Goal: Communication & Community: Share content

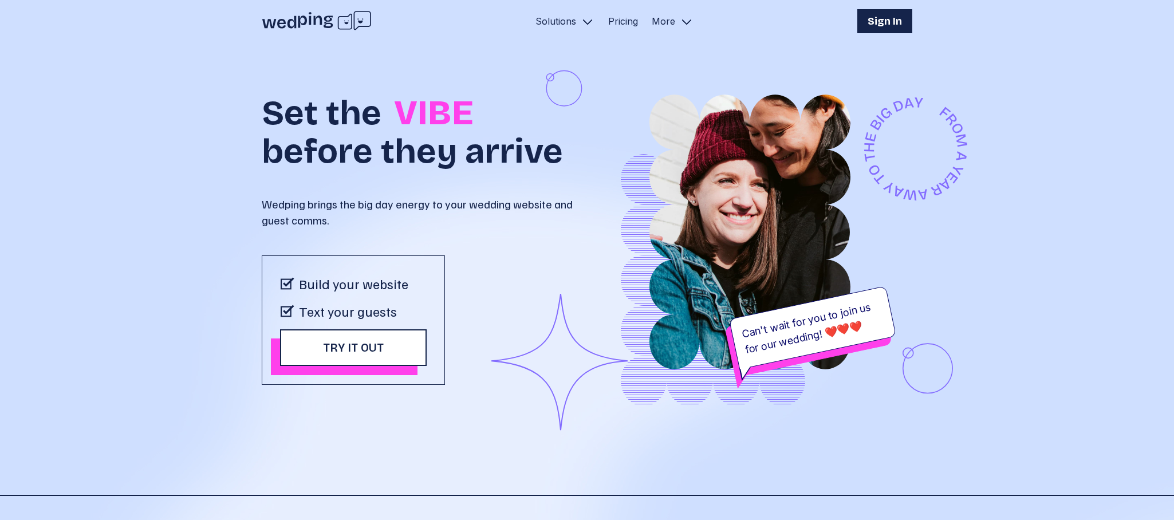
click at [890, 20] on h1 "Sign In" at bounding box center [884, 21] width 34 height 16
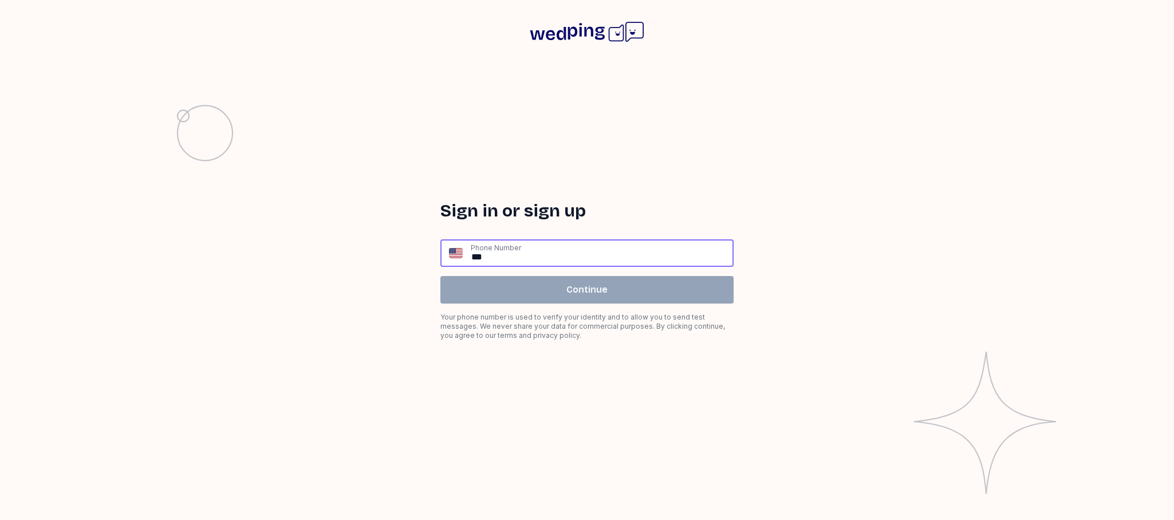
click at [528, 256] on input "**" at bounding box center [601, 252] width 262 height 25
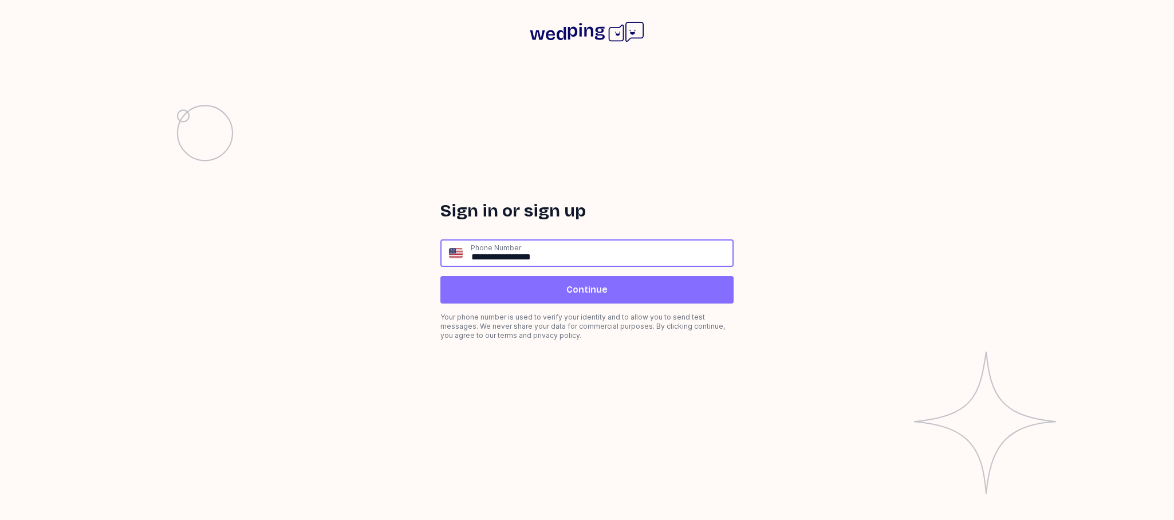
type input "**********"
click at [591, 287] on span "Continue" at bounding box center [586, 290] width 41 height 14
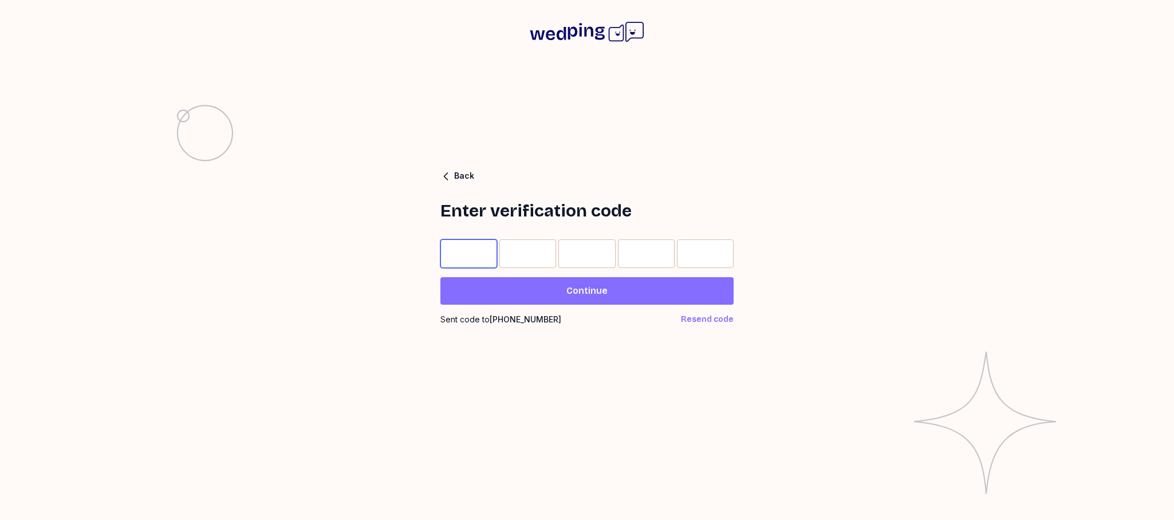
click at [483, 255] on input "Please enter OTP character 1" at bounding box center [468, 253] width 57 height 29
type input "*"
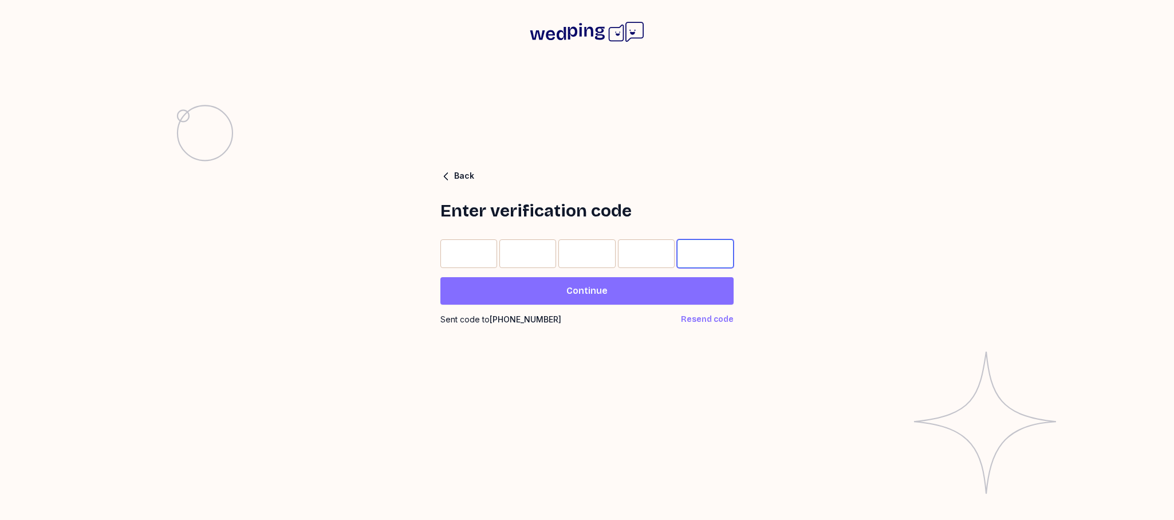
type input "*"
click at [590, 293] on span "Continue" at bounding box center [586, 291] width 41 height 14
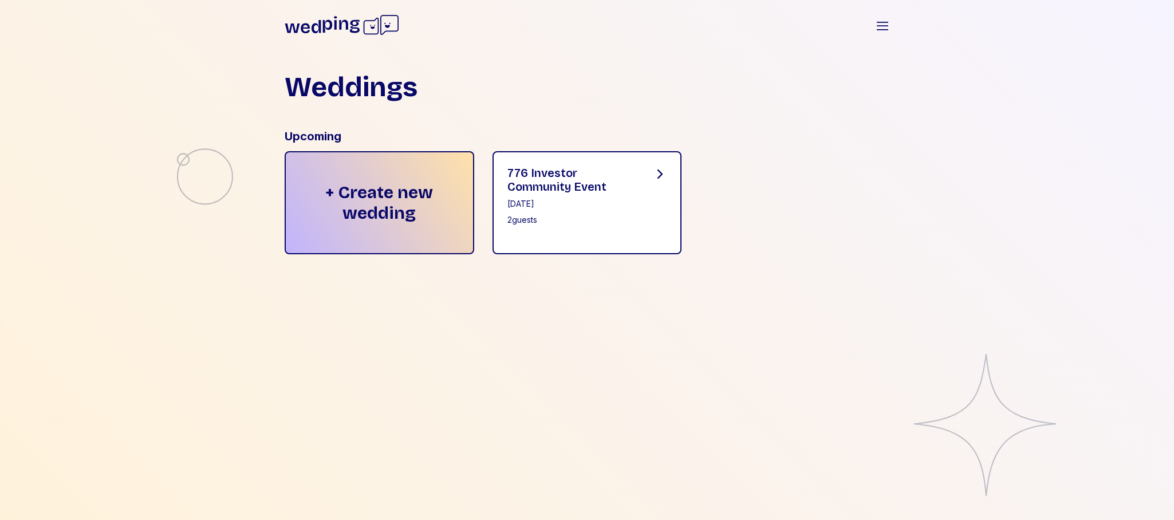
click at [624, 202] on div "[DATE]" at bounding box center [571, 203] width 128 height 11
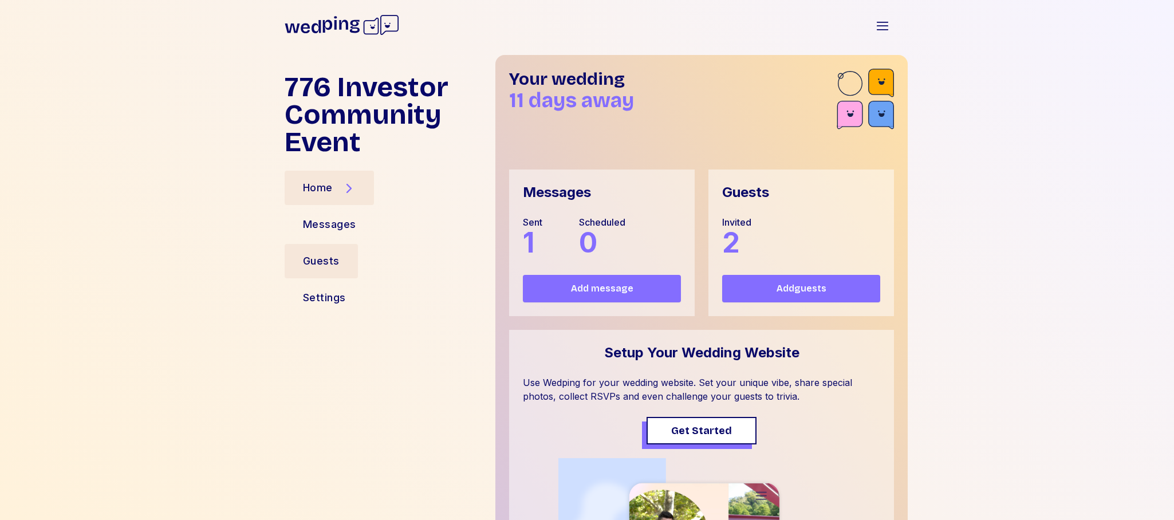
click at [329, 263] on div "Guests" at bounding box center [321, 261] width 37 height 16
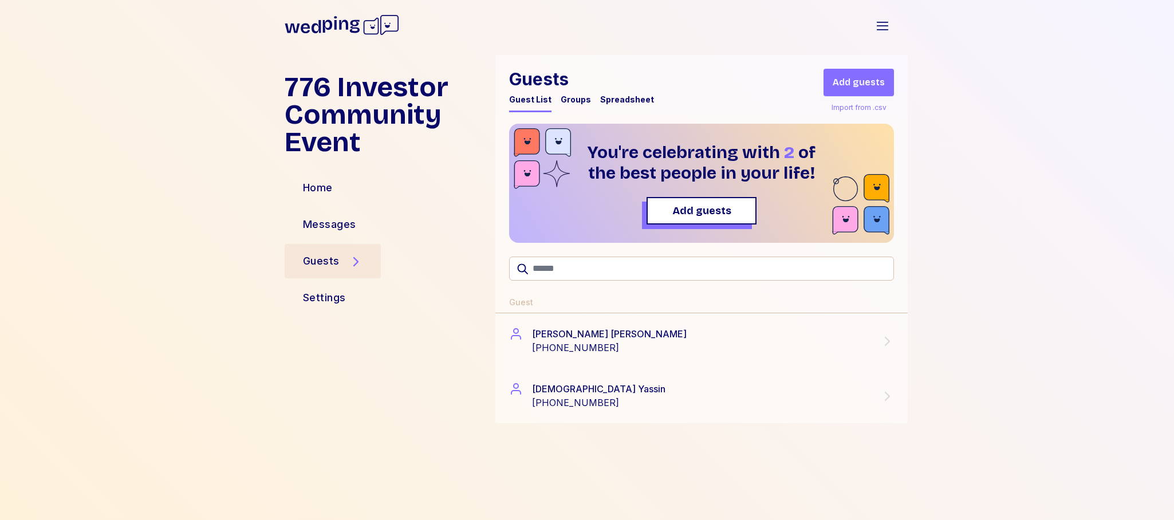
click at [622, 99] on div "Spreadsheet" at bounding box center [627, 99] width 54 height 11
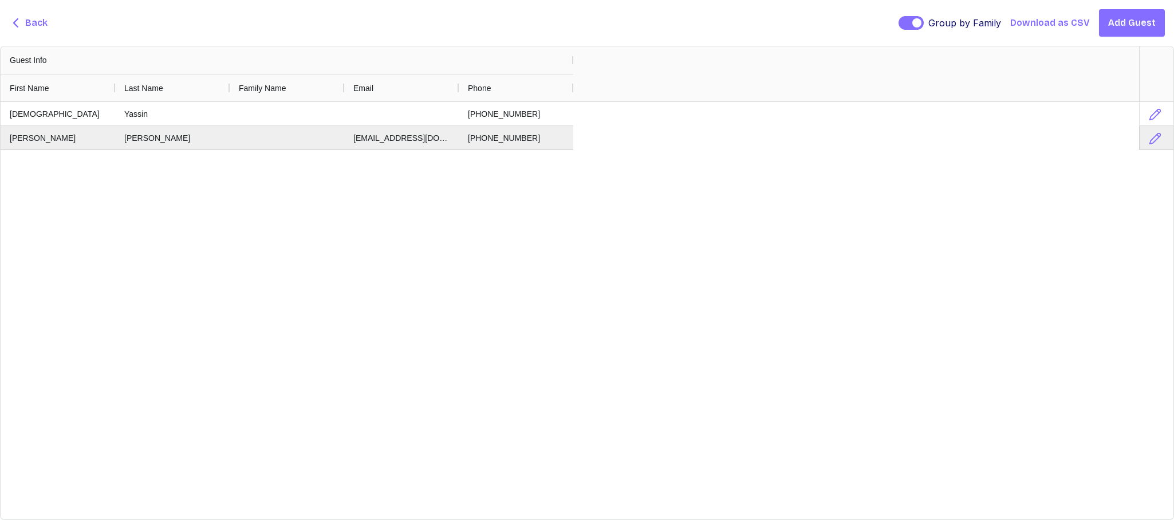
click at [1133, 22] on span "Add Guest" at bounding box center [1132, 23] width 48 height 14
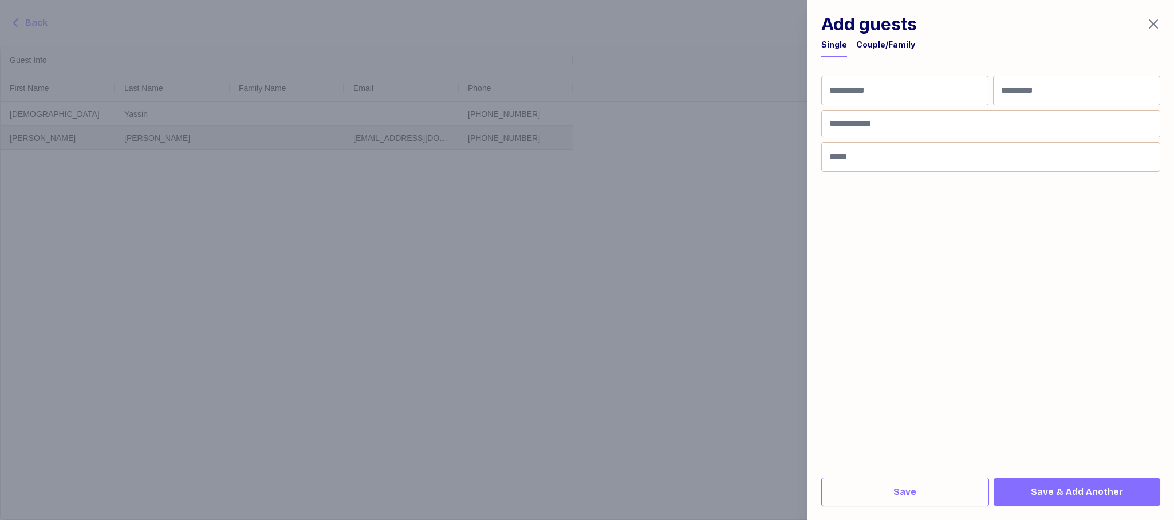
click at [1156, 21] on icon "button" at bounding box center [1152, 24] width 9 height 9
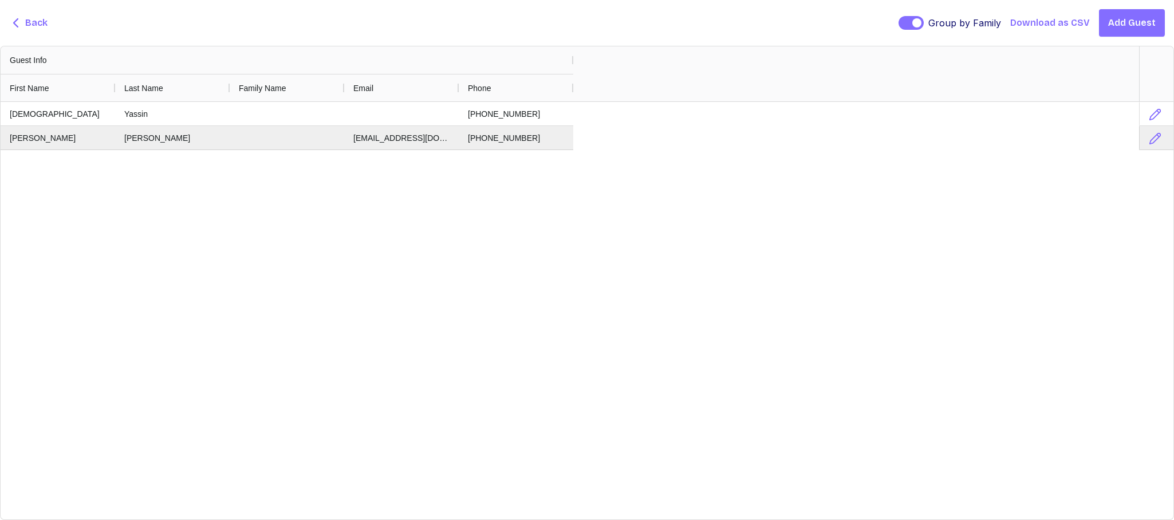
click at [23, 25] on span "Back" at bounding box center [28, 23] width 38 height 14
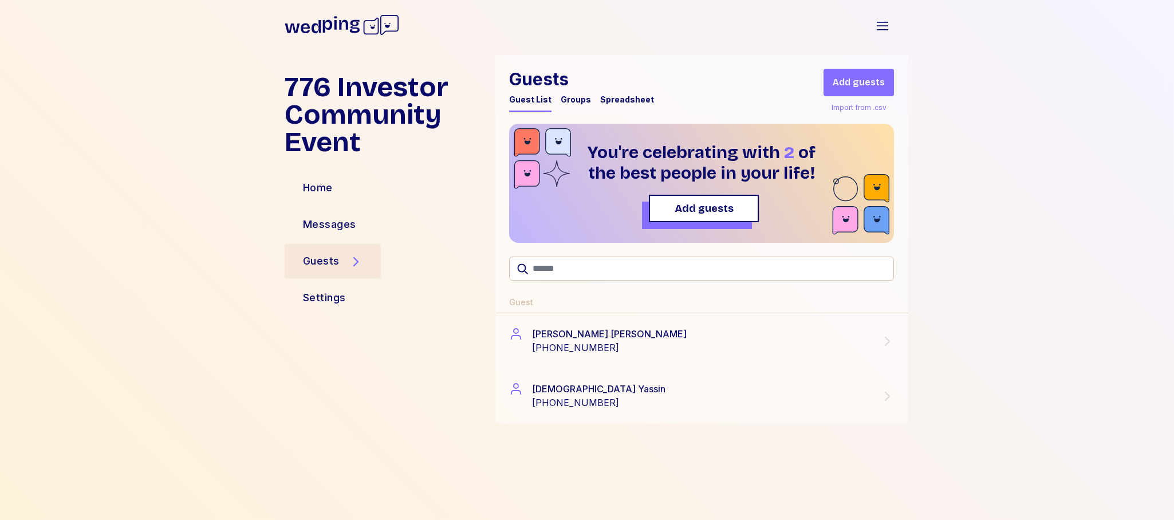
click at [693, 212] on span "Add guests" at bounding box center [703, 208] width 59 height 16
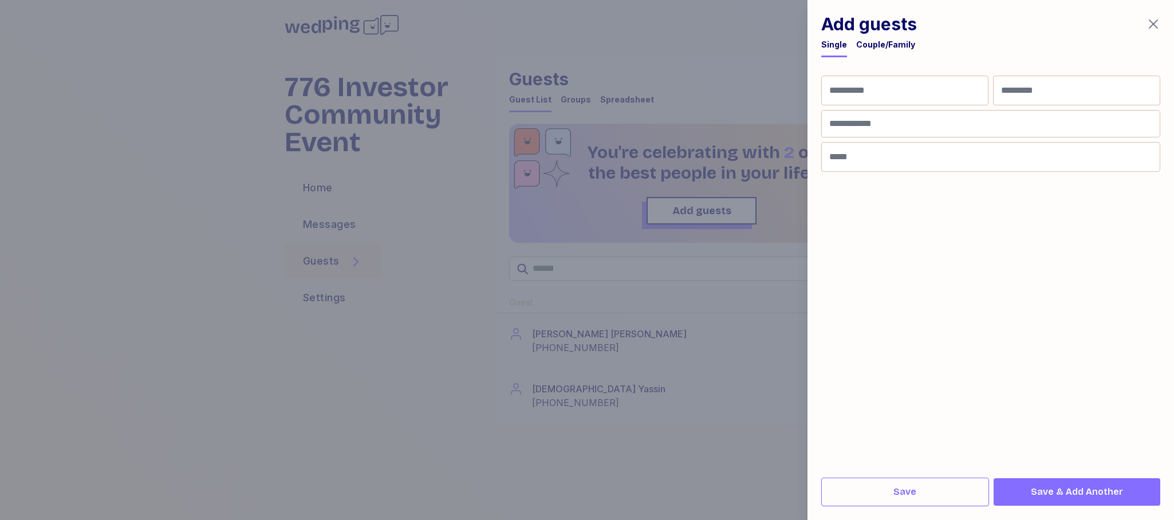
click at [1155, 24] on icon "button" at bounding box center [1153, 24] width 14 height 14
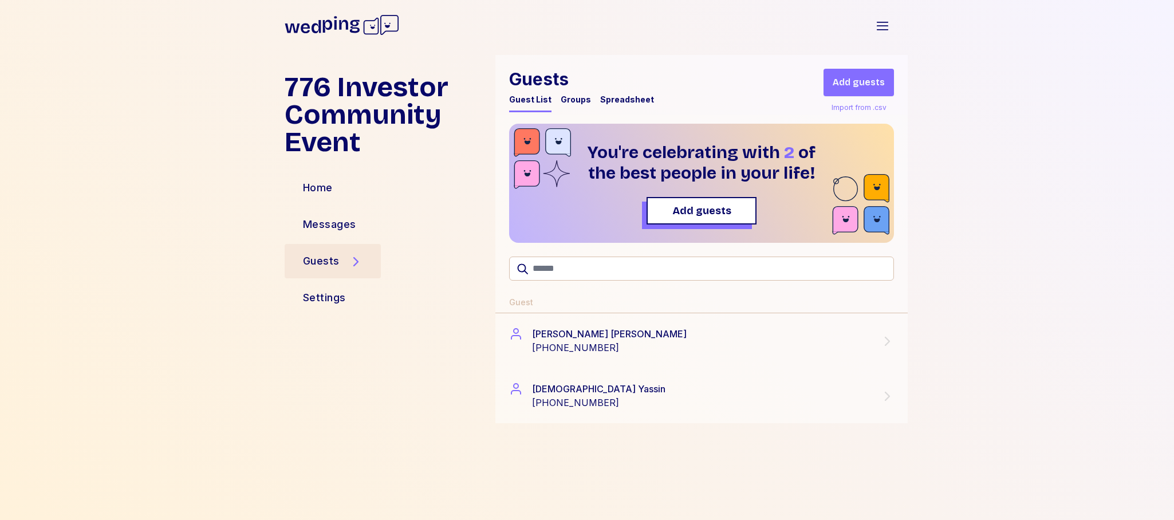
click at [618, 98] on div "Spreadsheet" at bounding box center [627, 99] width 54 height 11
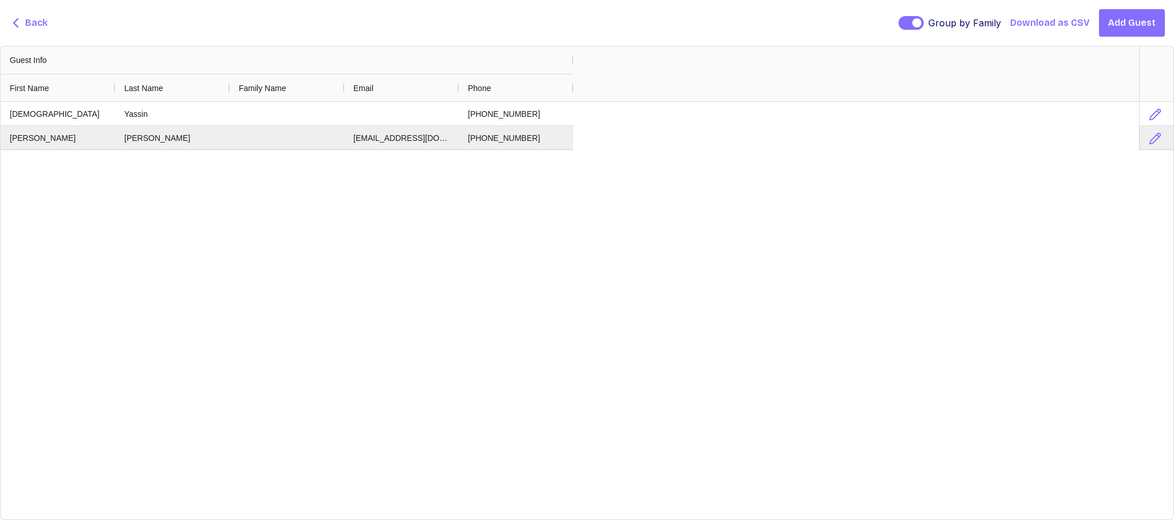
click at [1041, 21] on span "Download as CSV" at bounding box center [1050, 23] width 80 height 14
click at [1133, 21] on span "Add Guest" at bounding box center [1132, 23] width 48 height 14
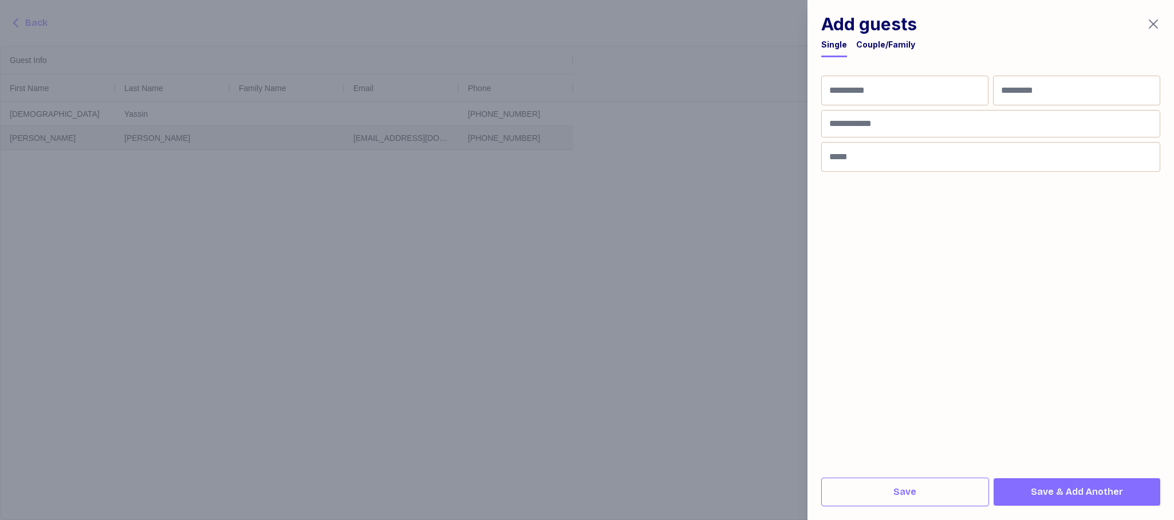
click at [1156, 27] on icon "button" at bounding box center [1152, 24] width 9 height 9
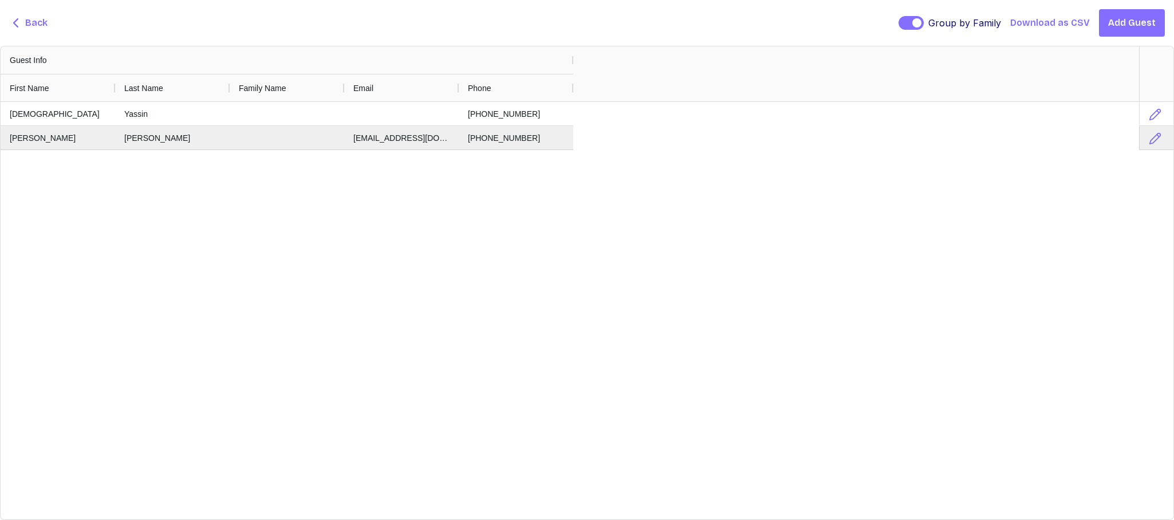
click at [37, 23] on span "Back" at bounding box center [36, 23] width 22 height 14
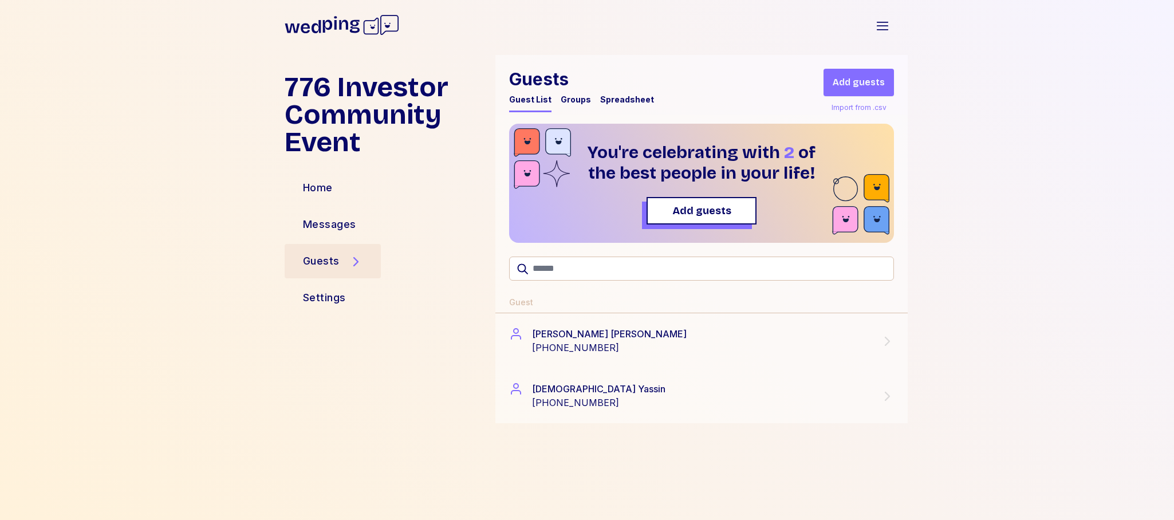
click at [862, 108] on div "Import from .csv" at bounding box center [859, 108] width 60 height 14
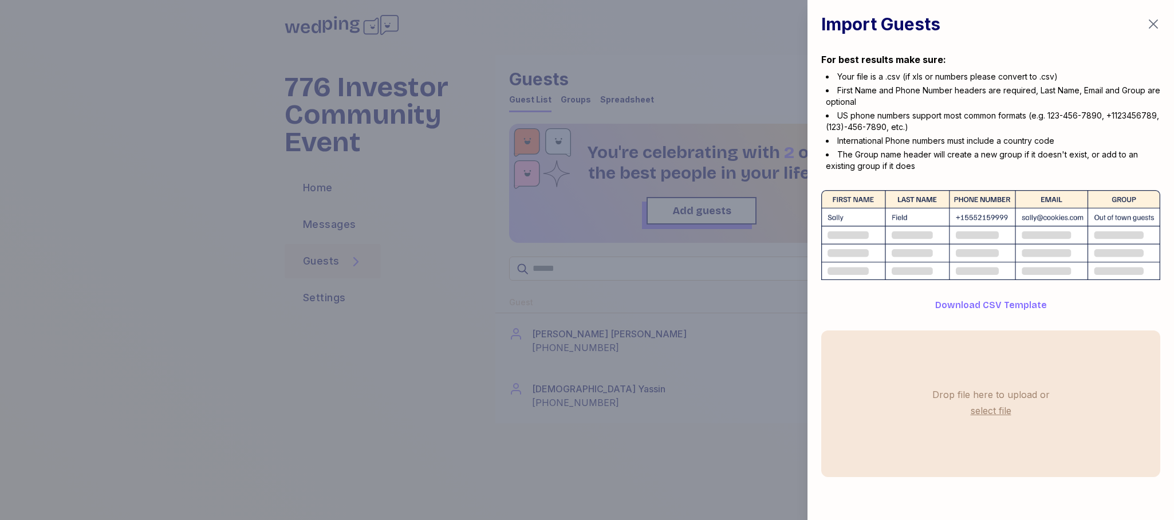
click at [1000, 306] on span "Download CSV Template" at bounding box center [991, 305] width 112 height 14
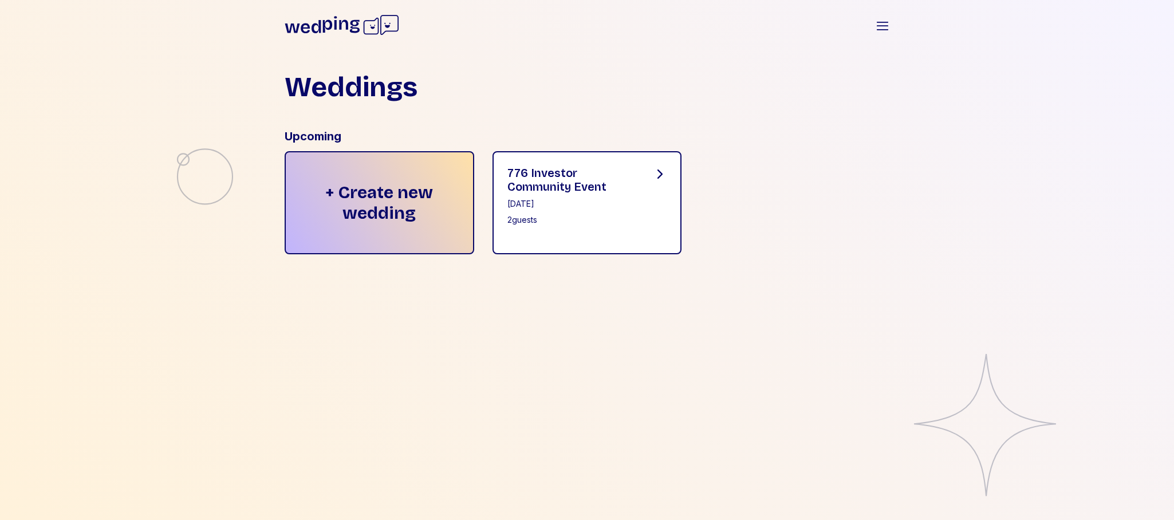
click at [601, 192] on div "776 Investor Community Event" at bounding box center [571, 179] width 128 height 27
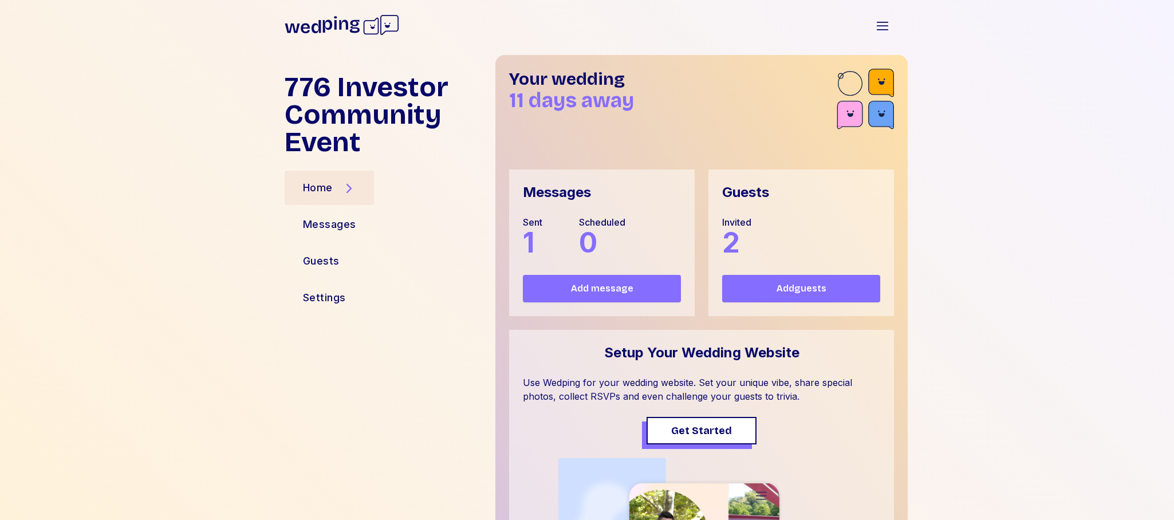
click at [832, 285] on span "Add guests" at bounding box center [801, 289] width 140 height 14
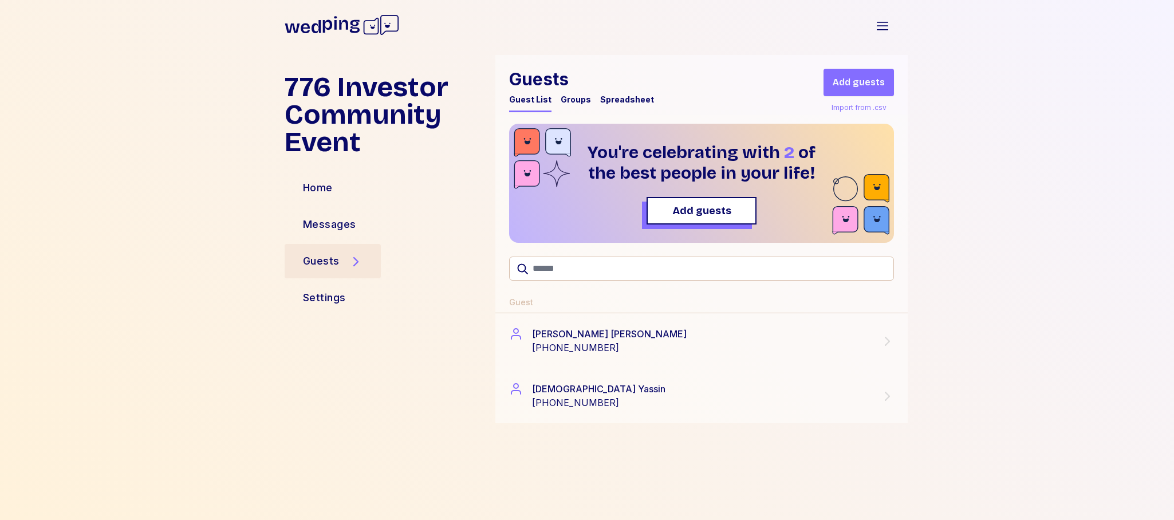
click at [848, 108] on div "Import from .csv" at bounding box center [859, 108] width 60 height 14
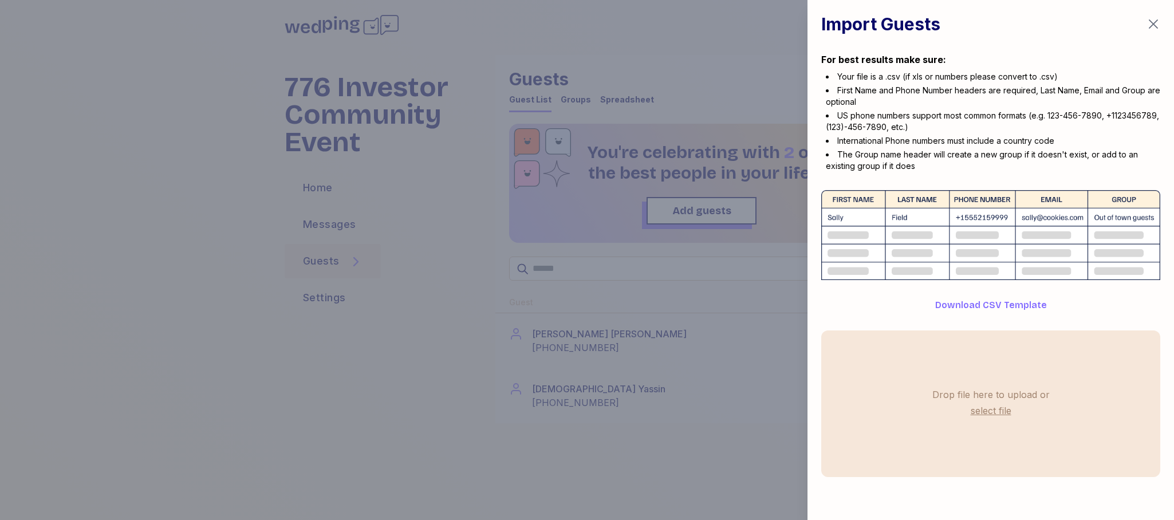
click at [992, 412] on label "select file" at bounding box center [990, 410] width 45 height 18
click at [0, 0] on input "select file" at bounding box center [0, 0] width 0 height 0
drag, startPoint x: 214, startPoint y: 47, endPoint x: 203, endPoint y: 45, distance: 10.6
click at [214, 47] on div at bounding box center [587, 260] width 1174 height 520
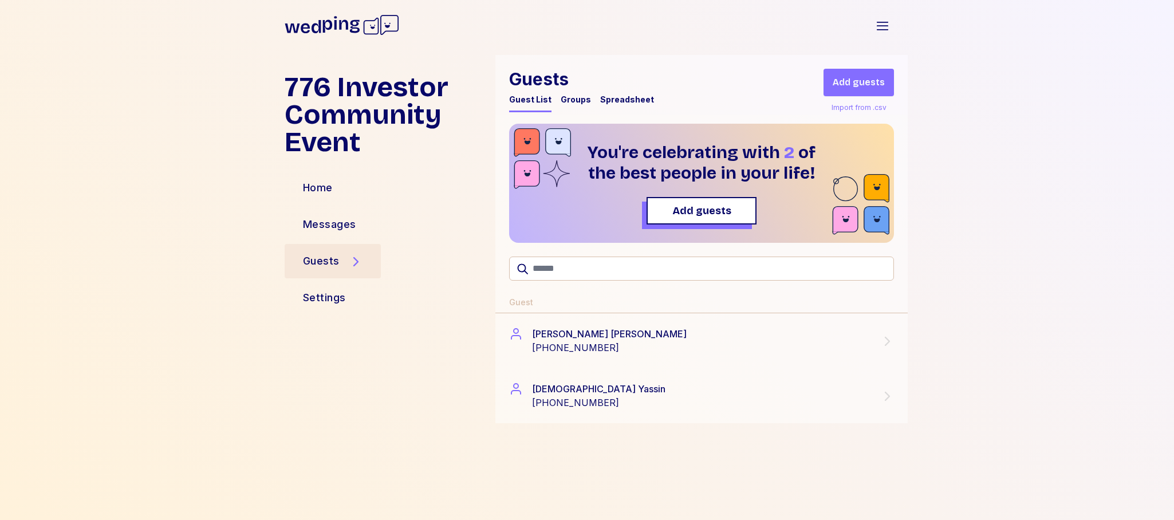
click at [861, 106] on div "Import from .csv" at bounding box center [859, 108] width 60 height 14
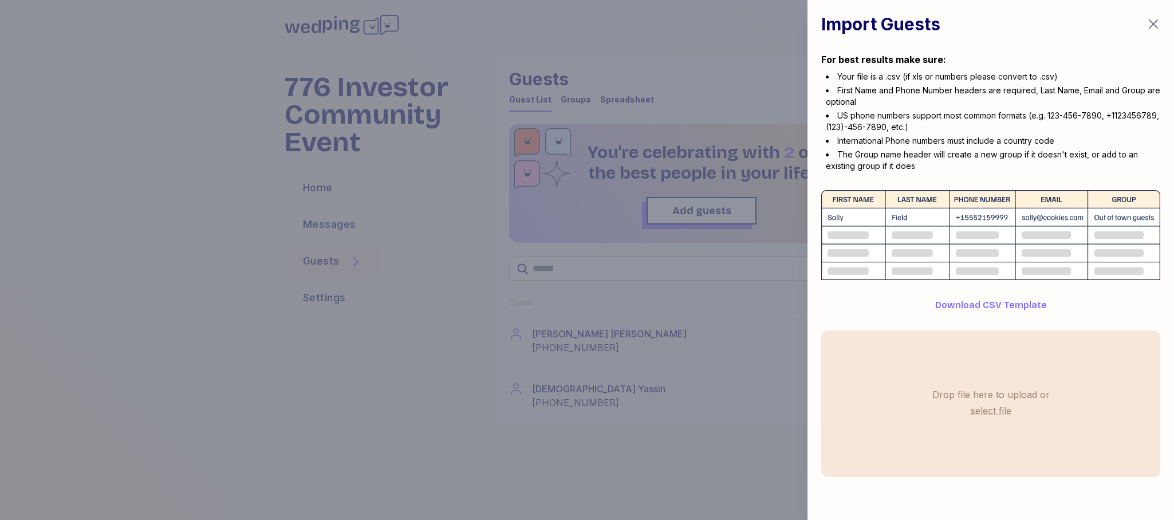
click at [998, 411] on label "select file" at bounding box center [990, 410] width 45 height 18
click at [0, 0] on input "select file" at bounding box center [0, 0] width 0 height 0
click at [993, 412] on label "select file" at bounding box center [990, 410] width 45 height 18
click at [0, 0] on input "select file" at bounding box center [0, 0] width 0 height 0
click at [999, 412] on label "select file" at bounding box center [990, 410] width 45 height 18
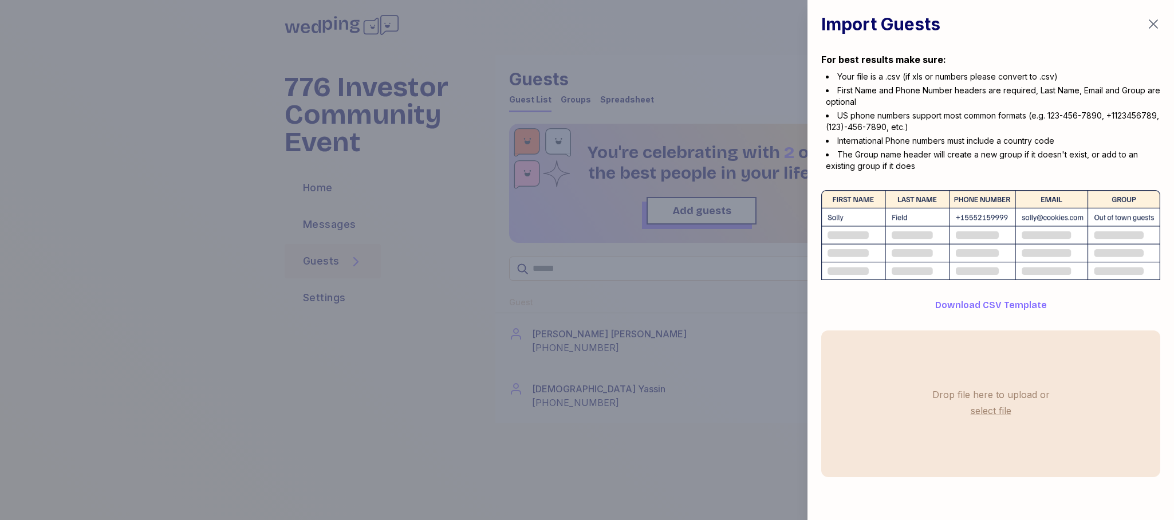
click at [0, 0] on input "select file" at bounding box center [0, 0] width 0 height 0
click at [992, 411] on label "select file" at bounding box center [990, 410] width 45 height 18
click at [0, 0] on input "select file" at bounding box center [0, 0] width 0 height 0
click at [992, 305] on span "Download CSV Template" at bounding box center [991, 305] width 112 height 14
click at [993, 409] on label "select file" at bounding box center [990, 410] width 45 height 18
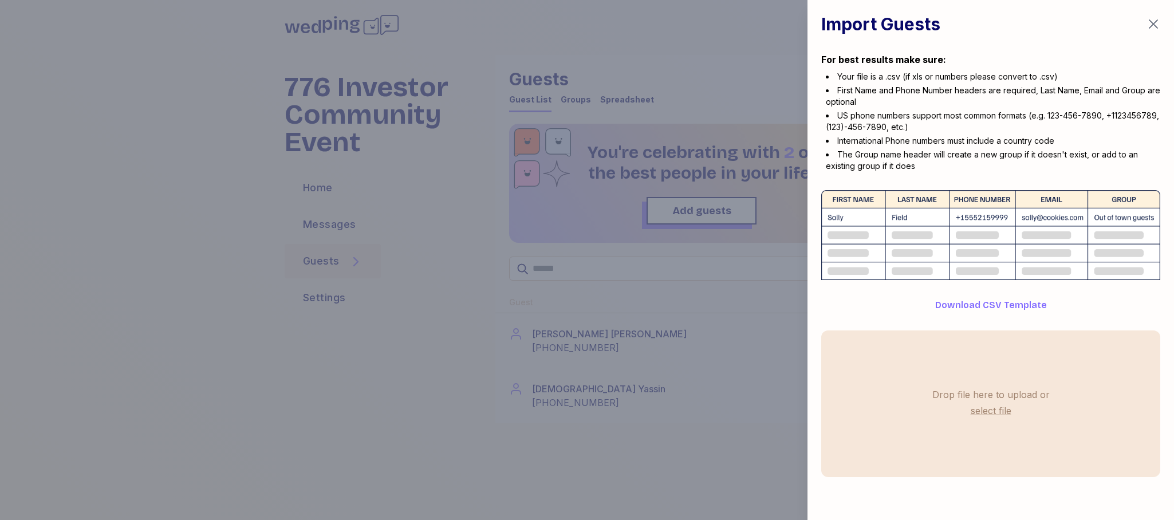
click at [0, 0] on input "select file" at bounding box center [0, 0] width 0 height 0
drag, startPoint x: 1150, startPoint y: 22, endPoint x: 1156, endPoint y: 25, distance: 6.7
click at [1150, 22] on icon "button" at bounding box center [1153, 24] width 14 height 14
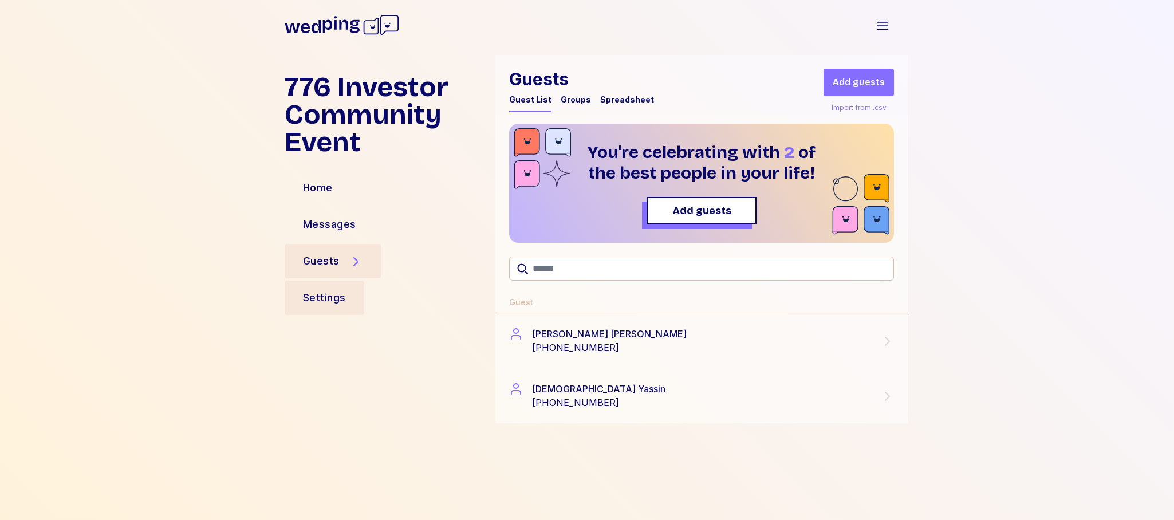
click at [337, 297] on div "Settings" at bounding box center [324, 298] width 43 height 16
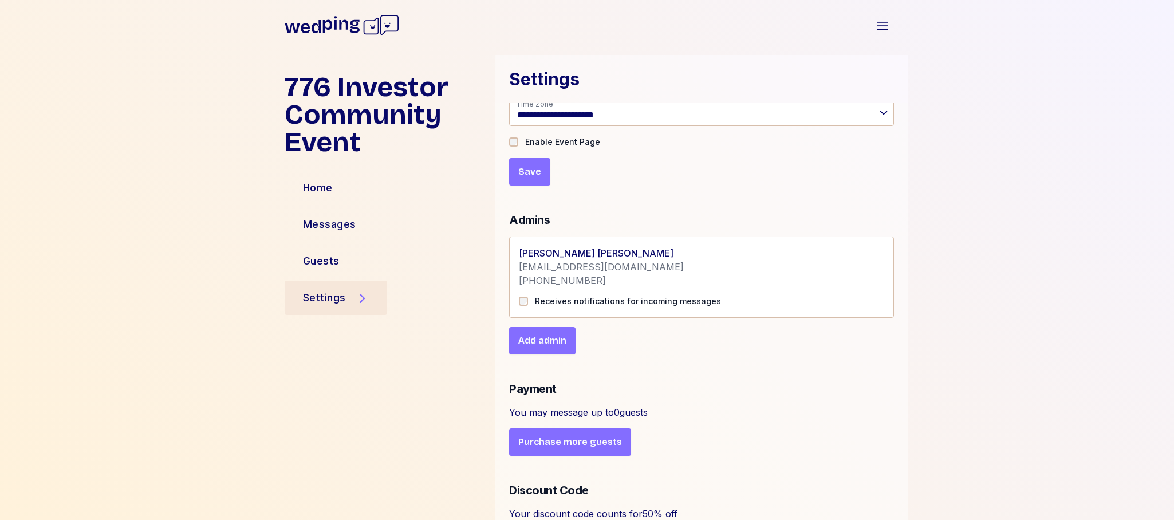
scroll to position [204, 0]
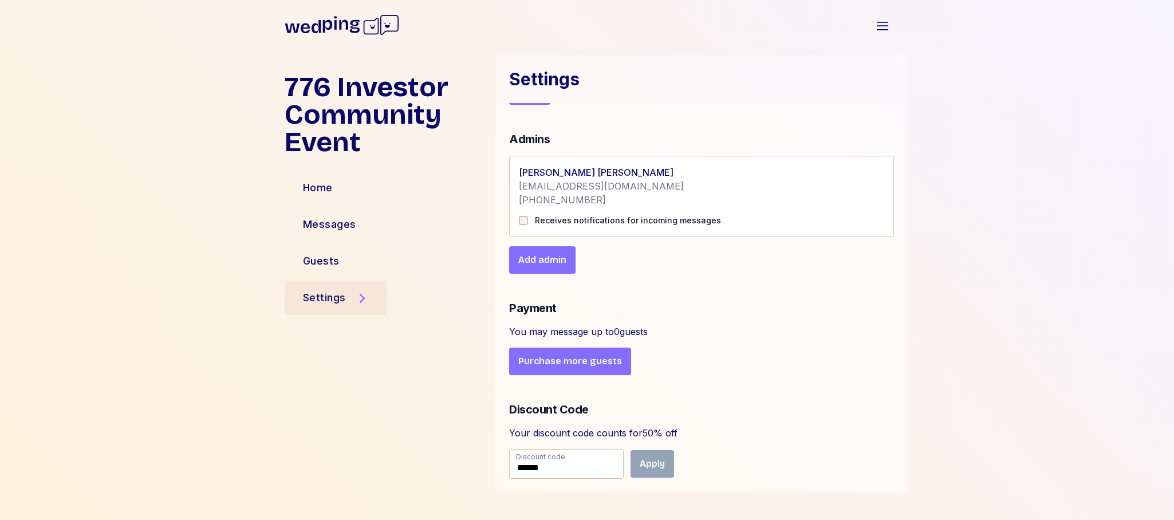
click at [569, 362] on span "Purchase more guests" at bounding box center [570, 361] width 104 height 14
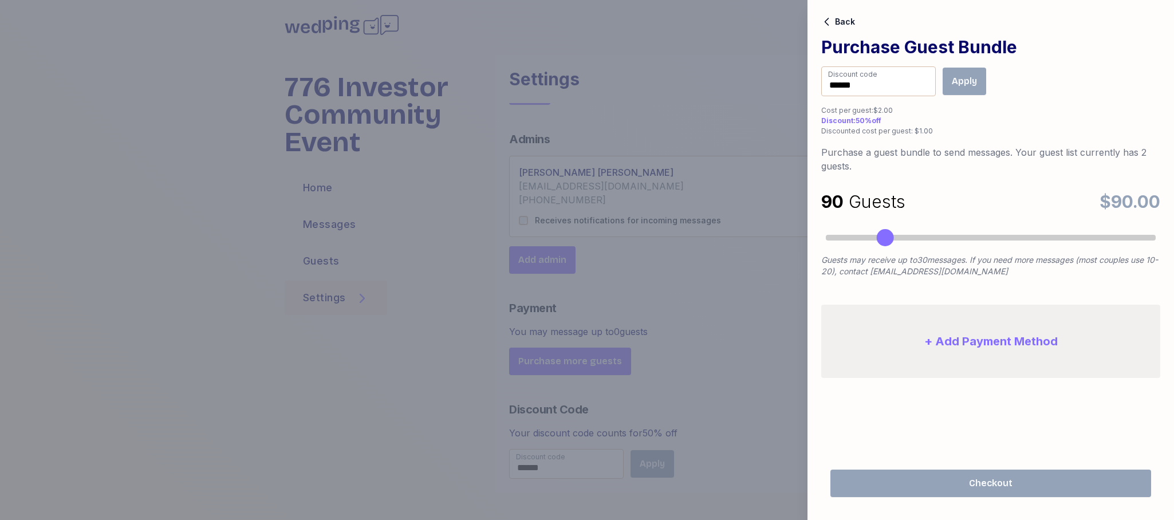
drag, startPoint x: 857, startPoint y: 241, endPoint x: 884, endPoint y: 242, distance: 26.9
click at [884, 242] on div "Accessibility label" at bounding box center [885, 237] width 17 height 17
click at [882, 241] on div "Accessibility label" at bounding box center [885, 237] width 17 height 17
click at [995, 348] on button "+ Add Payment Method" at bounding box center [990, 341] width 339 height 73
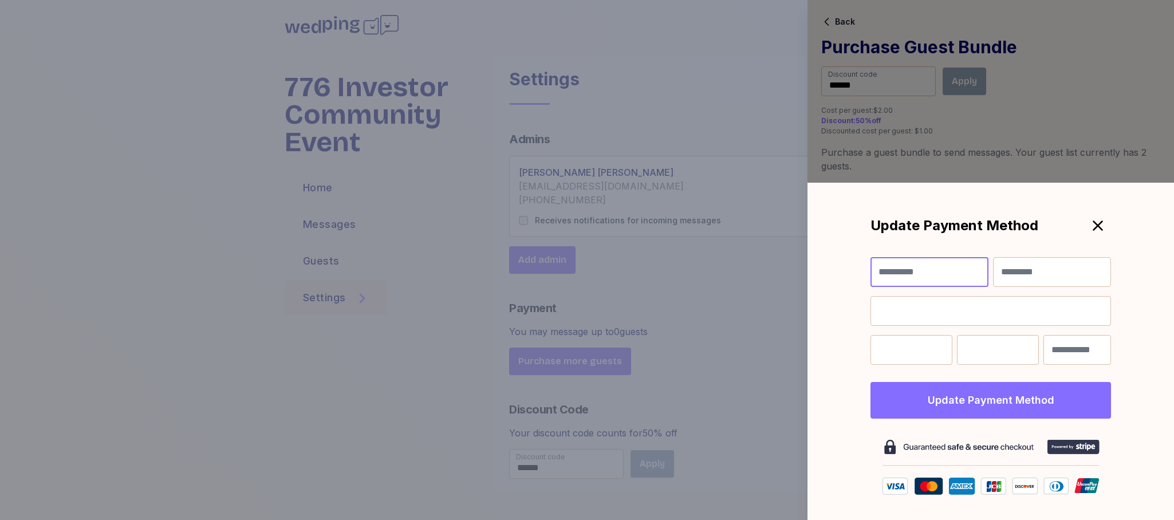
click at [909, 271] on input "First Name" at bounding box center [929, 272] width 118 height 30
type input "******"
type input "*****"
type input "*"
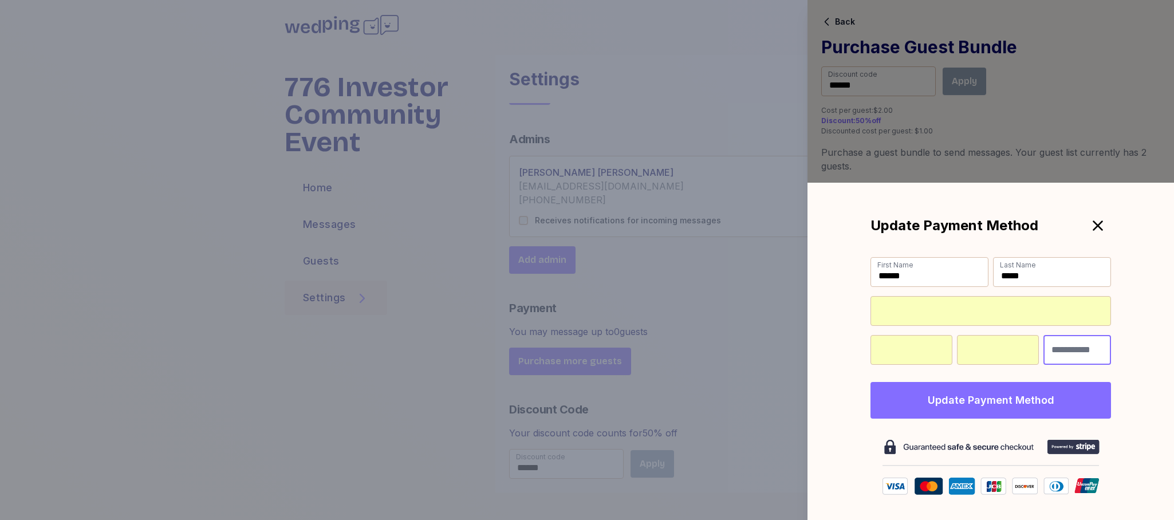
click at [1066, 349] on input "Billing Zip" at bounding box center [1077, 350] width 68 height 30
type input "*****"
click at [1017, 405] on button "Update Payment Method" at bounding box center [990, 400] width 240 height 37
click at [984, 400] on button "Update Payment Method" at bounding box center [990, 400] width 240 height 37
click at [945, 273] on input "******" at bounding box center [929, 272] width 118 height 30
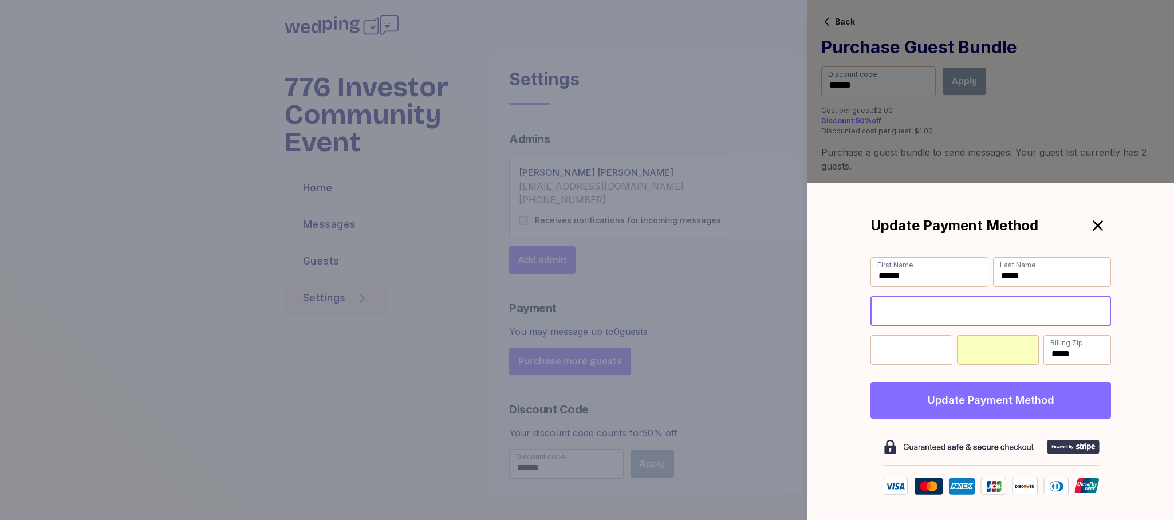
click at [1158, 322] on div "Update Payment Method First Name ****** Last Name ***** * * Billing Zip ***** U…" at bounding box center [990, 351] width 366 height 337
click at [978, 400] on button "Update Payment Method" at bounding box center [990, 400] width 240 height 37
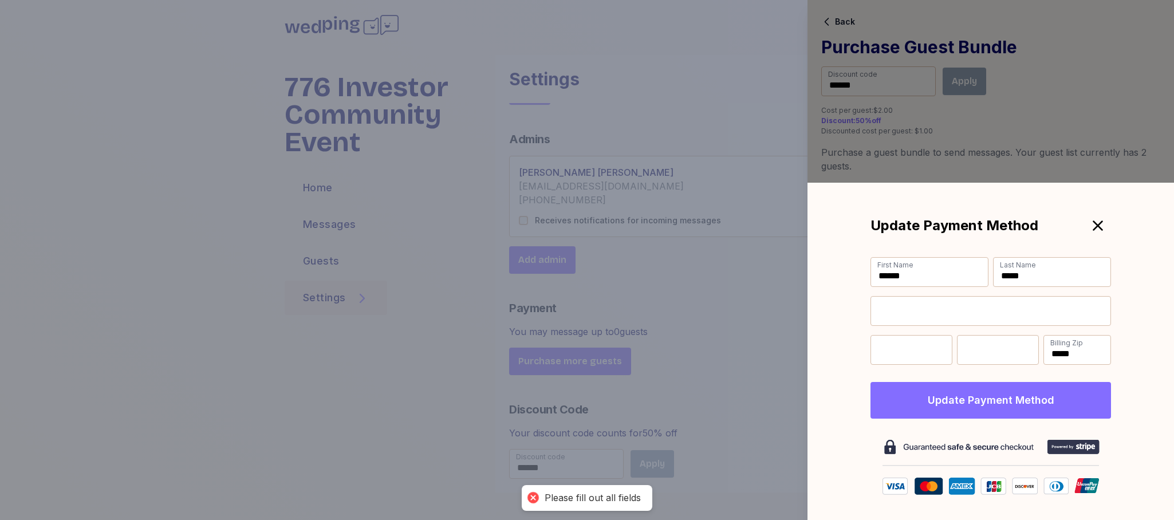
drag, startPoint x: 1135, startPoint y: 384, endPoint x: 1127, endPoint y: 385, distance: 8.0
click at [1135, 384] on div "Update Payment Method First Name ****** Last Name ***** * * Billing Zip ***** U…" at bounding box center [990, 351] width 366 height 337
click at [1030, 398] on button "Update Payment Method" at bounding box center [990, 400] width 240 height 37
click at [895, 90] on input "******" at bounding box center [878, 81] width 115 height 30
click at [1104, 224] on icon at bounding box center [1097, 225] width 17 height 17
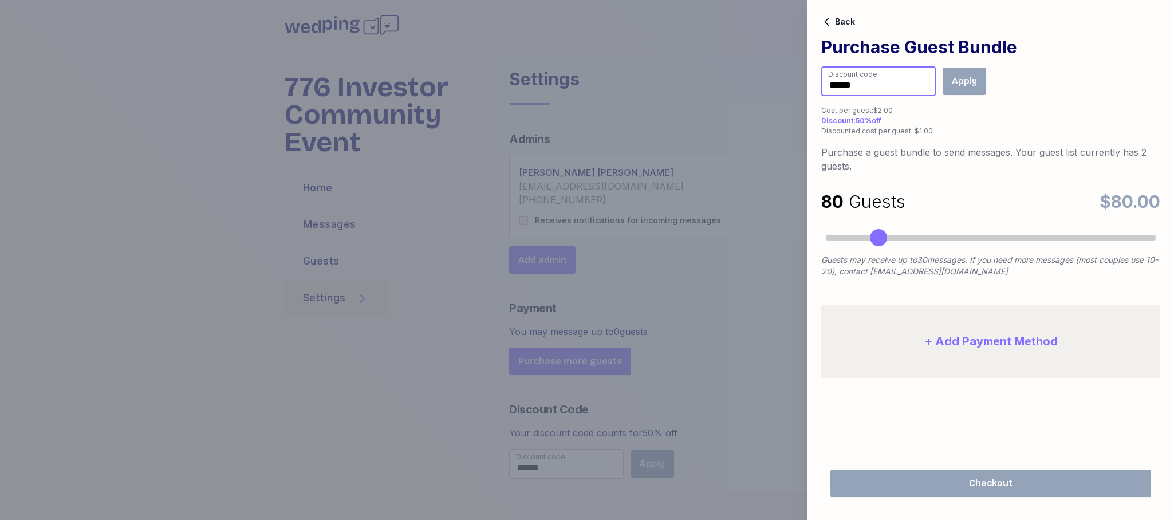
click at [891, 85] on input "******" at bounding box center [878, 81] width 115 height 30
click at [962, 341] on button "+ Add Payment Method" at bounding box center [990, 341] width 339 height 73
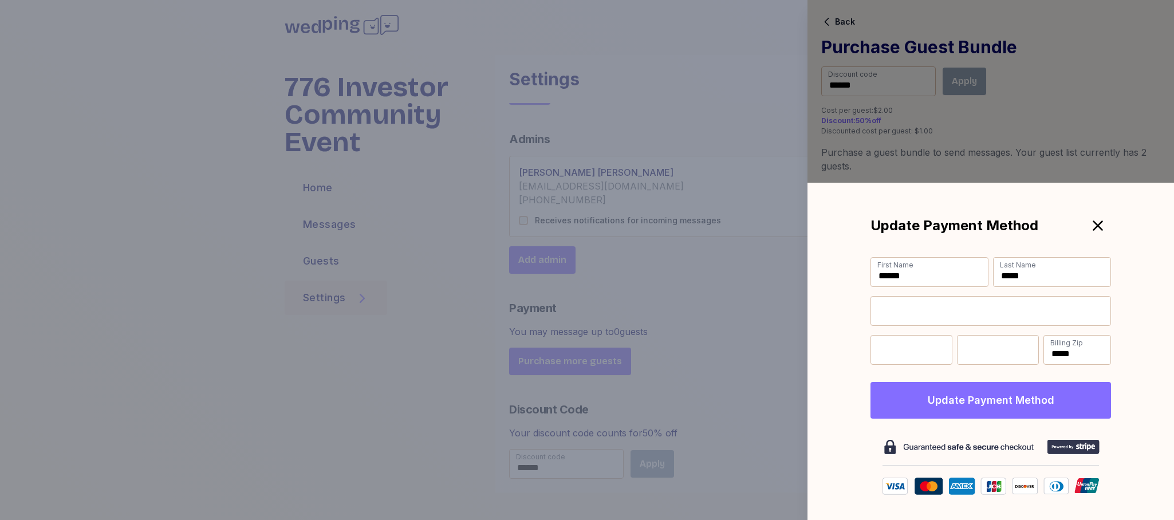
click at [1147, 350] on div "Update Payment Method First Name ****** Last Name ***** * * Billing Zip ***** U…" at bounding box center [990, 351] width 366 height 337
click at [1074, 354] on input "*****" at bounding box center [1077, 350] width 68 height 30
drag, startPoint x: 1143, startPoint y: 345, endPoint x: 1033, endPoint y: 384, distance: 116.6
click at [1142, 345] on div "Update Payment Method First Name ****** Last Name ***** * * Billing Zip ***** U…" at bounding box center [990, 351] width 366 height 337
click at [977, 404] on button "Update Payment Method" at bounding box center [990, 400] width 240 height 37
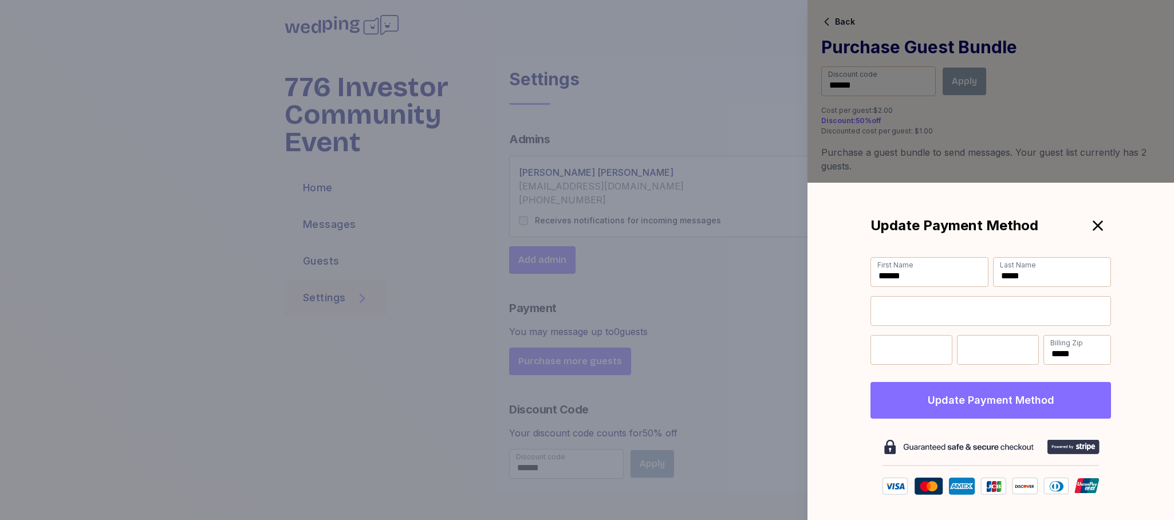
click at [1001, 402] on button "Update Payment Method" at bounding box center [990, 400] width 240 height 37
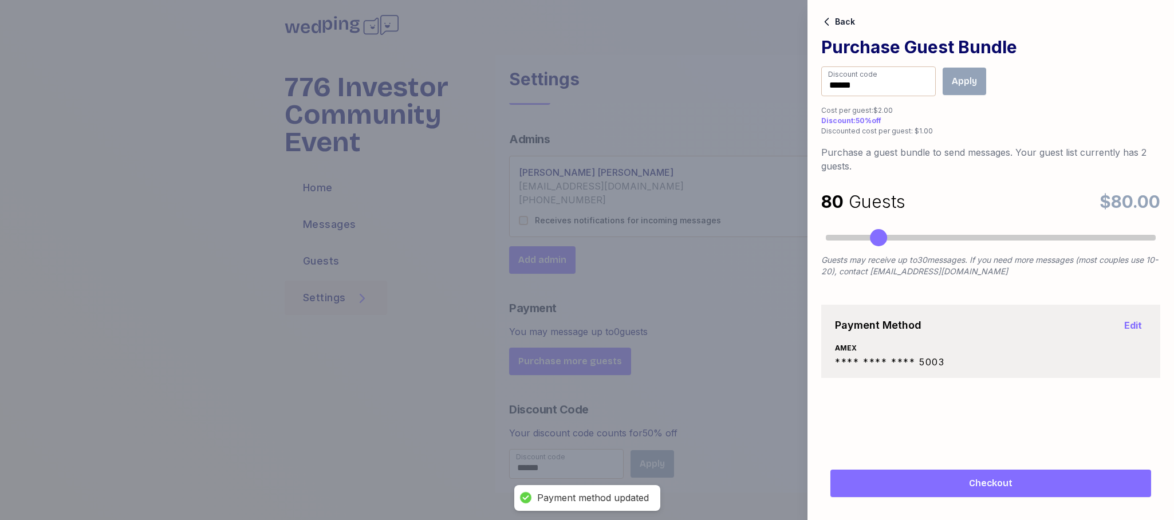
click at [998, 483] on span "Checkout" at bounding box center [991, 483] width 44 height 14
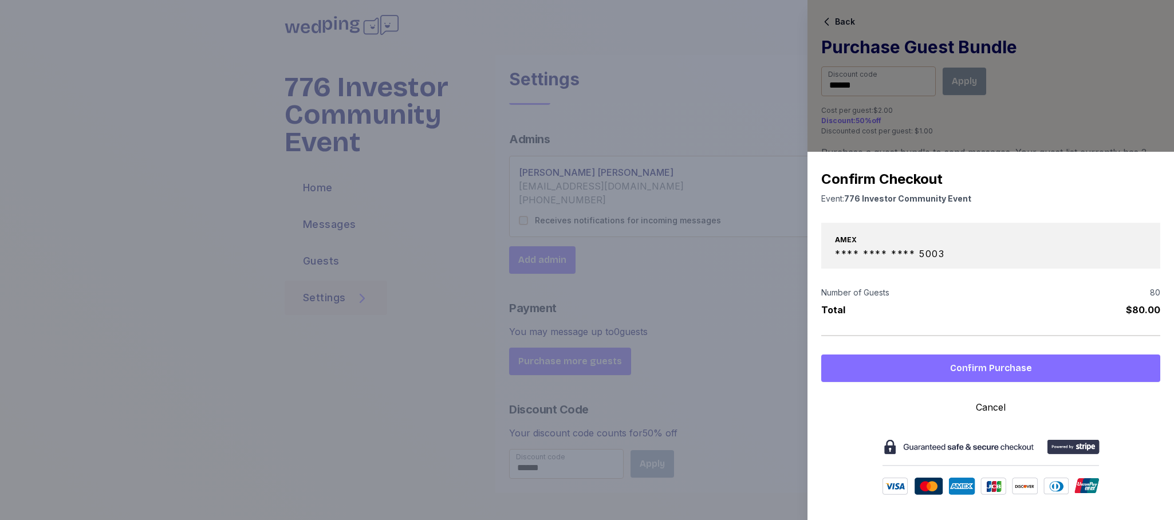
click at [992, 369] on span "Confirm Purchase" at bounding box center [991, 368] width 82 height 14
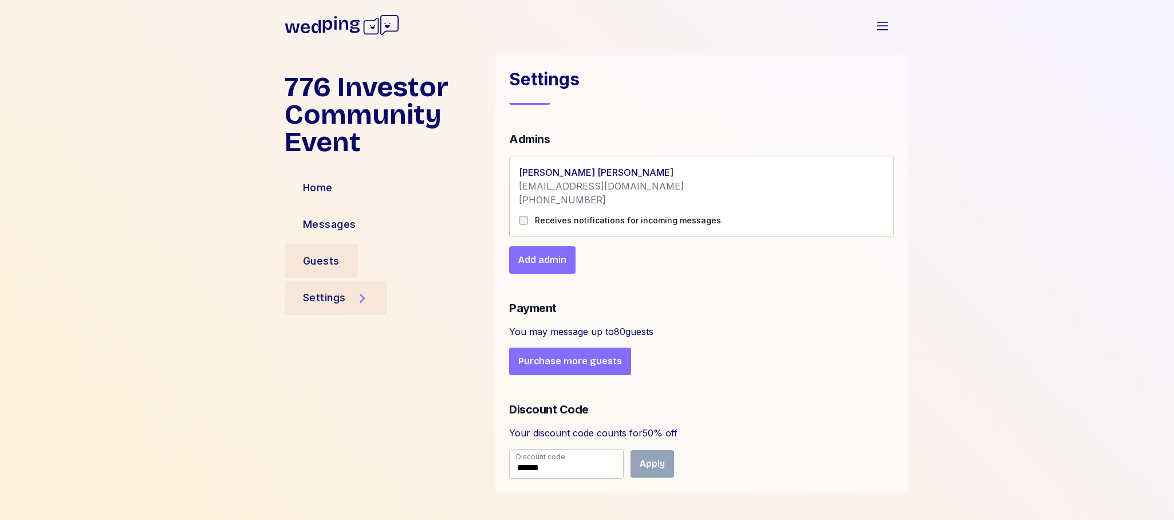
click at [321, 259] on div "Guests" at bounding box center [321, 261] width 37 height 16
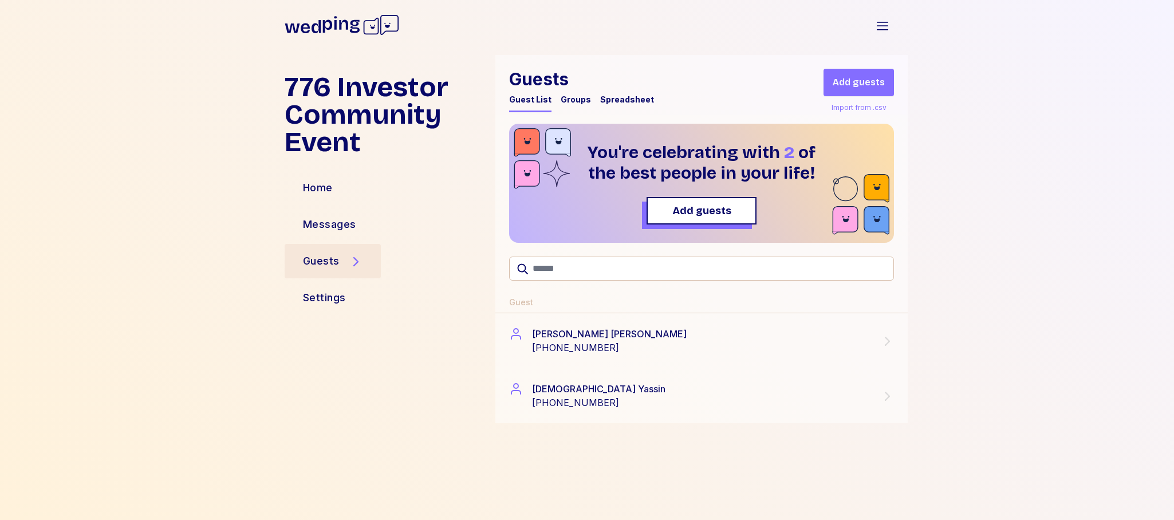
scroll to position [0, 0]
click at [854, 109] on div "Import from .csv" at bounding box center [859, 108] width 60 height 14
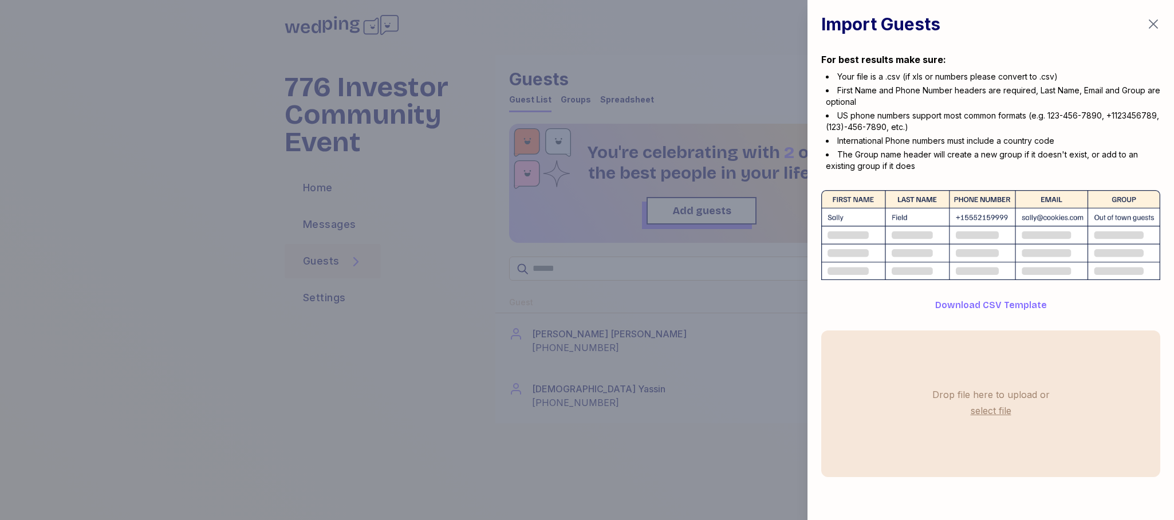
click at [998, 410] on label "select file" at bounding box center [990, 410] width 45 height 18
click at [0, 0] on input "select file" at bounding box center [0, 0] width 0 height 0
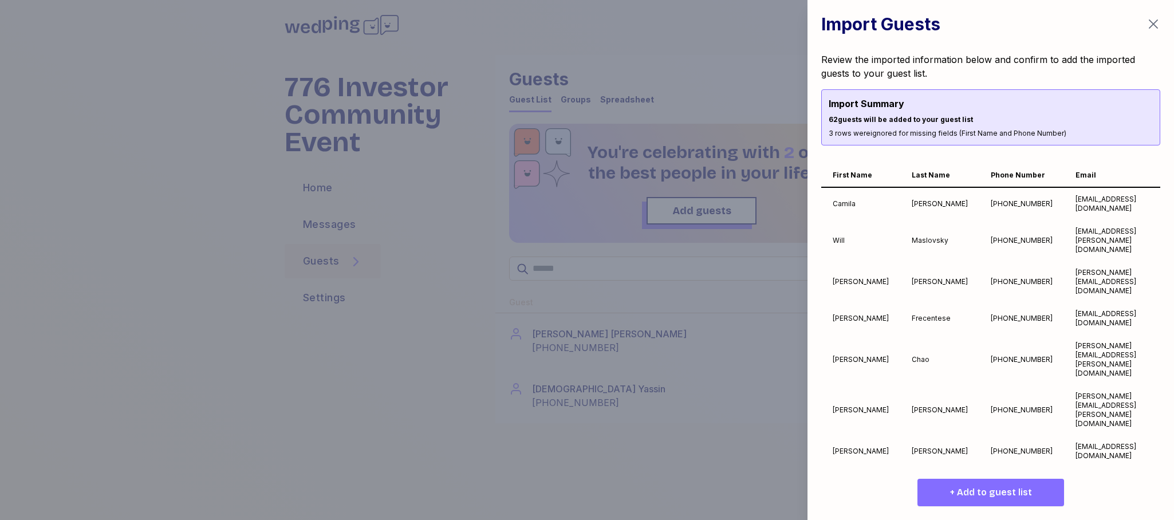
click at [1005, 491] on span "+ Add to guest list" at bounding box center [991, 493] width 82 height 14
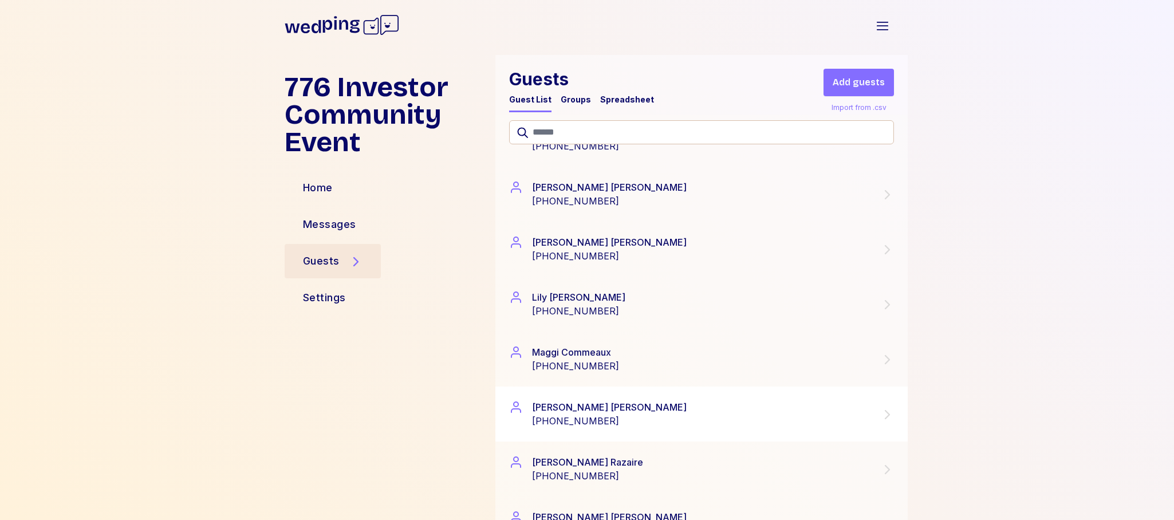
scroll to position [1797, 0]
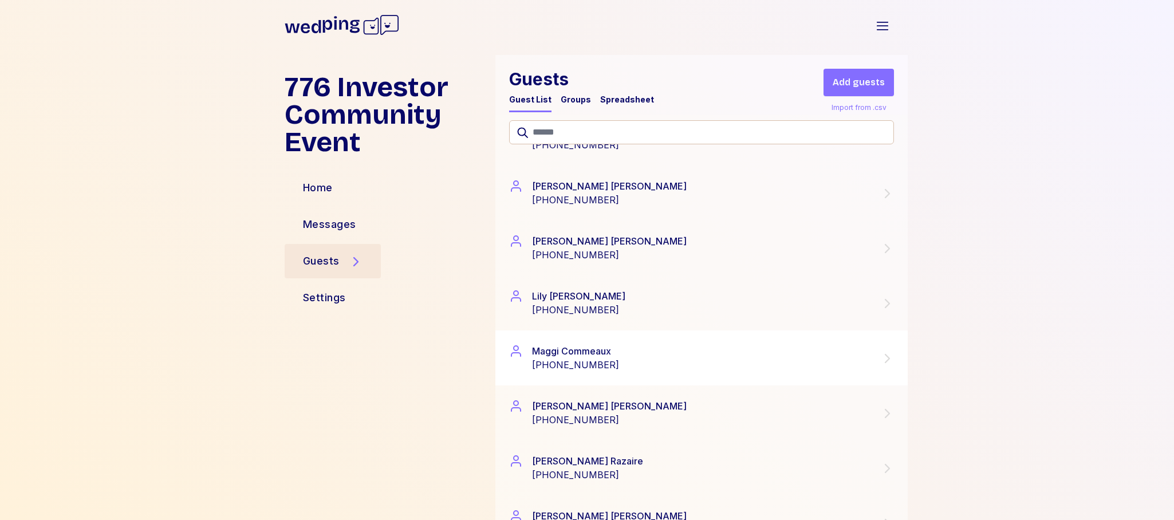
click at [887, 358] on icon at bounding box center [887, 359] width 14 height 14
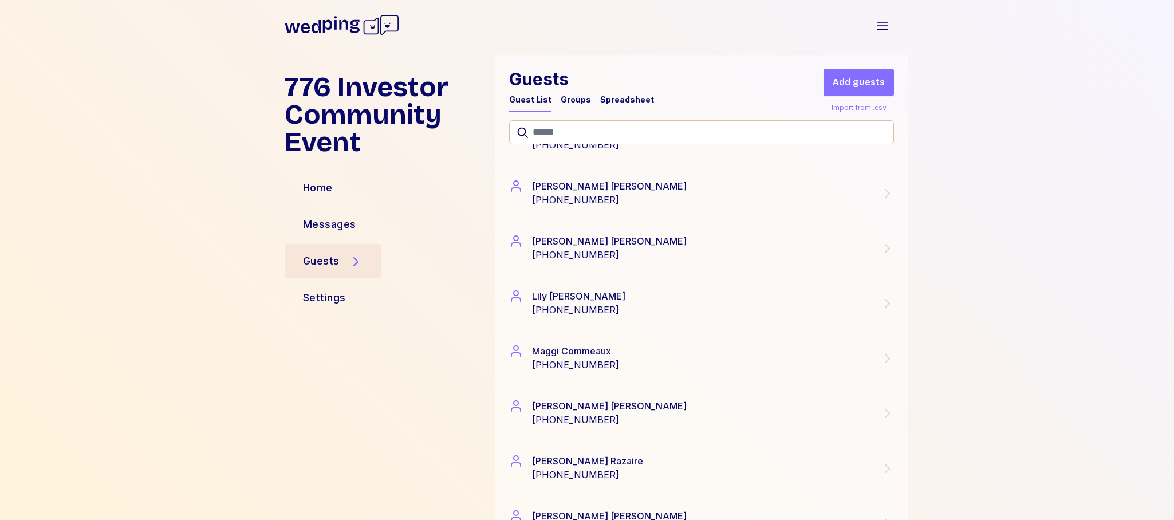
scroll to position [0, 0]
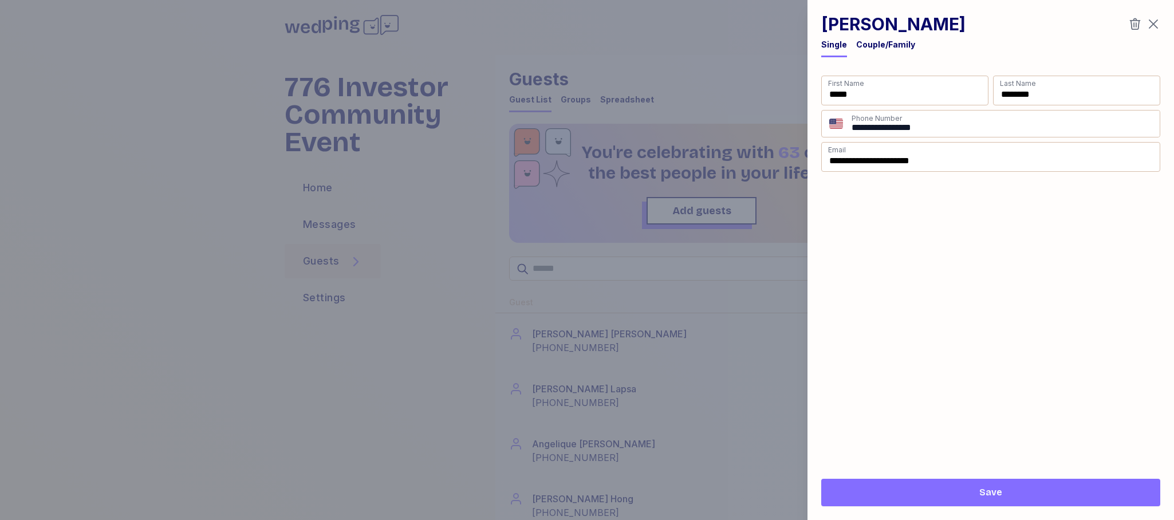
click at [950, 492] on span "Save" at bounding box center [990, 493] width 321 height 14
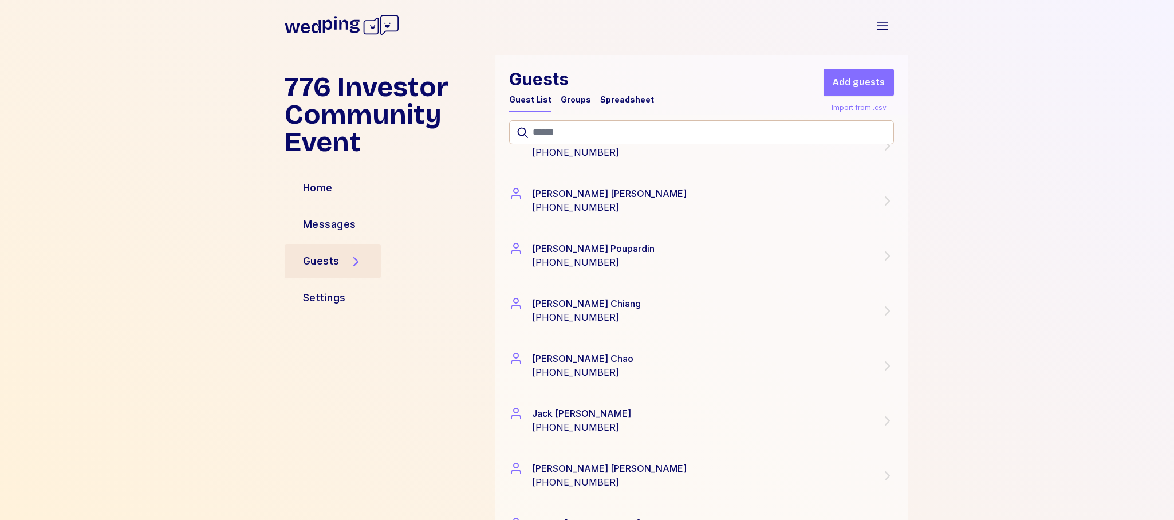
scroll to position [1297, 0]
click at [313, 180] on div "Home" at bounding box center [318, 188] width 30 height 16
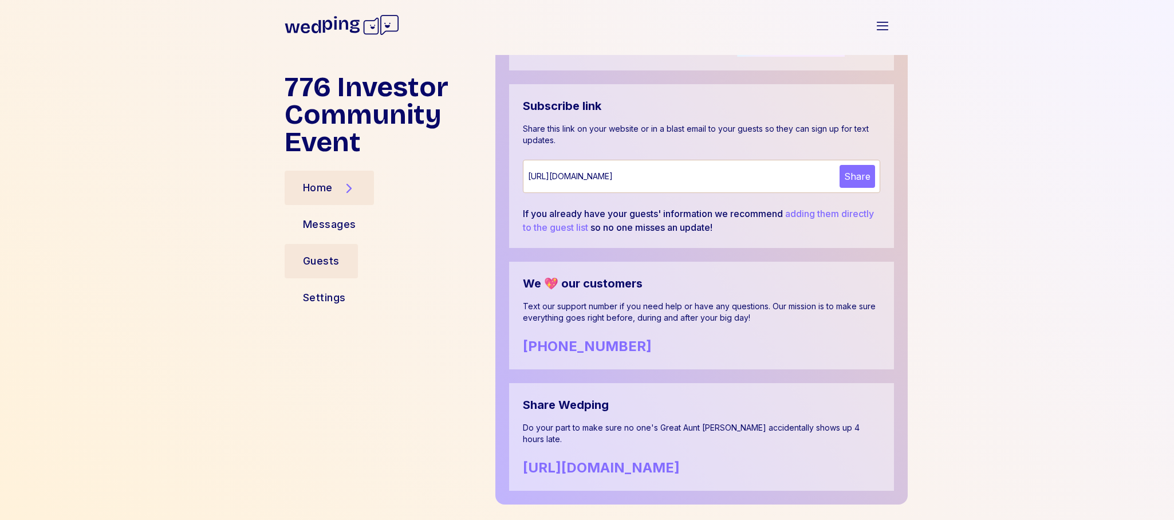
click at [331, 261] on div "Guests" at bounding box center [321, 261] width 37 height 16
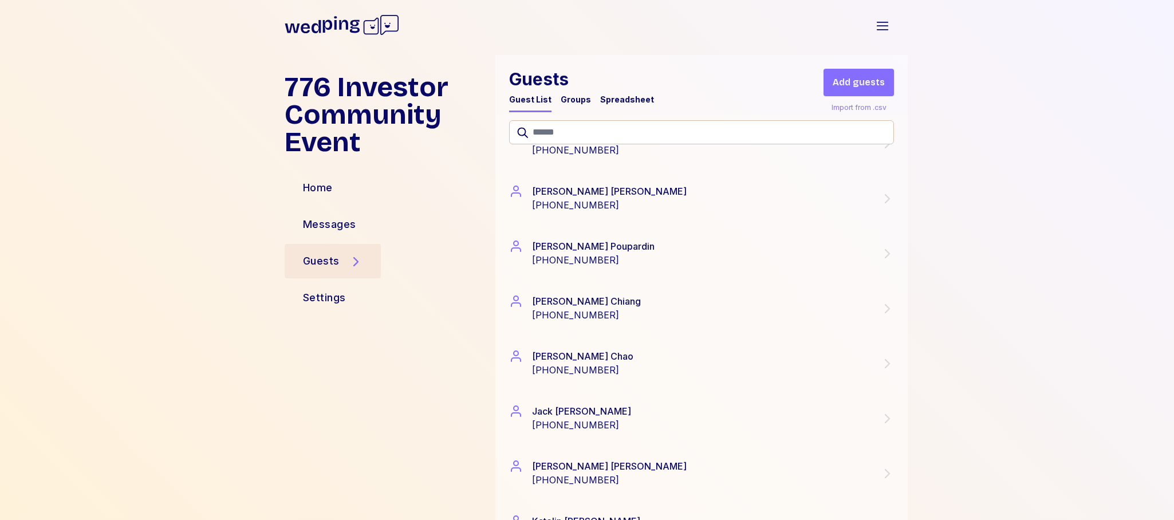
click at [565, 98] on div "Groups" at bounding box center [576, 99] width 30 height 11
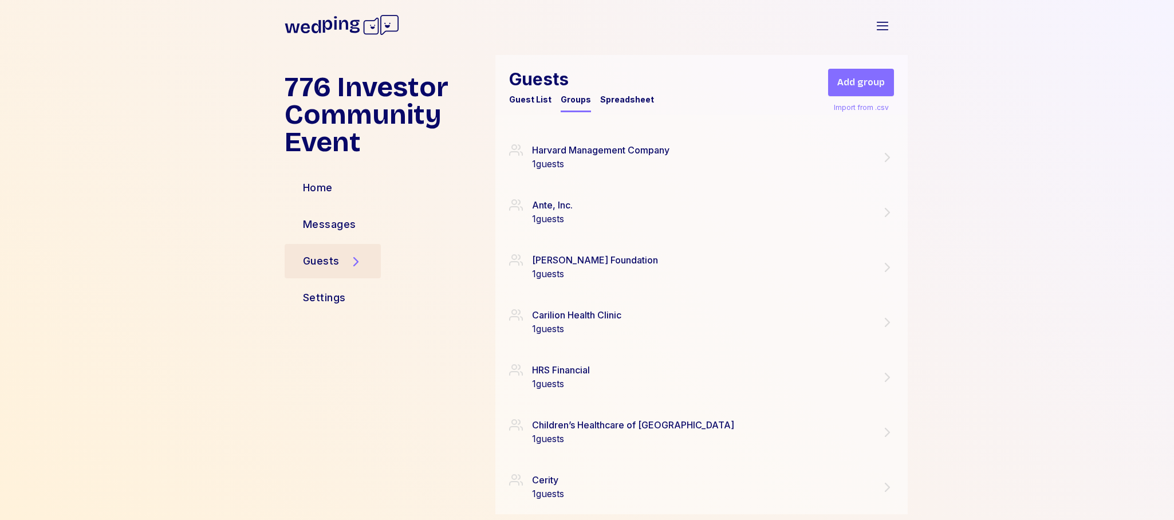
scroll to position [1995, 0]
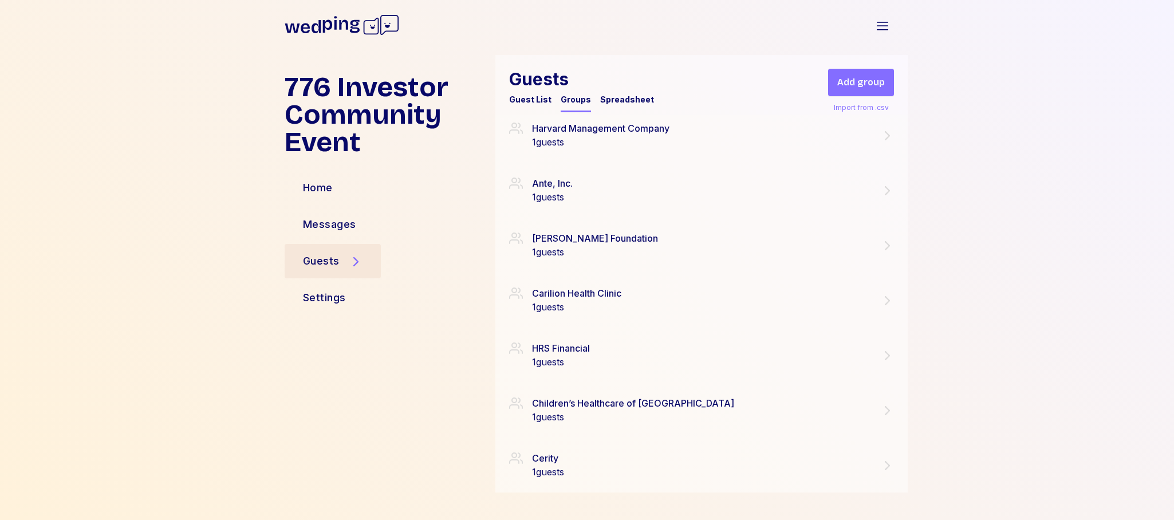
click at [857, 84] on span "Add group" at bounding box center [861, 83] width 48 height 14
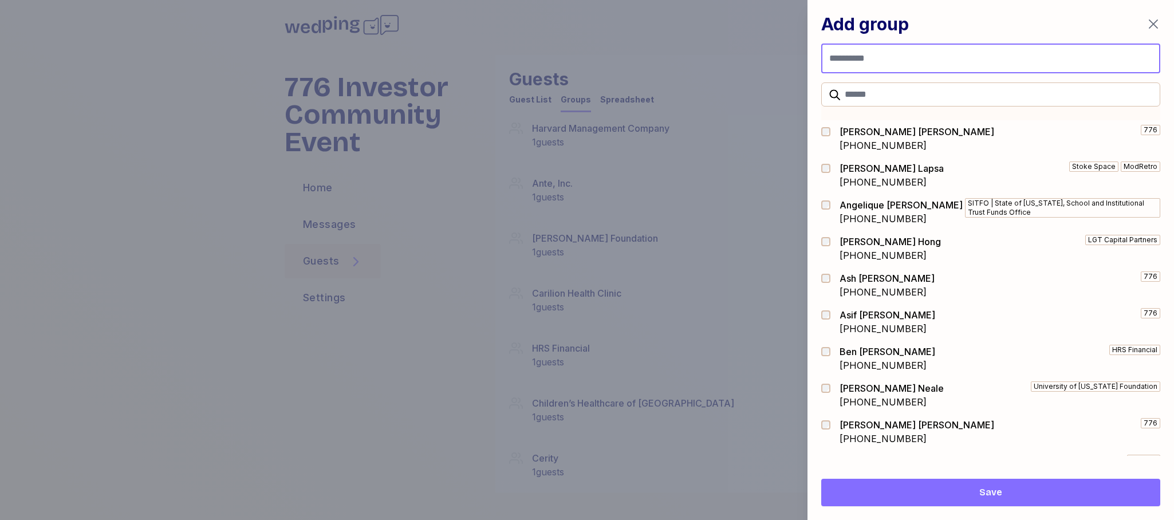
click at [897, 61] on input "Group name" at bounding box center [990, 59] width 339 height 30
type input "********"
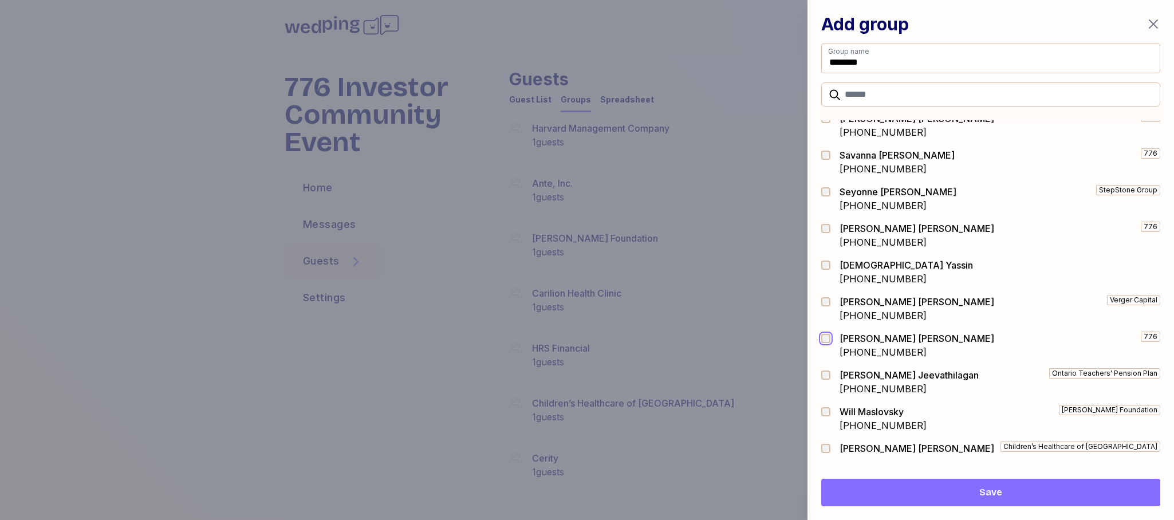
scroll to position [1987, 0]
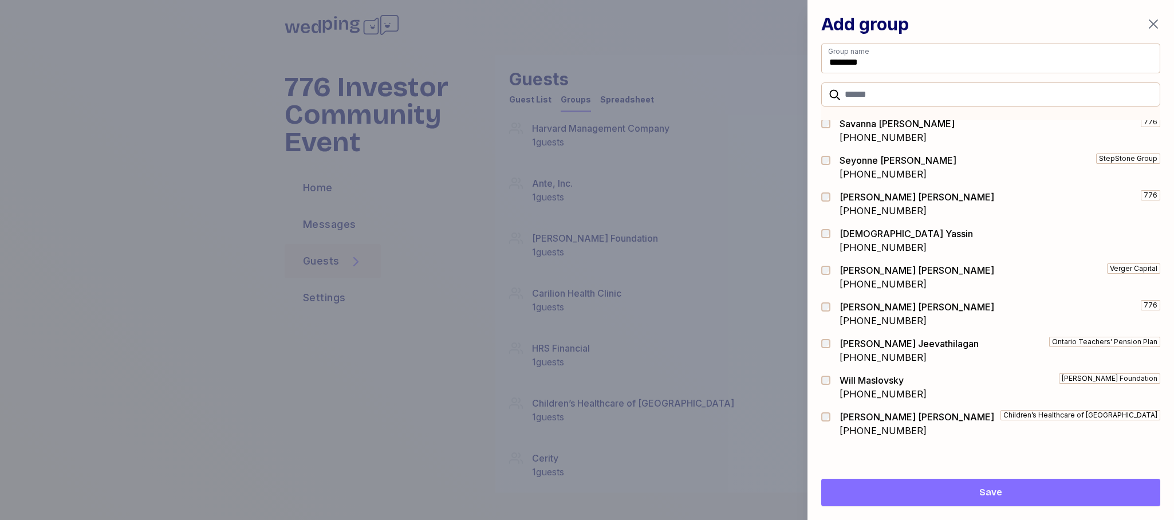
click at [1027, 493] on span "Save" at bounding box center [990, 493] width 321 height 14
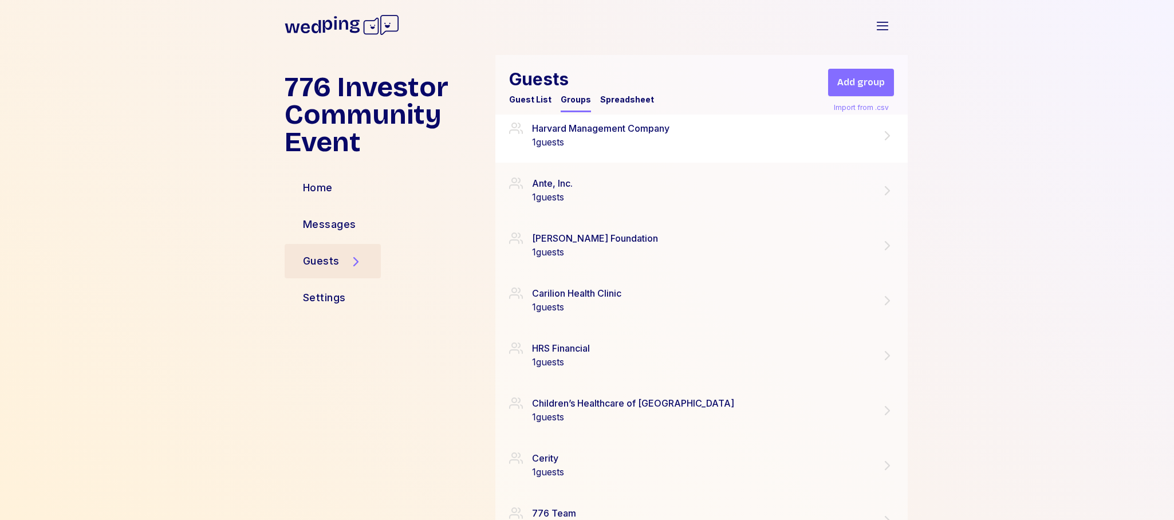
click at [887, 136] on icon at bounding box center [887, 136] width 14 height 14
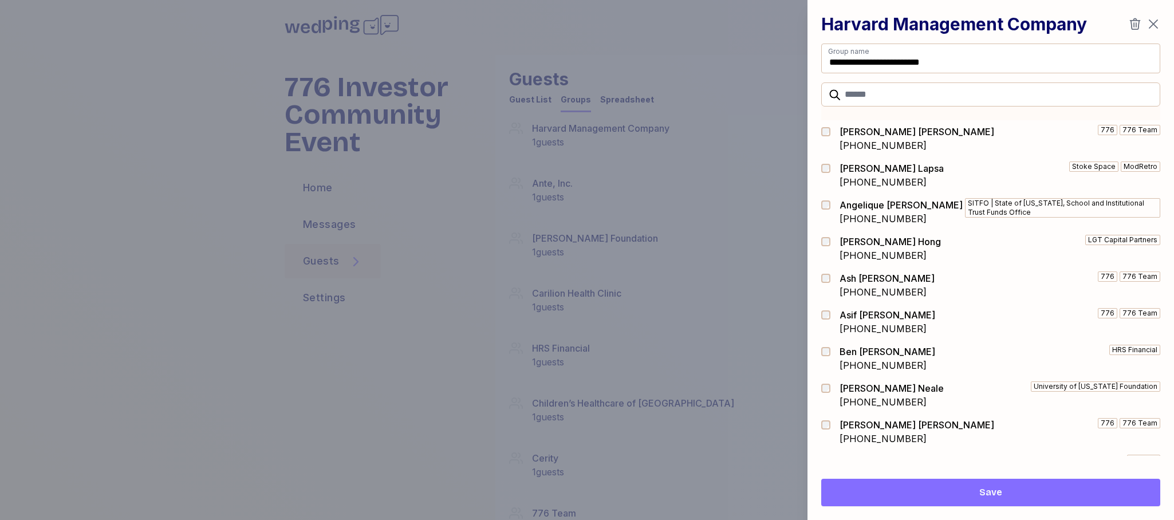
click at [1150, 26] on icon "button" at bounding box center [1153, 24] width 14 height 14
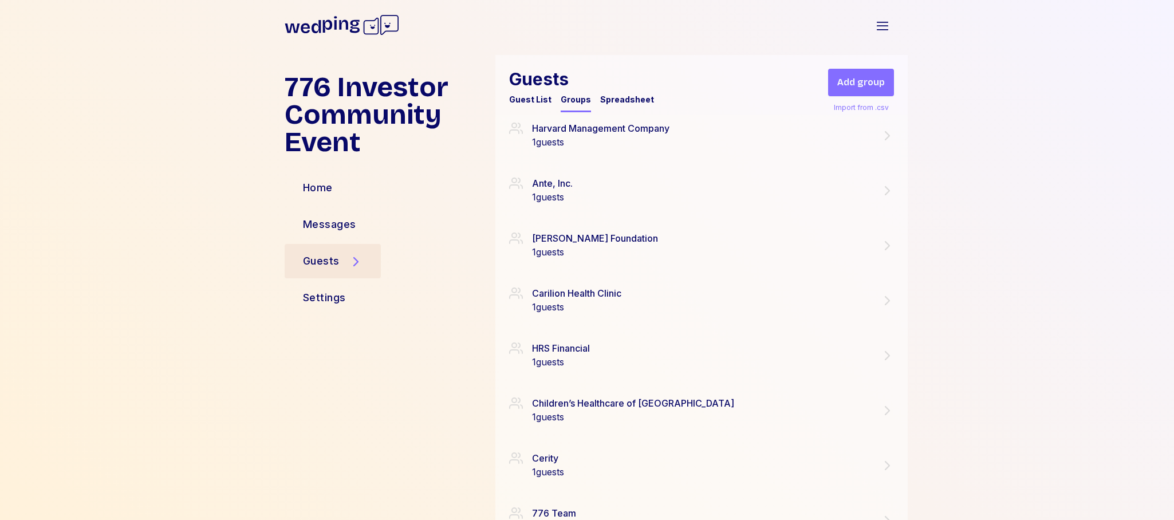
click at [857, 82] on span "Add group" at bounding box center [861, 83] width 48 height 14
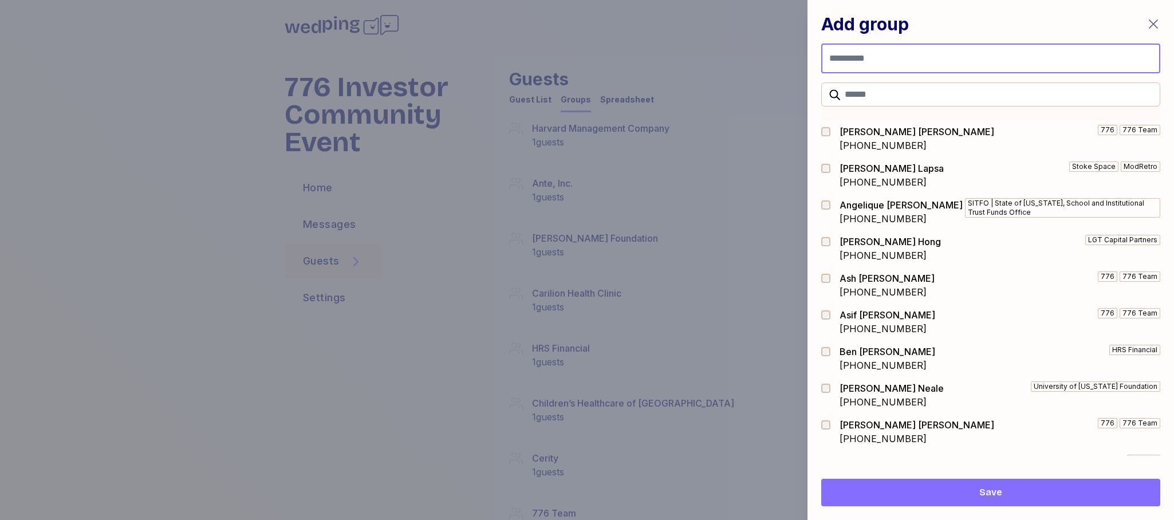
click at [866, 58] on input "Group name" at bounding box center [990, 59] width 339 height 30
type input "****"
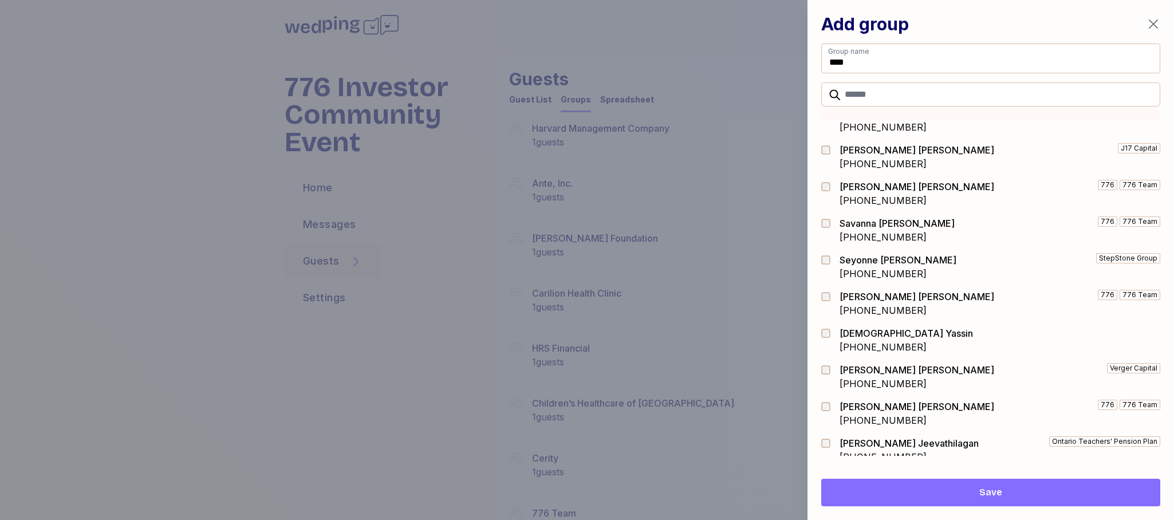
scroll to position [1987, 0]
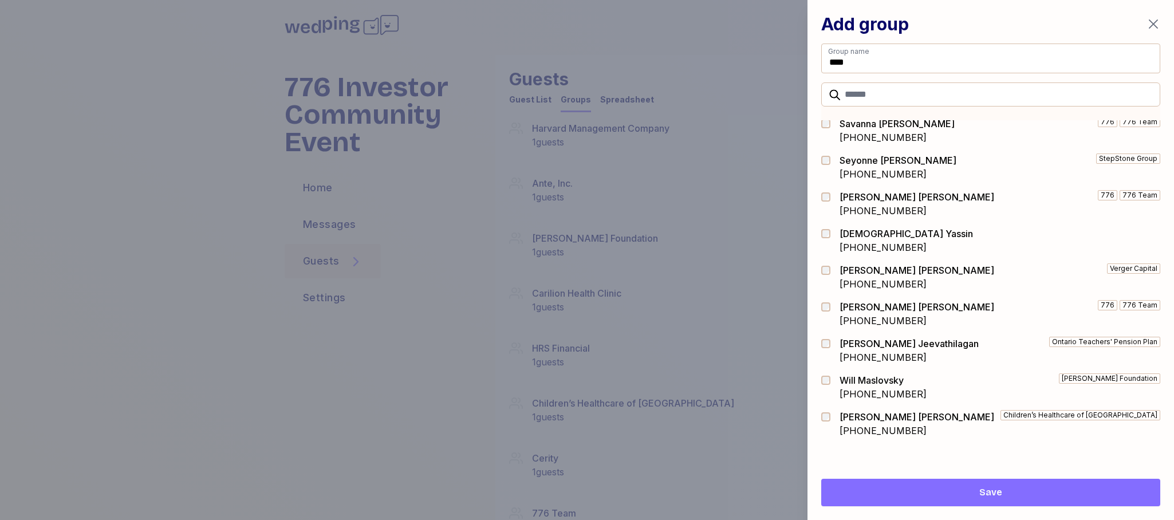
click at [1000, 489] on span "Save" at bounding box center [990, 493] width 23 height 14
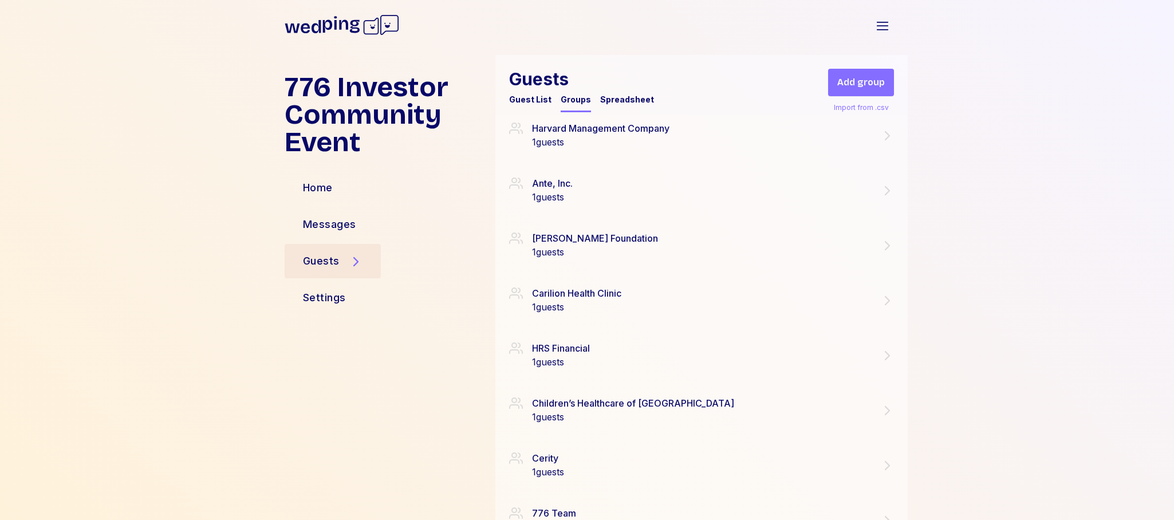
click at [858, 81] on span "Add group" at bounding box center [861, 83] width 48 height 14
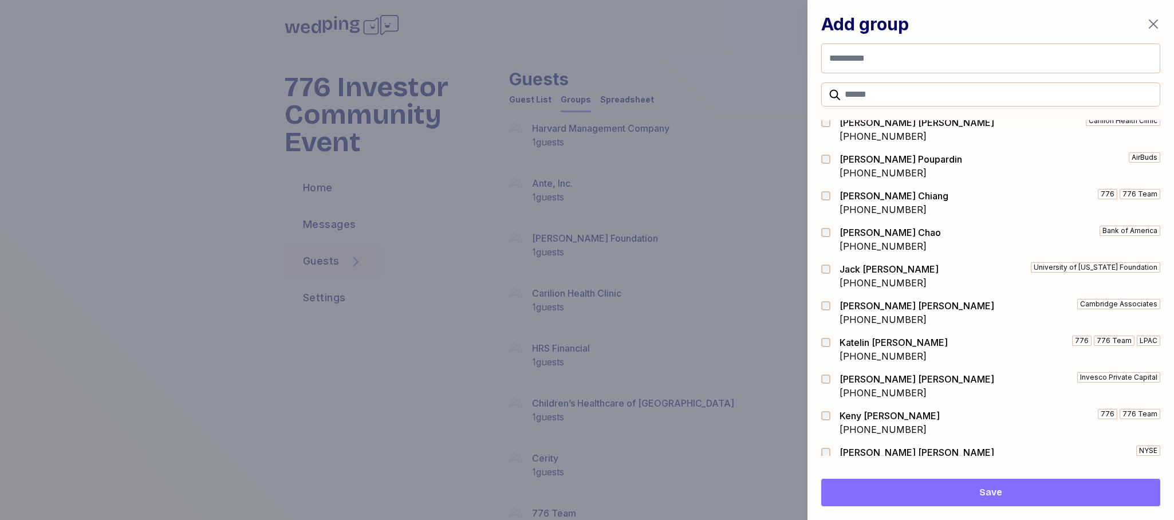
scroll to position [775, 0]
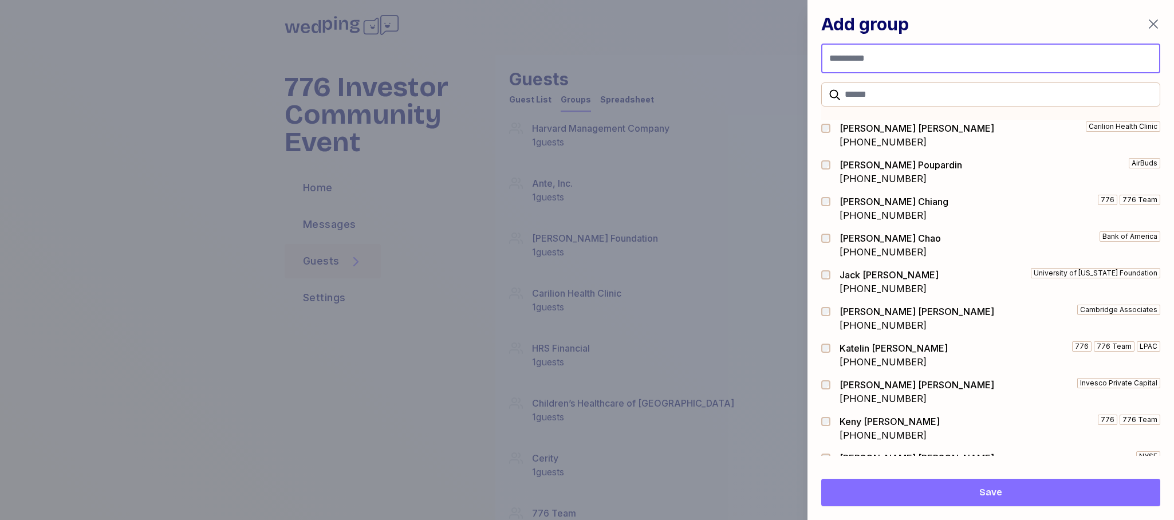
click at [879, 58] on input "Group name" at bounding box center [990, 59] width 339 height 30
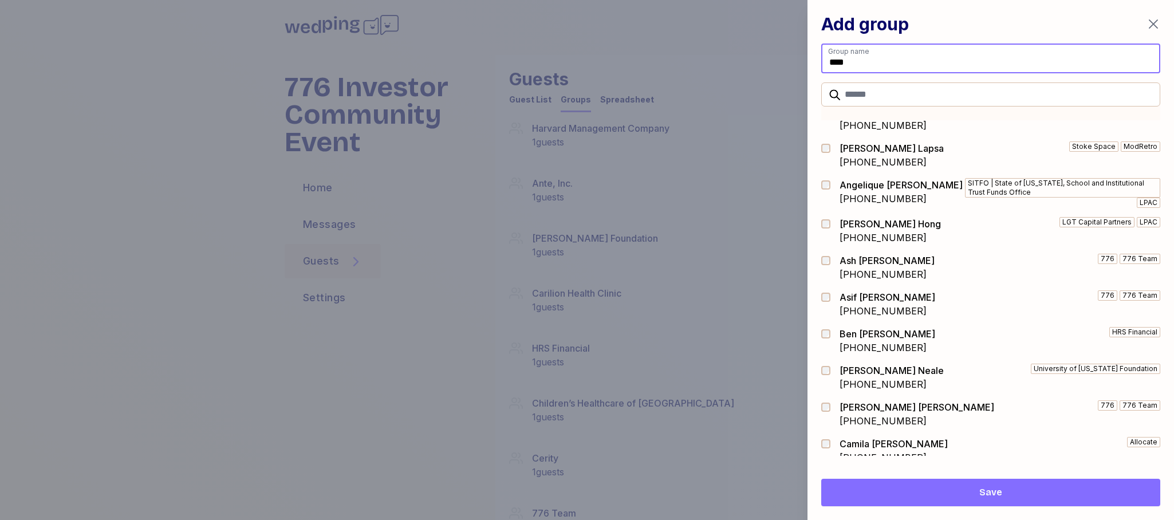
scroll to position [0, 0]
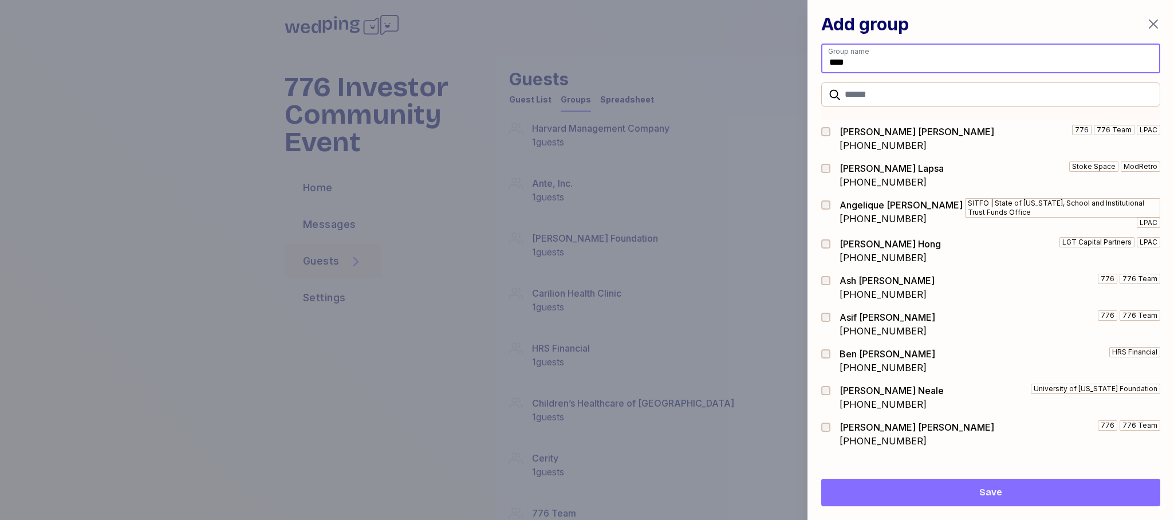
type input "****"
click at [1020, 494] on span "Save" at bounding box center [990, 493] width 321 height 14
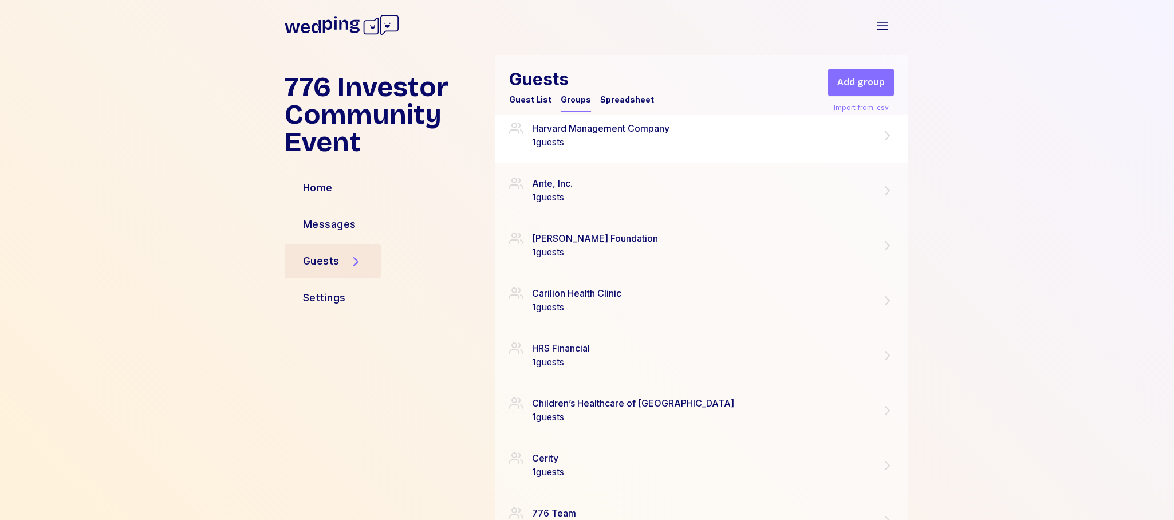
click at [888, 136] on icon at bounding box center [887, 135] width 5 height 9
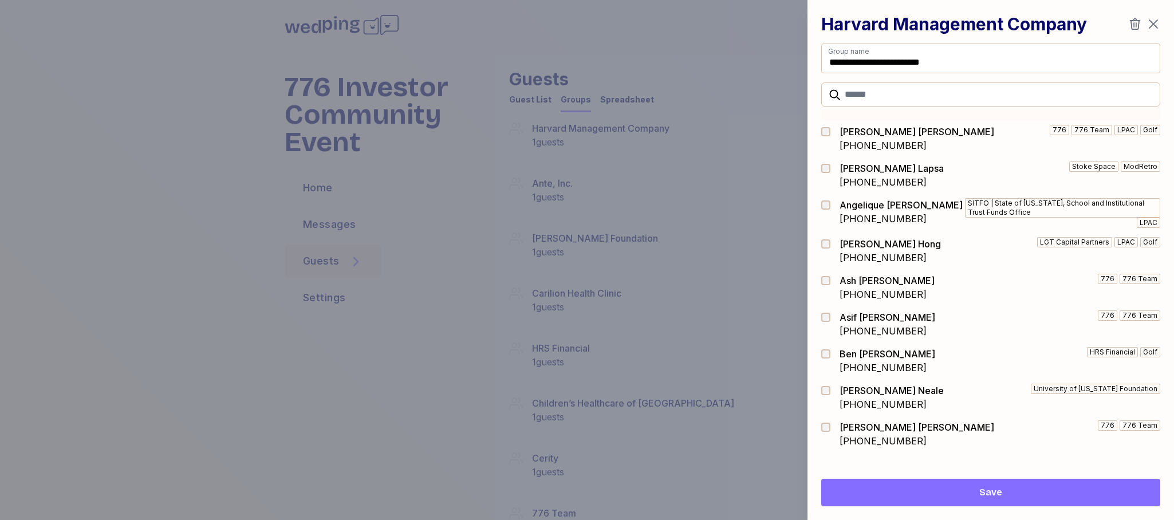
click at [1134, 25] on icon "button" at bounding box center [1135, 24] width 14 height 14
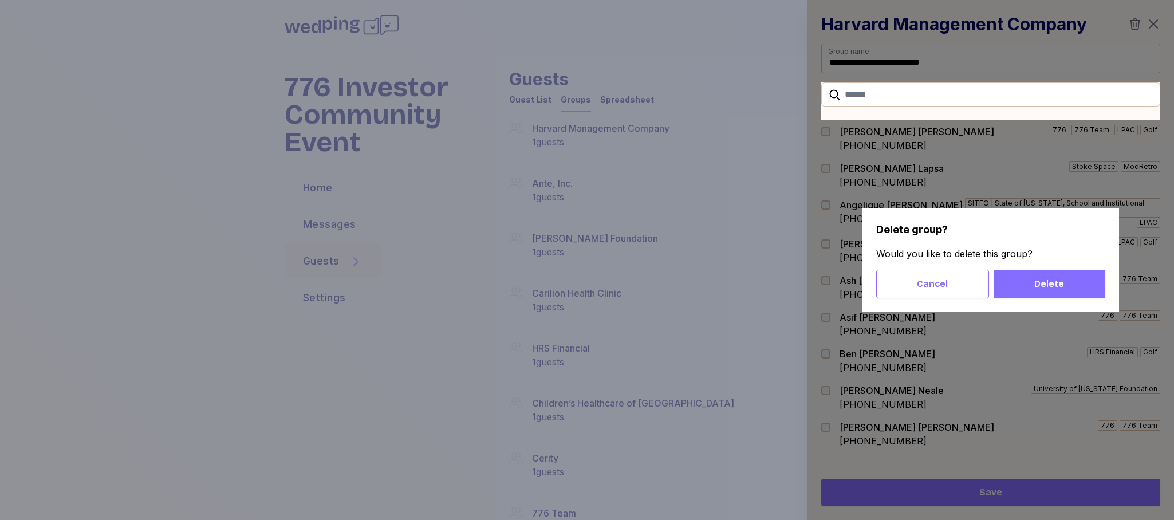
click at [1051, 282] on span "Delete" at bounding box center [1049, 284] width 30 height 14
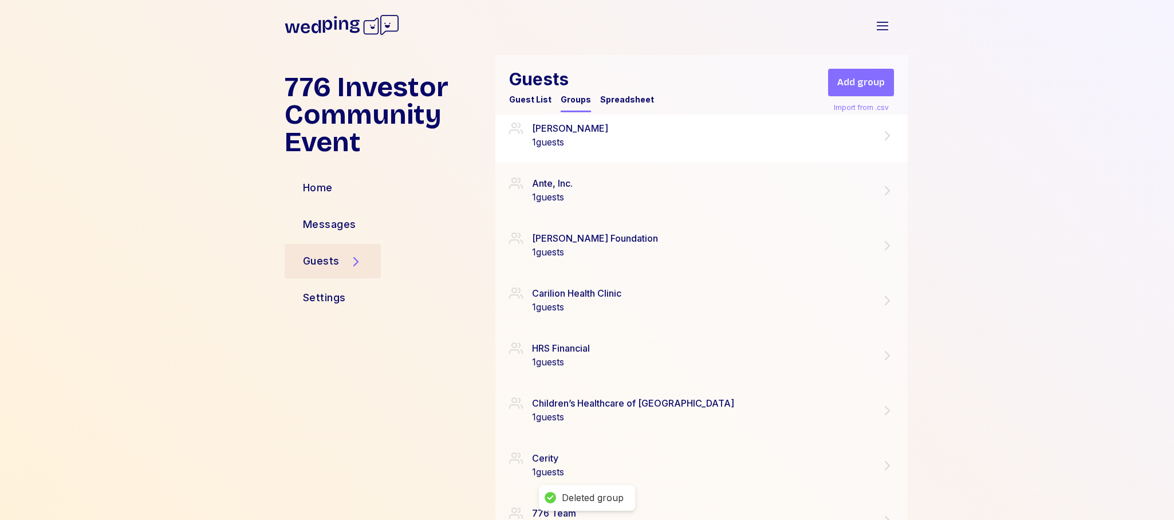
click at [886, 135] on icon at bounding box center [887, 136] width 14 height 14
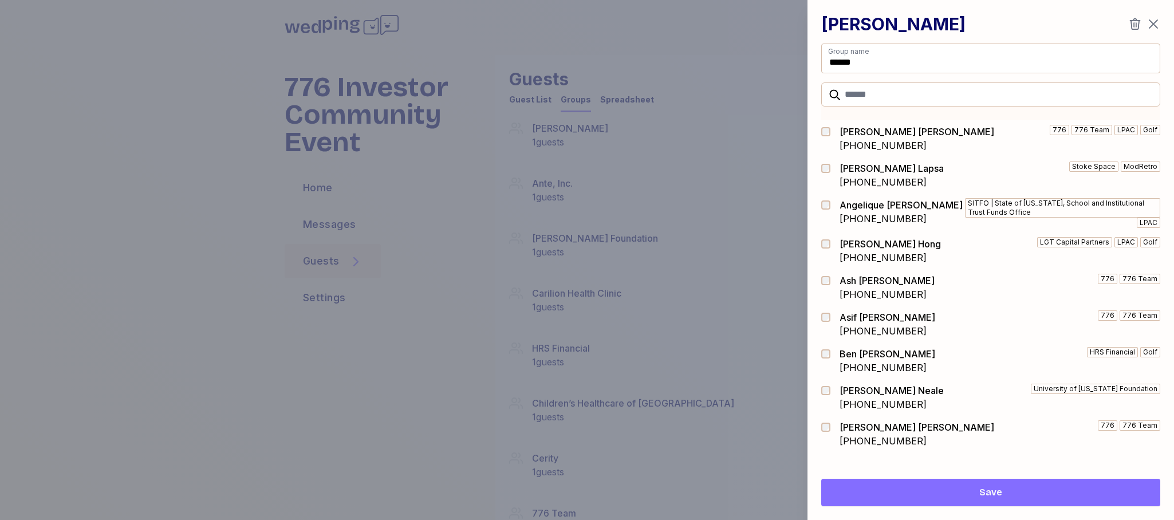
click at [1132, 24] on icon "button" at bounding box center [1135, 24] width 14 height 14
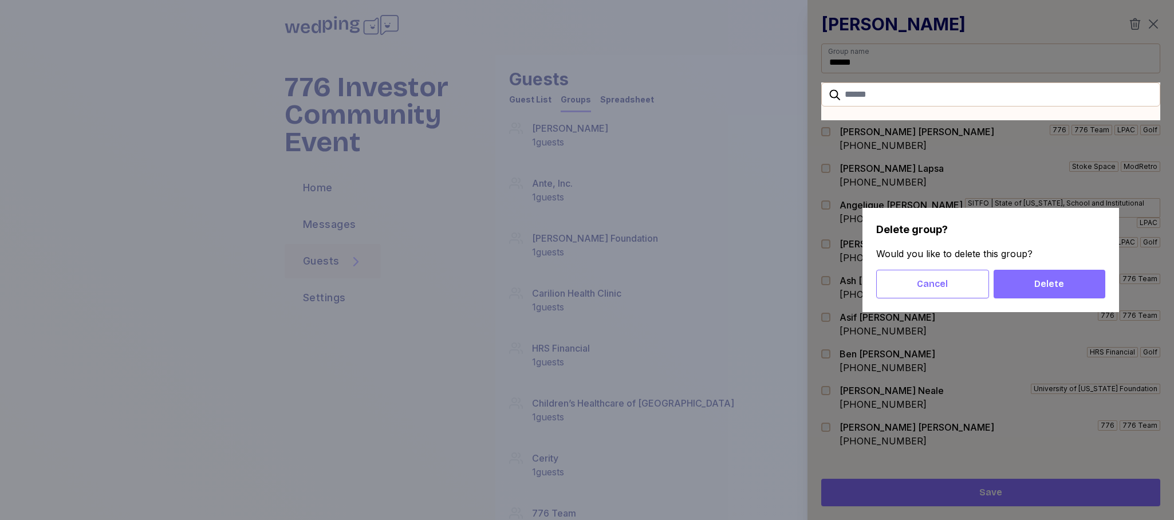
click at [1053, 284] on span "Delete" at bounding box center [1049, 284] width 30 height 14
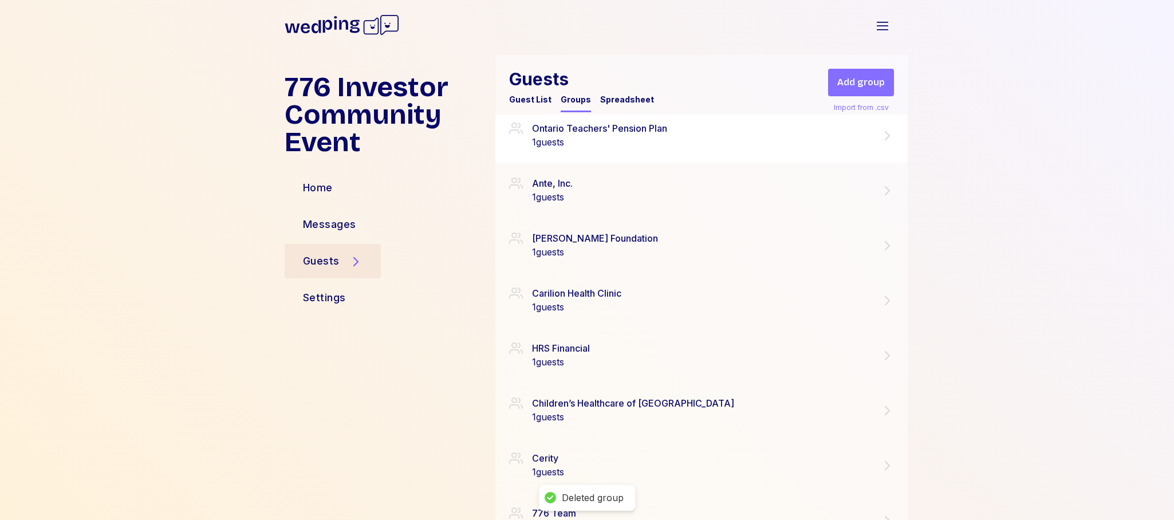
click at [886, 133] on icon at bounding box center [887, 136] width 14 height 14
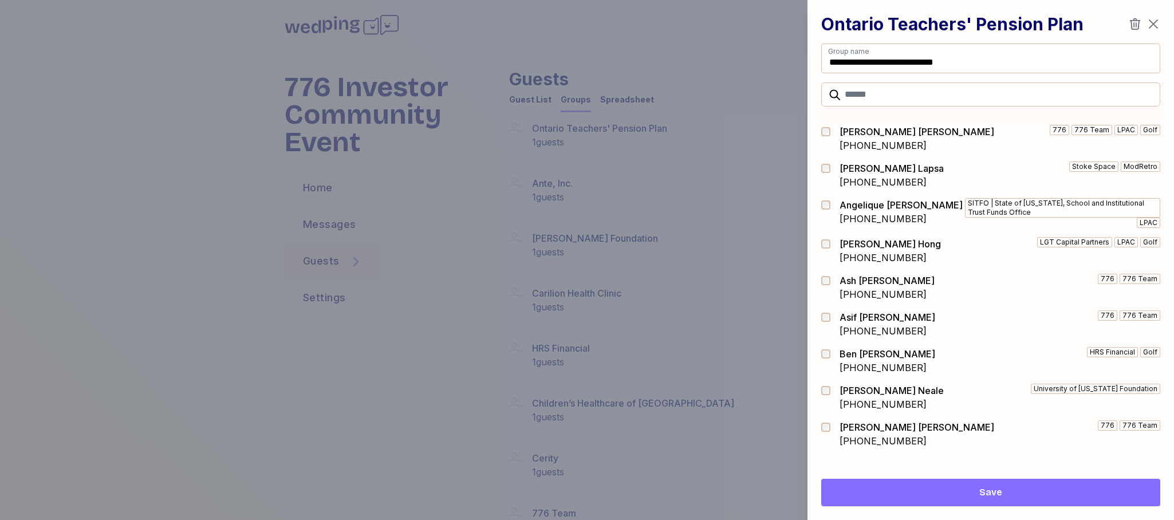
click at [1138, 29] on icon "button" at bounding box center [1135, 24] width 14 height 14
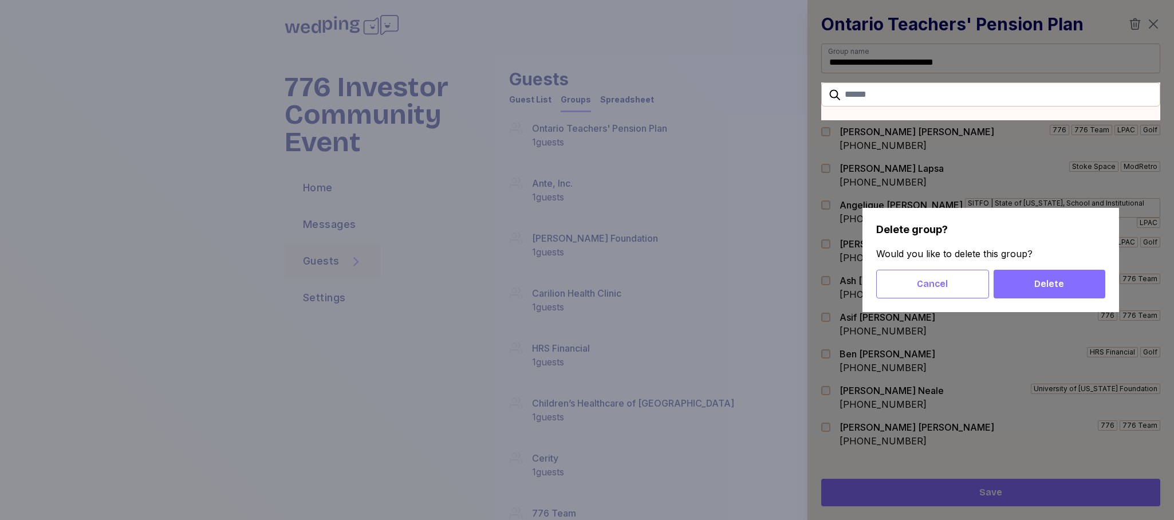
click at [1058, 281] on span "Delete" at bounding box center [1049, 284] width 30 height 14
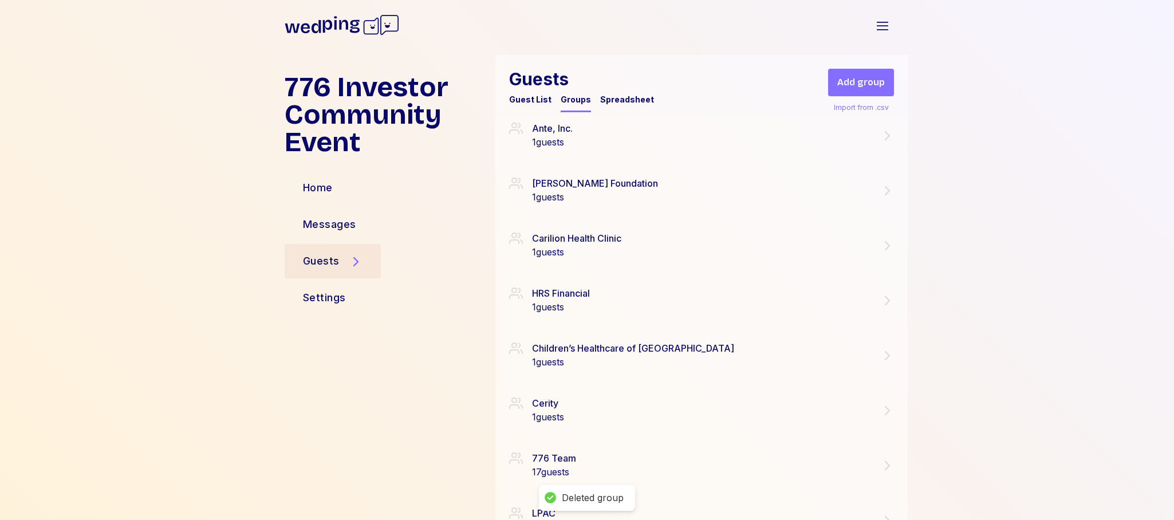
scroll to position [1830, 0]
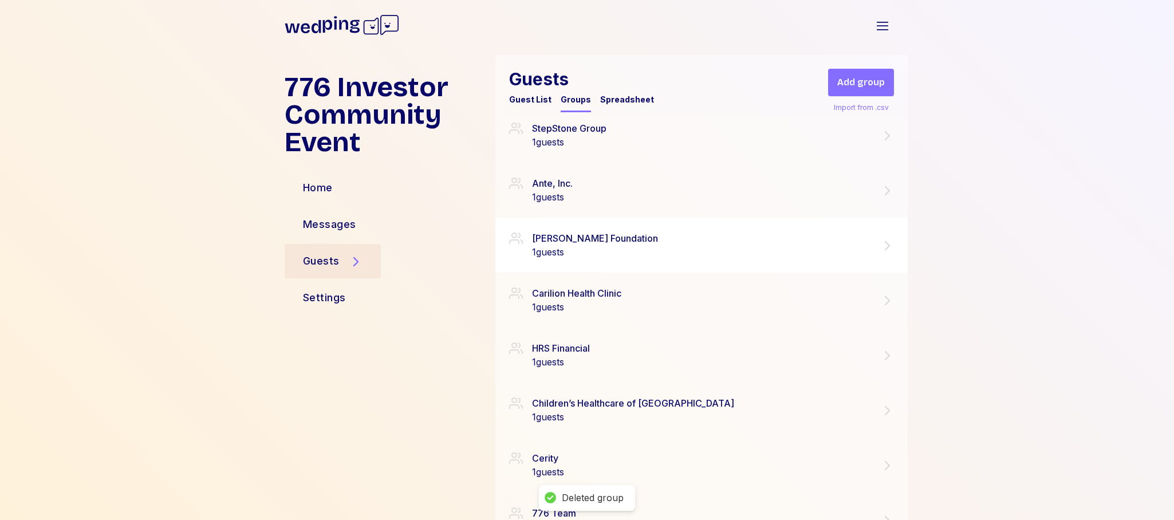
click at [888, 243] on icon at bounding box center [887, 246] width 14 height 14
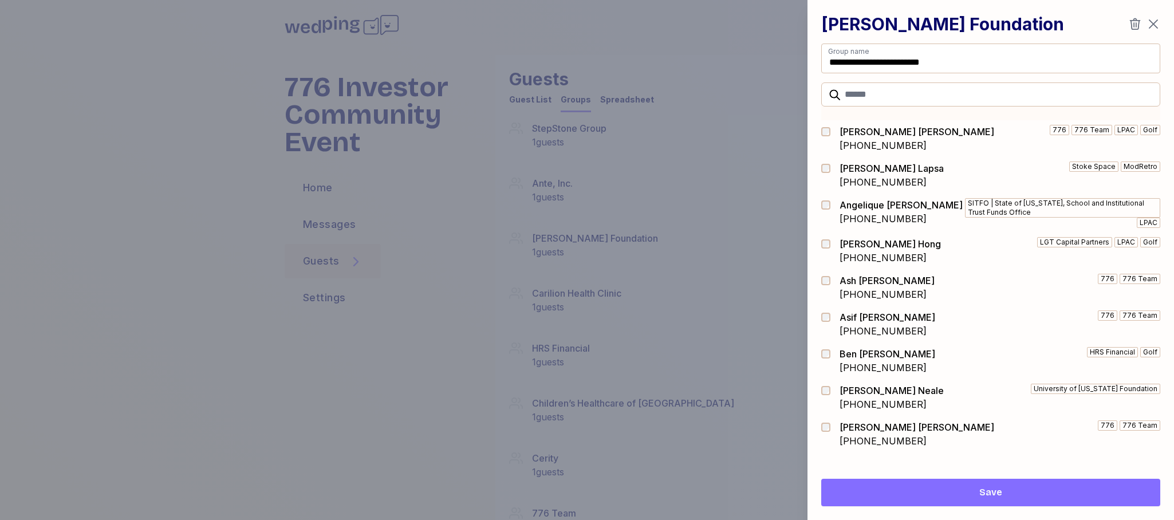
click at [1134, 26] on icon "button" at bounding box center [1135, 24] width 14 height 14
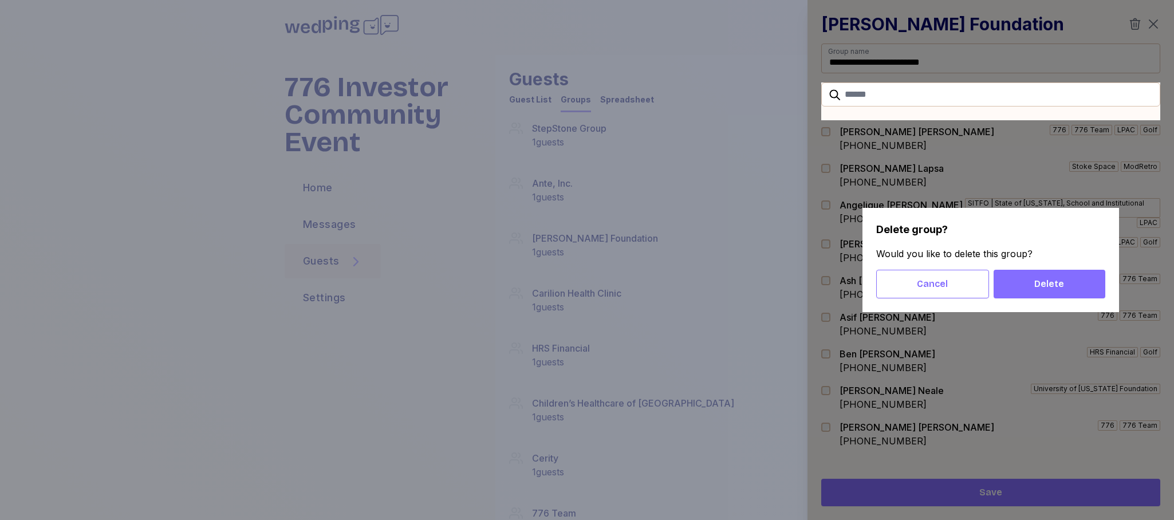
click at [1053, 287] on span "Delete" at bounding box center [1049, 284] width 30 height 14
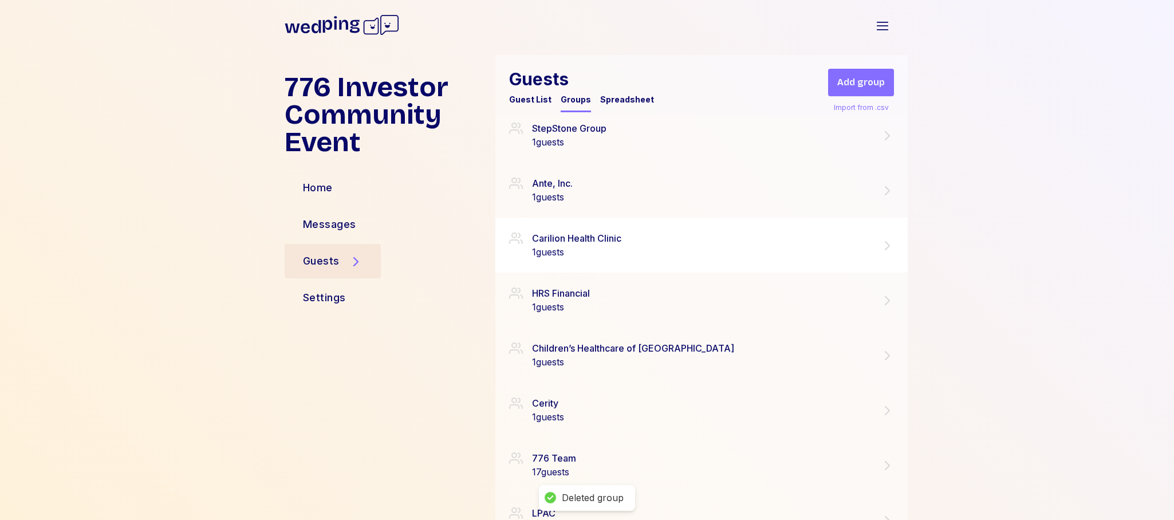
click at [887, 247] on icon at bounding box center [887, 245] width 5 height 9
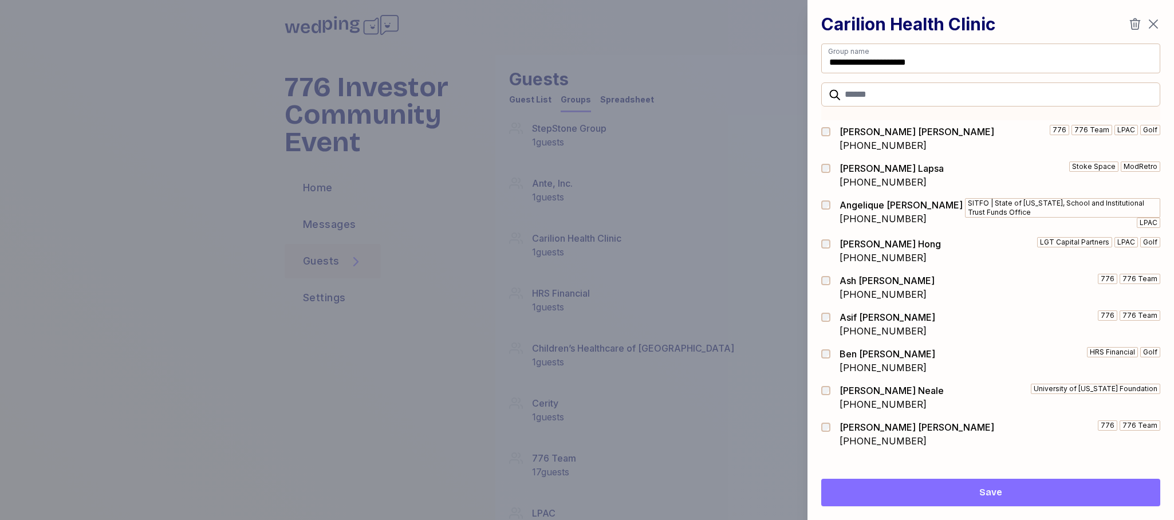
click at [1135, 25] on icon "button" at bounding box center [1135, 23] width 11 height 11
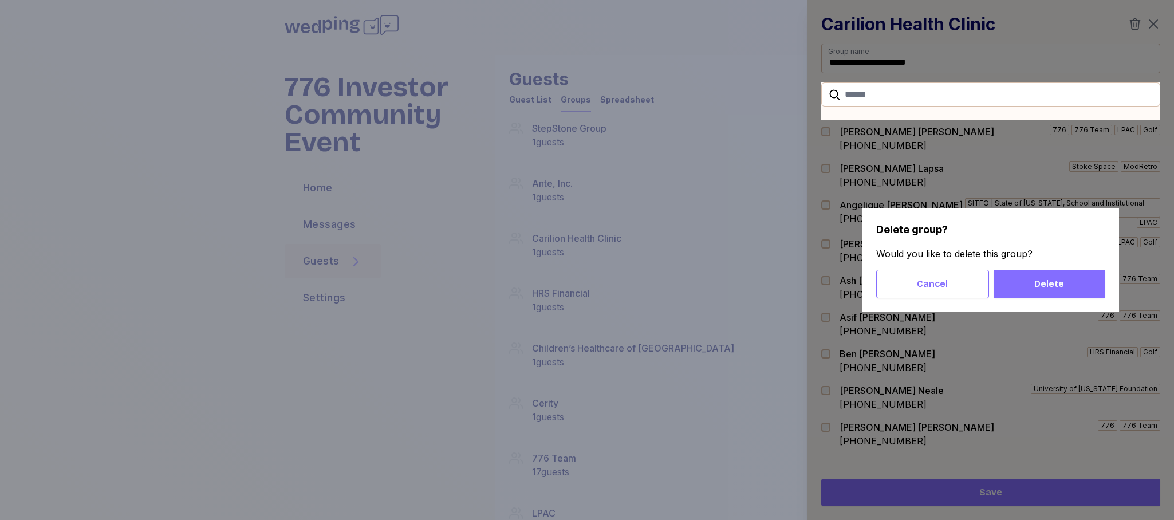
click at [1048, 287] on span "Delete" at bounding box center [1049, 284] width 30 height 14
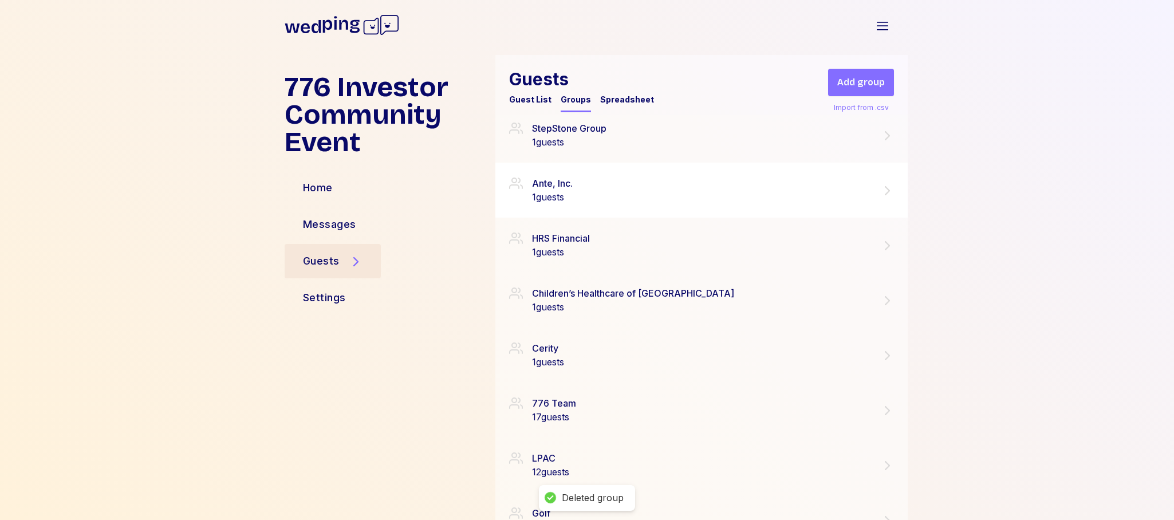
click at [883, 192] on icon at bounding box center [887, 191] width 14 height 14
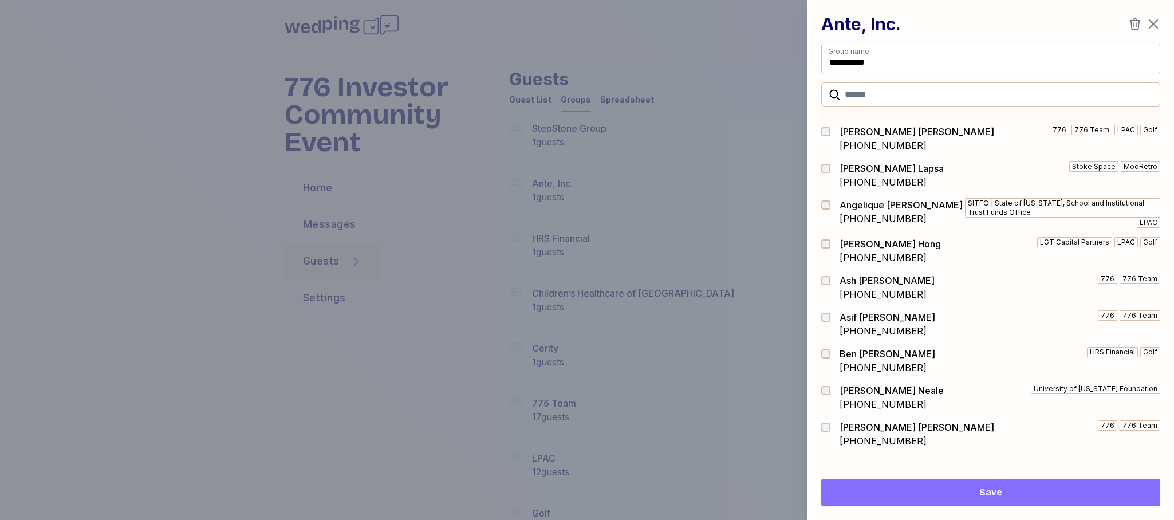
click at [1136, 25] on icon "button" at bounding box center [1135, 24] width 14 height 14
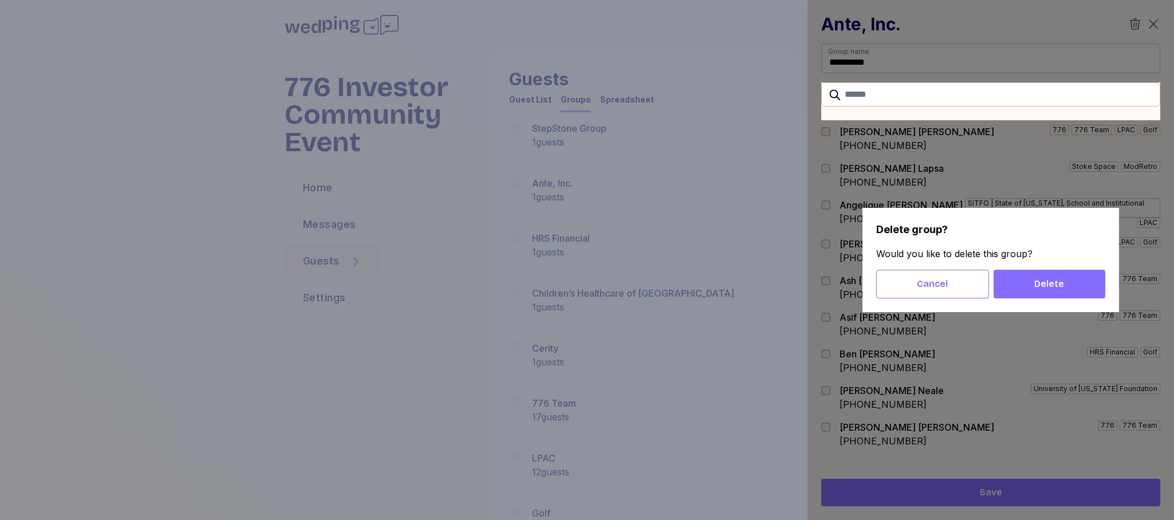
click at [1058, 282] on span "Delete" at bounding box center [1049, 284] width 30 height 14
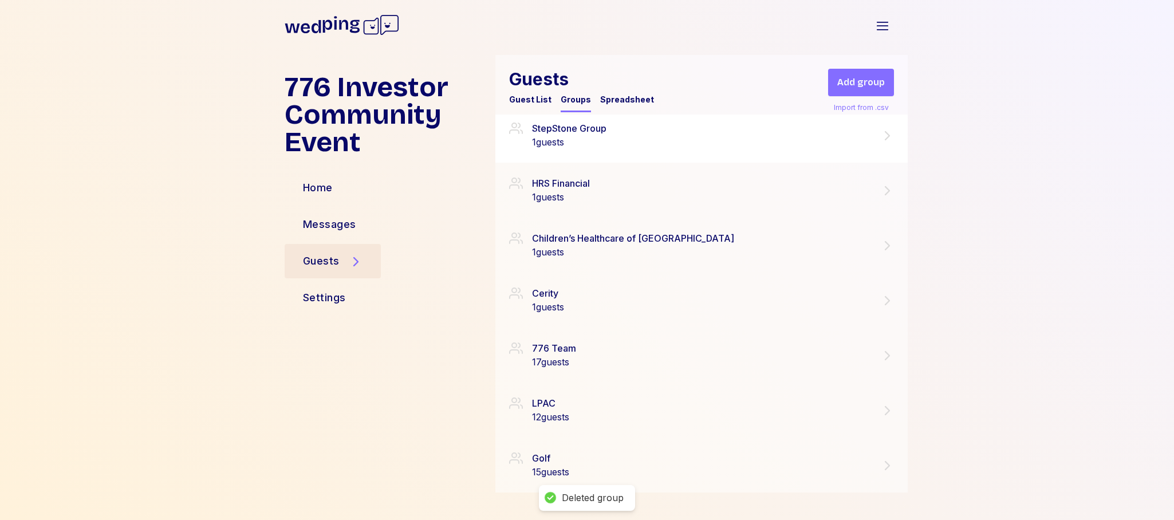
click at [885, 135] on icon at bounding box center [887, 136] width 14 height 14
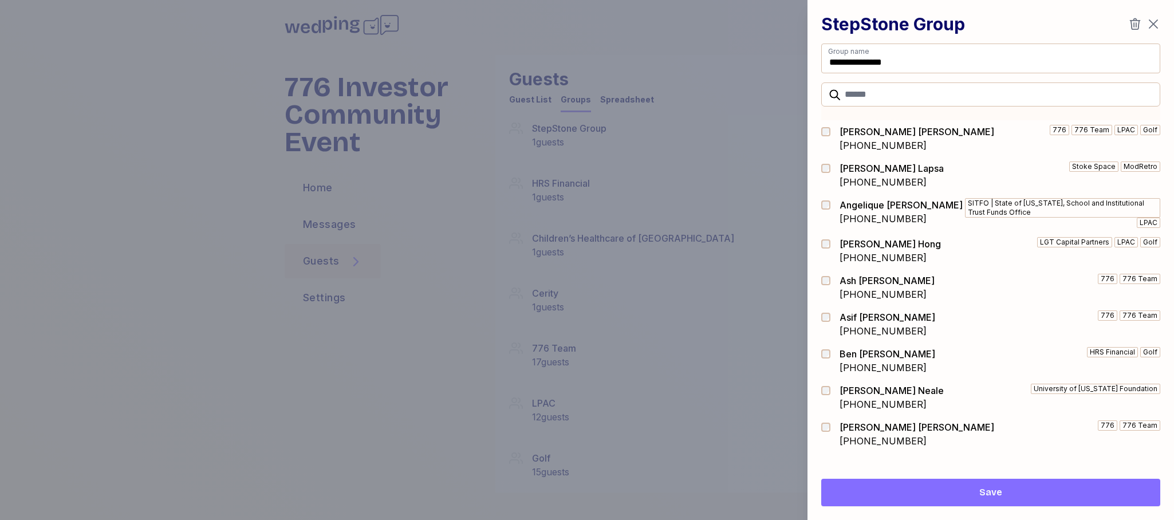
drag, startPoint x: 1136, startPoint y: 22, endPoint x: 1130, endPoint y: 106, distance: 85.0
click at [1136, 22] on icon "button" at bounding box center [1135, 24] width 14 height 14
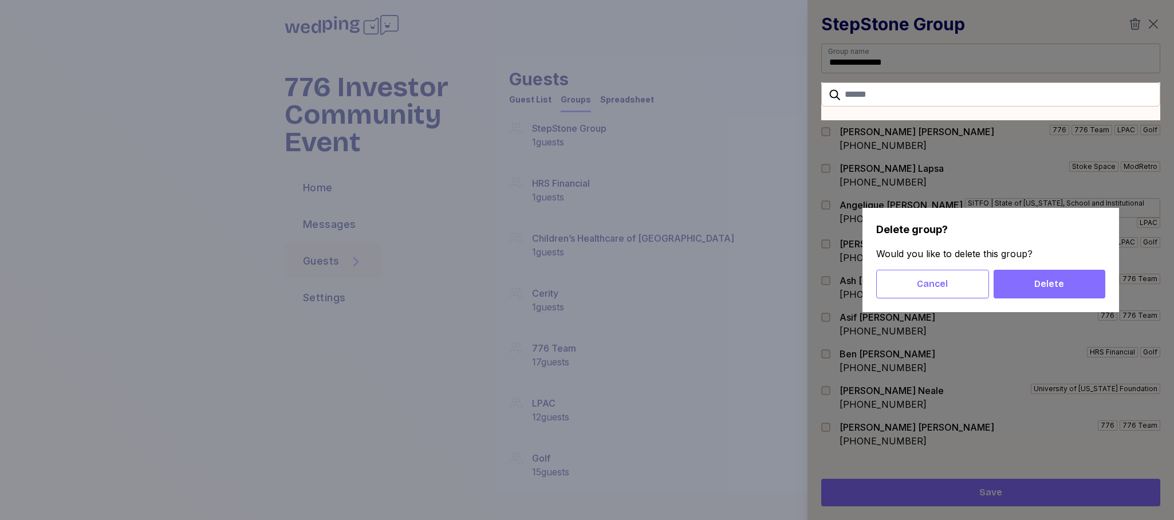
click at [1055, 283] on span "Delete" at bounding box center [1049, 284] width 30 height 14
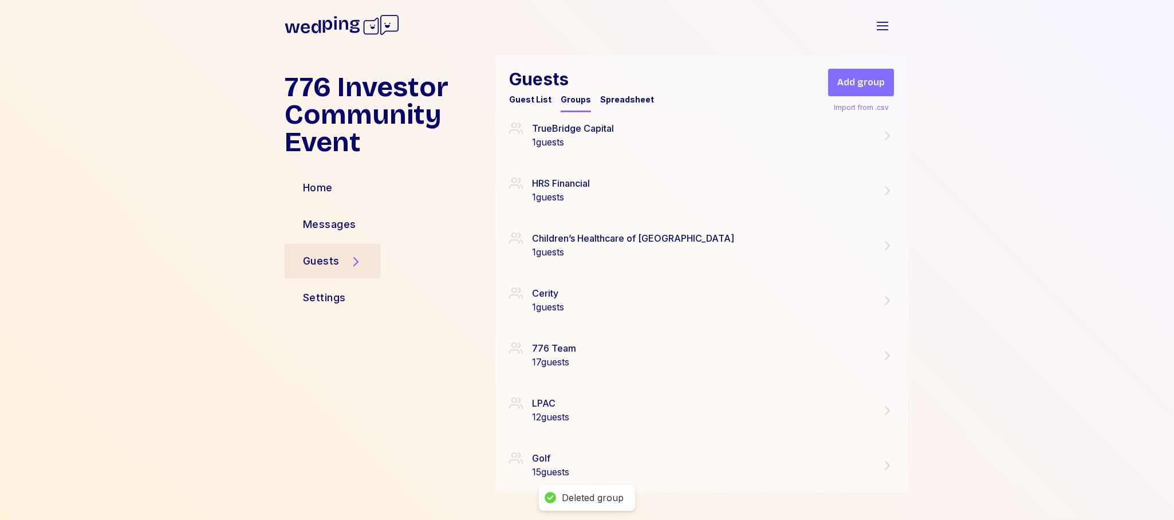
scroll to position [1775, 0]
click at [882, 246] on icon at bounding box center [887, 246] width 14 height 14
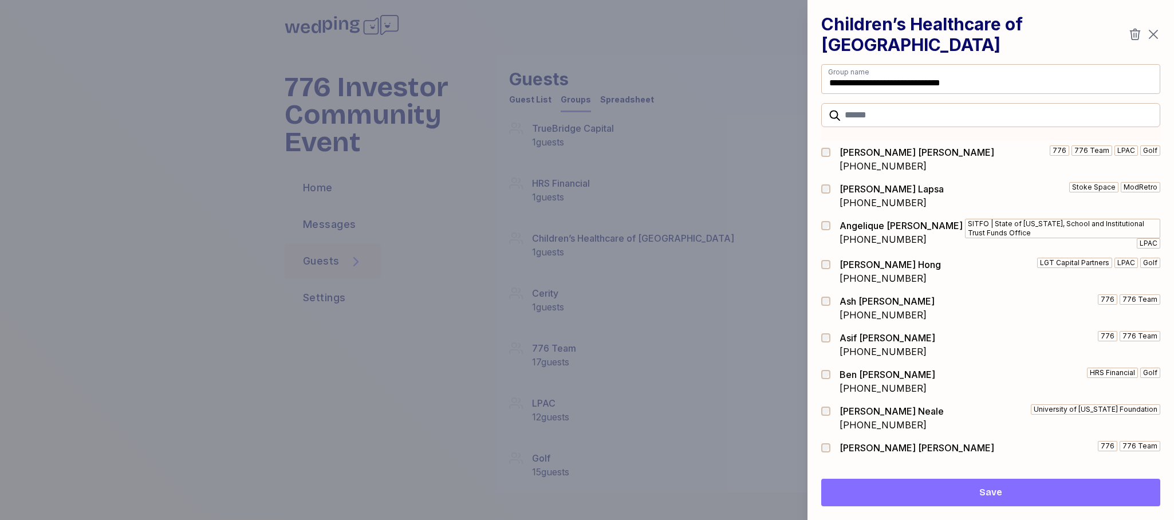
click at [1135, 29] on icon "button" at bounding box center [1135, 34] width 11 height 11
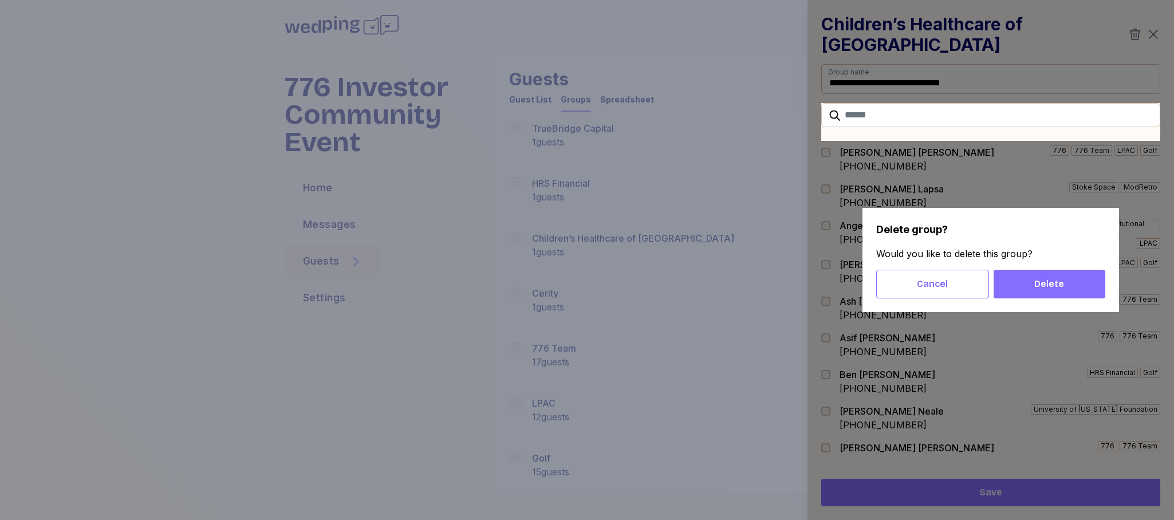
click at [1064, 287] on span "Delete" at bounding box center [1049, 284] width 93 height 14
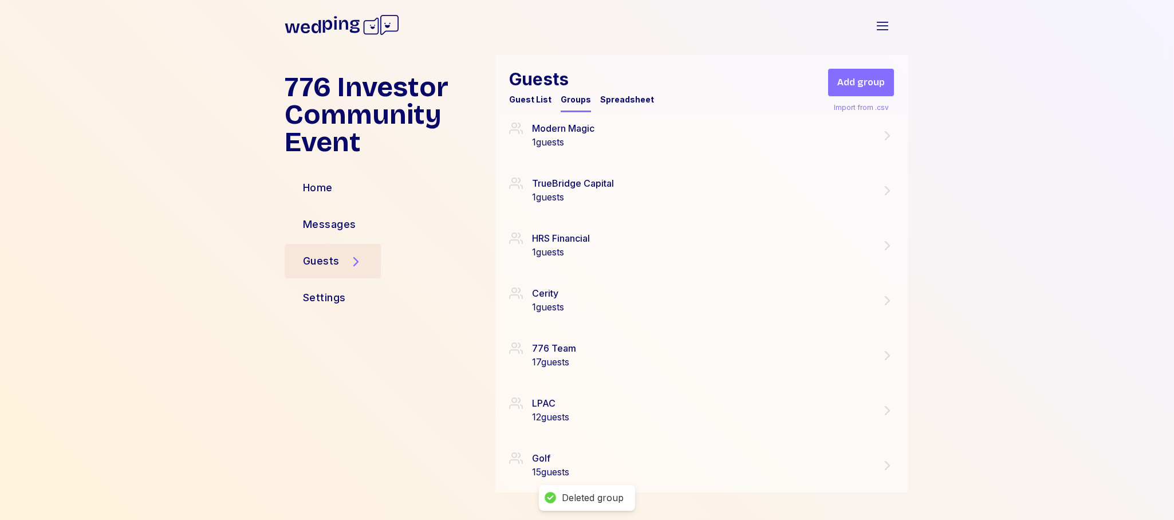
scroll to position [1720, 0]
click at [886, 297] on icon at bounding box center [887, 300] width 5 height 9
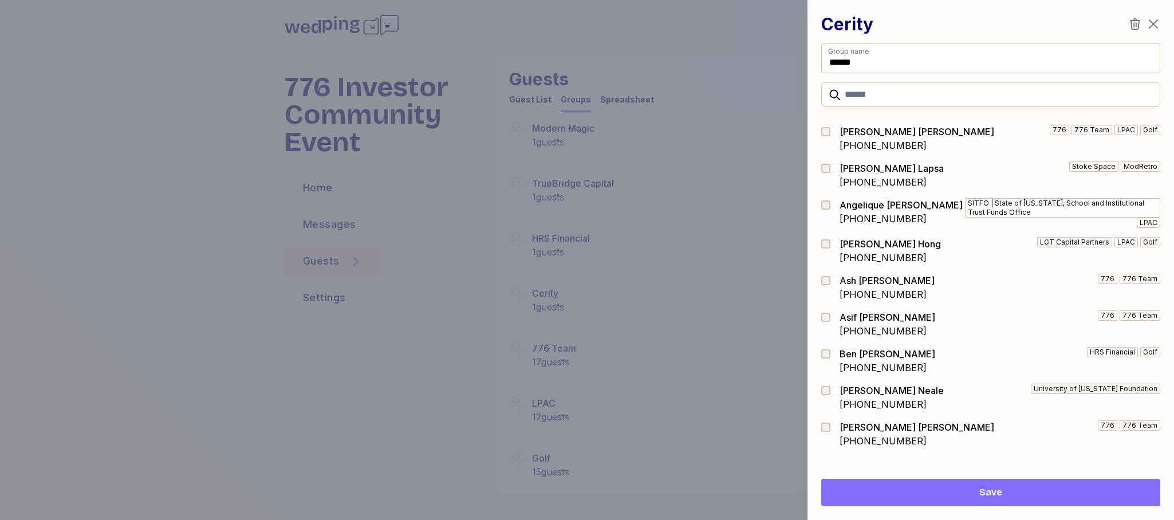
click at [1138, 25] on icon "button" at bounding box center [1135, 23] width 11 height 11
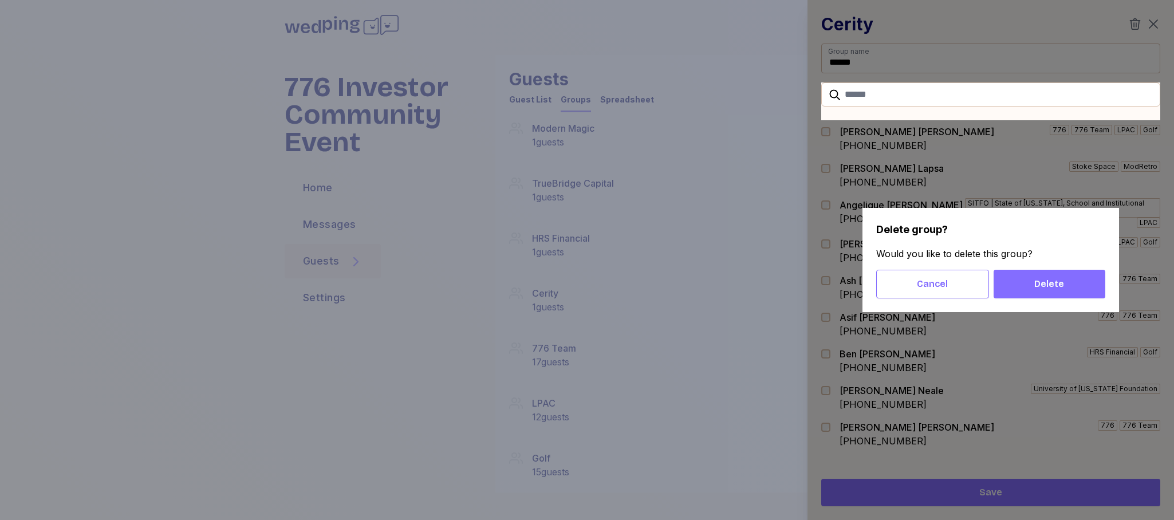
click at [1047, 280] on span "Delete" at bounding box center [1049, 284] width 30 height 14
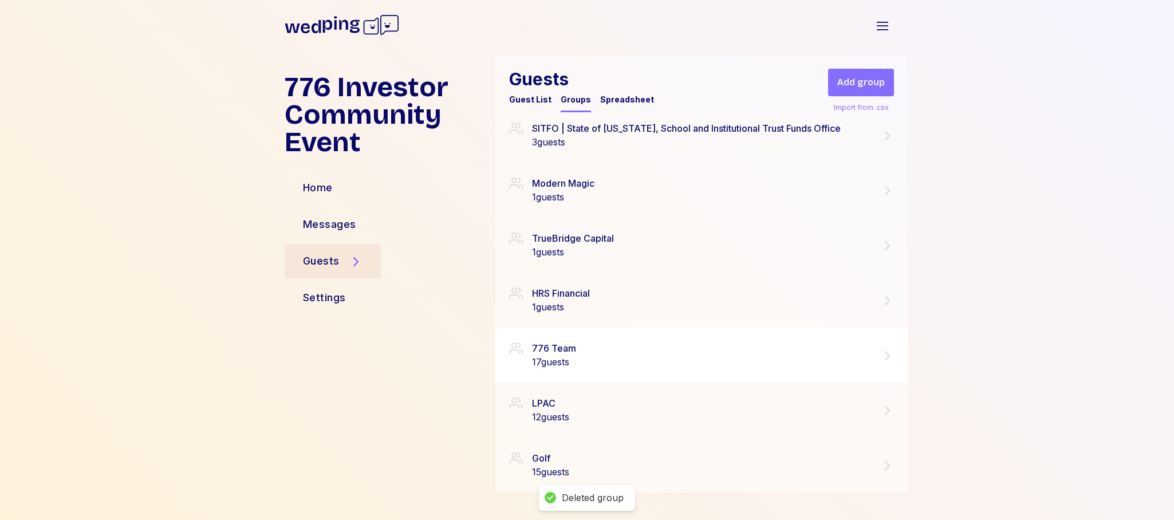
click at [668, 360] on div "776 Team 17 guests" at bounding box center [701, 354] width 385 height 27
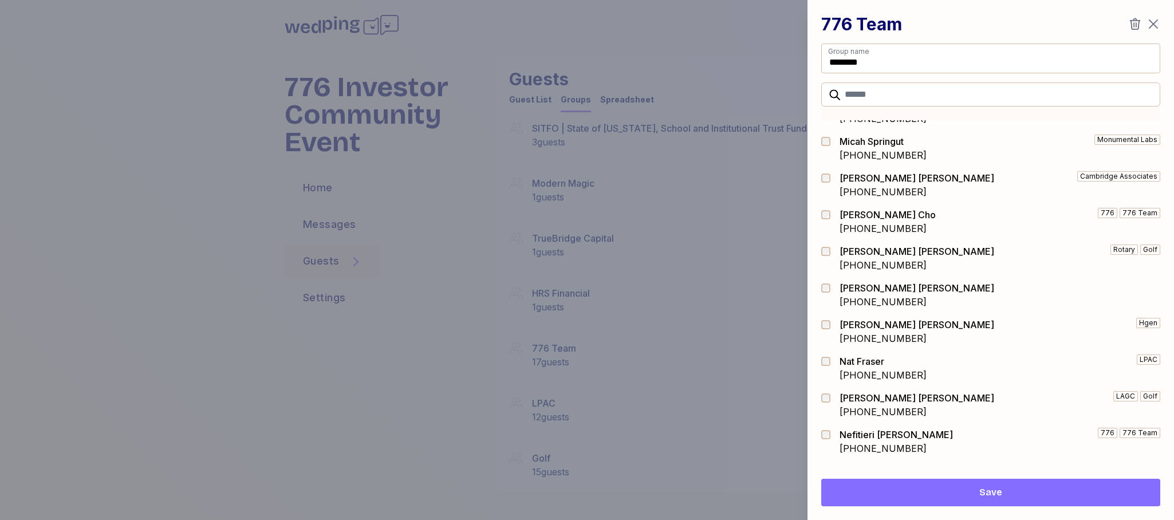
scroll to position [1987, 0]
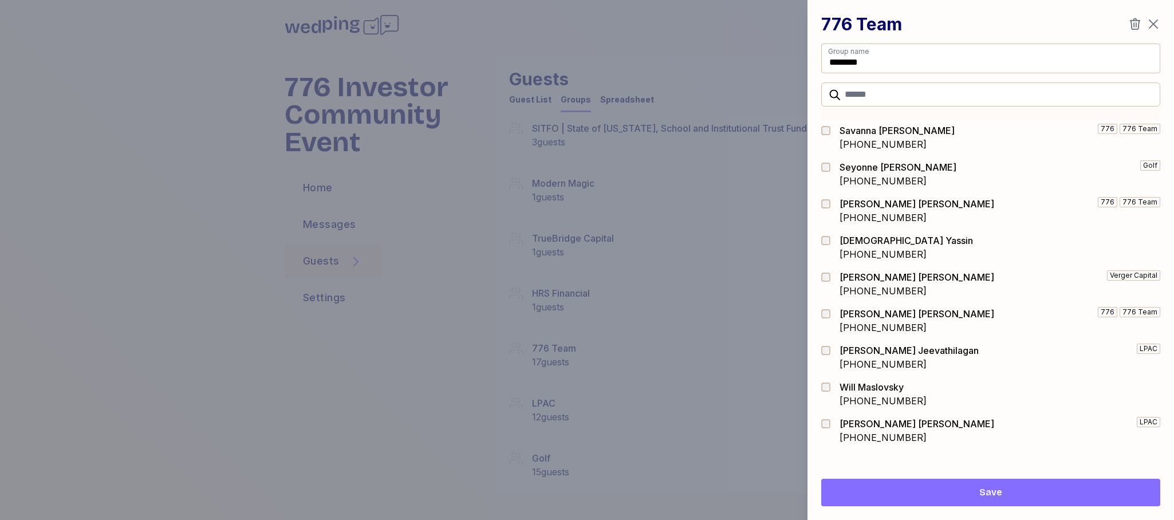
click at [1026, 494] on span "Save" at bounding box center [990, 493] width 321 height 14
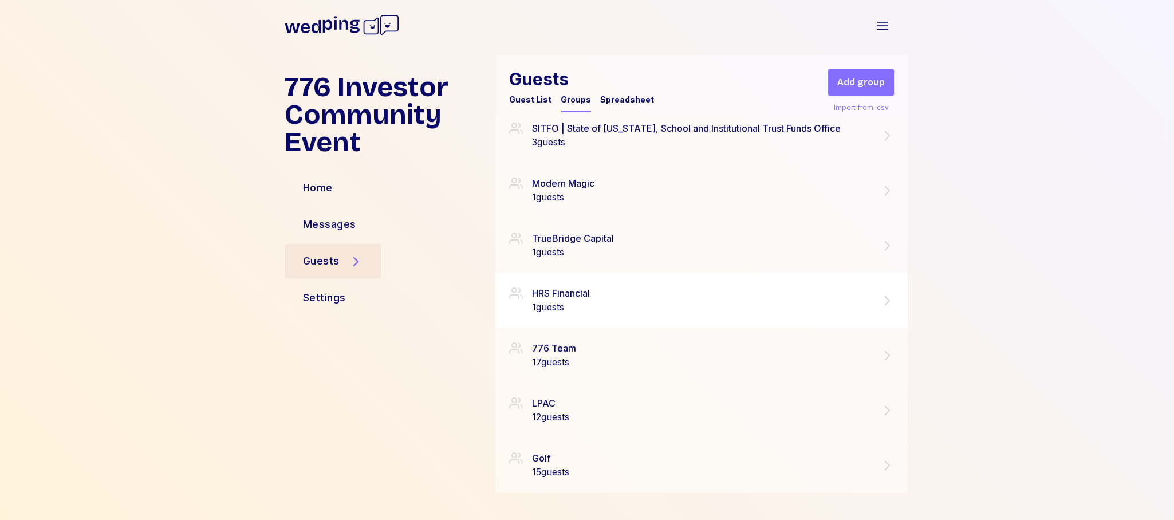
click at [887, 299] on icon at bounding box center [887, 300] width 5 height 9
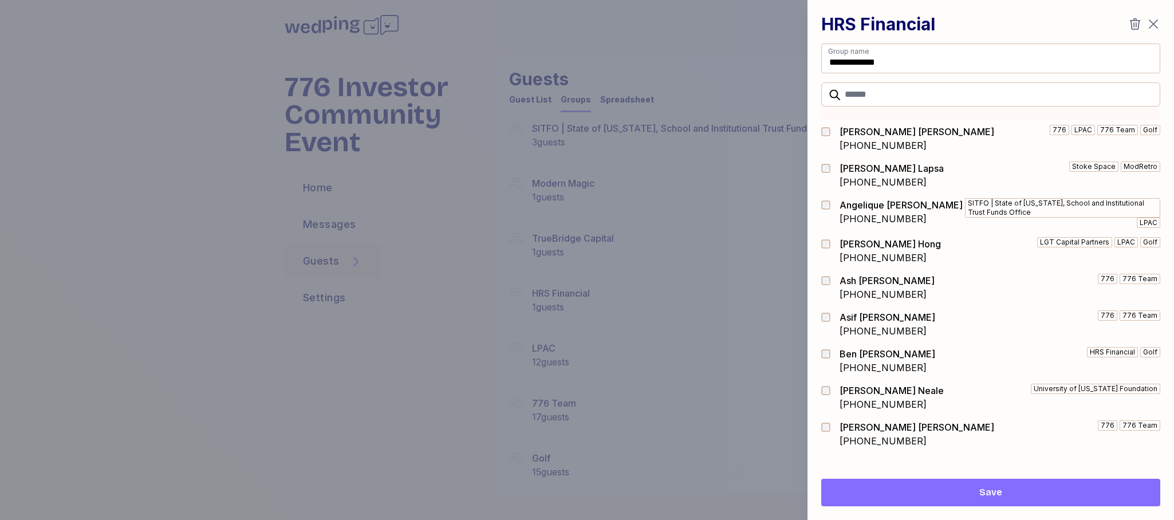
click at [1131, 23] on icon "button" at bounding box center [1135, 24] width 14 height 14
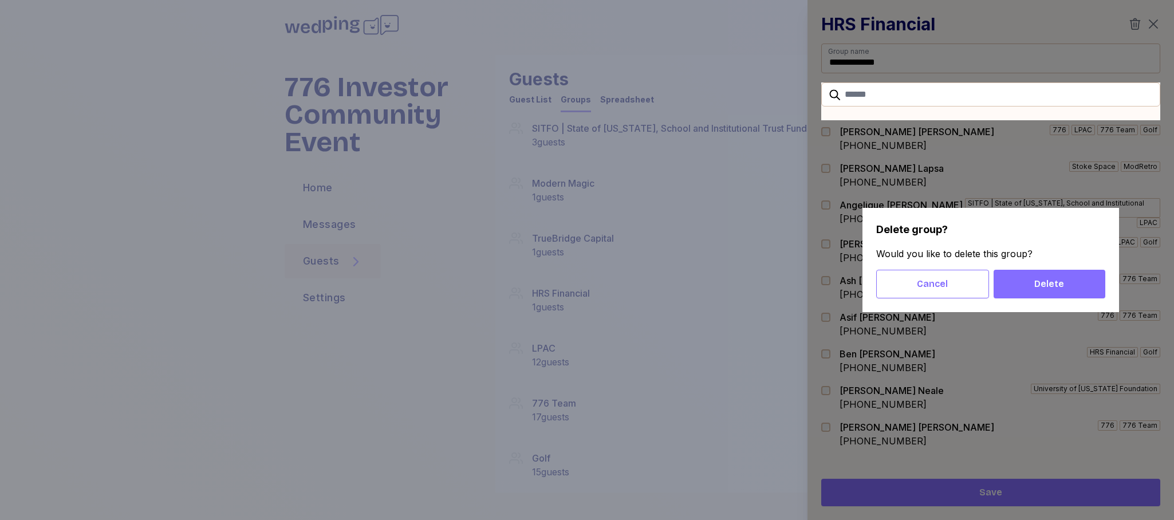
click at [1060, 279] on span "Delete" at bounding box center [1049, 284] width 30 height 14
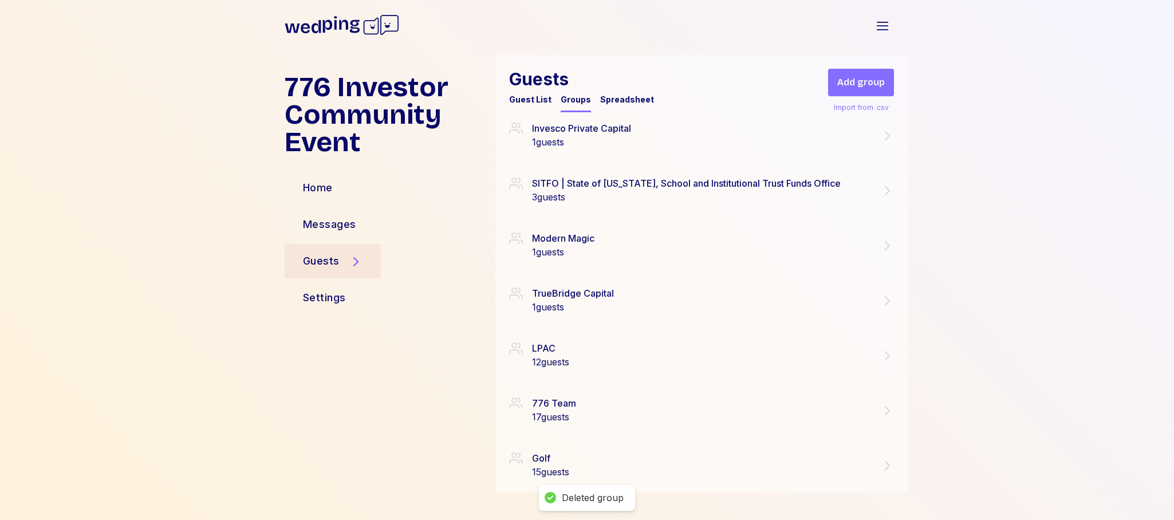
scroll to position [1610, 0]
click at [886, 244] on icon at bounding box center [887, 246] width 14 height 14
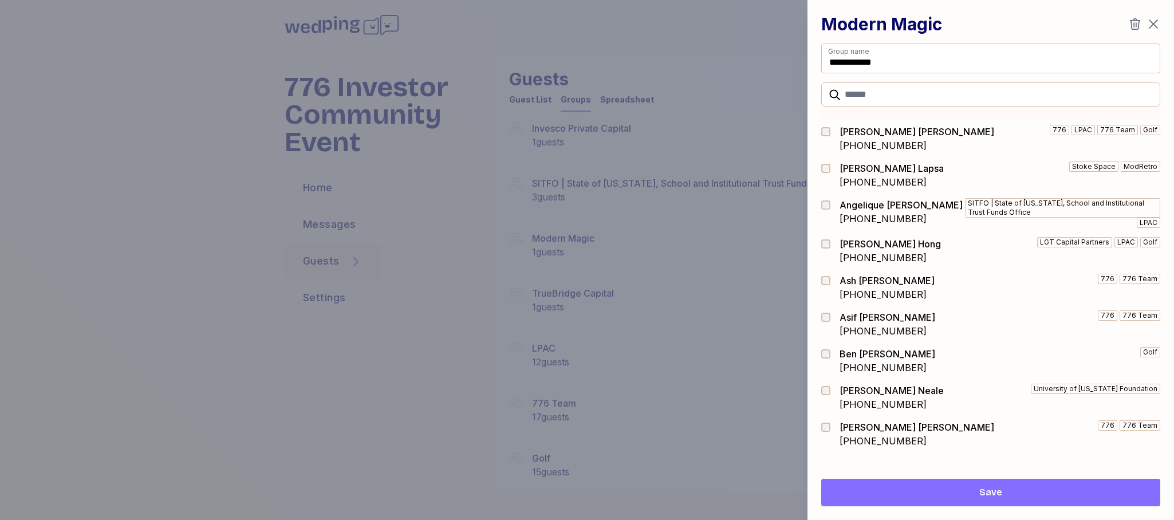
click at [1135, 22] on icon "button" at bounding box center [1135, 24] width 14 height 14
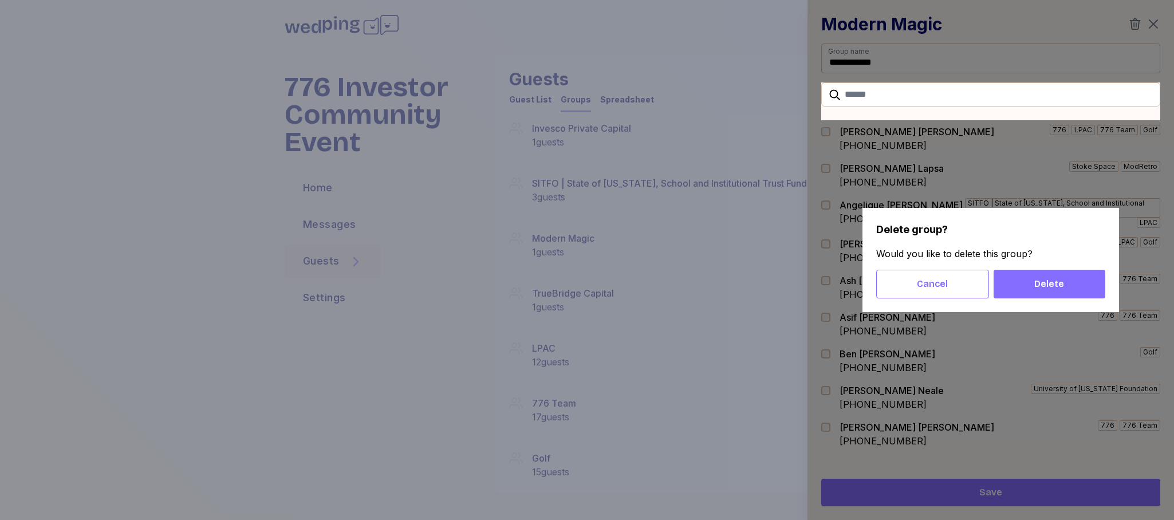
click at [1079, 290] on span "Delete" at bounding box center [1049, 284] width 93 height 14
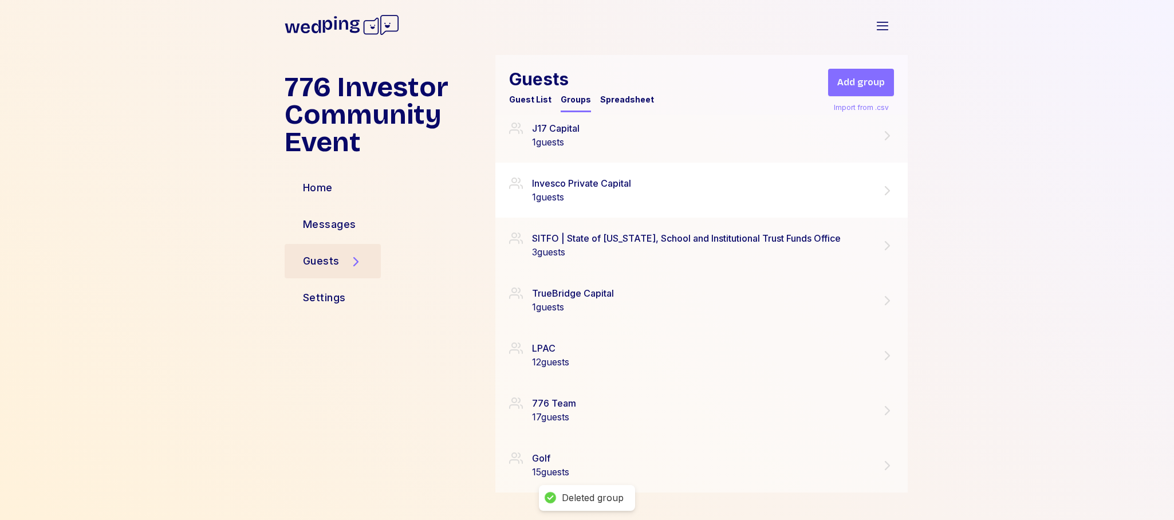
click at [889, 192] on icon at bounding box center [887, 191] width 14 height 14
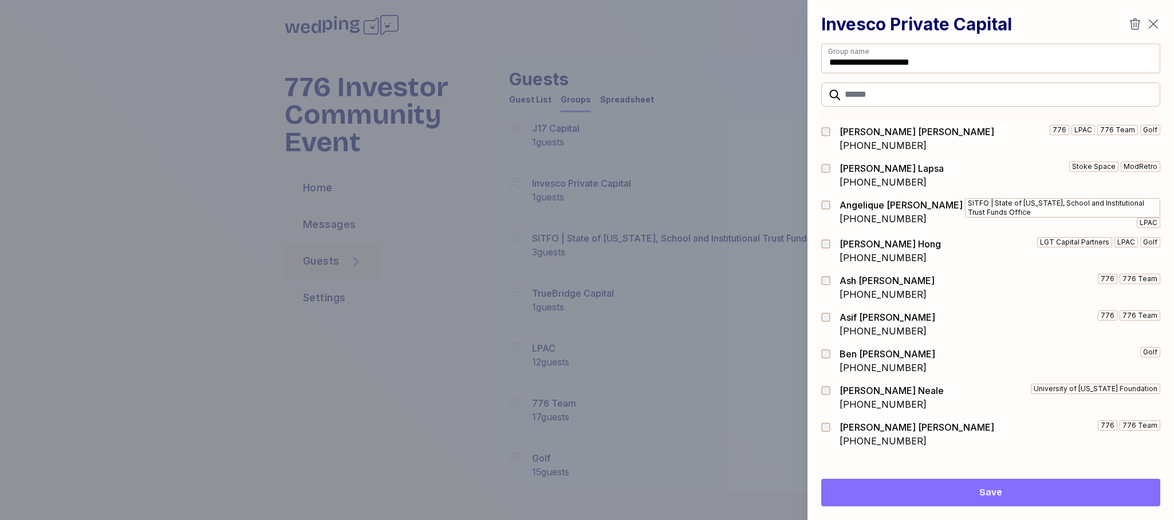
click at [1134, 21] on icon "button" at bounding box center [1135, 24] width 14 height 14
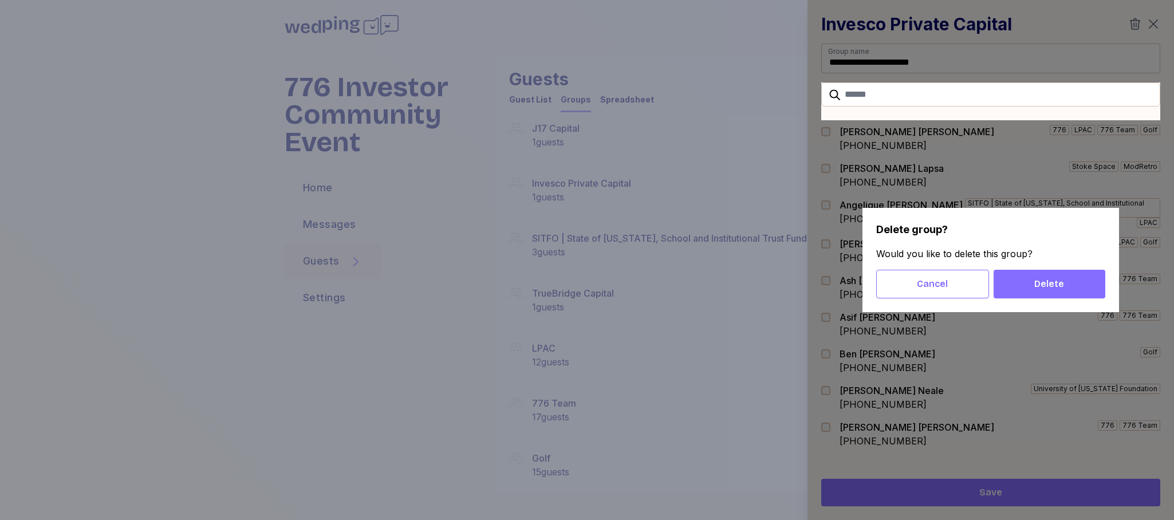
click at [1050, 279] on span "Delete" at bounding box center [1049, 284] width 30 height 14
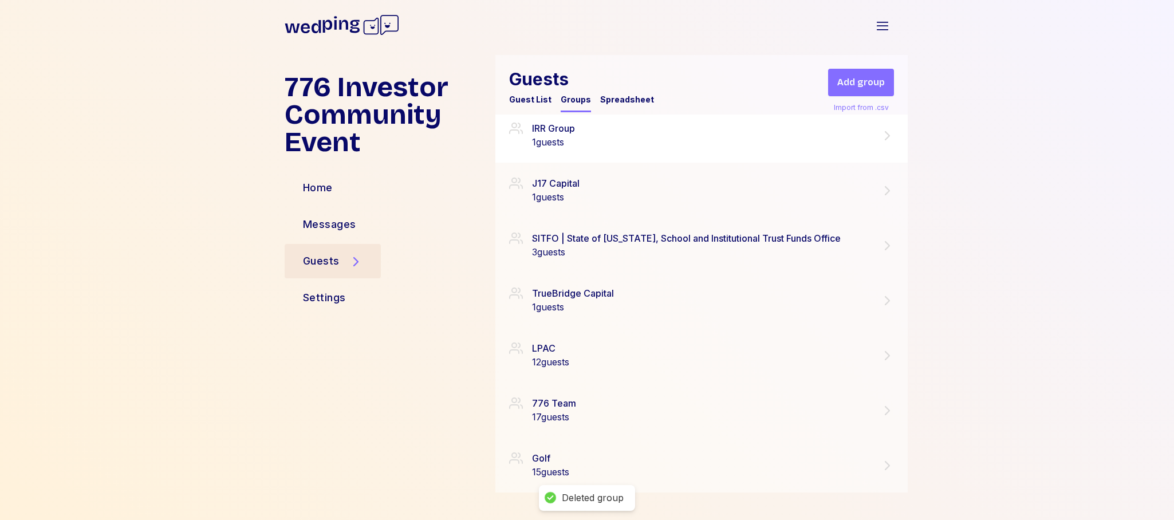
click at [887, 136] on icon at bounding box center [887, 136] width 14 height 14
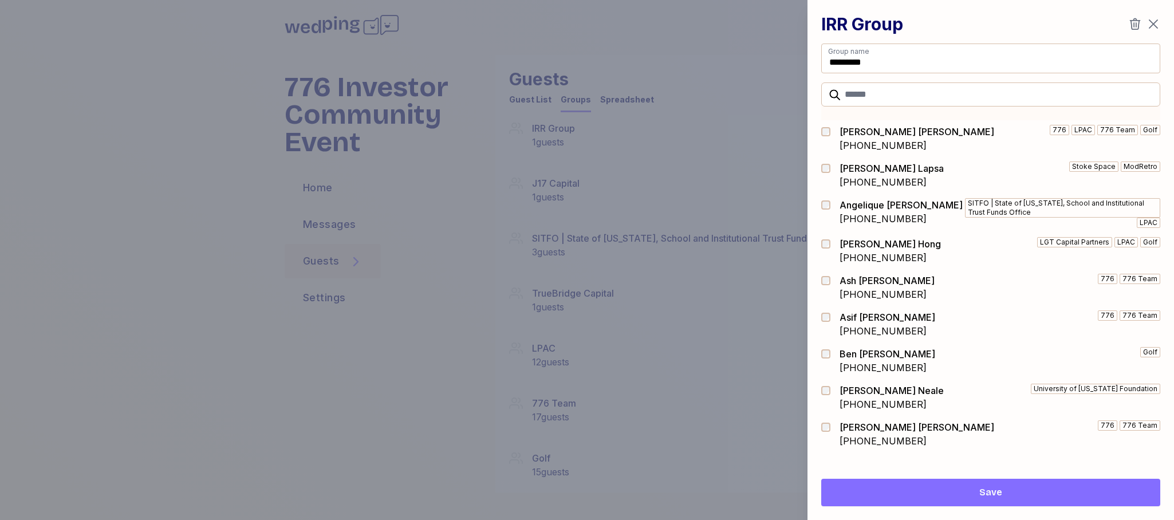
click at [1132, 23] on icon "button" at bounding box center [1135, 24] width 14 height 14
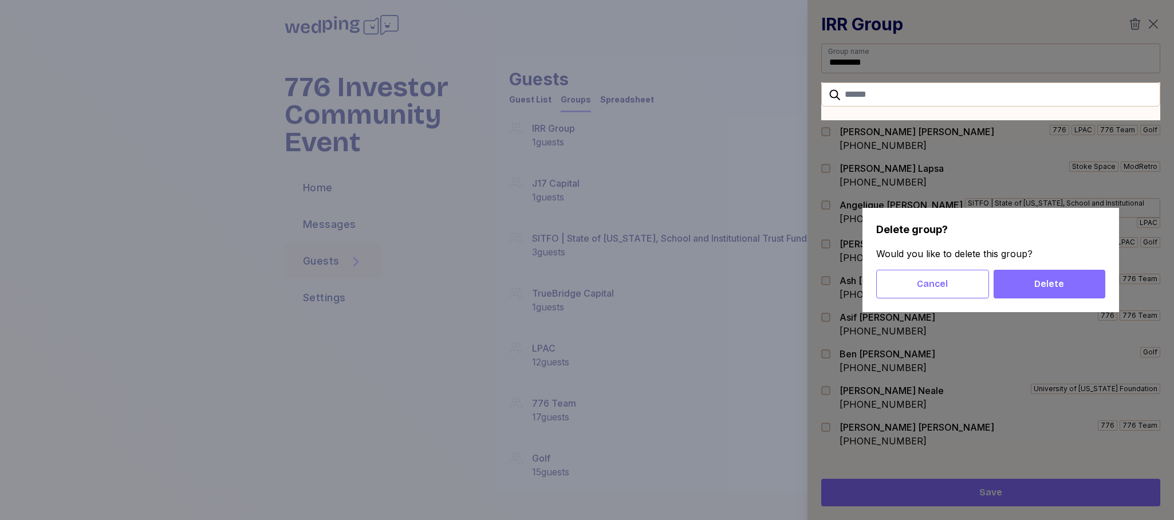
click at [1056, 279] on span "Delete" at bounding box center [1049, 284] width 30 height 14
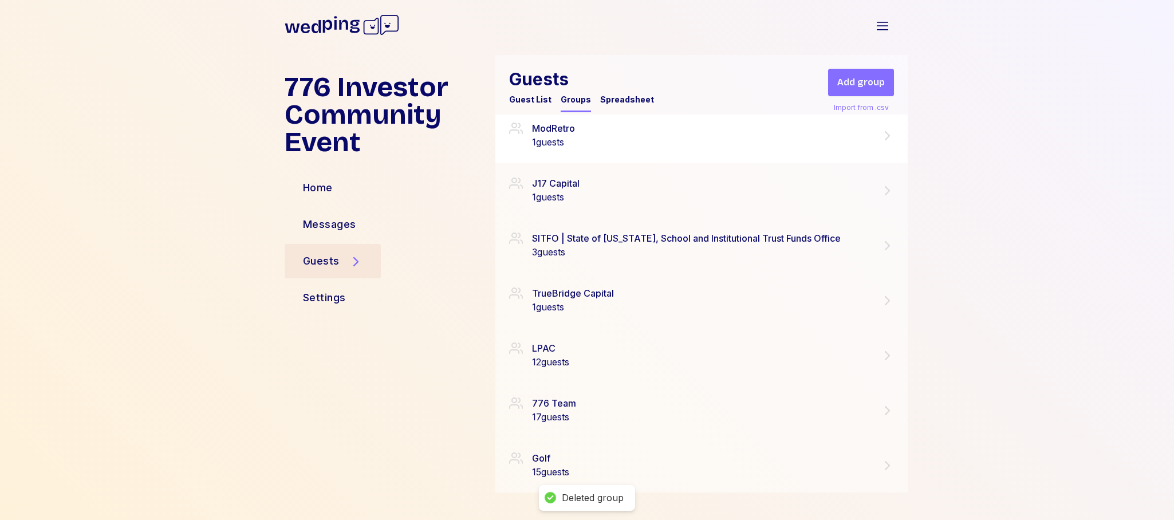
click at [890, 135] on icon at bounding box center [887, 136] width 14 height 14
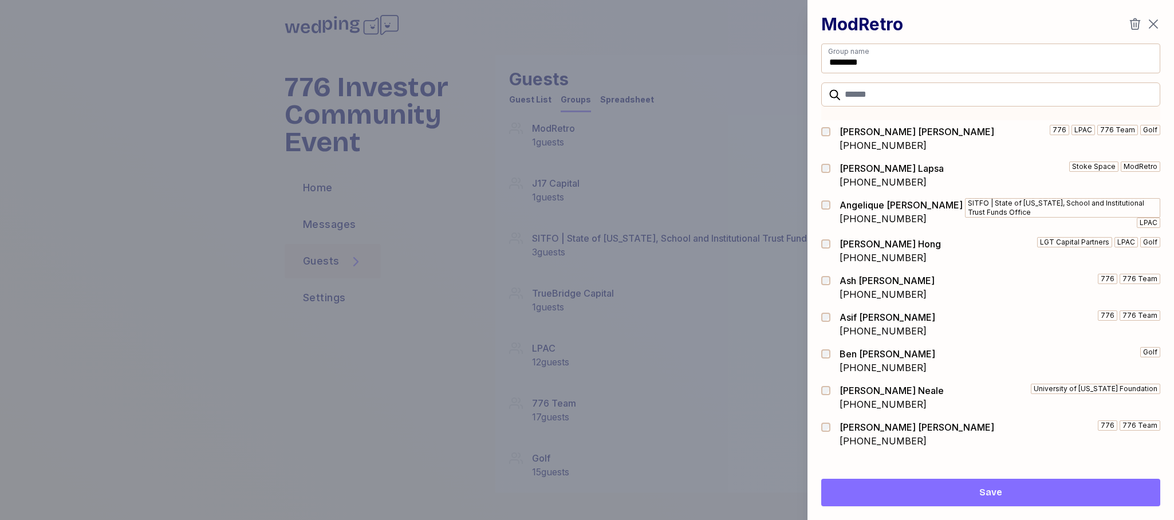
click at [1132, 26] on icon "button" at bounding box center [1135, 24] width 14 height 14
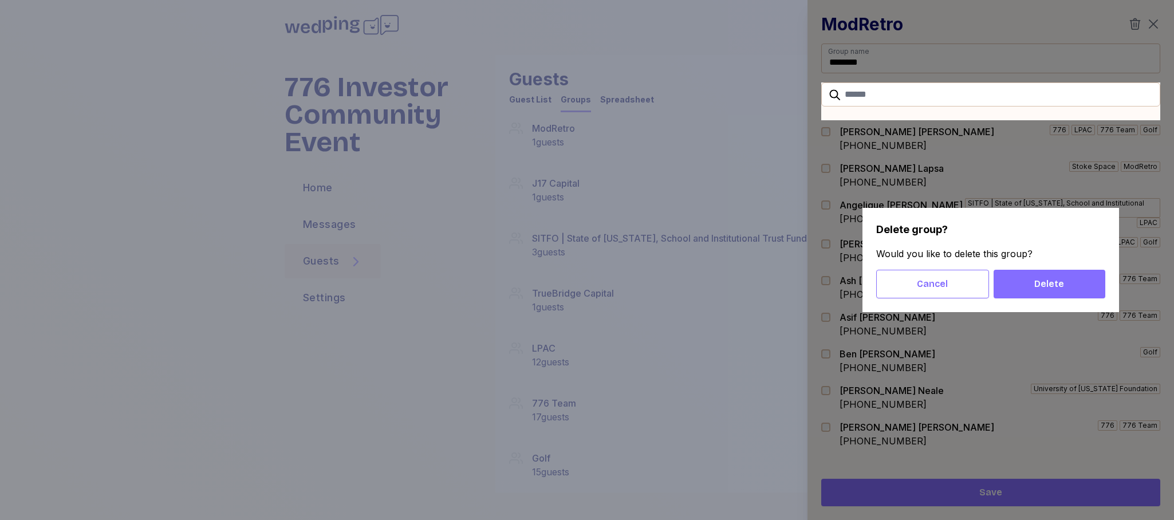
click at [1043, 278] on span "Delete" at bounding box center [1049, 284] width 30 height 14
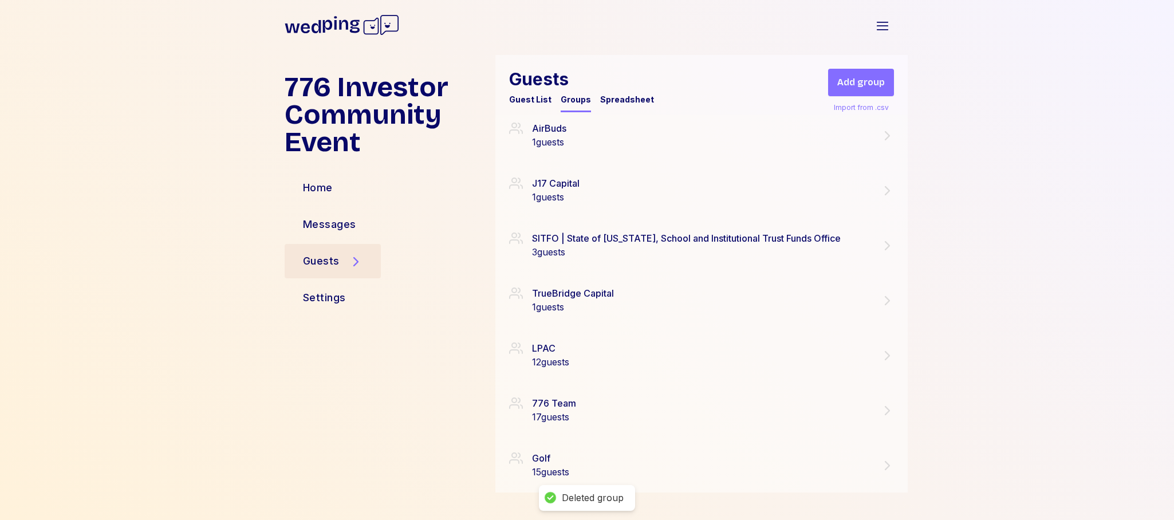
scroll to position [1390, 0]
click at [887, 134] on icon at bounding box center [887, 135] width 5 height 9
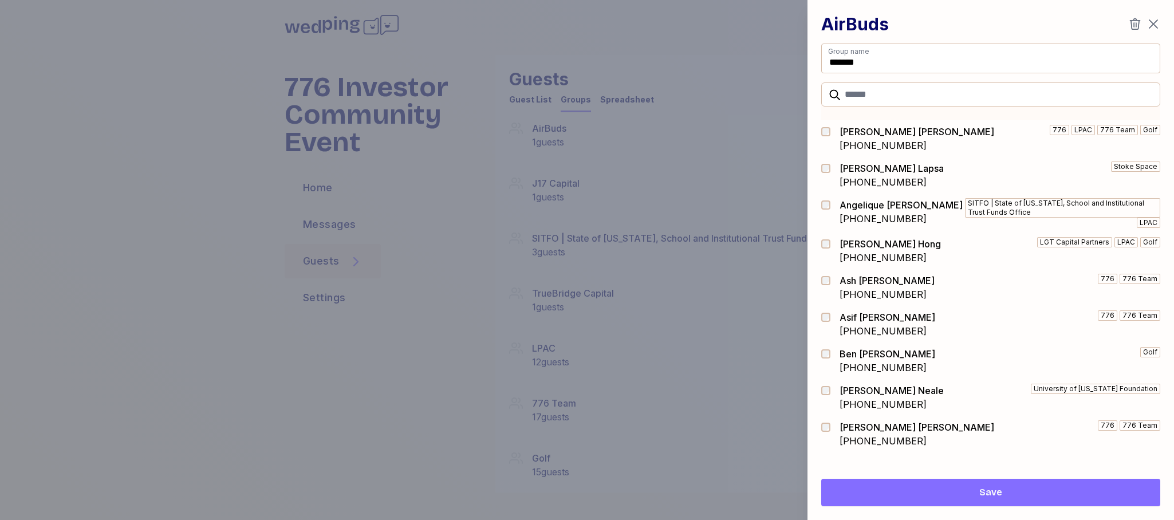
click at [1133, 26] on icon "button" at bounding box center [1135, 23] width 11 height 11
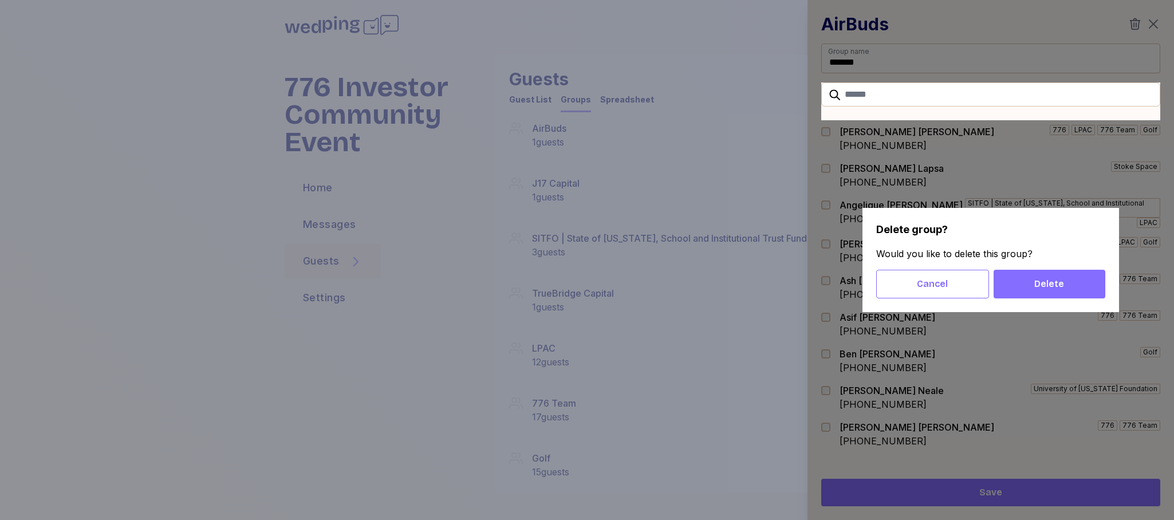
click at [1075, 283] on span "Delete" at bounding box center [1049, 284] width 93 height 14
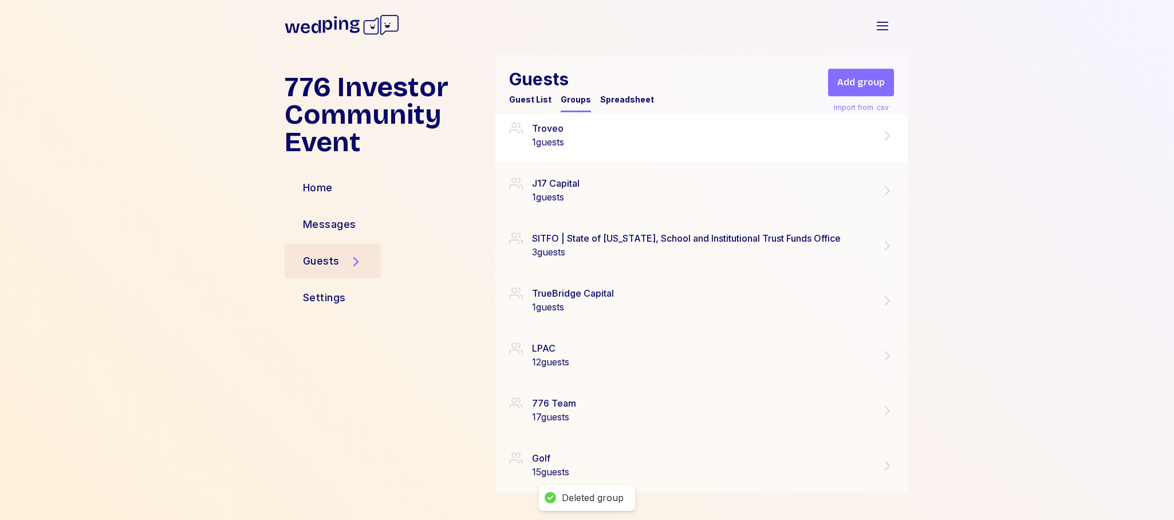
click at [885, 133] on icon at bounding box center [887, 136] width 14 height 14
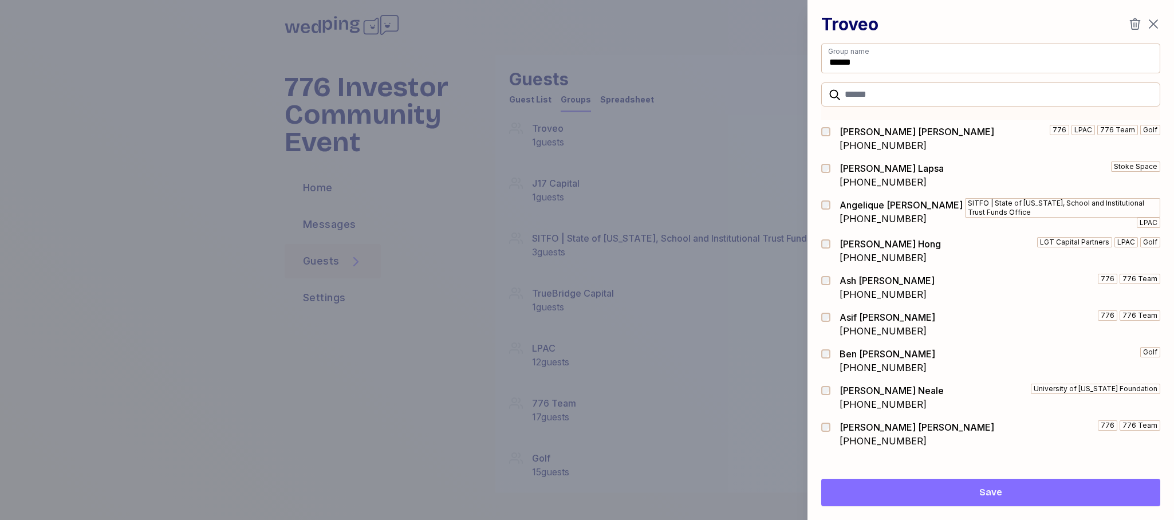
drag, startPoint x: 1134, startPoint y: 23, endPoint x: 1100, endPoint y: 109, distance: 91.8
click at [1134, 23] on icon "button" at bounding box center [1135, 23] width 11 height 11
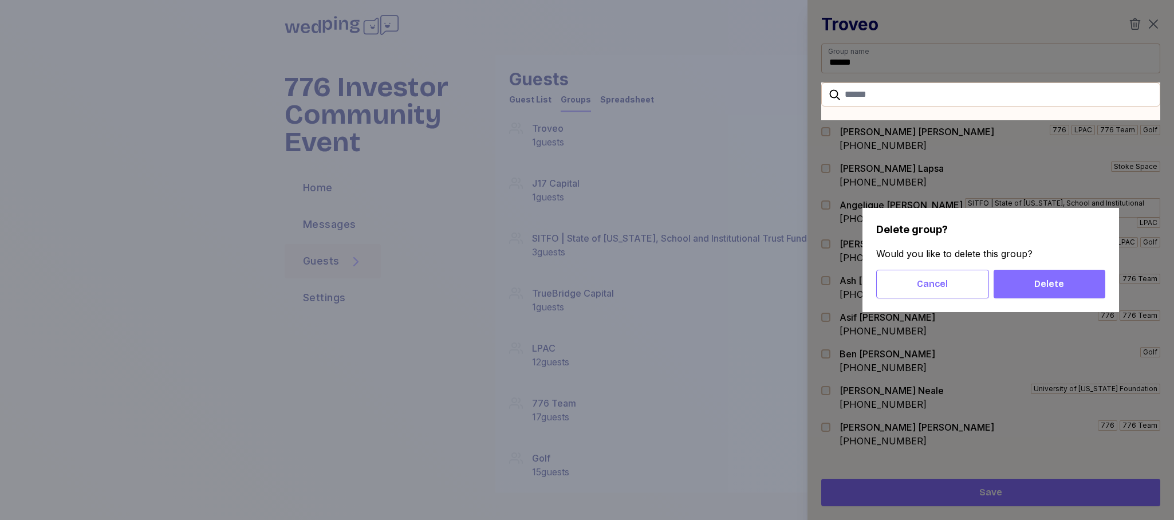
click at [1065, 287] on span "Delete" at bounding box center [1049, 284] width 93 height 14
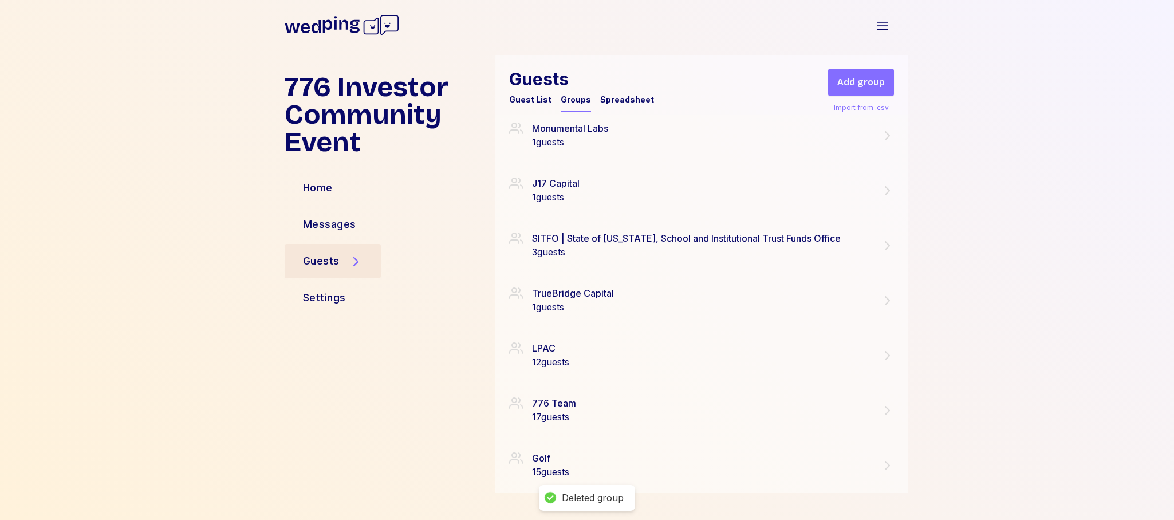
scroll to position [1280, 0]
click at [893, 133] on icon at bounding box center [887, 136] width 14 height 14
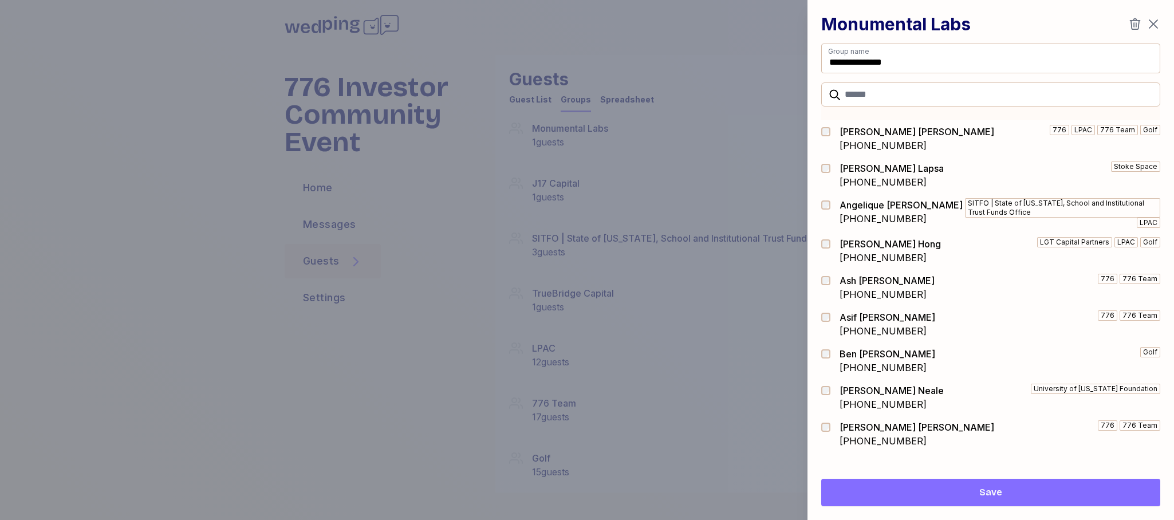
click at [1134, 29] on icon "button" at bounding box center [1135, 23] width 11 height 11
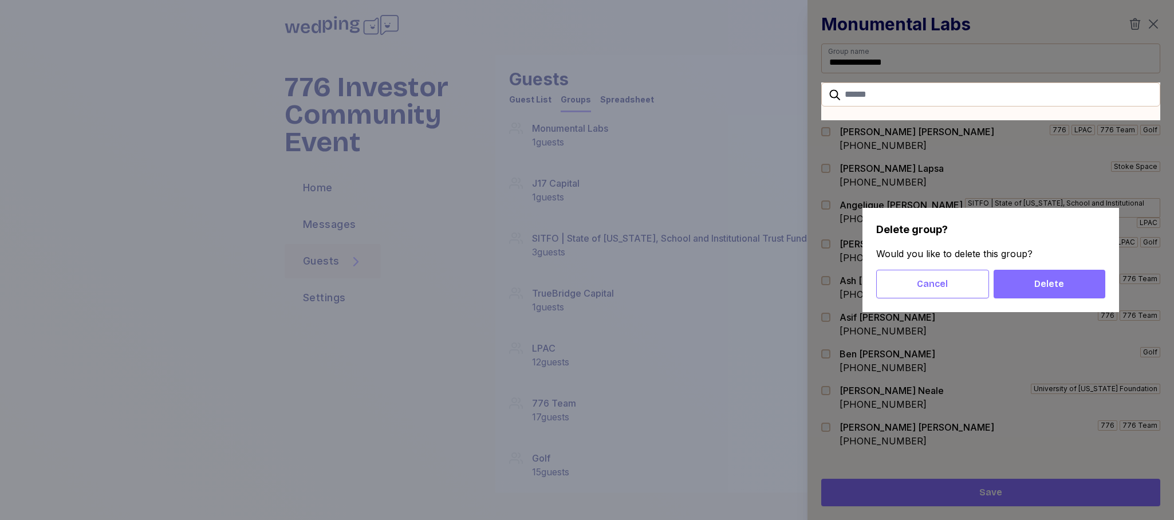
click at [1070, 288] on span "Delete" at bounding box center [1049, 284] width 93 height 14
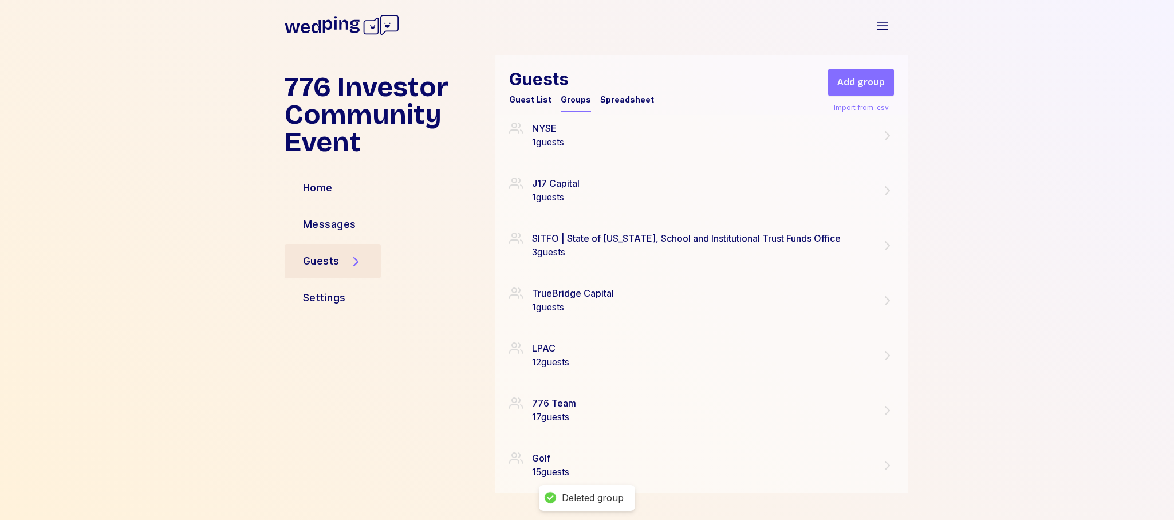
scroll to position [1225, 0]
click at [887, 133] on icon at bounding box center [887, 135] width 5 height 9
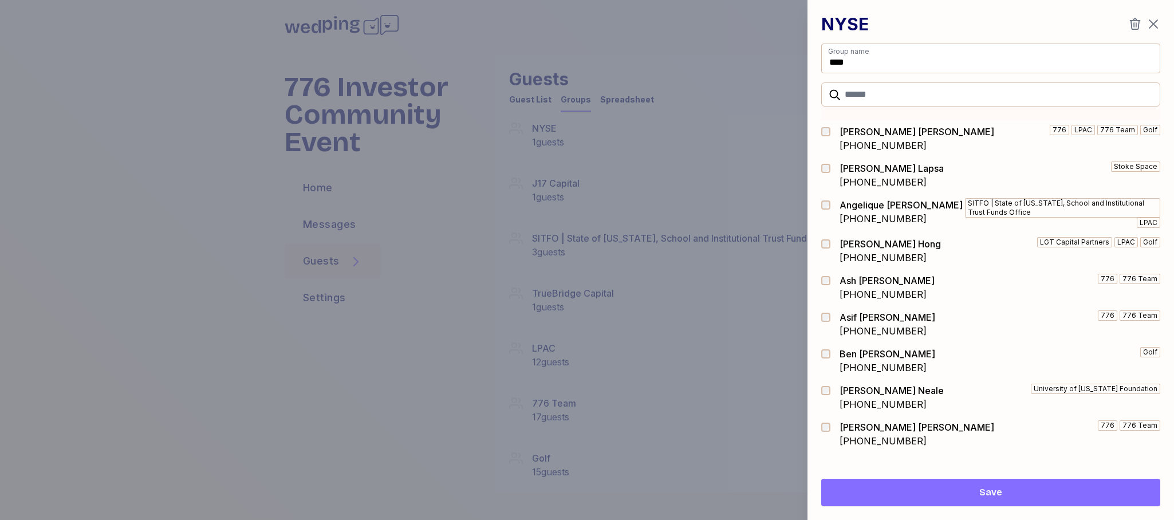
click at [1132, 21] on icon "button" at bounding box center [1135, 24] width 14 height 14
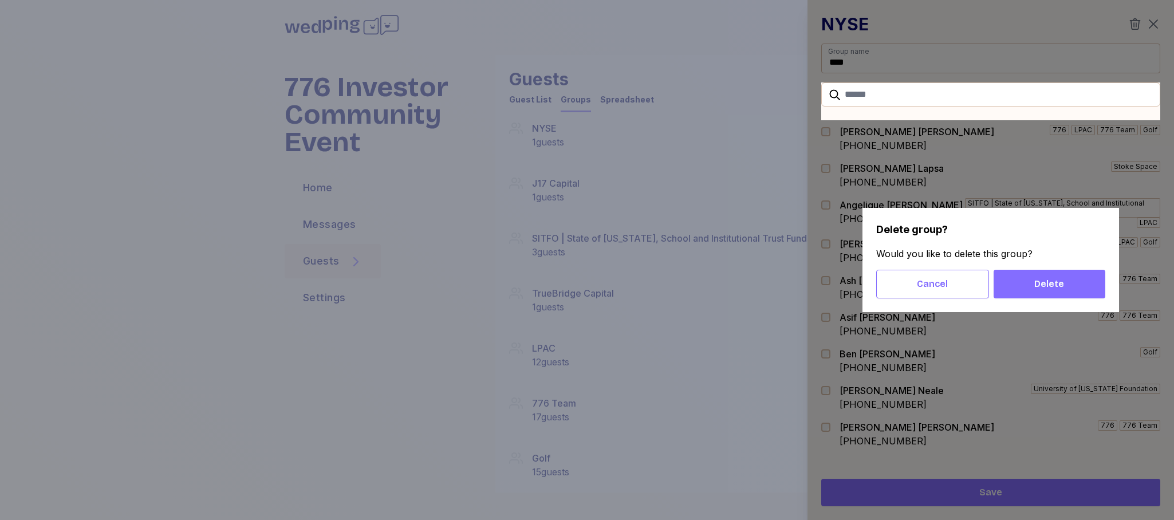
click at [1041, 282] on span "Delete" at bounding box center [1049, 284] width 30 height 14
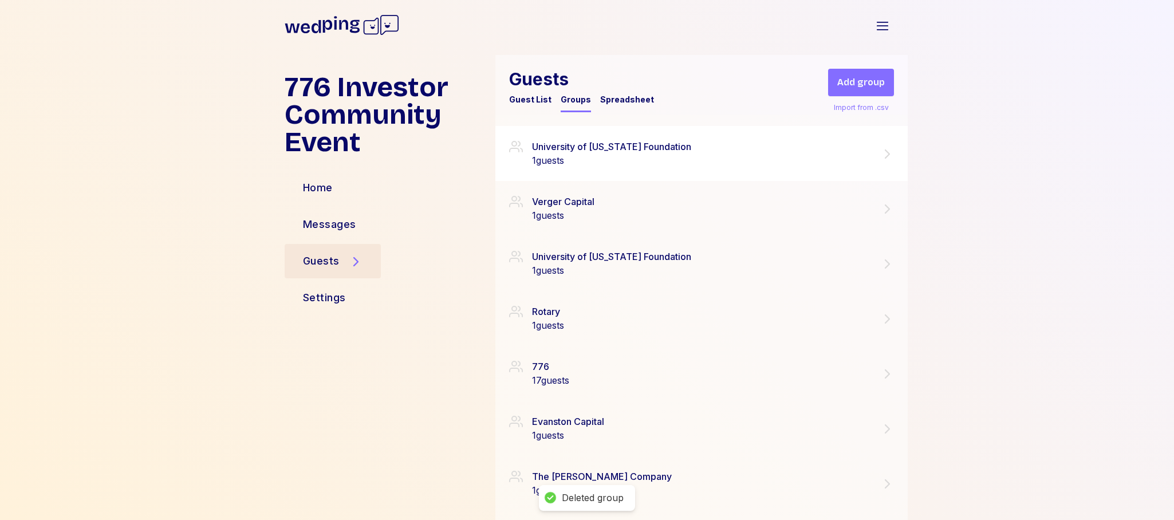
scroll to position [464, 0]
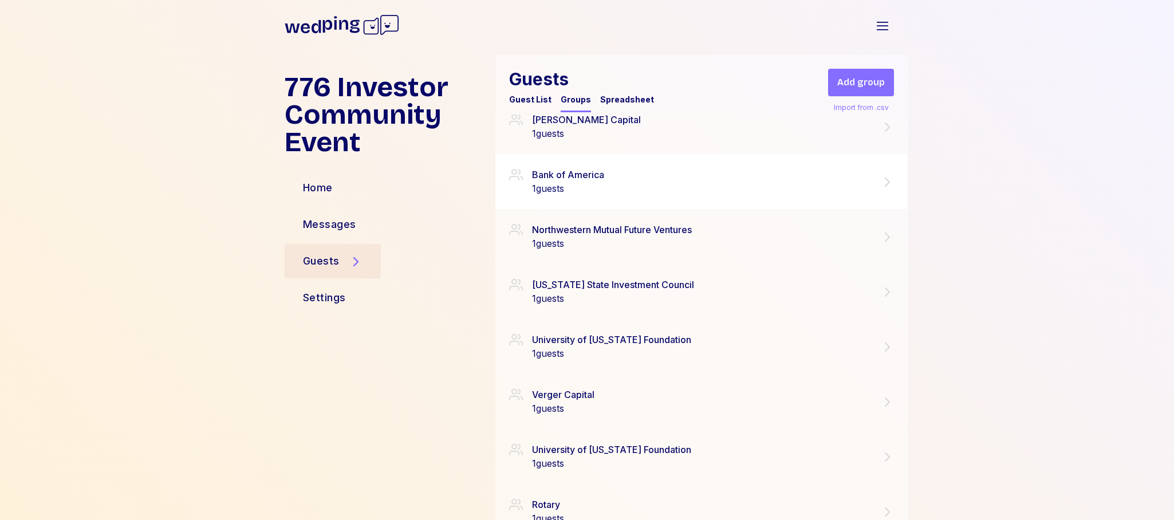
click at [889, 181] on icon at bounding box center [887, 181] width 5 height 9
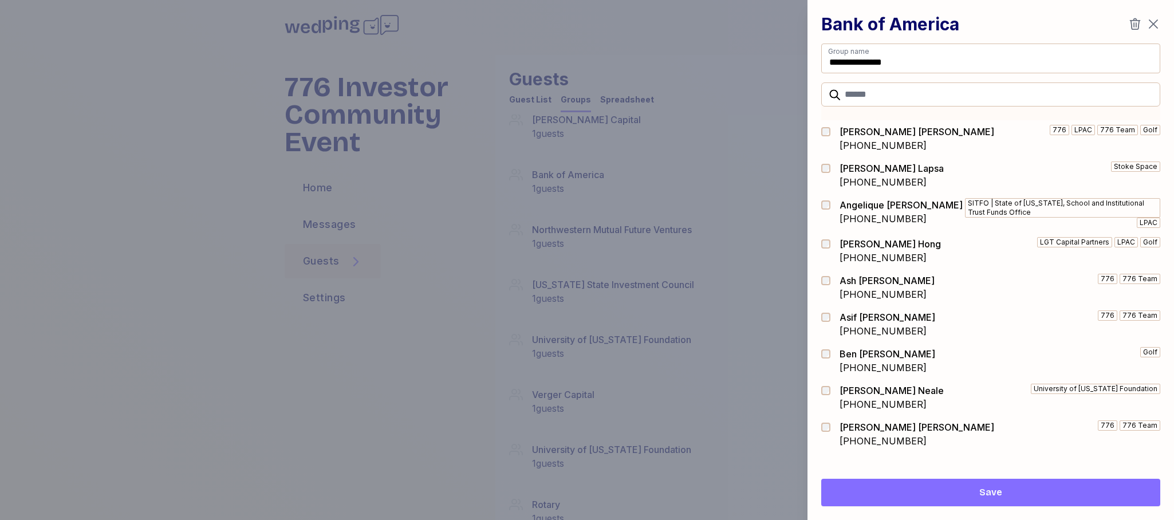
click at [1135, 22] on icon "button" at bounding box center [1135, 24] width 14 height 14
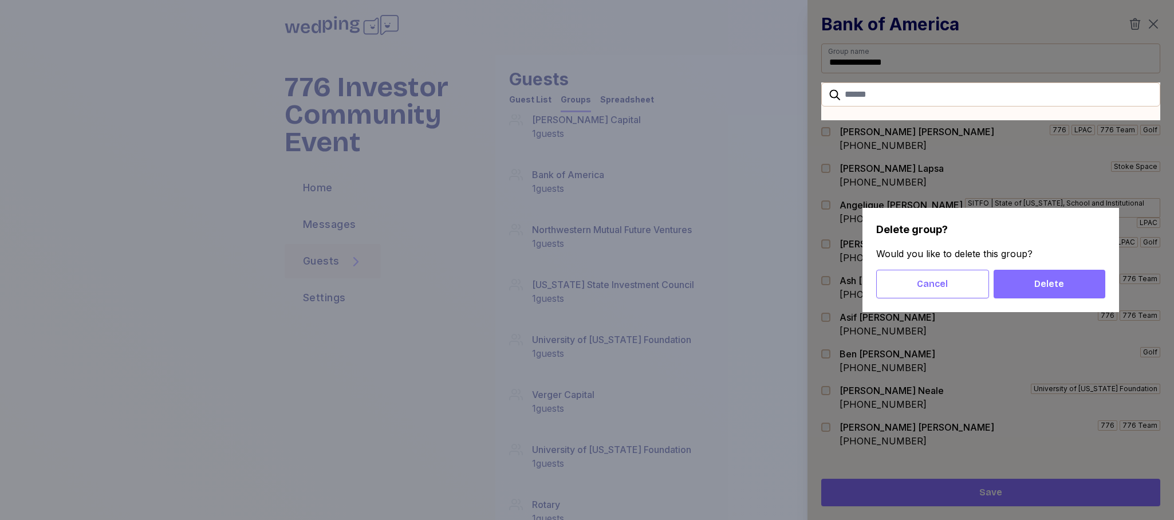
drag, startPoint x: 1064, startPoint y: 290, endPoint x: 1037, endPoint y: 272, distance: 32.2
click at [1064, 290] on span "Delete" at bounding box center [1049, 284] width 93 height 14
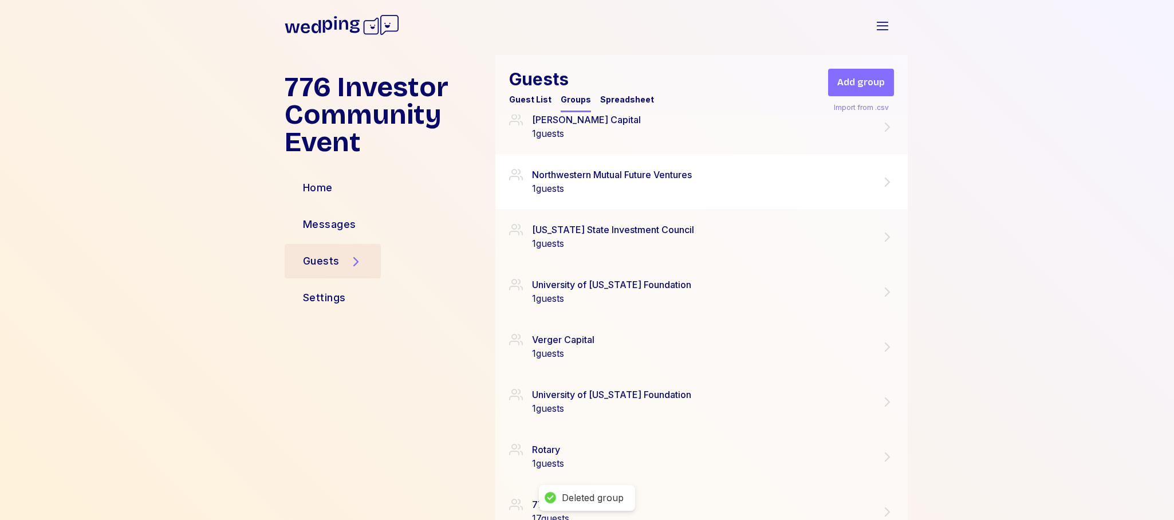
click at [886, 183] on icon at bounding box center [887, 182] width 14 height 14
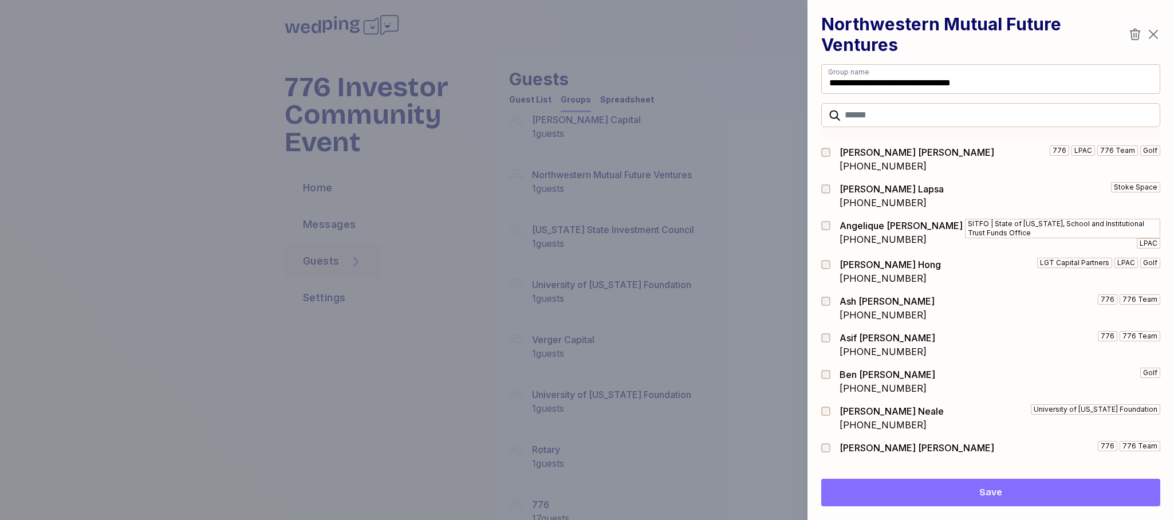
click at [1136, 35] on icon "button" at bounding box center [1135, 34] width 14 height 14
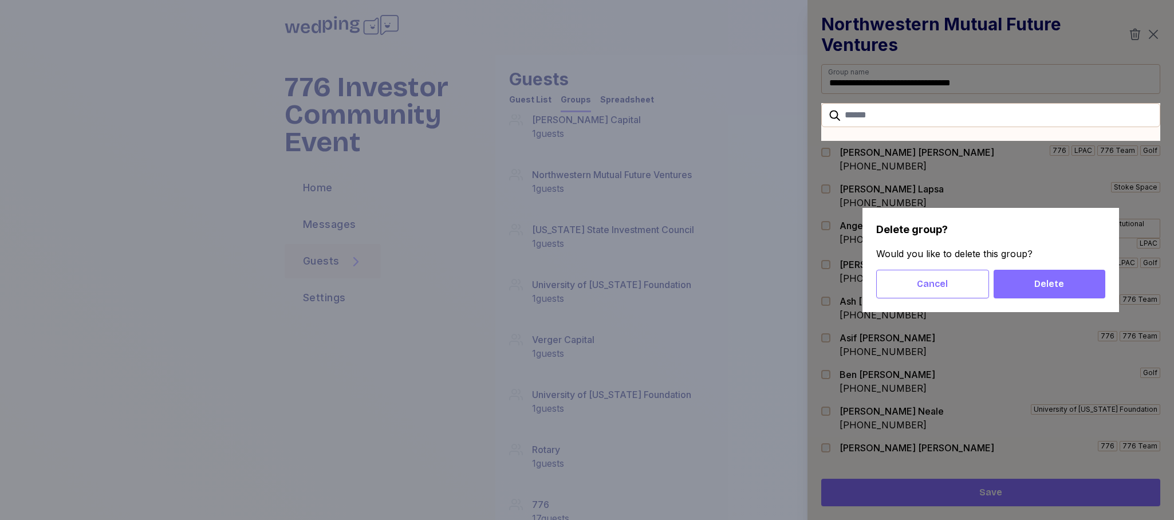
click at [1062, 281] on span "Delete" at bounding box center [1049, 284] width 30 height 14
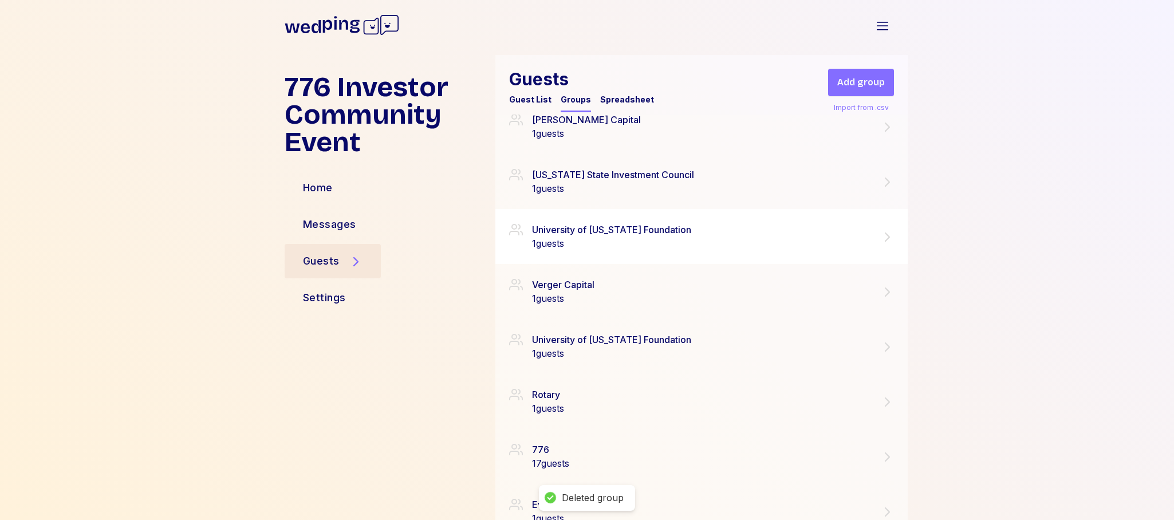
click at [882, 236] on icon at bounding box center [887, 237] width 14 height 14
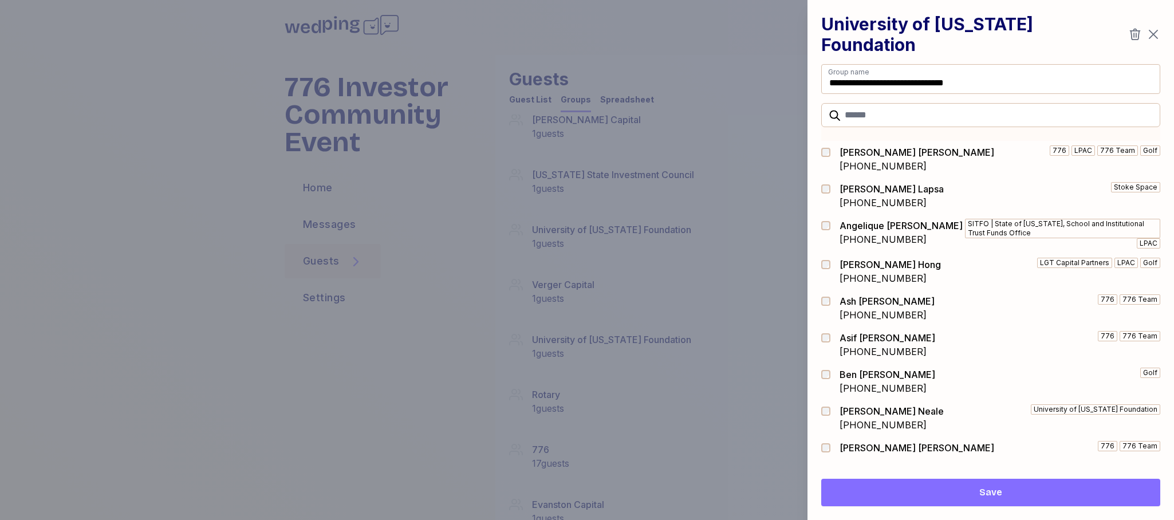
click at [1136, 29] on icon "button" at bounding box center [1135, 34] width 11 height 11
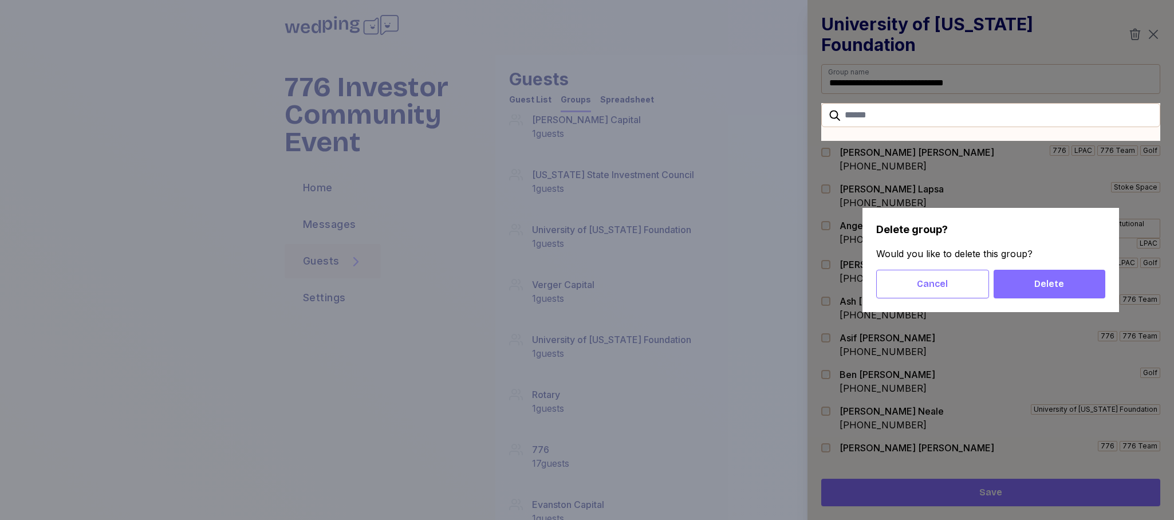
click at [1073, 285] on span "Delete" at bounding box center [1049, 284] width 93 height 14
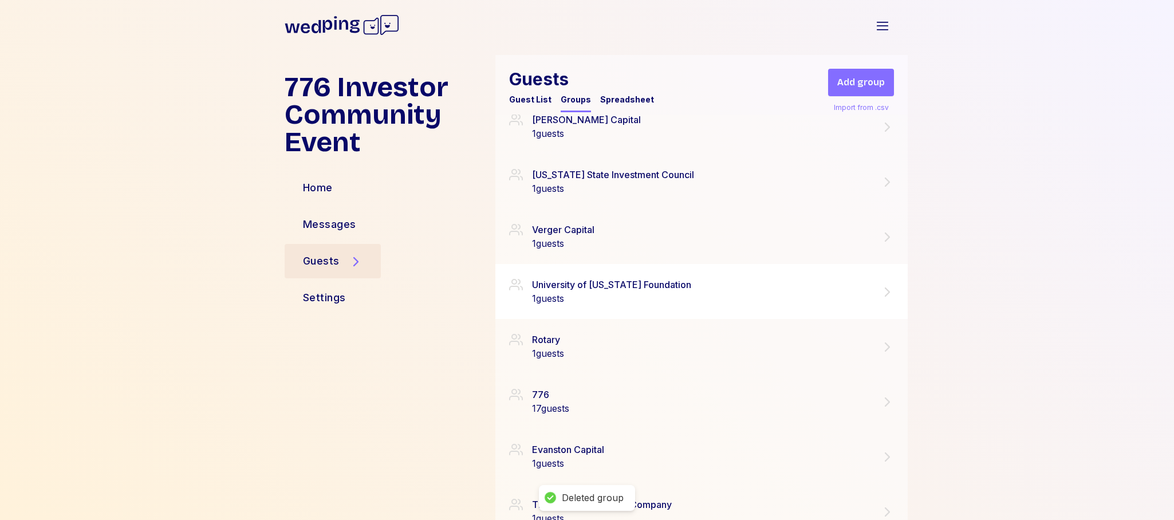
click at [886, 293] on icon at bounding box center [887, 292] width 14 height 14
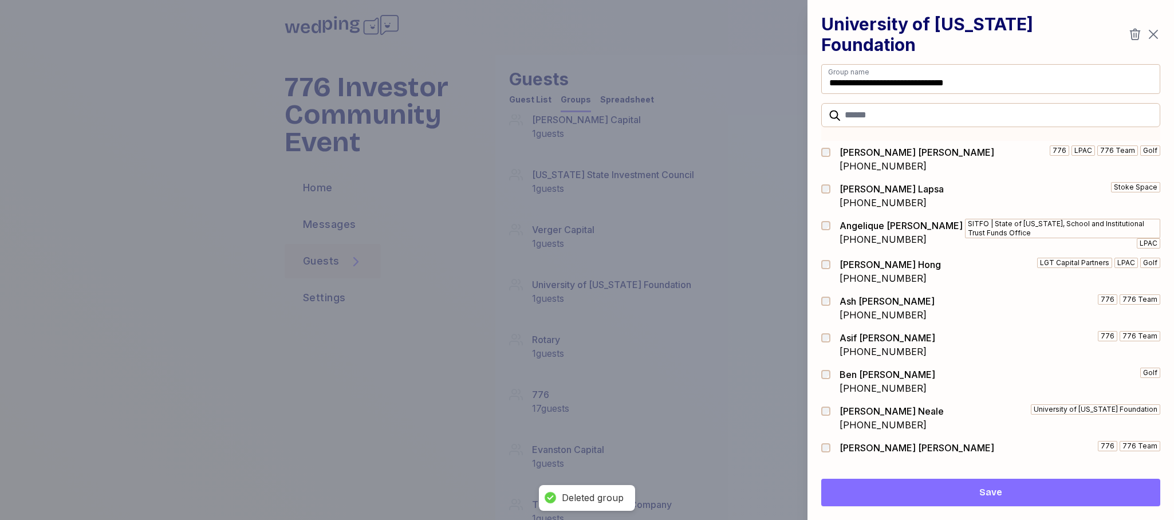
click at [1138, 27] on icon "button" at bounding box center [1135, 34] width 14 height 14
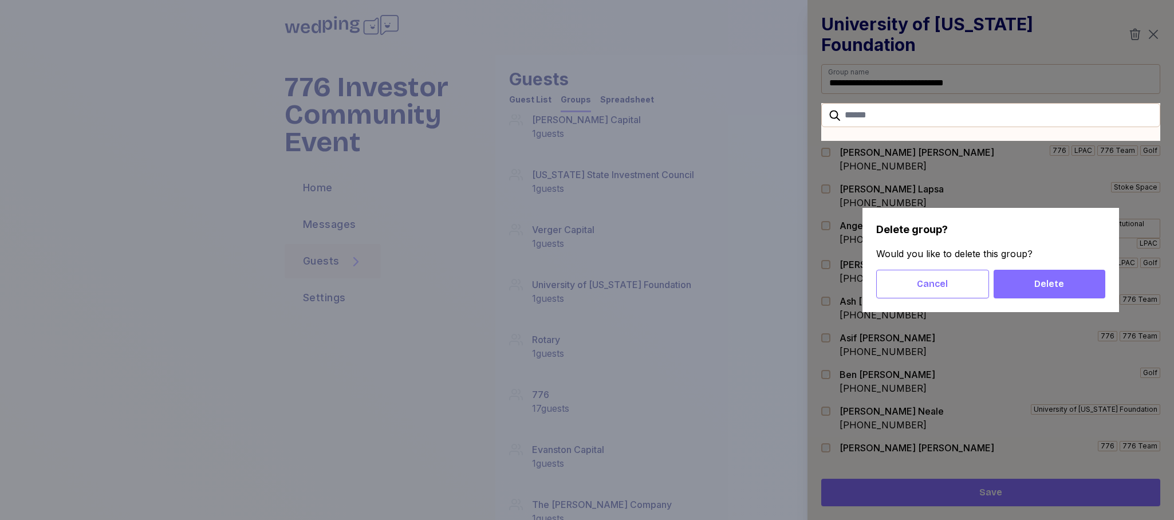
click at [1045, 275] on button "Delete" at bounding box center [1049, 284] width 112 height 29
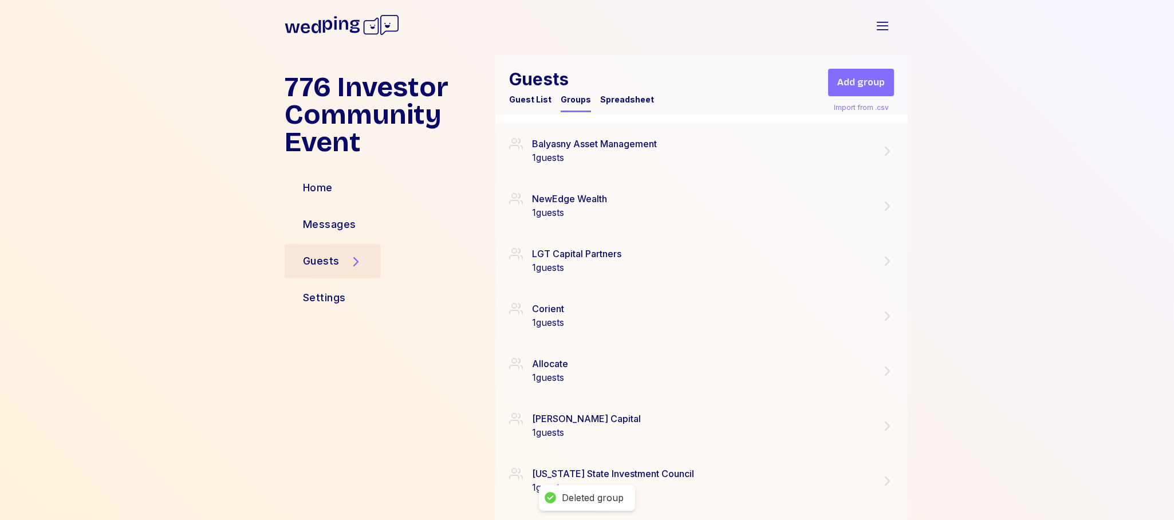
scroll to position [0, 0]
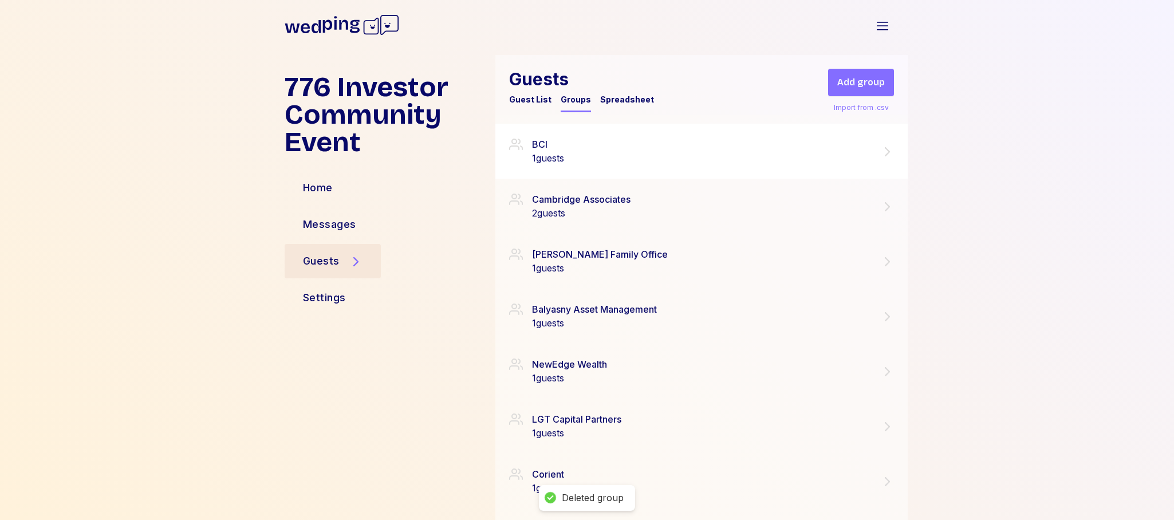
click at [885, 151] on icon at bounding box center [887, 152] width 14 height 14
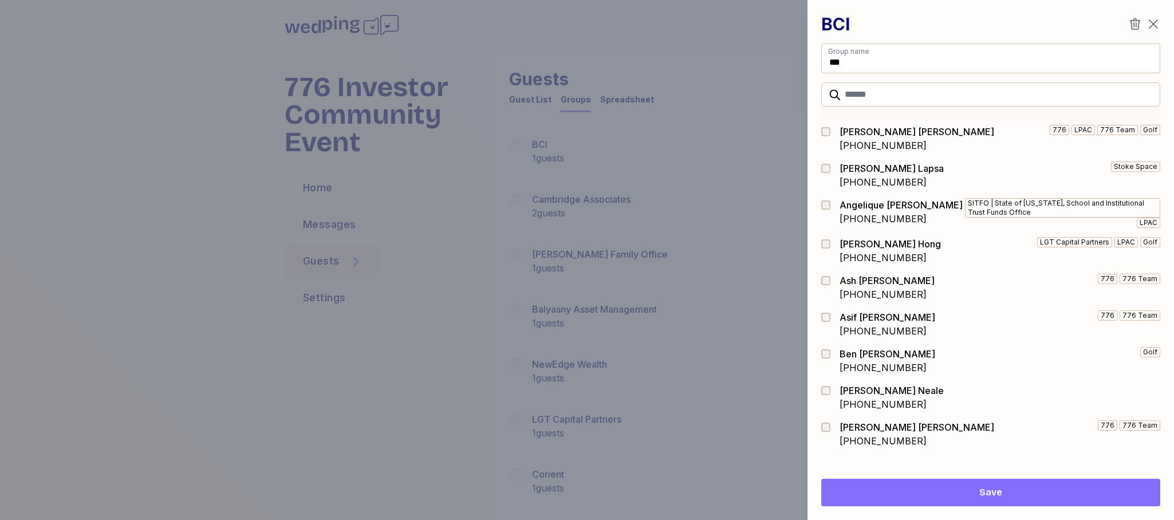
click at [1138, 26] on icon "button" at bounding box center [1135, 24] width 14 height 14
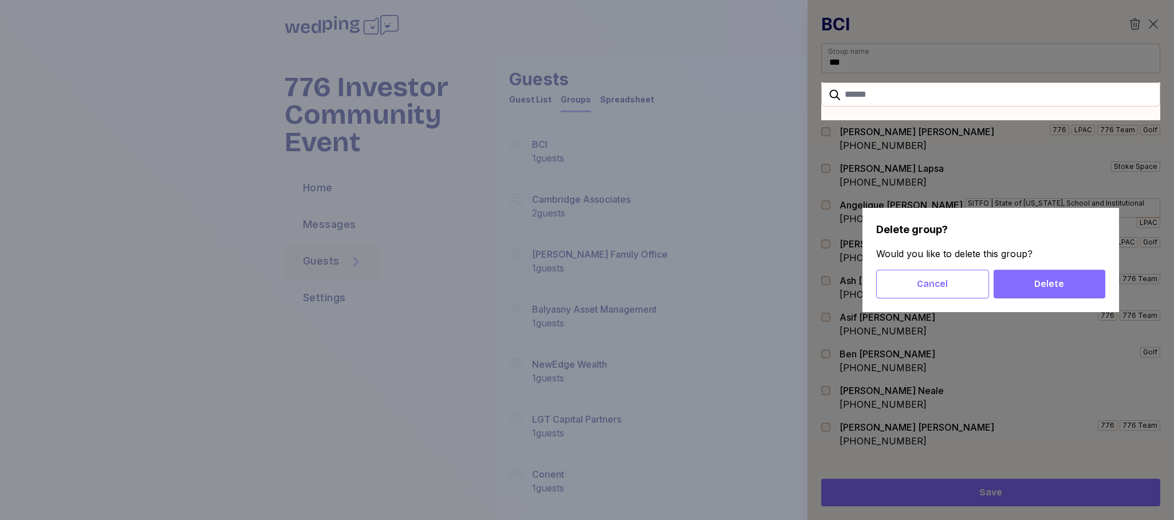
drag, startPoint x: 1068, startPoint y: 281, endPoint x: 1073, endPoint y: 279, distance: 5.8
click at [1068, 281] on span "Delete" at bounding box center [1049, 284] width 93 height 14
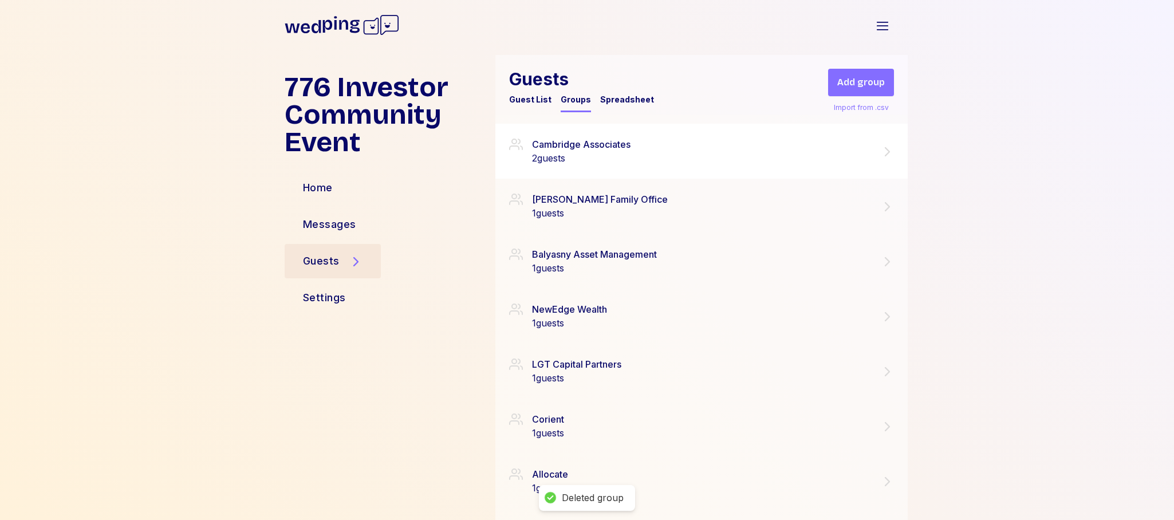
click at [891, 150] on icon at bounding box center [887, 152] width 14 height 14
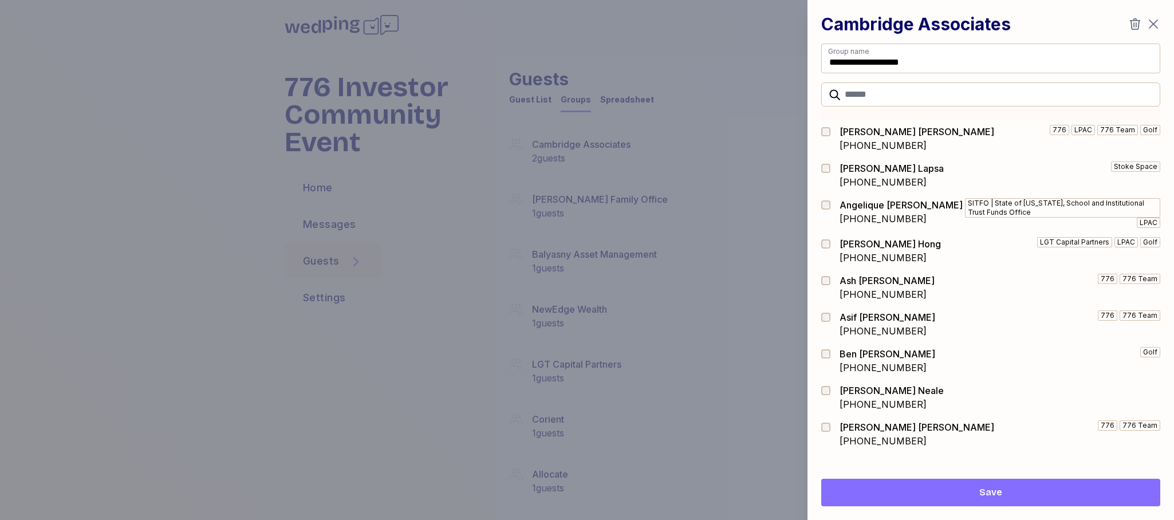
click at [1134, 25] on icon "button" at bounding box center [1135, 23] width 11 height 11
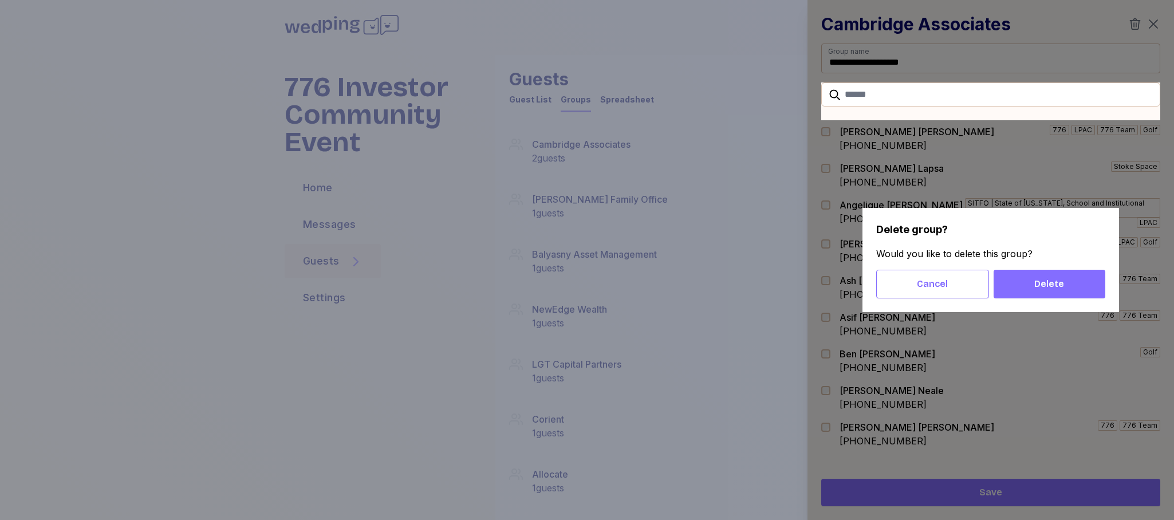
click at [1059, 283] on span "Delete" at bounding box center [1049, 284] width 30 height 14
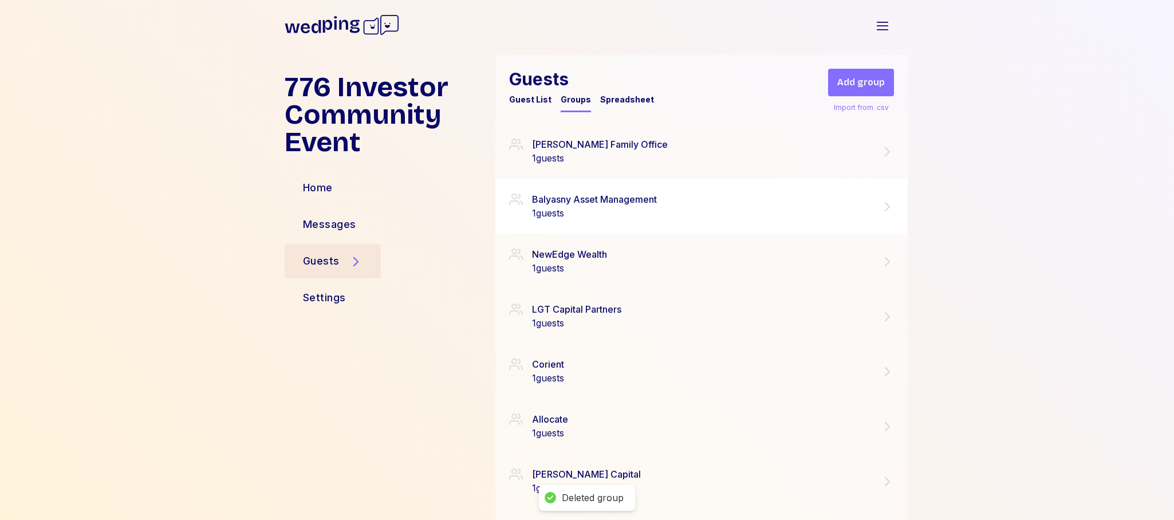
click at [887, 210] on icon at bounding box center [887, 207] width 14 height 14
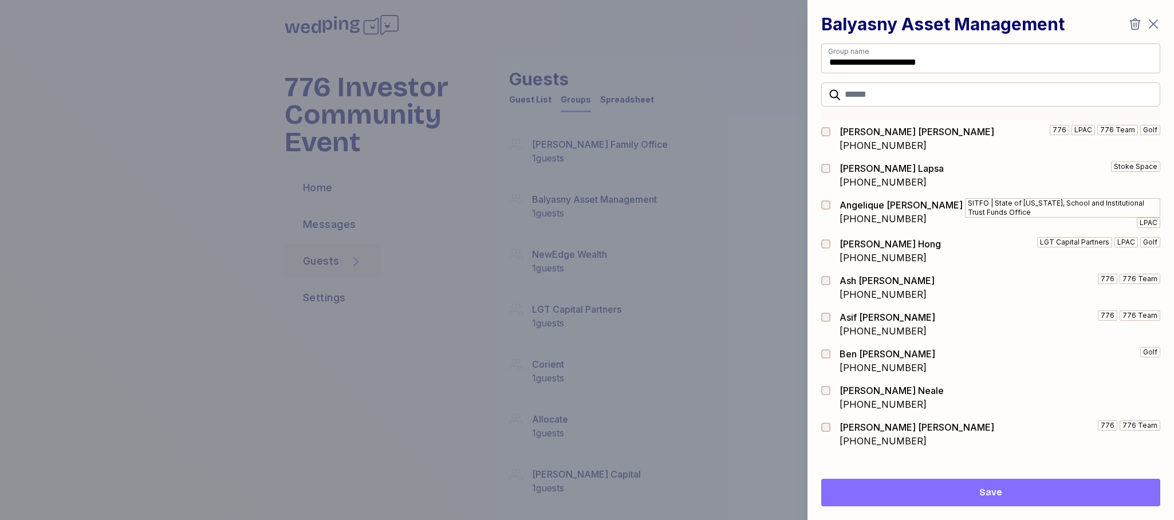
click at [1136, 26] on icon "button" at bounding box center [1135, 24] width 14 height 14
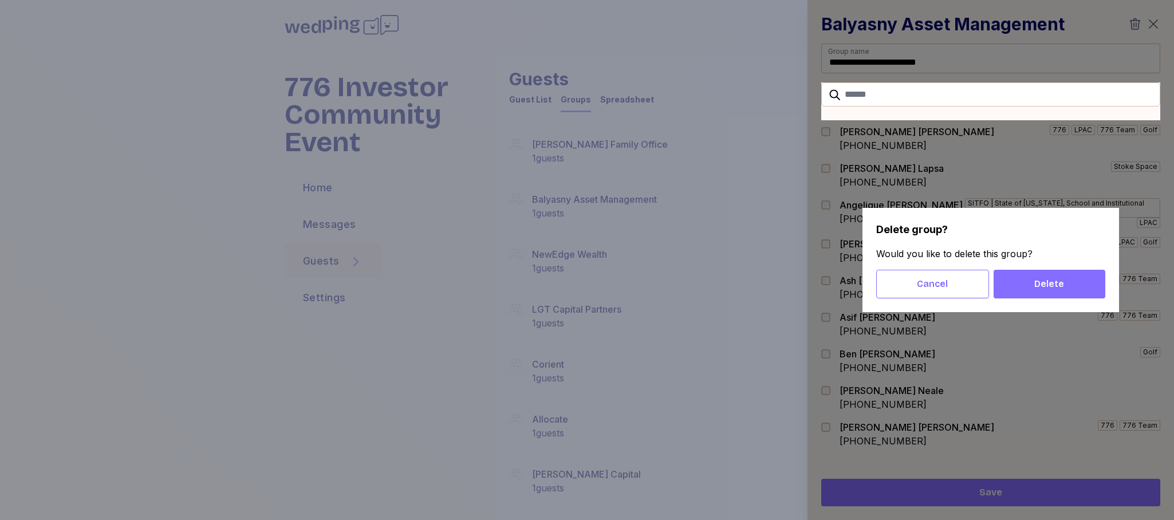
click at [1044, 285] on span "Delete" at bounding box center [1049, 284] width 30 height 14
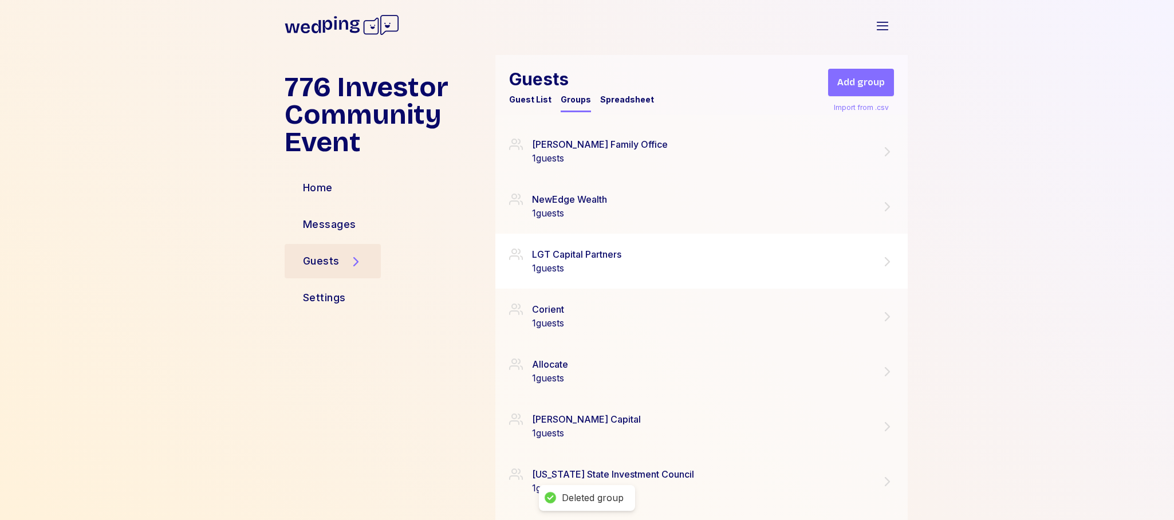
click at [885, 263] on icon at bounding box center [887, 262] width 14 height 14
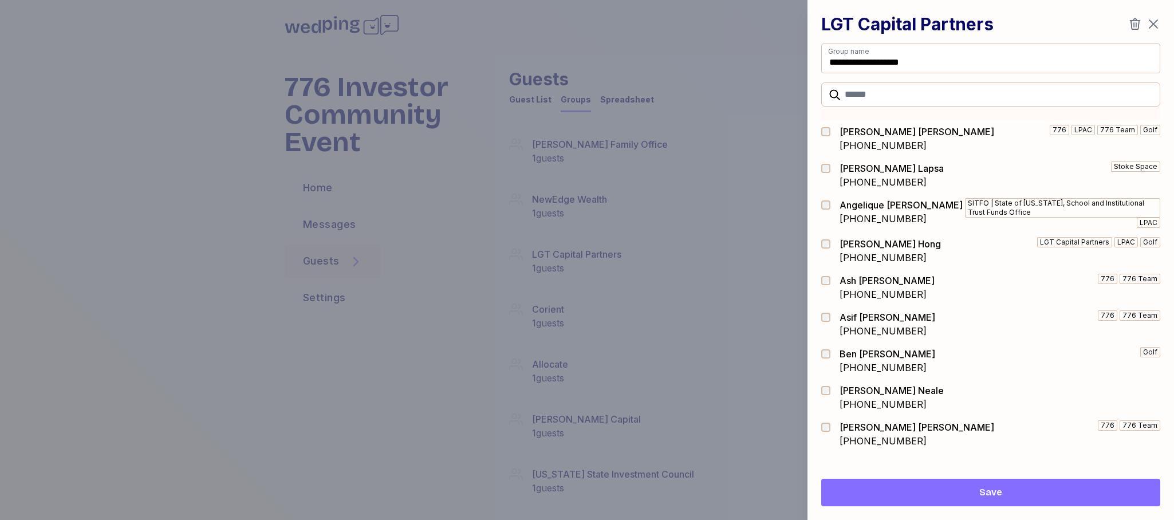
click at [1136, 22] on icon "button" at bounding box center [1135, 24] width 14 height 14
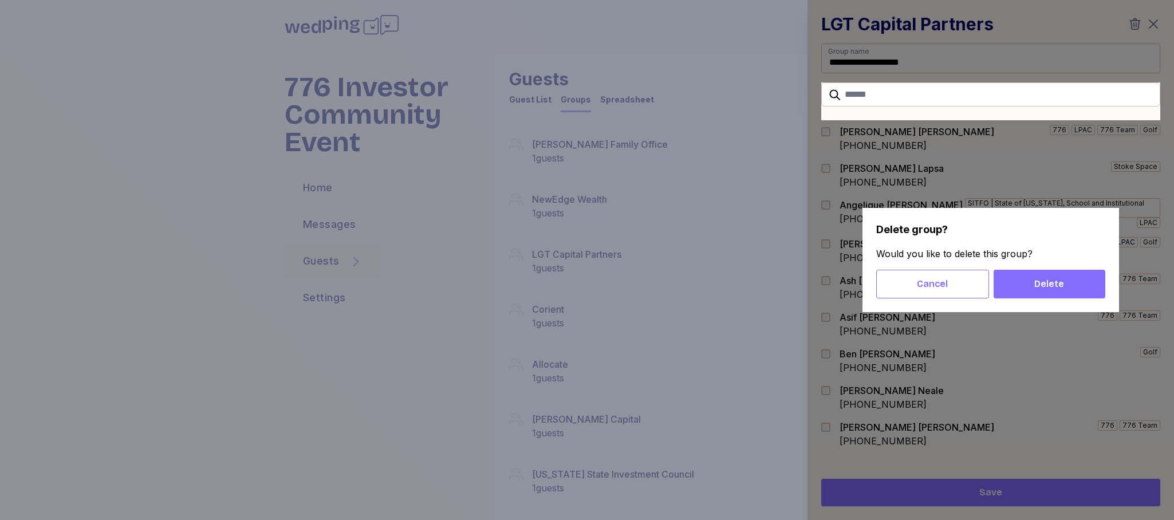
drag, startPoint x: 1053, startPoint y: 276, endPoint x: 1023, endPoint y: 256, distance: 36.5
click at [1053, 276] on button "Delete" at bounding box center [1049, 284] width 112 height 29
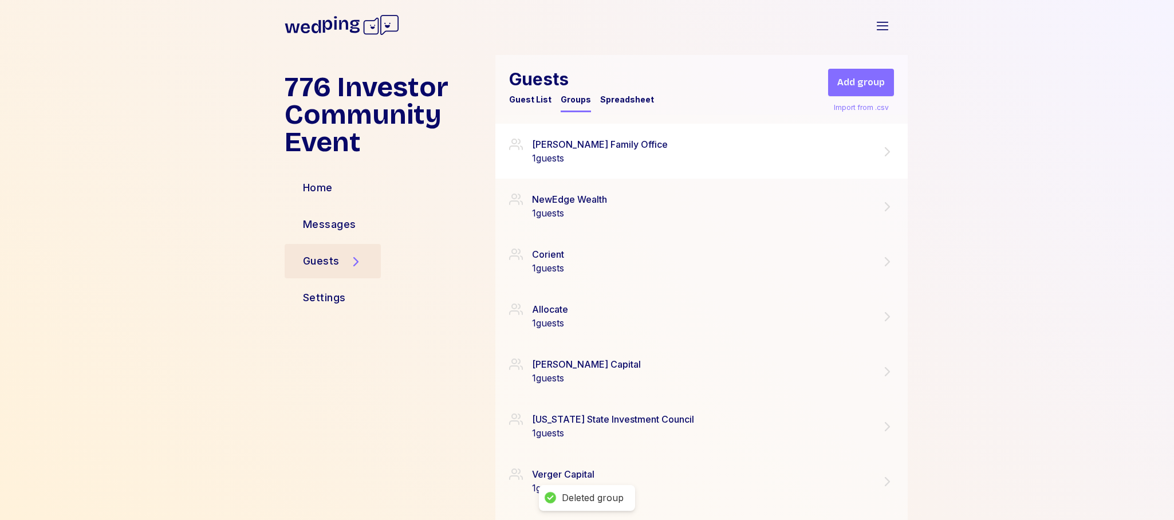
click at [890, 148] on icon at bounding box center [887, 152] width 14 height 14
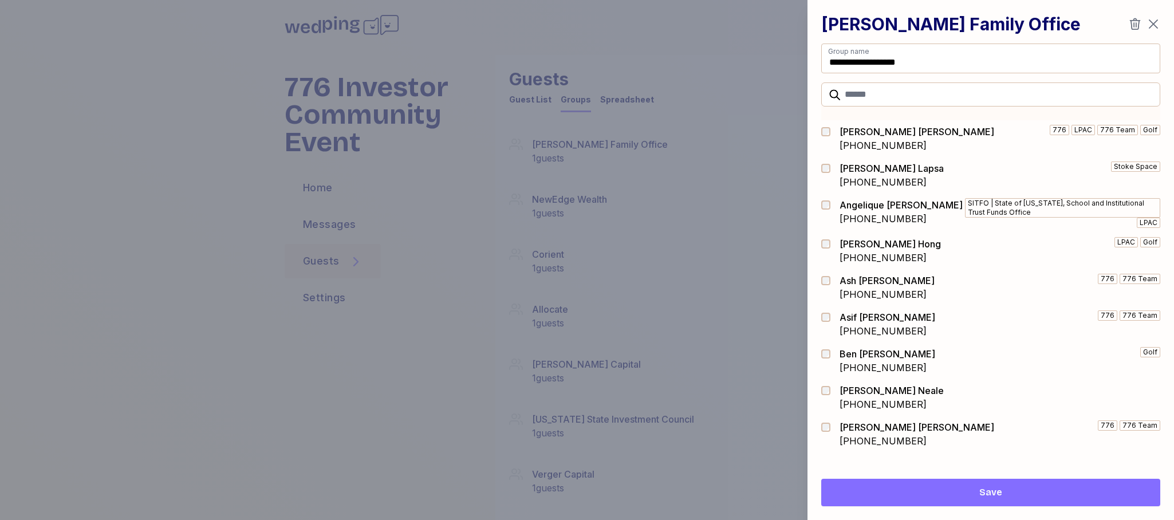
click at [1133, 25] on icon "button" at bounding box center [1135, 24] width 14 height 14
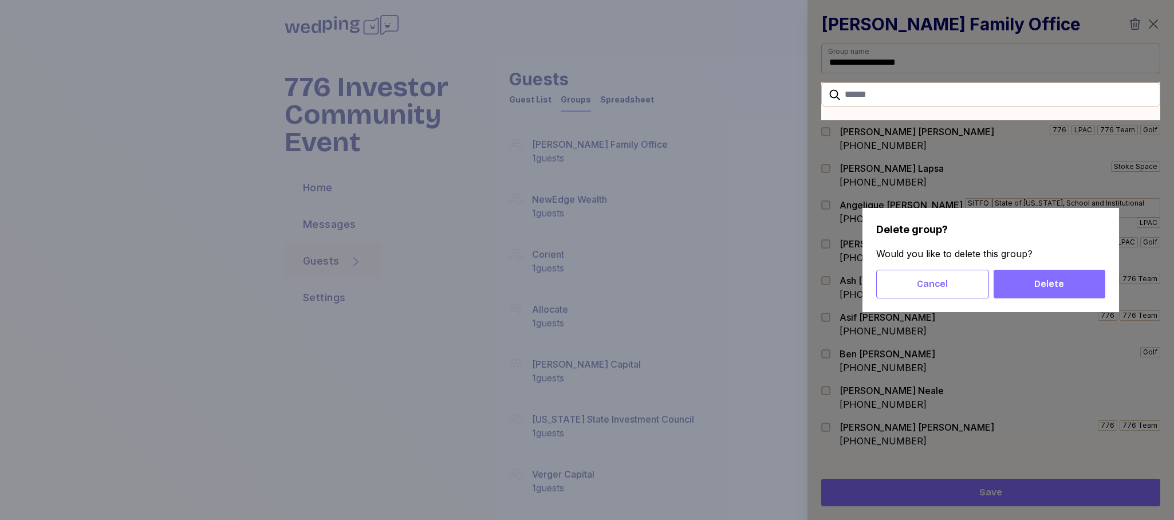
click at [1044, 278] on span "Delete" at bounding box center [1049, 284] width 30 height 14
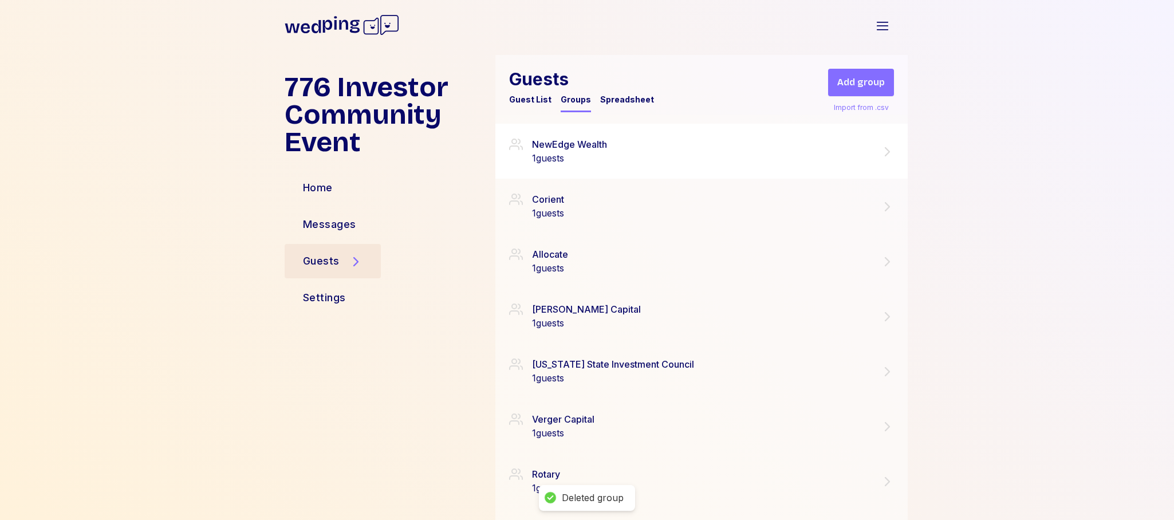
click at [883, 153] on icon at bounding box center [887, 152] width 14 height 14
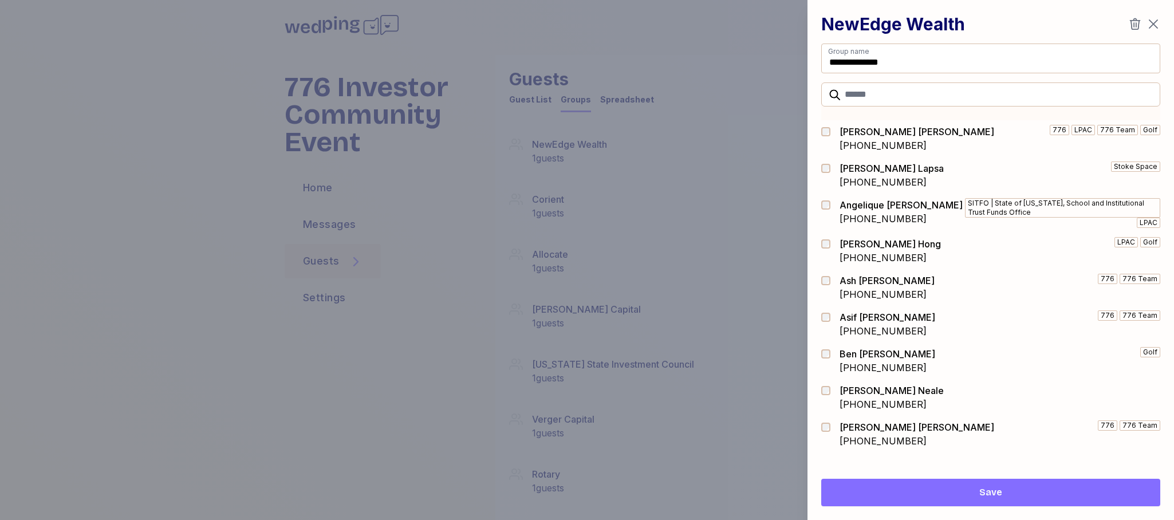
click at [1134, 23] on icon "button" at bounding box center [1135, 23] width 11 height 11
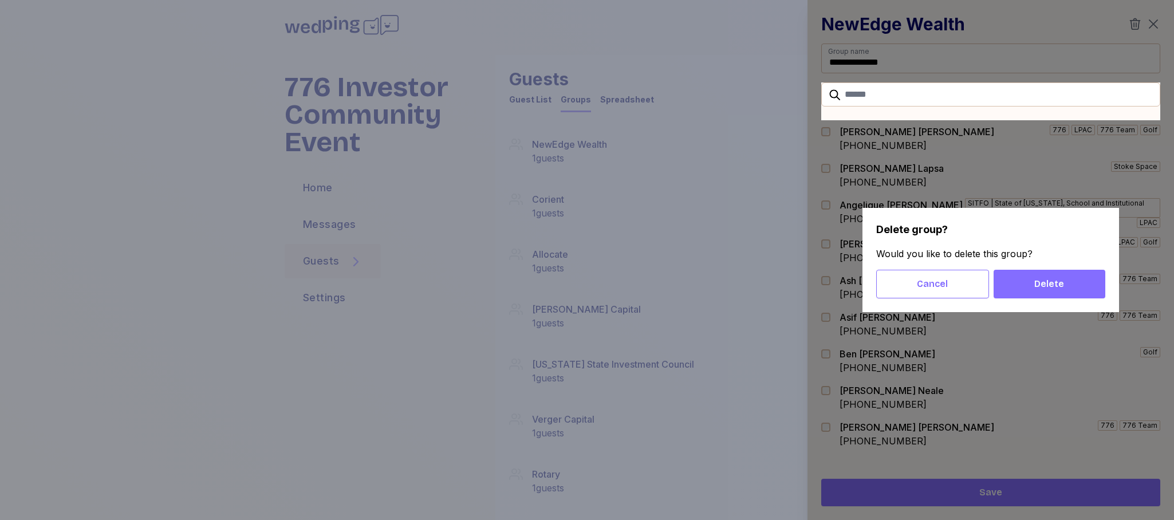
click at [1029, 281] on span "Delete" at bounding box center [1049, 284] width 93 height 14
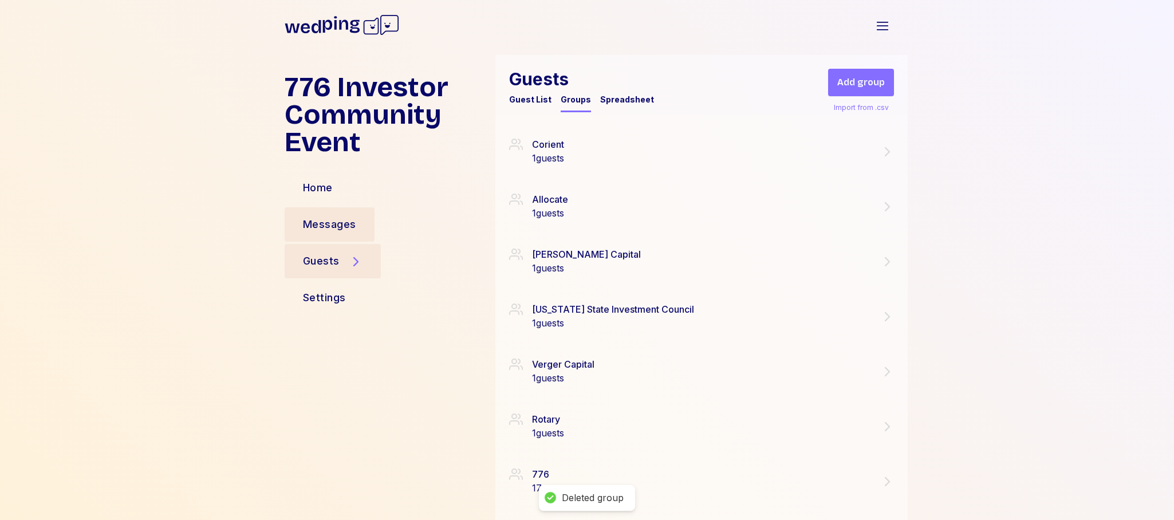
click at [350, 226] on div "Messages" at bounding box center [329, 224] width 53 height 16
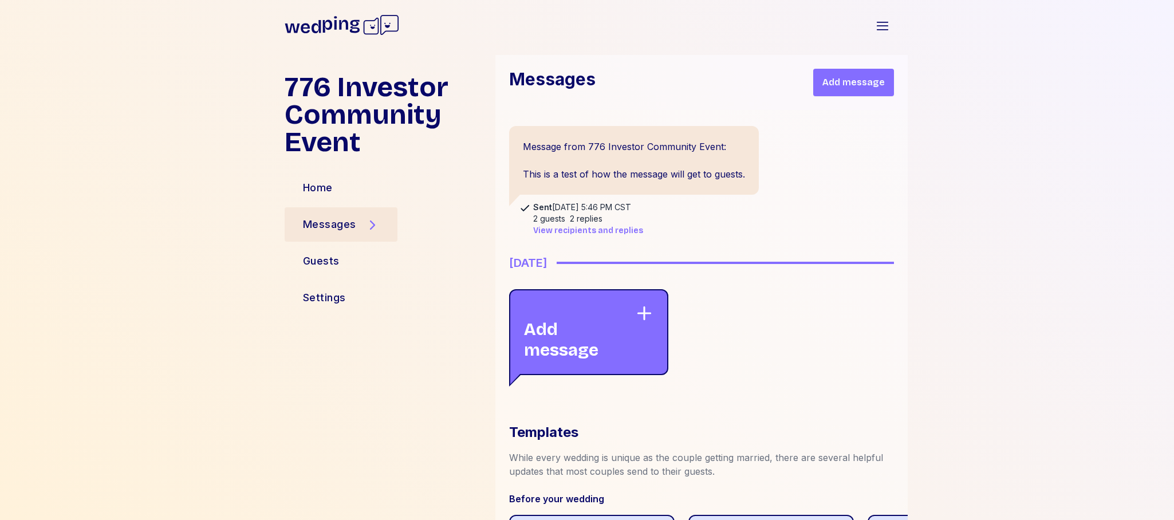
click at [621, 344] on div "Add message" at bounding box center [579, 332] width 111 height 56
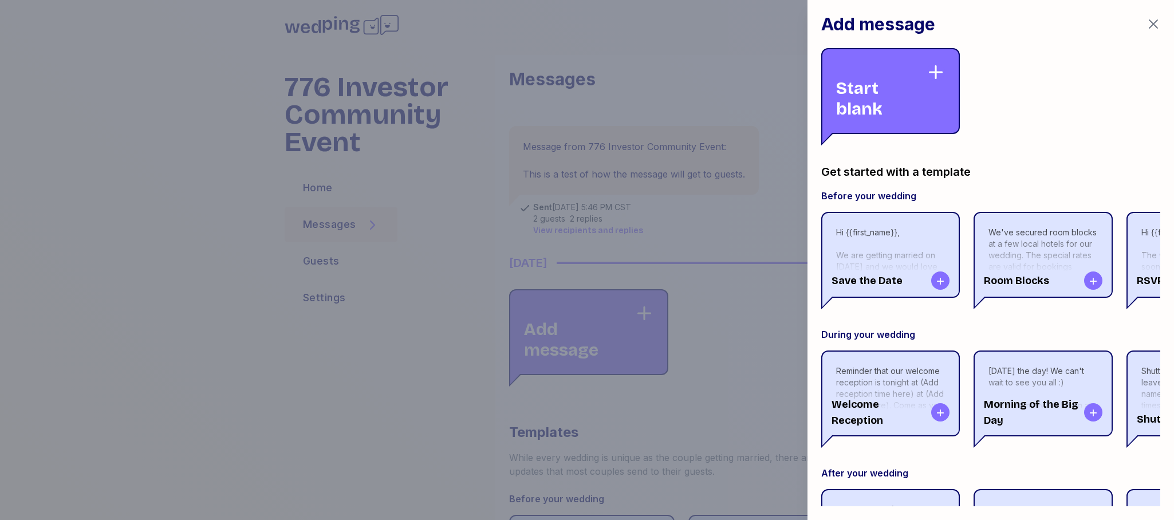
click at [875, 105] on div "Start blank" at bounding box center [881, 91] width 90 height 56
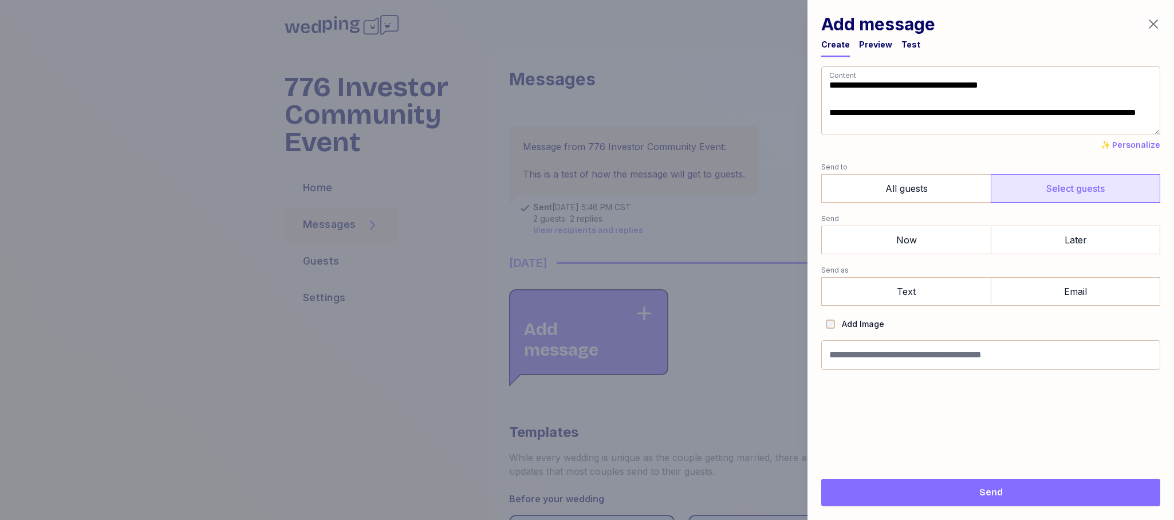
type textarea "**********"
click at [1076, 188] on label "Select guests" at bounding box center [1074, 188] width 169 height 29
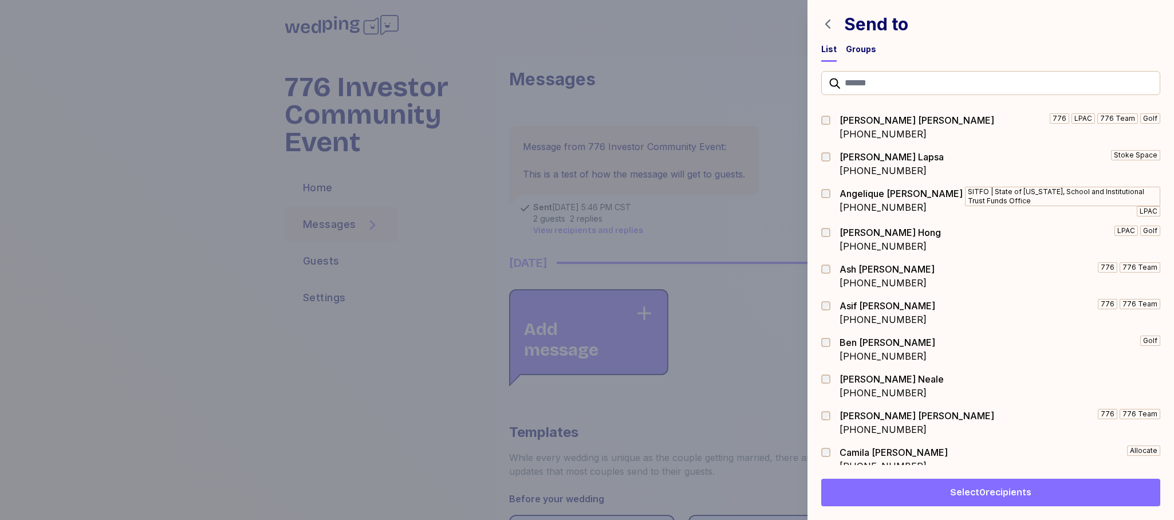
click at [865, 53] on div "Groups" at bounding box center [861, 49] width 30 height 11
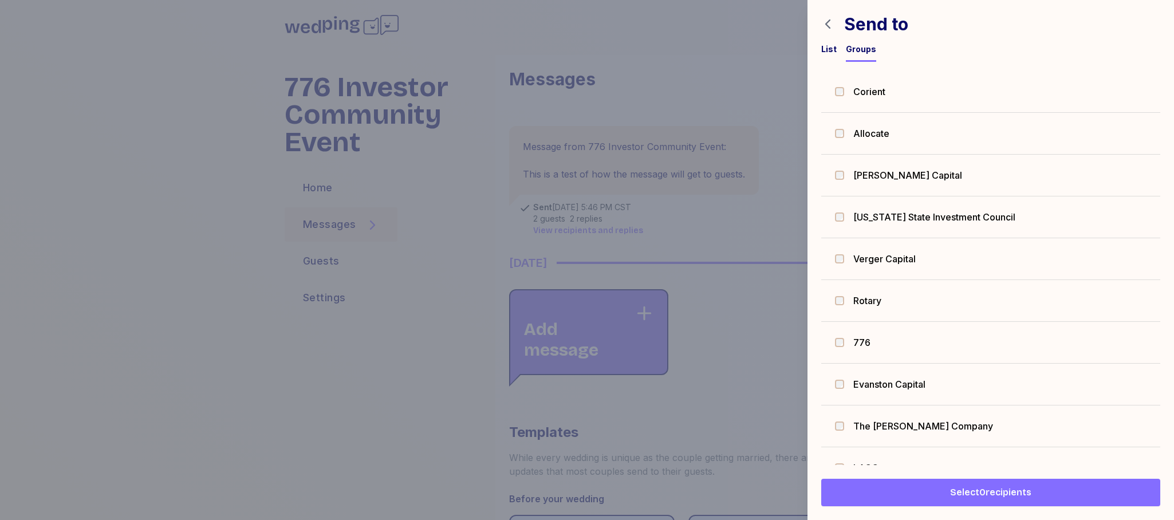
click at [830, 50] on div "List" at bounding box center [828, 49] width 15 height 11
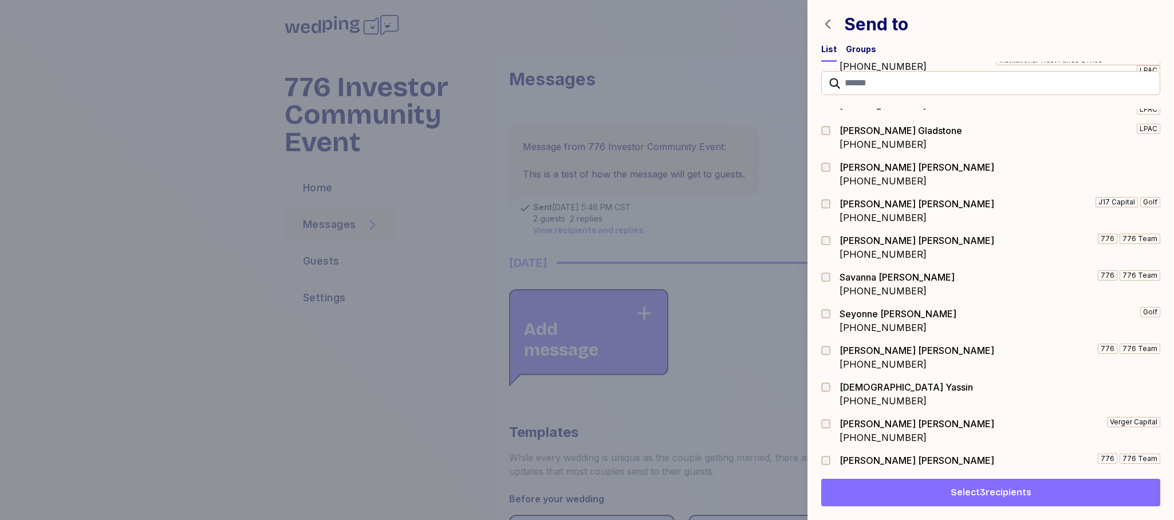
scroll to position [1830, 0]
click at [1024, 494] on span "Select 4 recipients" at bounding box center [990, 493] width 81 height 14
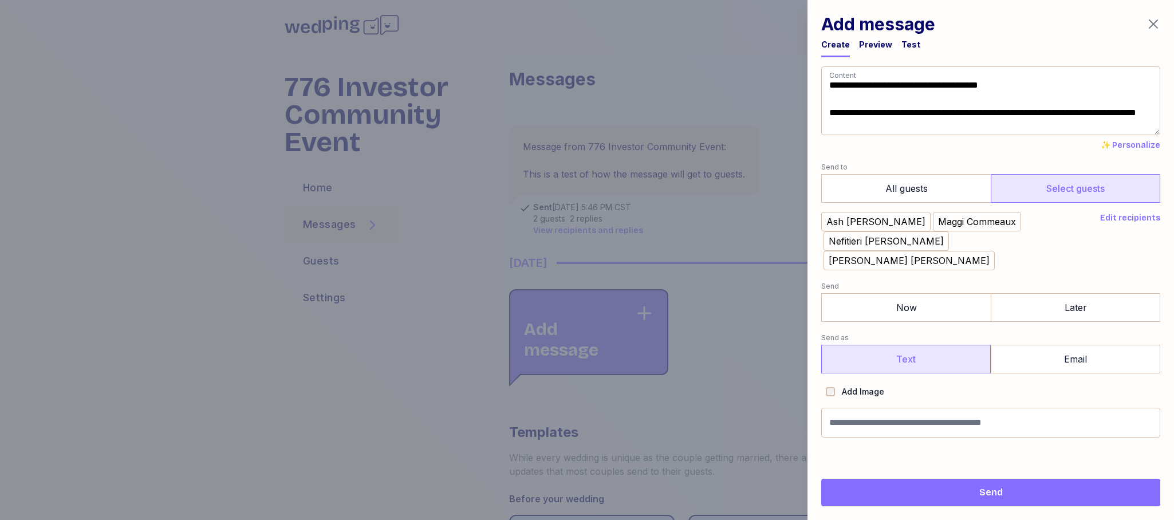
drag, startPoint x: 913, startPoint y: 291, endPoint x: 930, endPoint y: 344, distance: 55.8
click at [913, 293] on label "Now" at bounding box center [905, 307] width 169 height 29
click at [923, 345] on label "Text" at bounding box center [905, 359] width 169 height 29
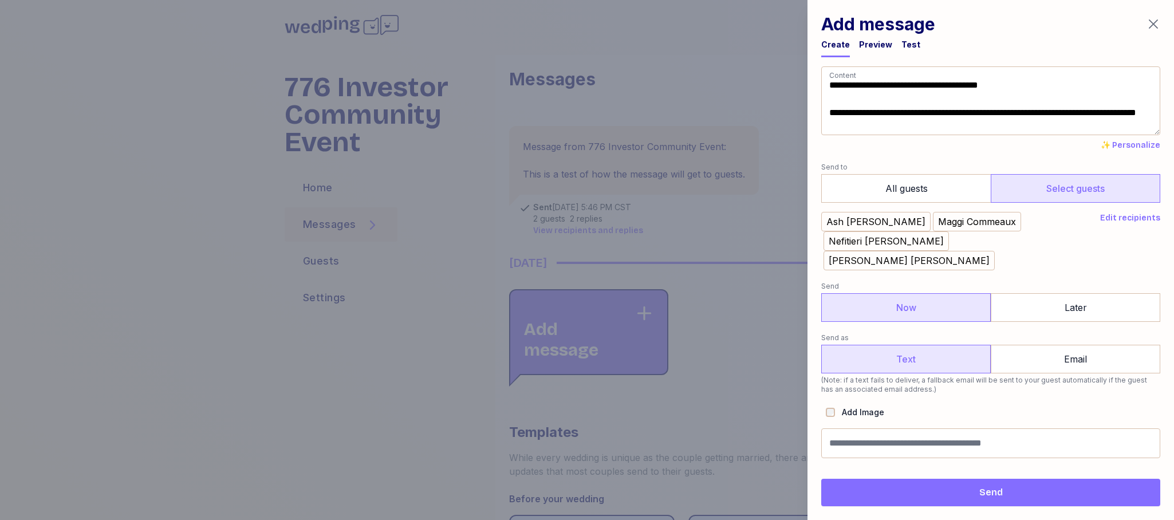
click at [989, 492] on span "Send" at bounding box center [990, 493] width 23 height 14
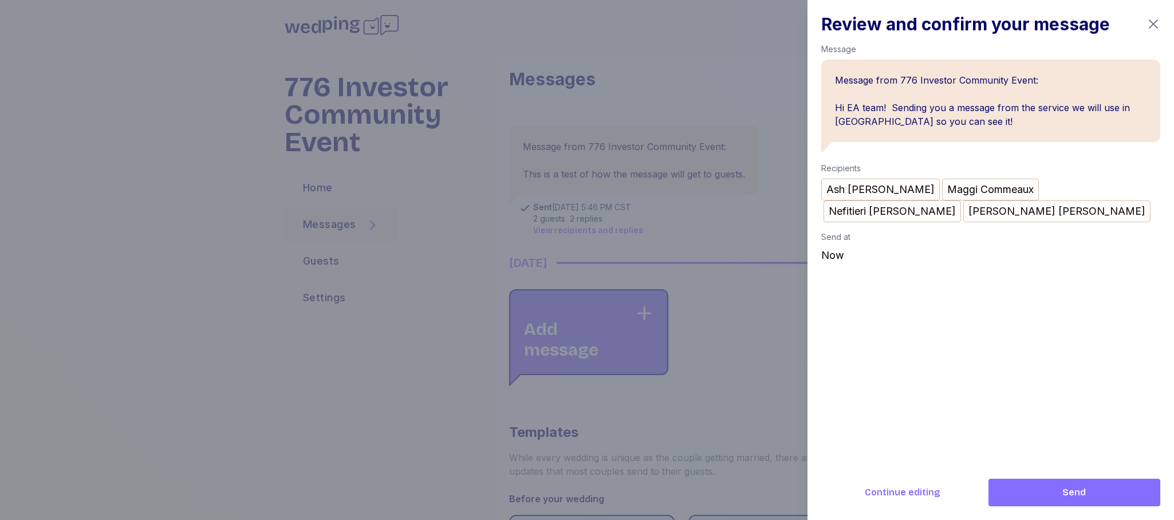
click at [1027, 492] on span "Send" at bounding box center [1073, 493] width 153 height 14
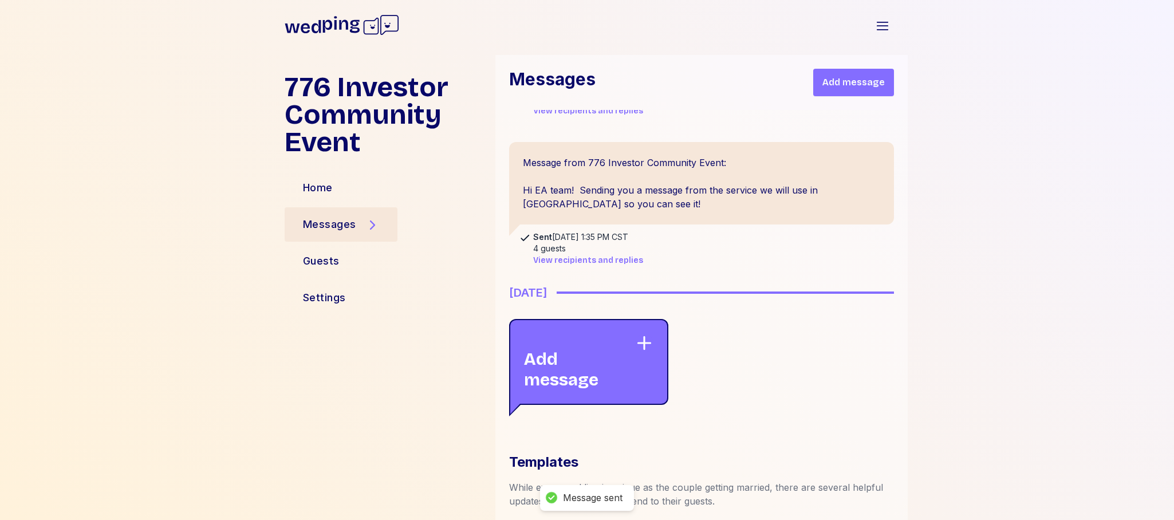
scroll to position [126, 0]
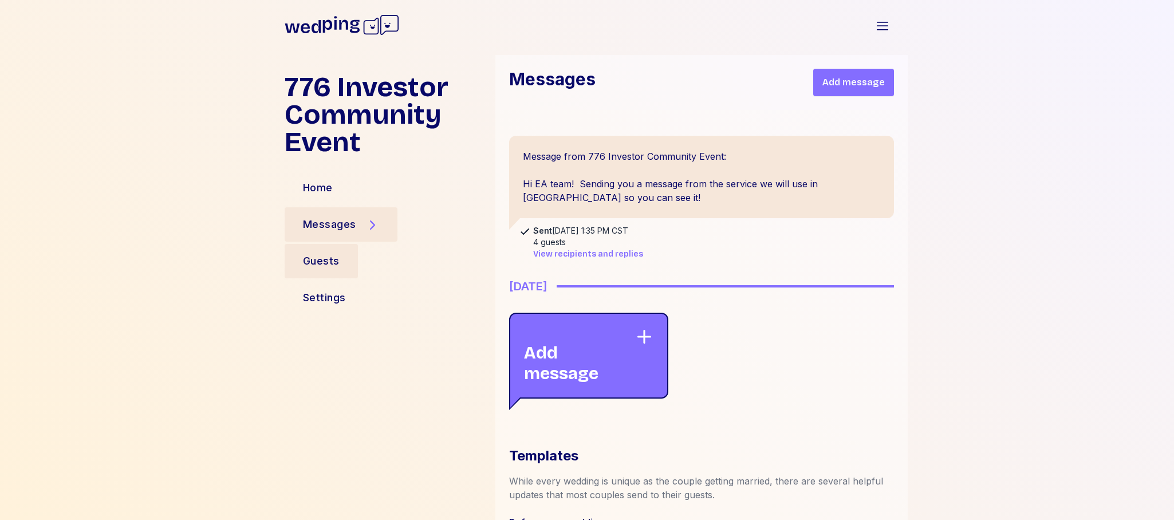
click at [331, 259] on div "Guests" at bounding box center [321, 261] width 37 height 16
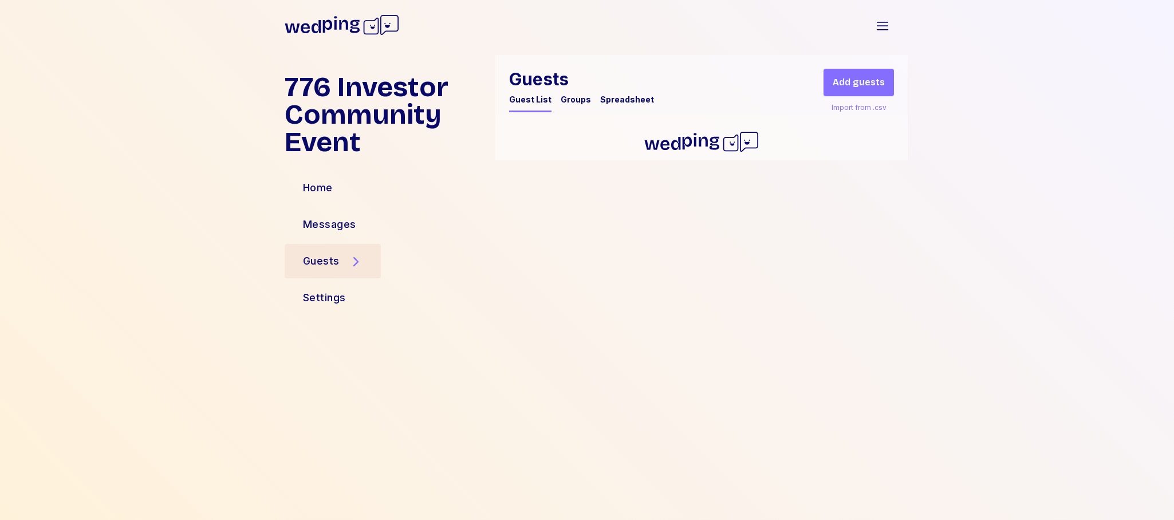
scroll to position [0, 0]
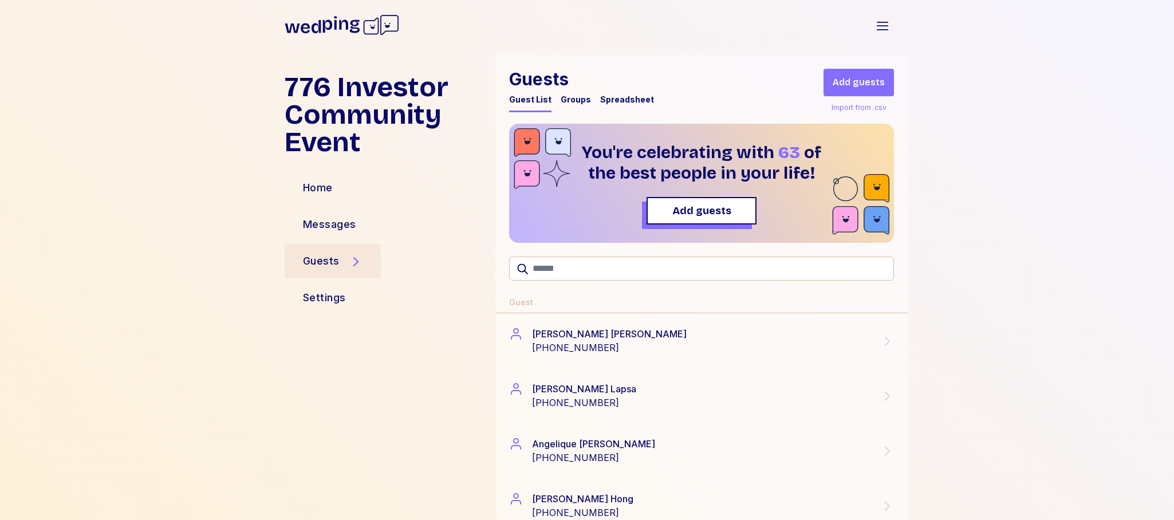
click at [580, 98] on div "Groups" at bounding box center [576, 99] width 30 height 11
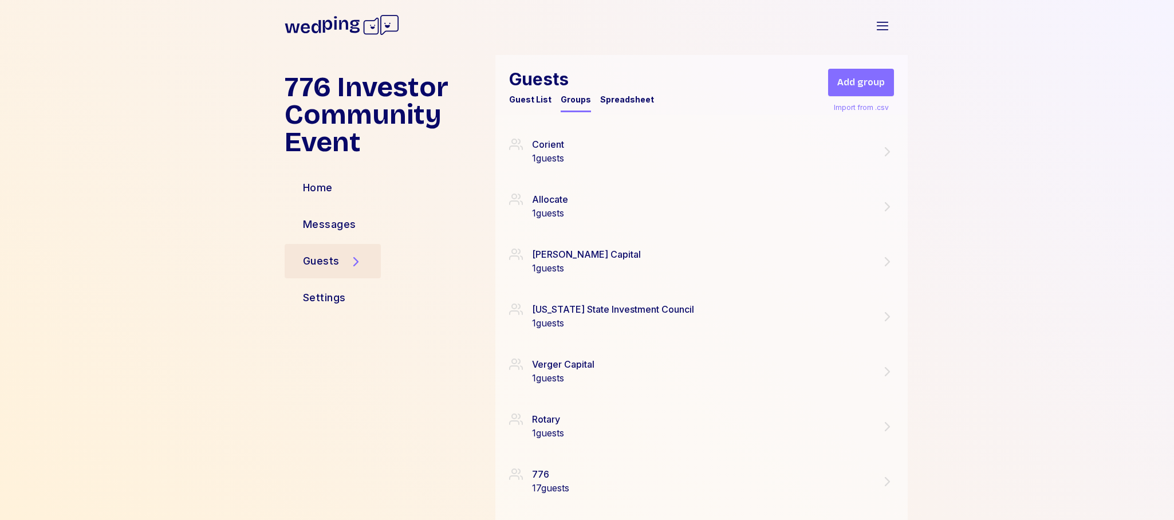
click at [882, 78] on span "Add group" at bounding box center [861, 83] width 48 height 14
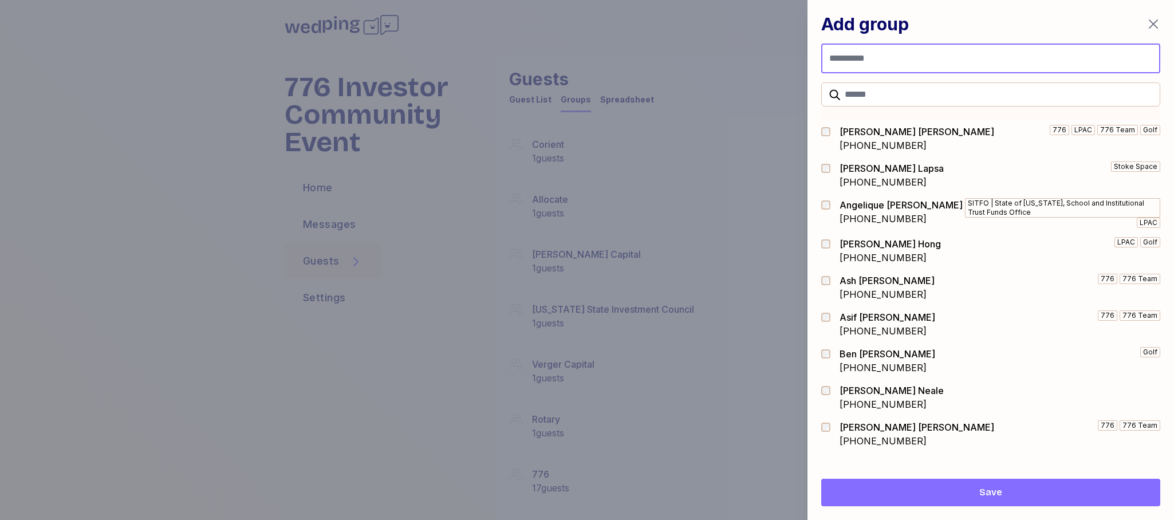
click at [876, 61] on input "Group name" at bounding box center [990, 59] width 339 height 30
type input "********"
click at [1013, 492] on span "Save" at bounding box center [990, 493] width 321 height 14
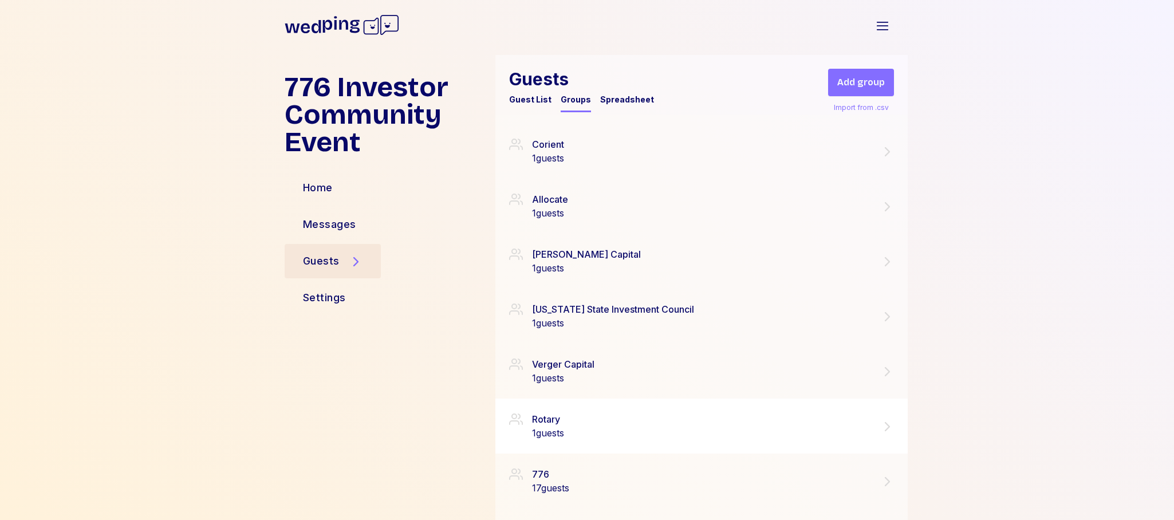
click at [887, 425] on icon at bounding box center [887, 427] width 14 height 14
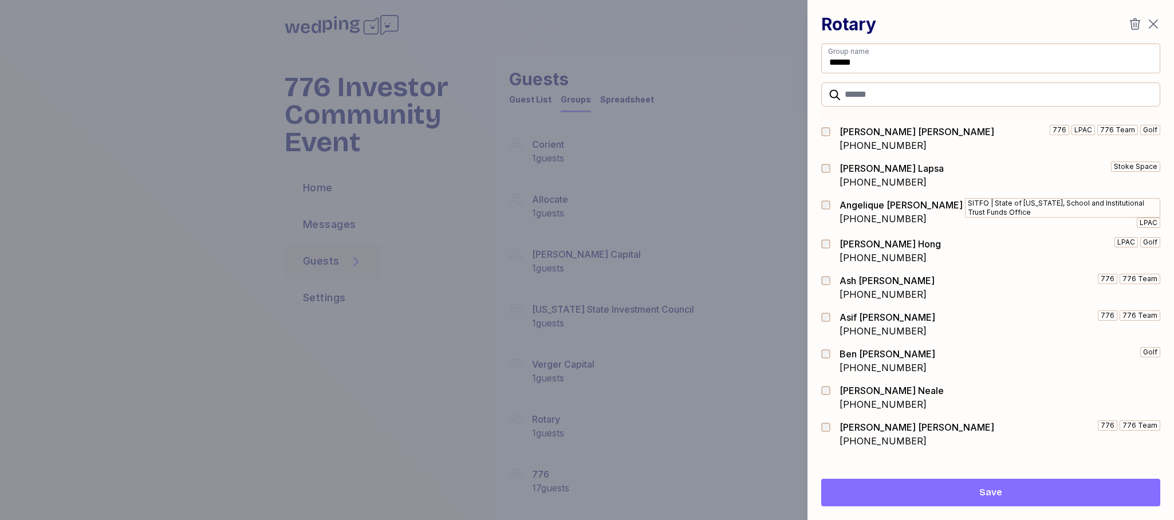
click at [1135, 23] on icon "button" at bounding box center [1135, 23] width 11 height 11
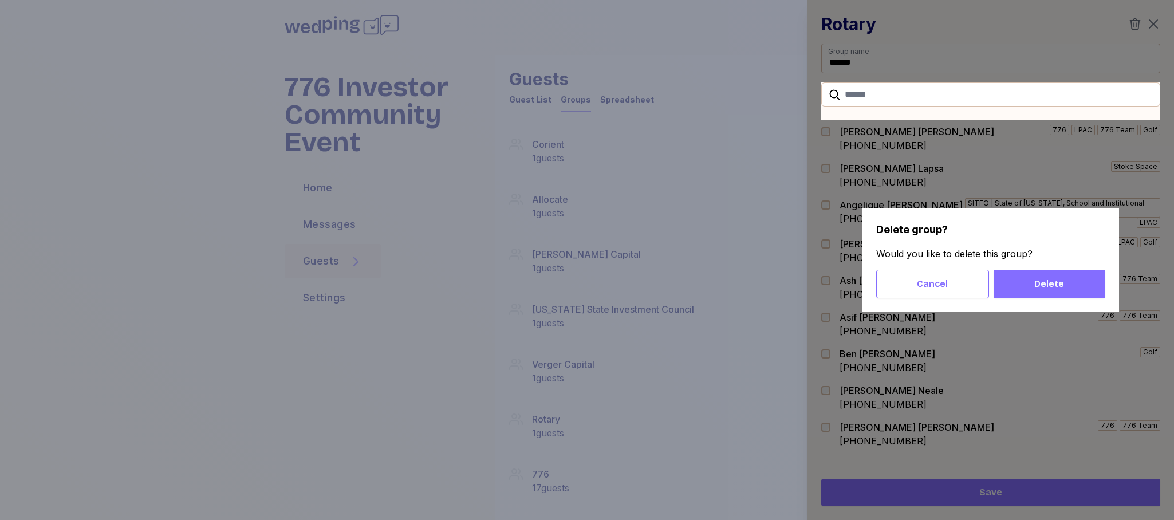
click at [1063, 279] on span "Delete" at bounding box center [1049, 284] width 93 height 14
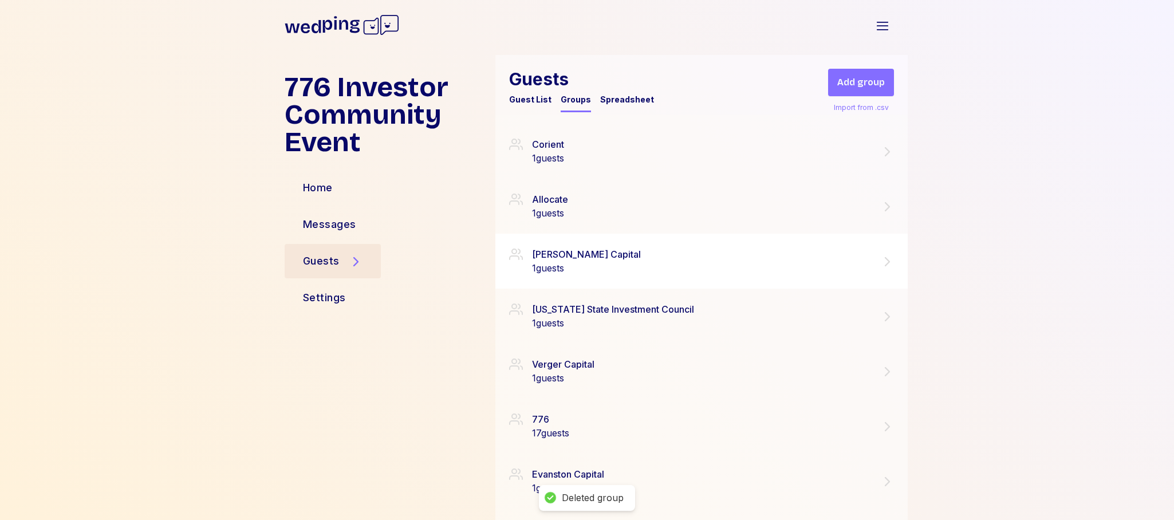
click at [886, 261] on icon at bounding box center [887, 262] width 14 height 14
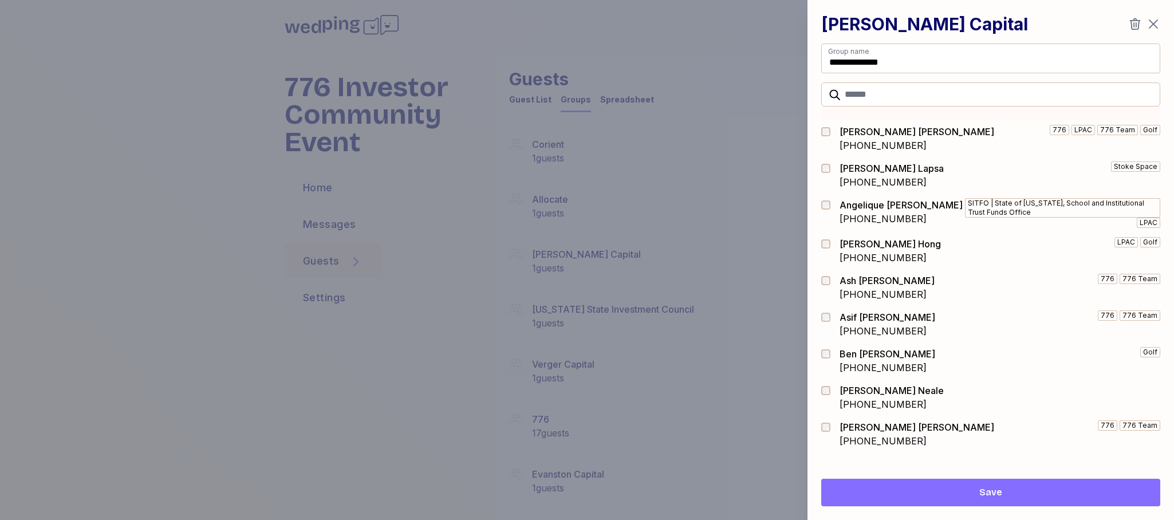
click at [1134, 27] on icon "button" at bounding box center [1135, 23] width 11 height 11
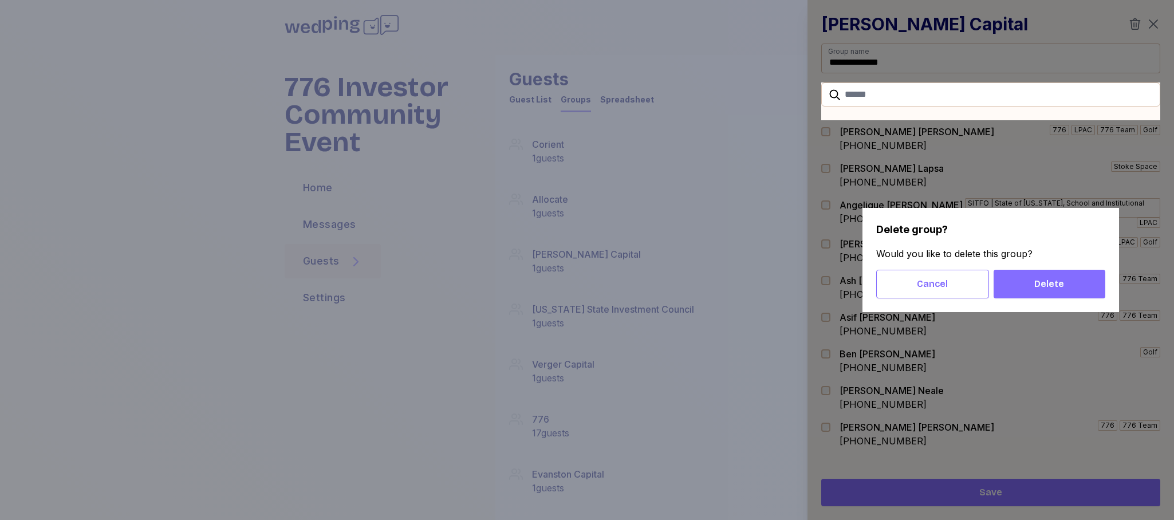
click at [1062, 287] on span "Delete" at bounding box center [1049, 284] width 30 height 14
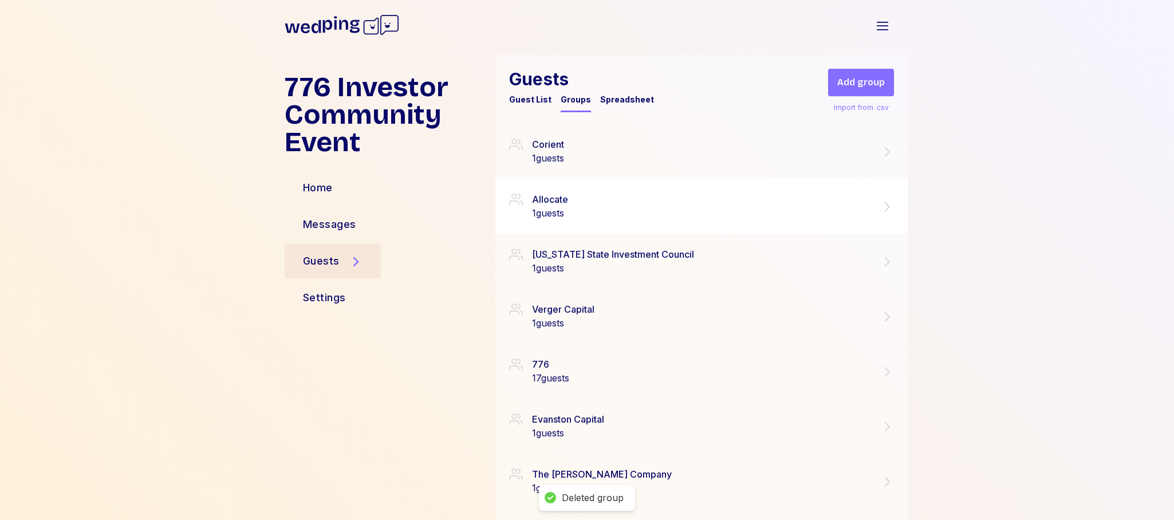
click at [887, 206] on icon at bounding box center [887, 207] width 14 height 14
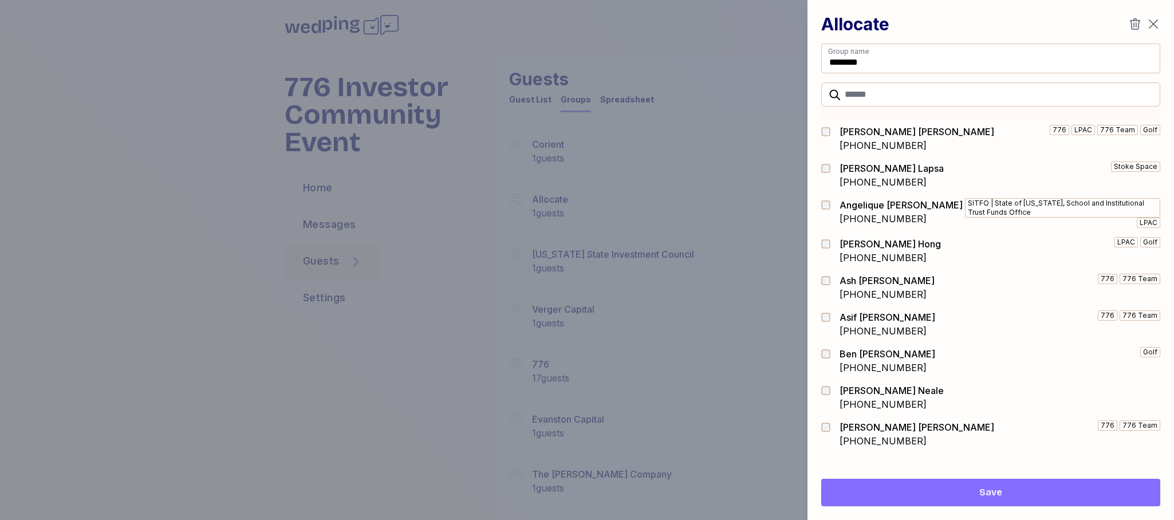
click at [1131, 23] on icon "button" at bounding box center [1135, 24] width 14 height 14
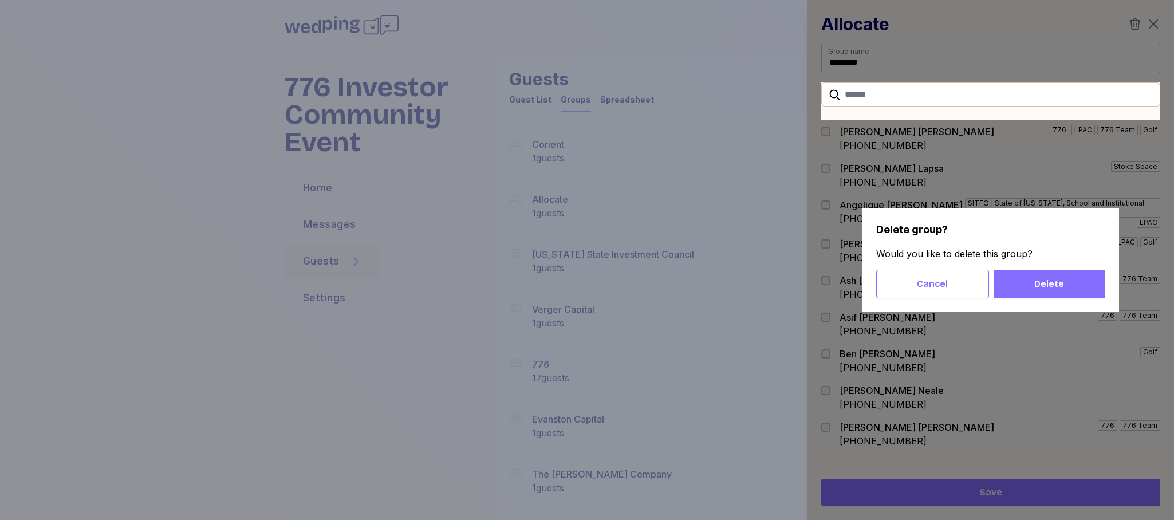
click at [1073, 278] on span "Delete" at bounding box center [1049, 284] width 93 height 14
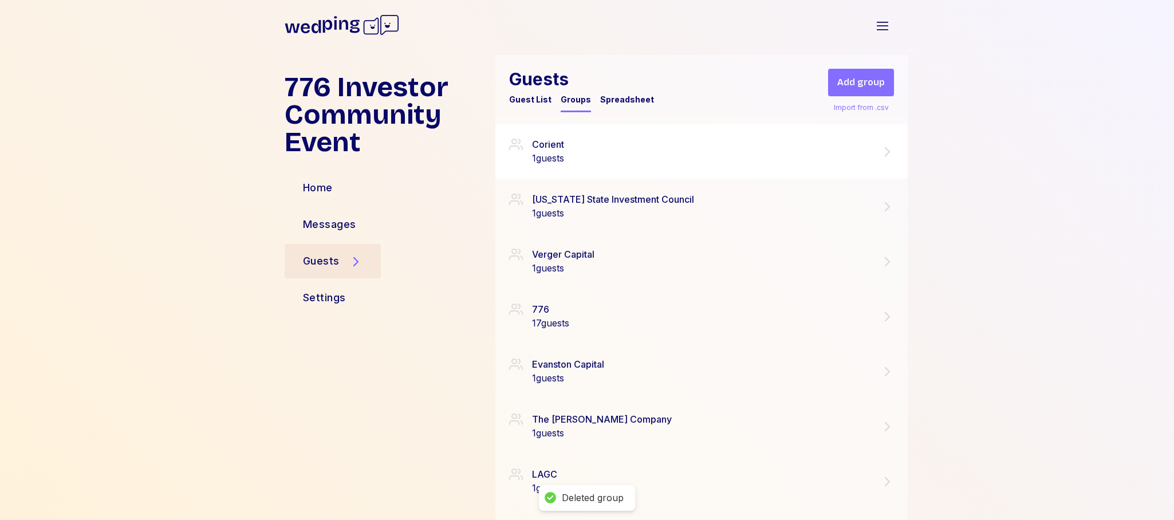
click at [893, 155] on icon at bounding box center [887, 152] width 14 height 14
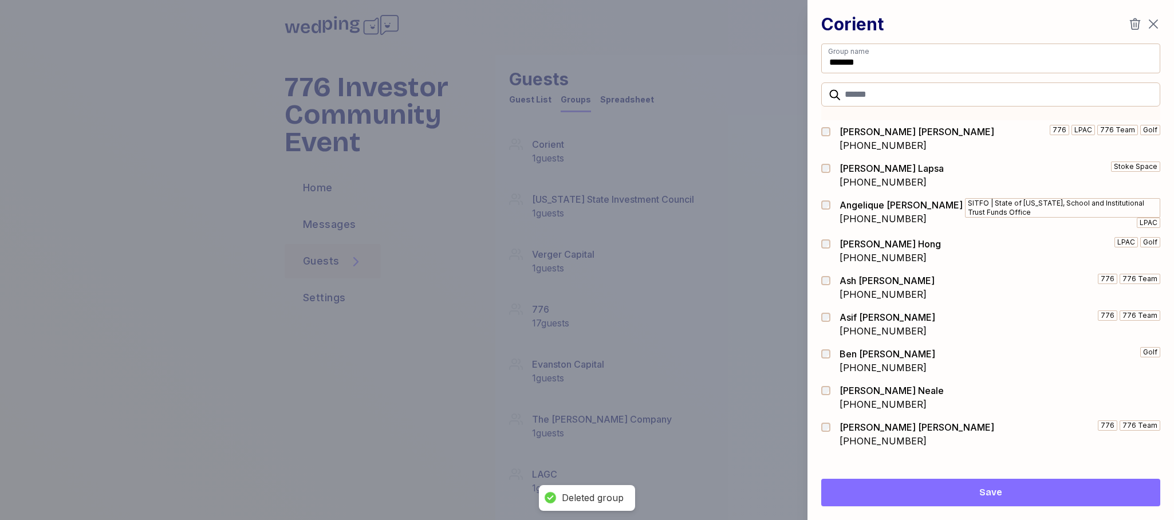
click at [1132, 23] on icon "button" at bounding box center [1135, 24] width 14 height 14
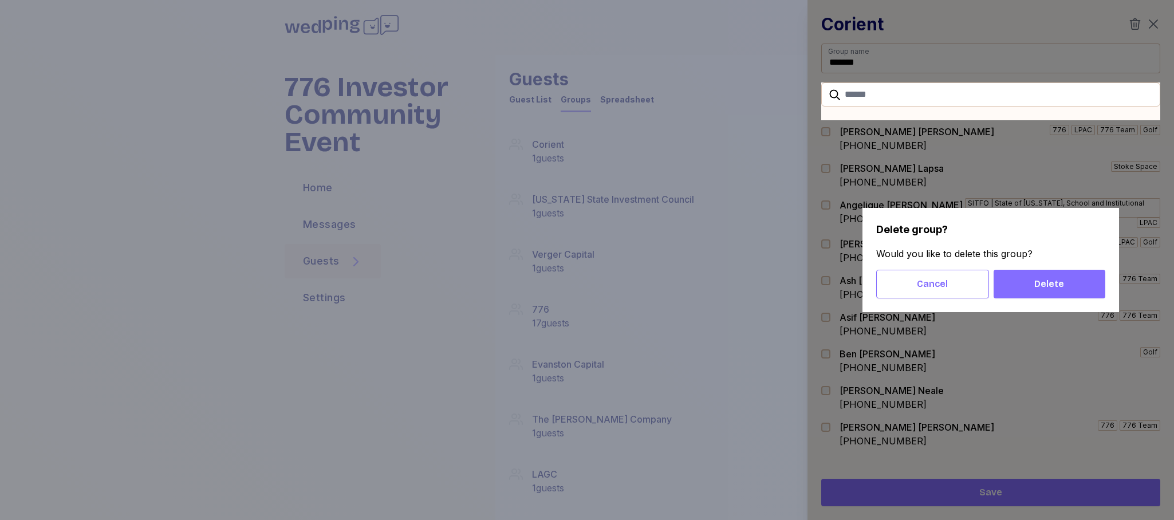
click at [1082, 285] on span "Delete" at bounding box center [1049, 284] width 93 height 14
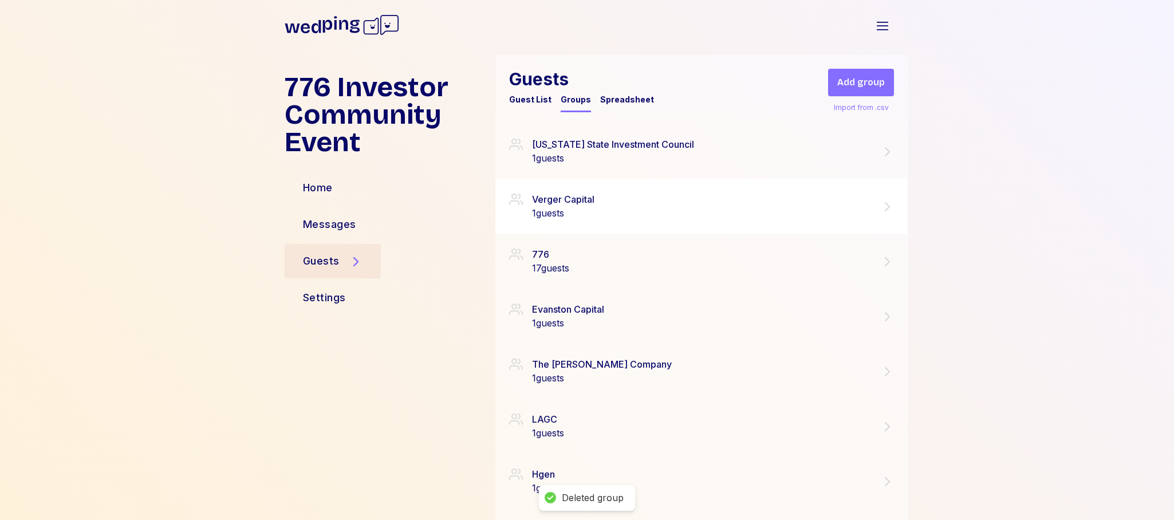
click at [887, 205] on icon at bounding box center [887, 206] width 5 height 9
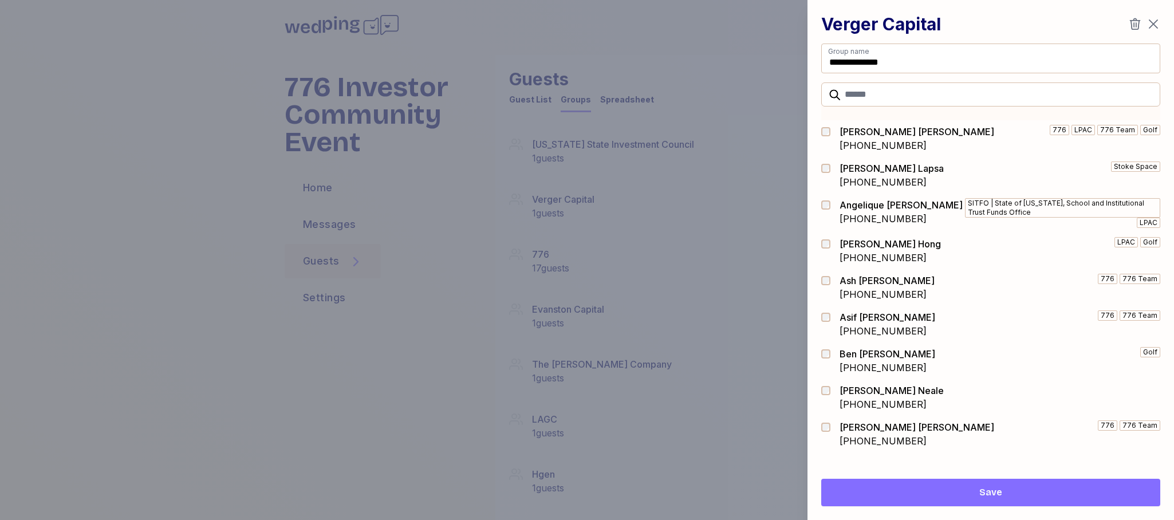
click at [1135, 21] on icon "button" at bounding box center [1135, 23] width 11 height 11
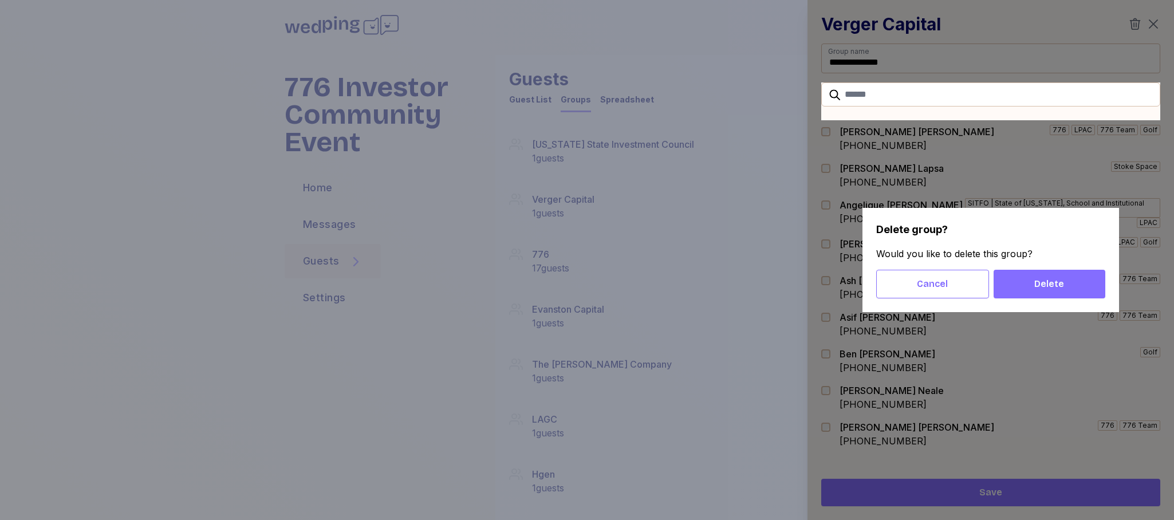
click at [1045, 288] on span "Delete" at bounding box center [1049, 284] width 30 height 14
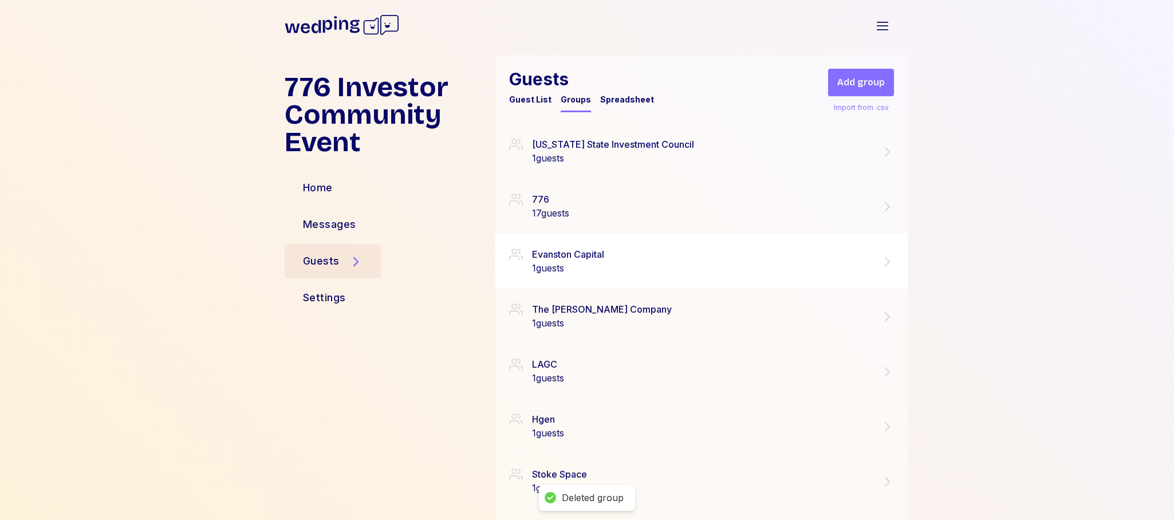
click at [884, 261] on icon at bounding box center [887, 262] width 14 height 14
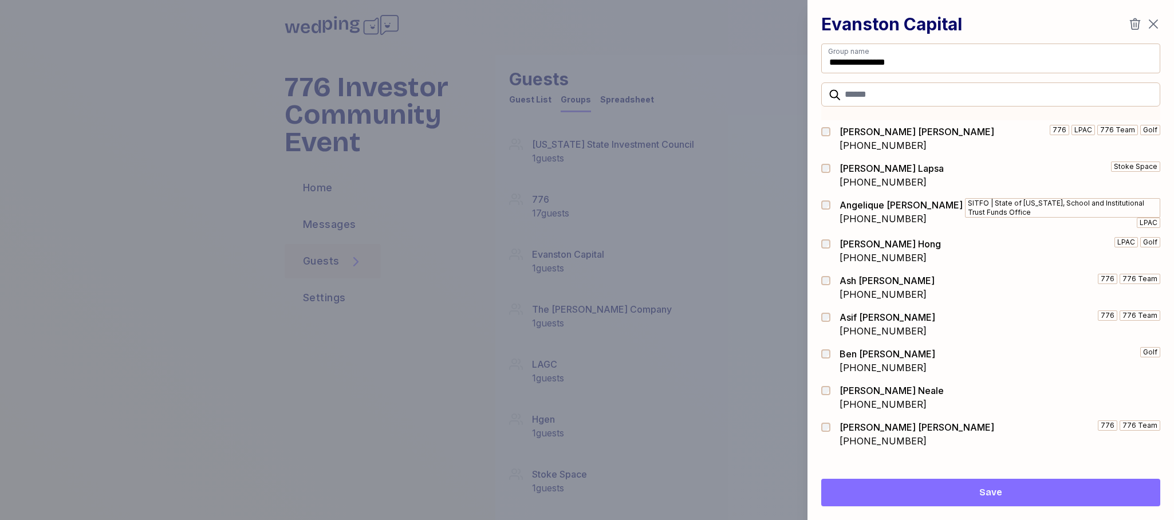
click at [1134, 23] on icon "button" at bounding box center [1135, 23] width 11 height 11
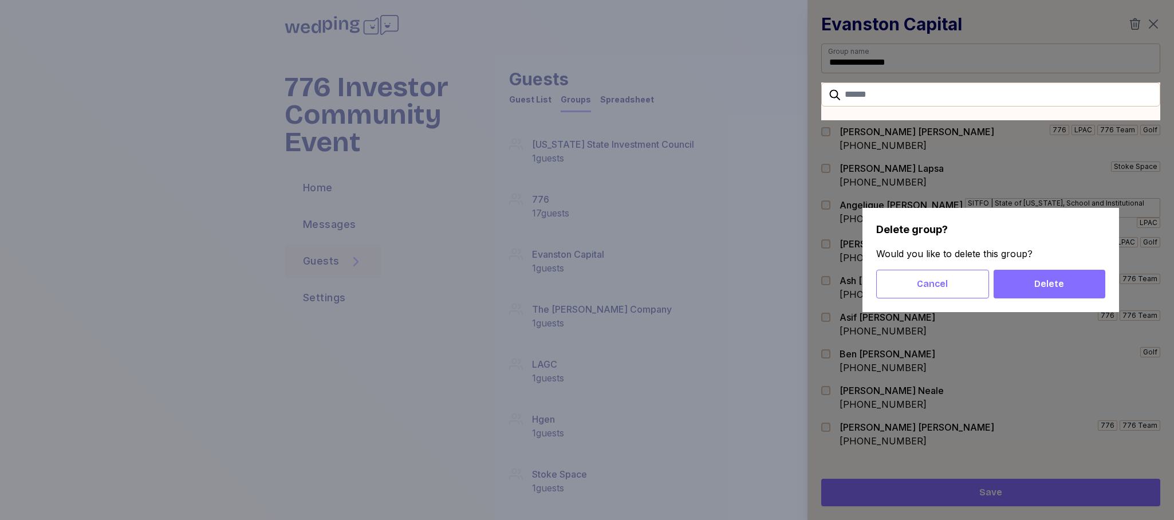
click at [1049, 288] on span "Delete" at bounding box center [1049, 284] width 30 height 14
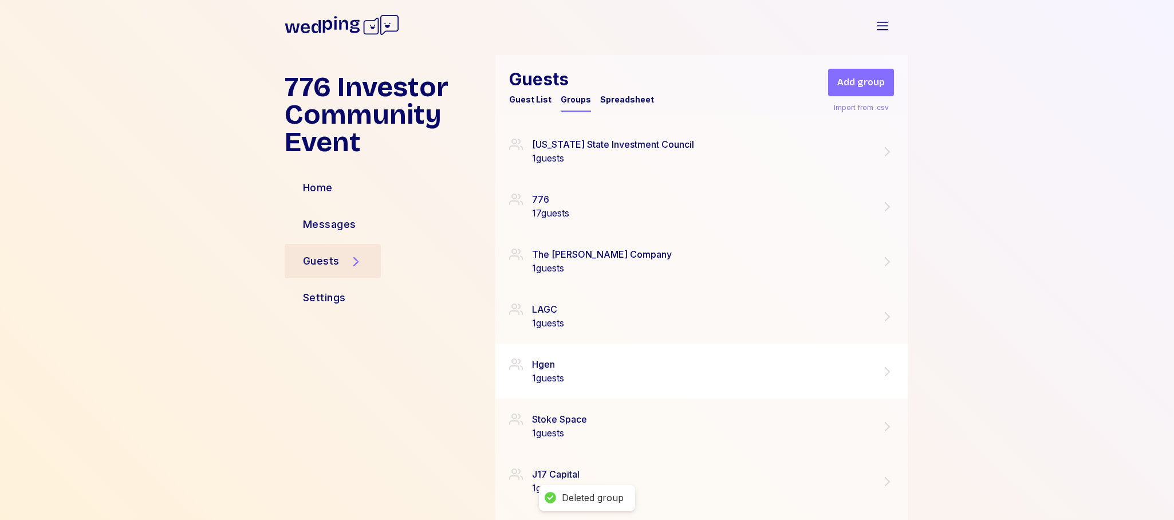
click at [885, 372] on icon at bounding box center [887, 372] width 14 height 14
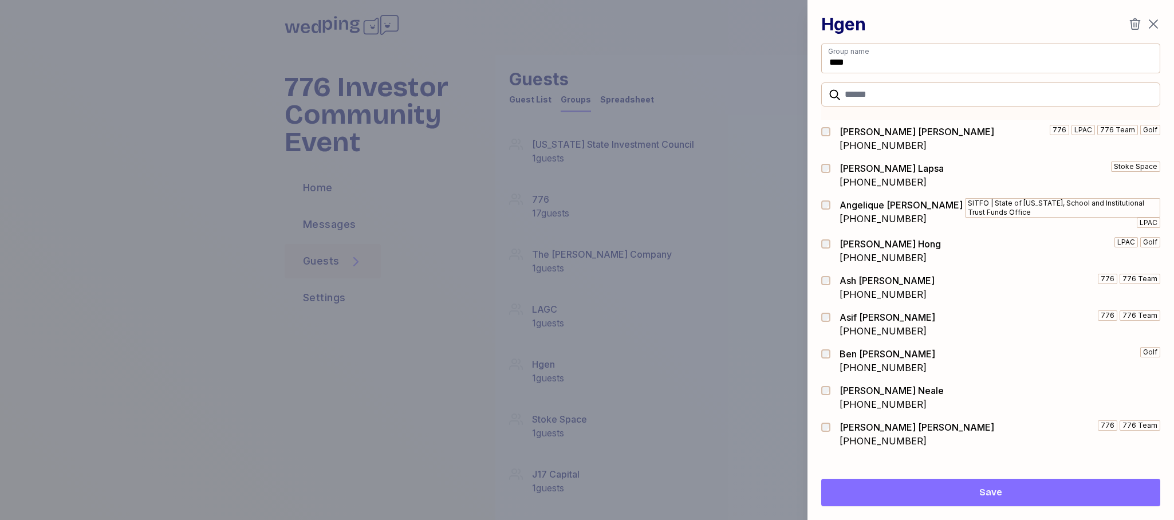
click at [1132, 24] on icon "button" at bounding box center [1135, 24] width 14 height 14
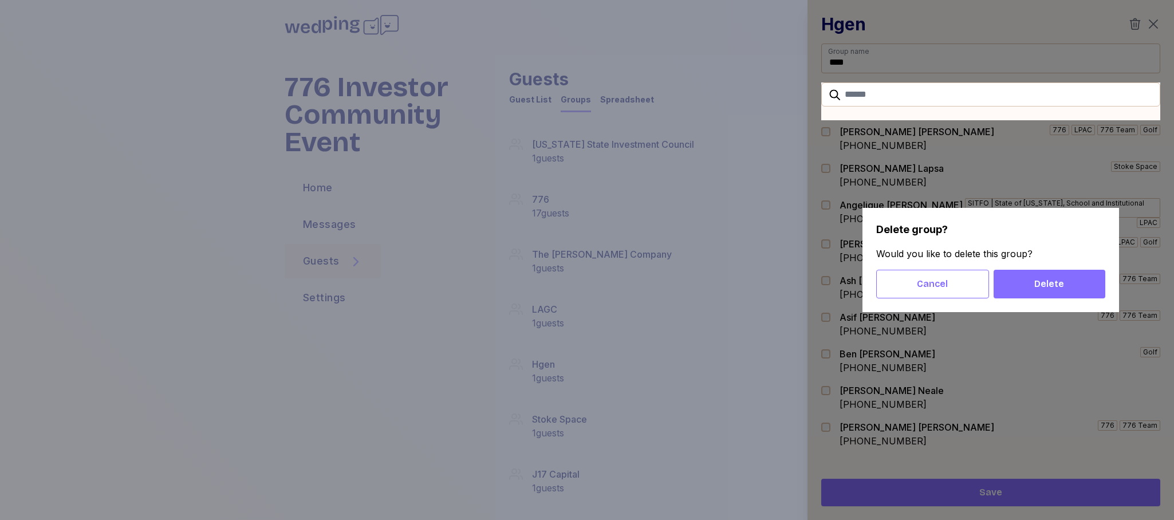
click at [1044, 281] on span "Delete" at bounding box center [1049, 284] width 30 height 14
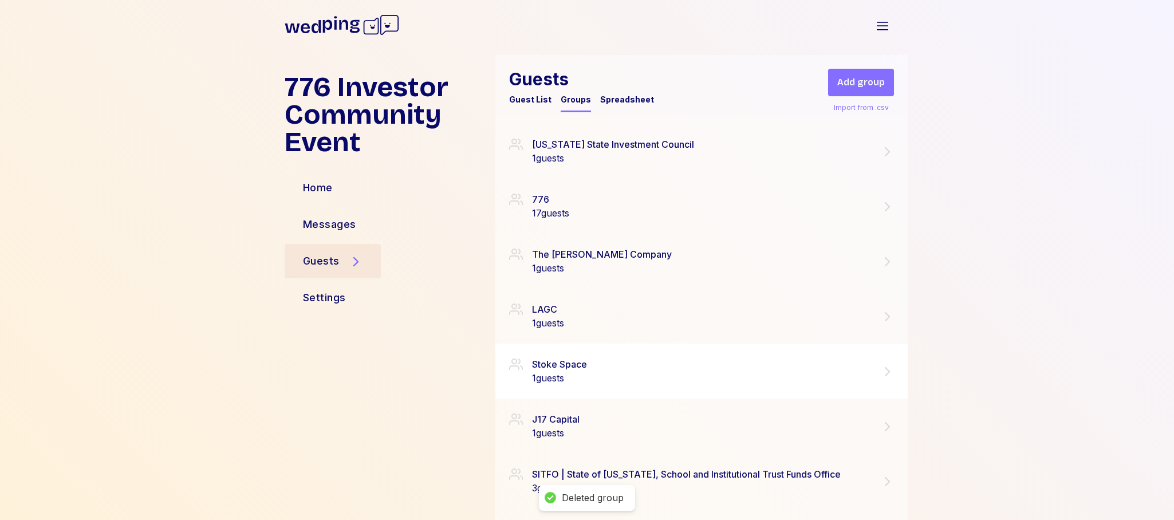
click at [884, 368] on icon at bounding box center [887, 372] width 14 height 14
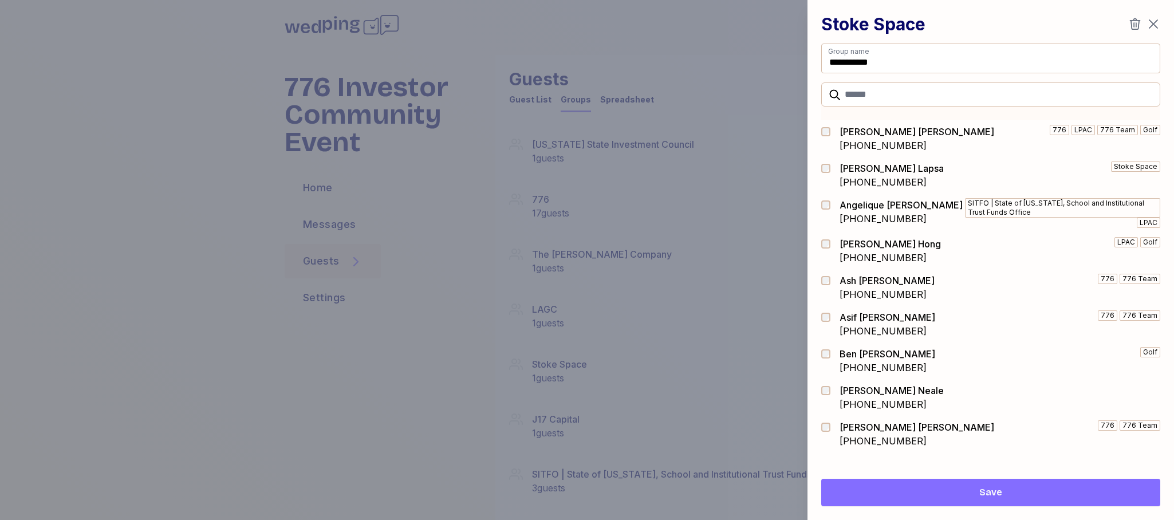
drag, startPoint x: 1132, startPoint y: 23, endPoint x: 1116, endPoint y: 83, distance: 62.4
click at [1132, 23] on icon "button" at bounding box center [1135, 24] width 14 height 14
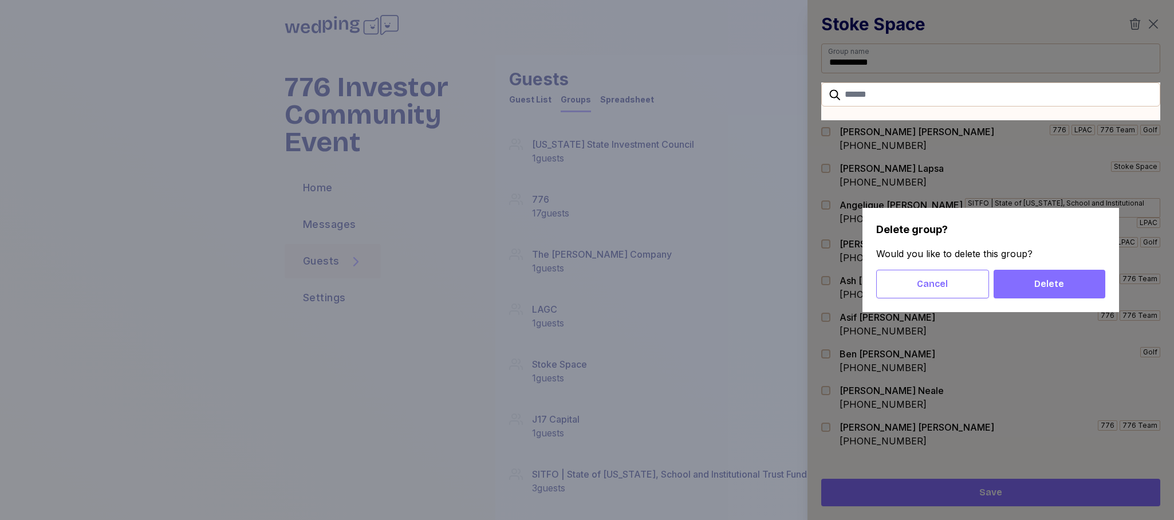
click at [1070, 280] on span "Delete" at bounding box center [1049, 284] width 93 height 14
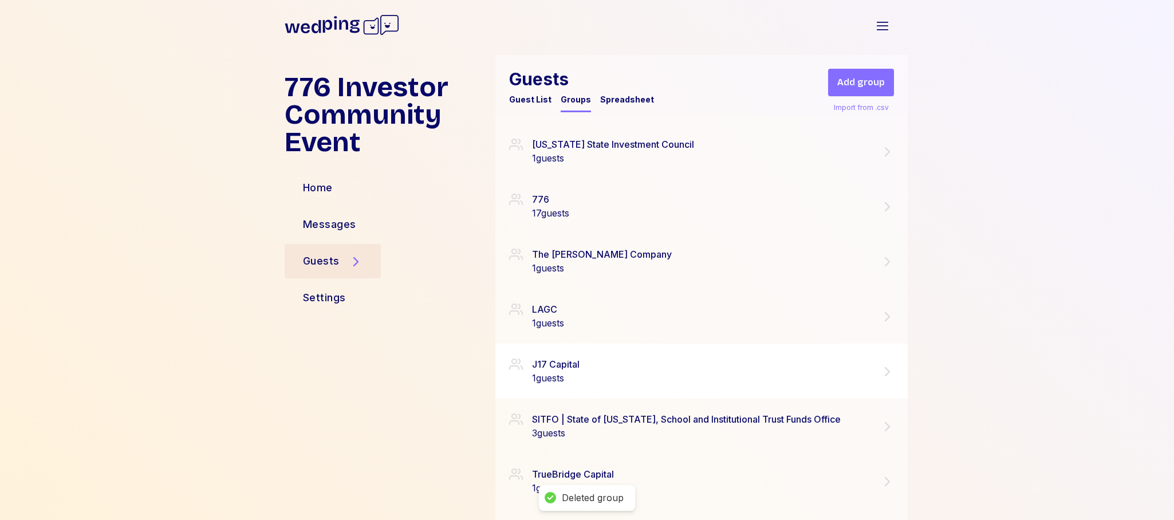
click at [886, 374] on icon at bounding box center [887, 371] width 5 height 9
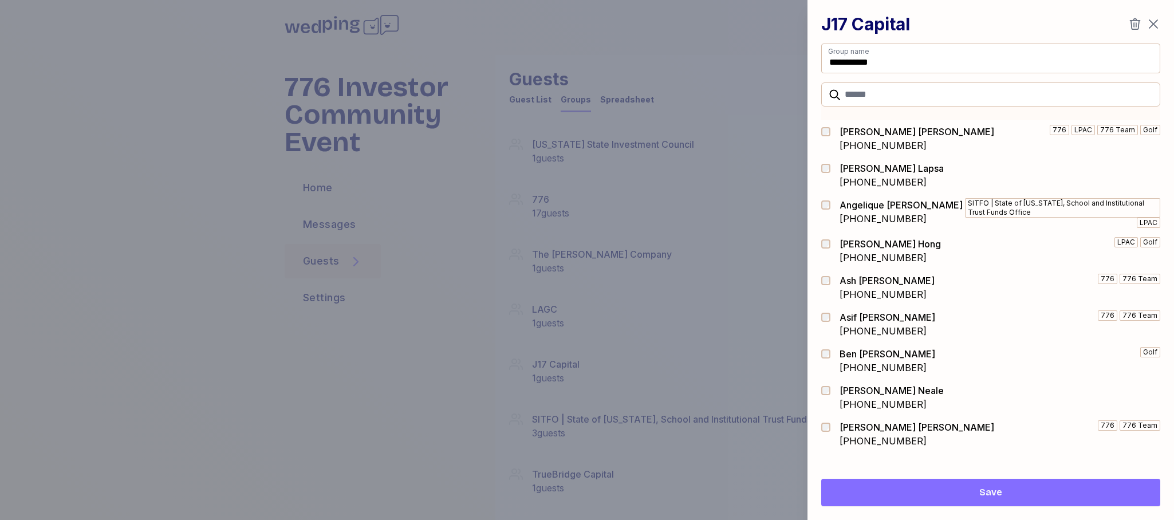
drag, startPoint x: 1136, startPoint y: 25, endPoint x: 1119, endPoint y: 98, distance: 75.1
click at [1136, 25] on icon "button" at bounding box center [1135, 23] width 11 height 11
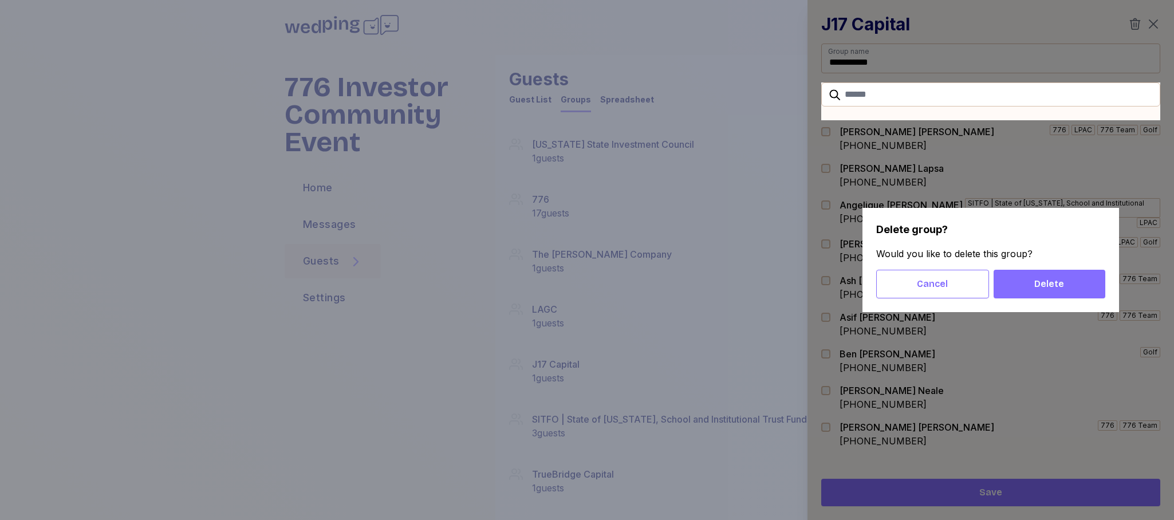
click at [1044, 289] on span "Delete" at bounding box center [1049, 284] width 30 height 14
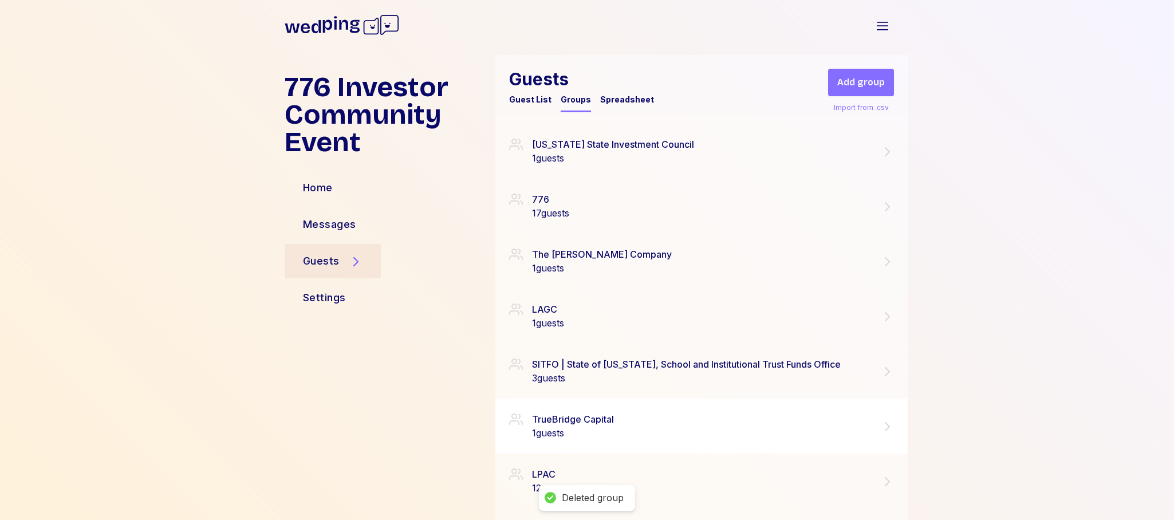
click at [889, 427] on icon at bounding box center [887, 427] width 14 height 14
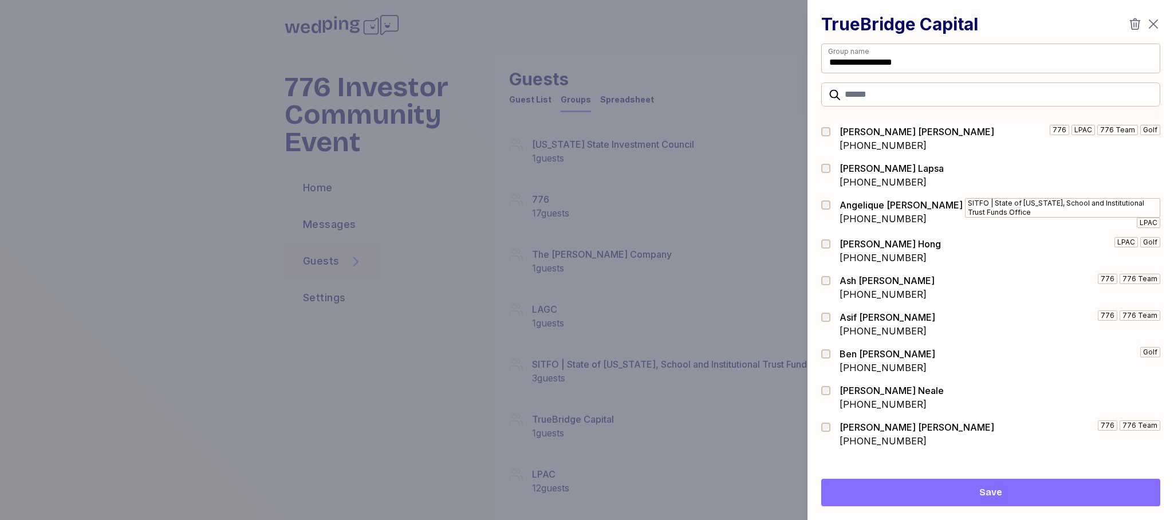
click at [1136, 24] on icon "button" at bounding box center [1135, 24] width 14 height 14
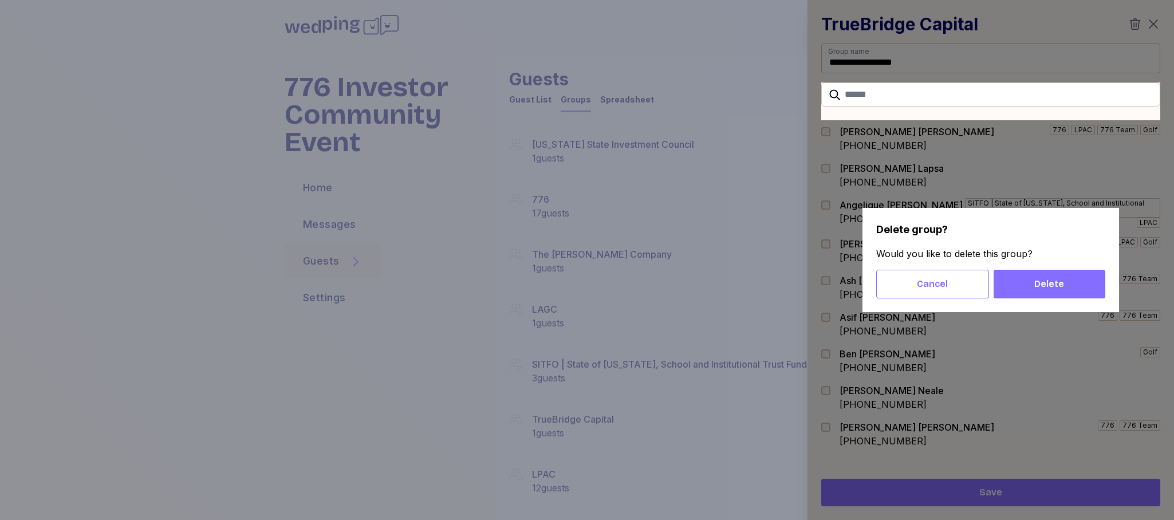
click at [1068, 283] on span "Delete" at bounding box center [1049, 284] width 93 height 14
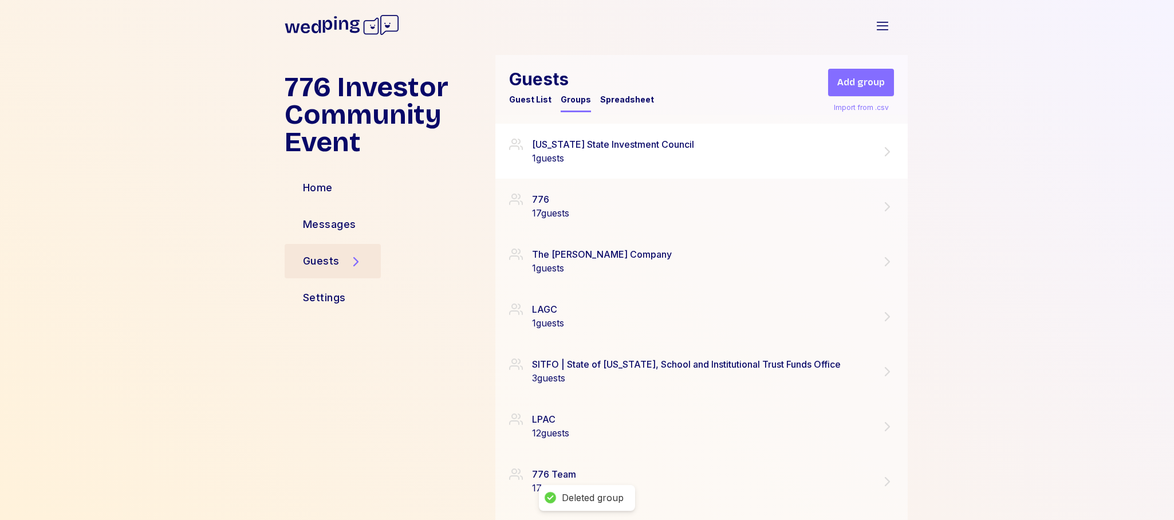
click at [889, 152] on icon at bounding box center [887, 152] width 14 height 14
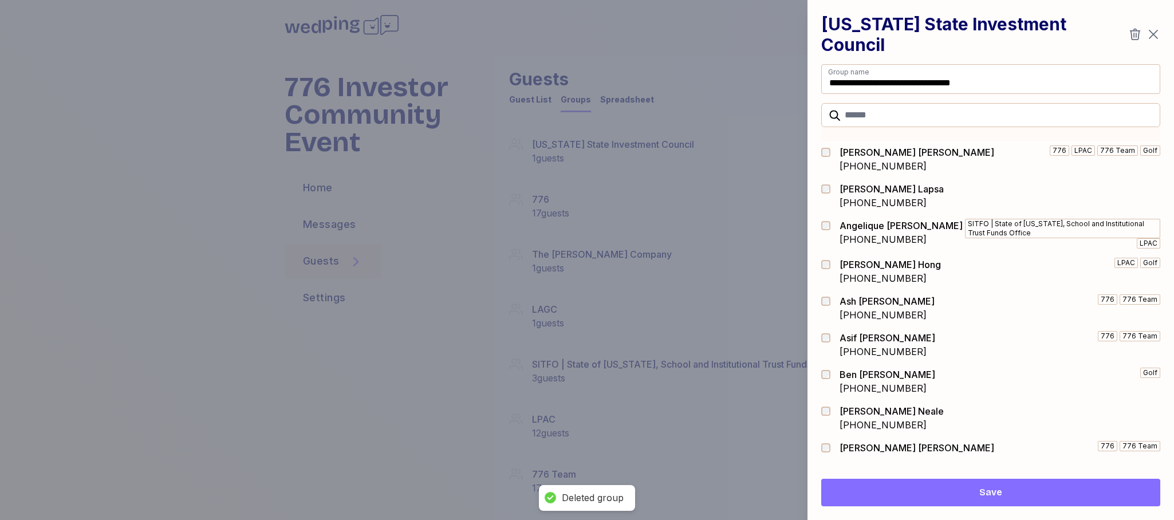
click at [1134, 36] on icon "button" at bounding box center [1135, 34] width 11 height 11
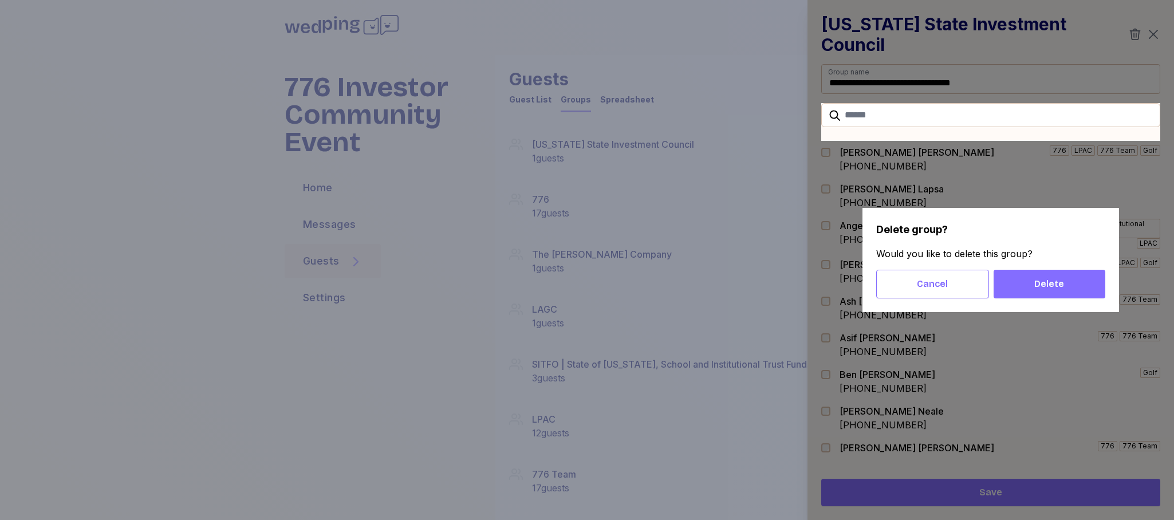
click at [1065, 285] on span "Delete" at bounding box center [1049, 284] width 93 height 14
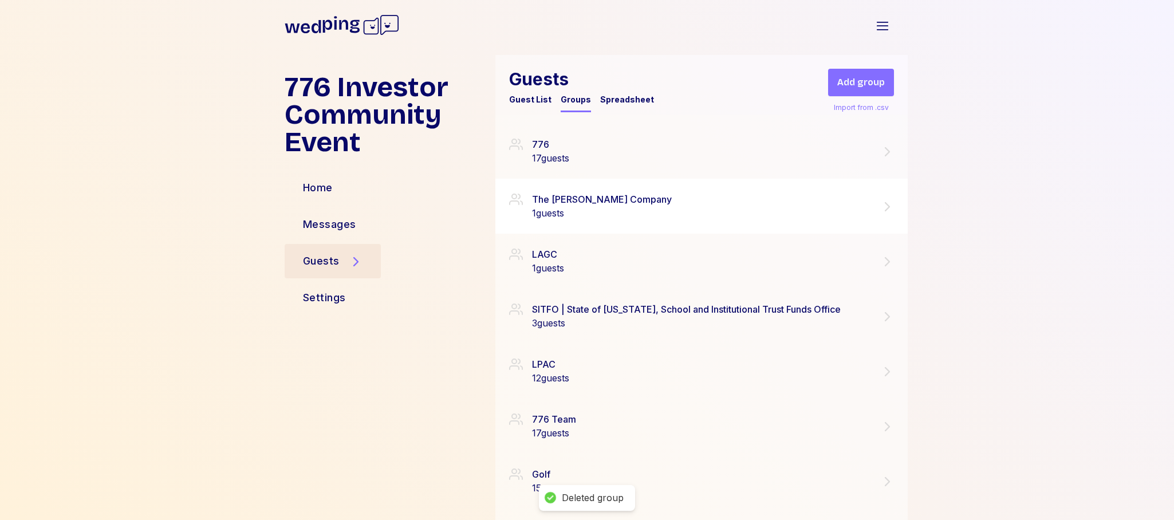
click at [889, 205] on icon at bounding box center [887, 207] width 14 height 14
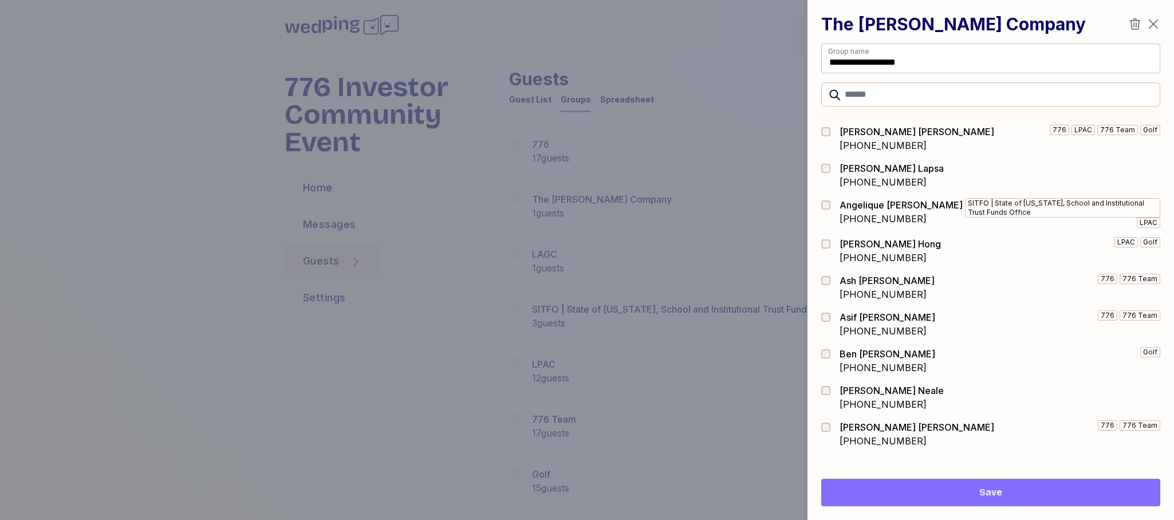
click at [1135, 25] on icon "button" at bounding box center [1135, 23] width 11 height 11
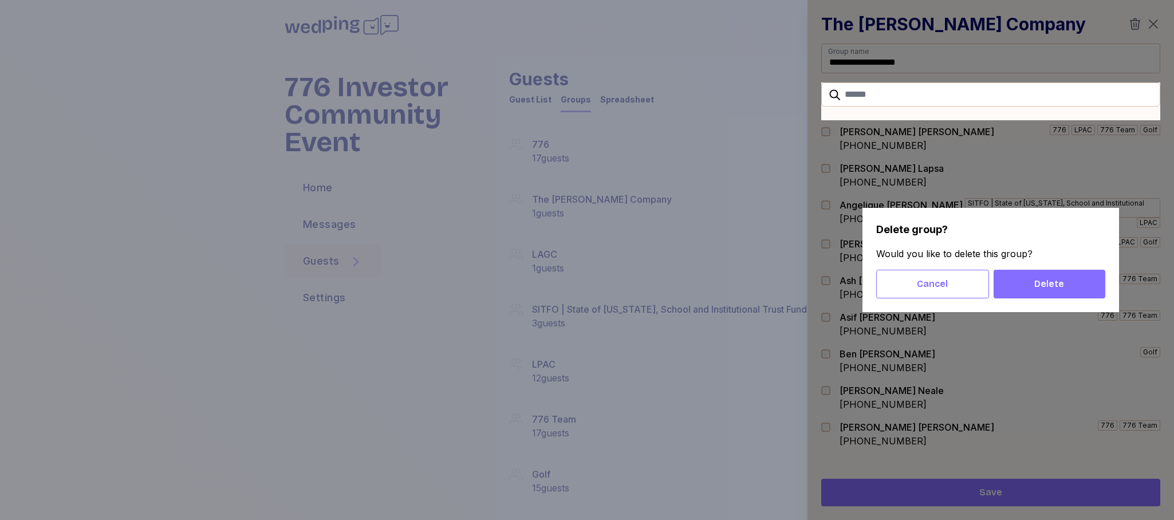
click at [1076, 287] on span "Delete" at bounding box center [1049, 284] width 93 height 14
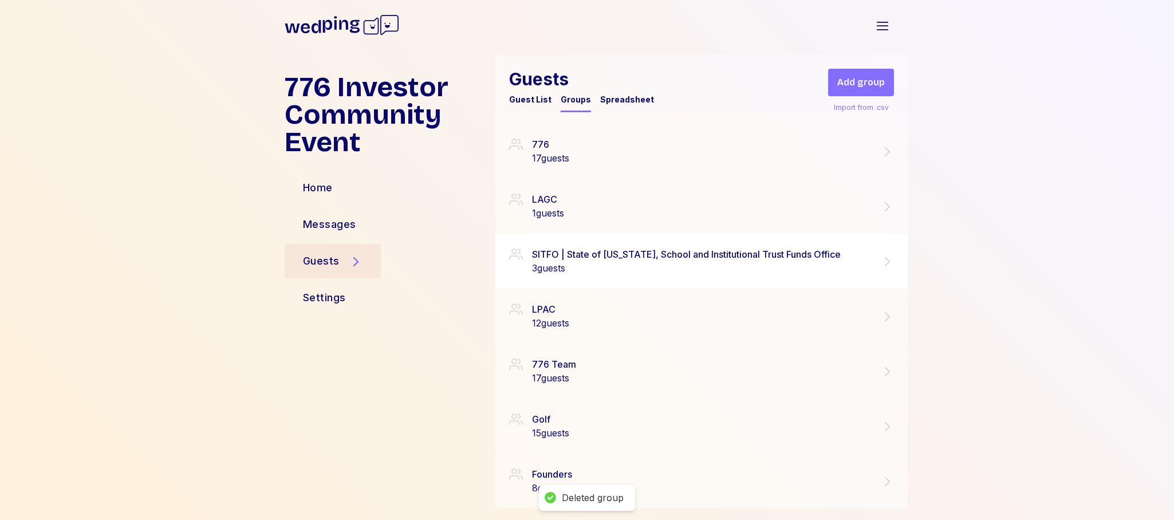
click at [889, 262] on icon at bounding box center [887, 262] width 14 height 14
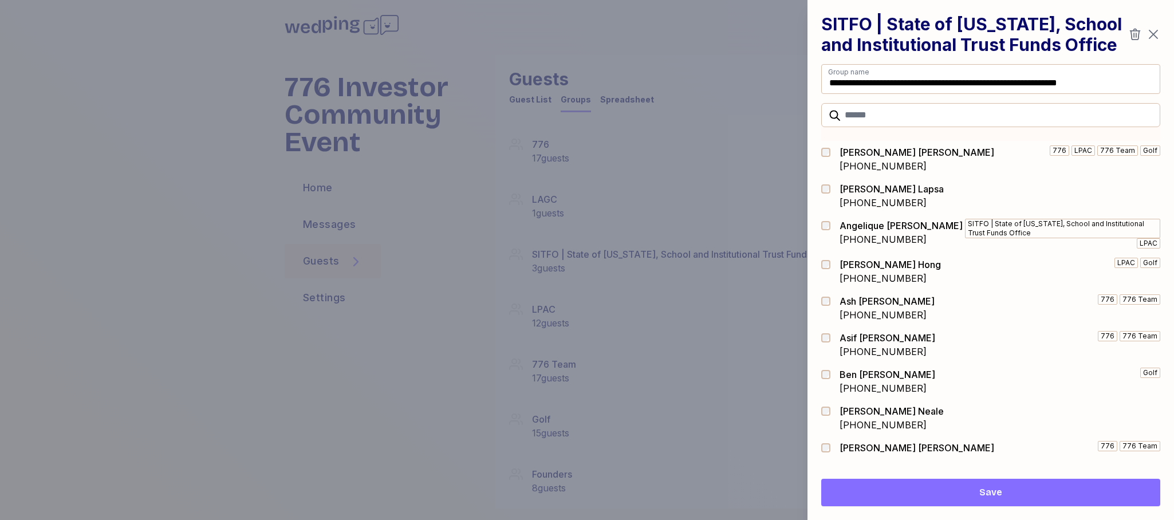
click at [1132, 34] on icon "button" at bounding box center [1135, 34] width 14 height 14
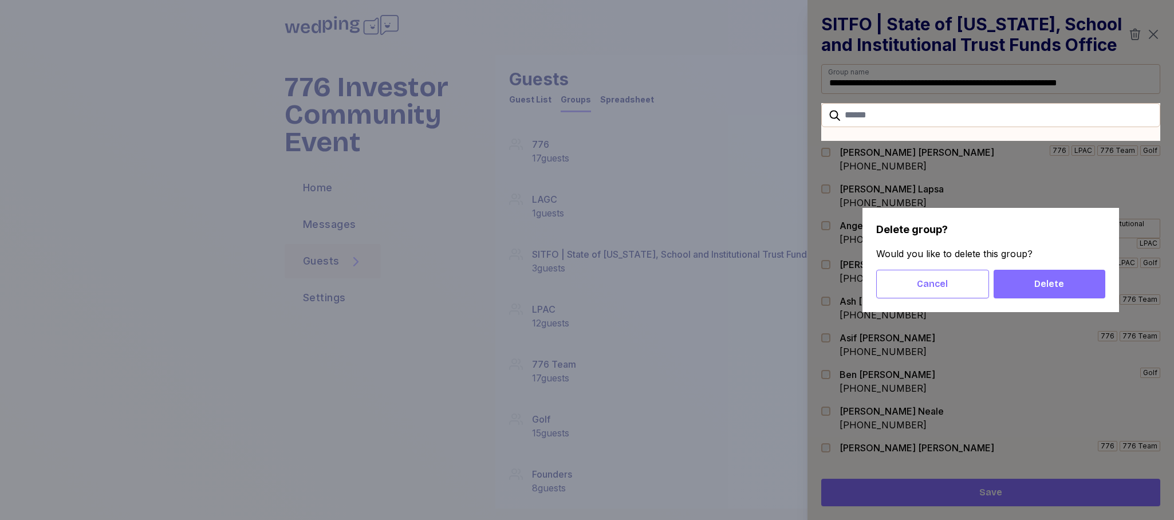
click at [1059, 279] on span "Delete" at bounding box center [1049, 284] width 30 height 14
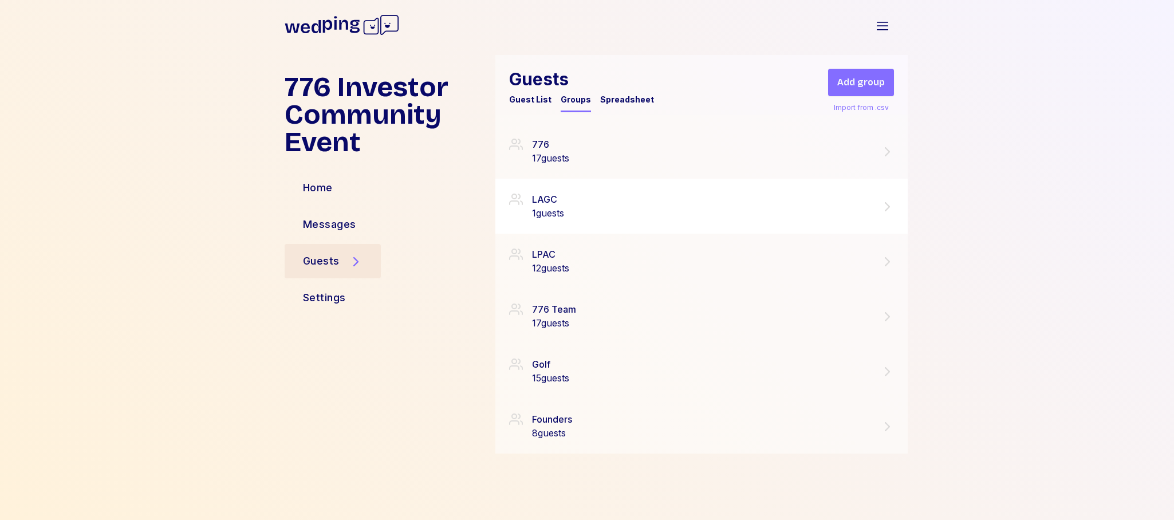
click at [888, 204] on icon at bounding box center [887, 207] width 14 height 14
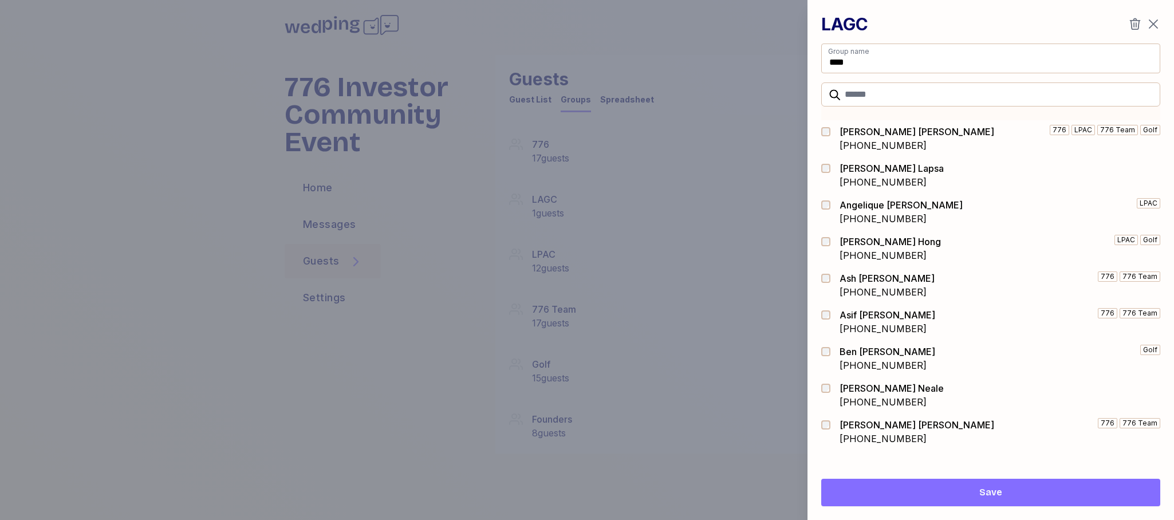
click at [1136, 27] on icon "button" at bounding box center [1135, 24] width 14 height 14
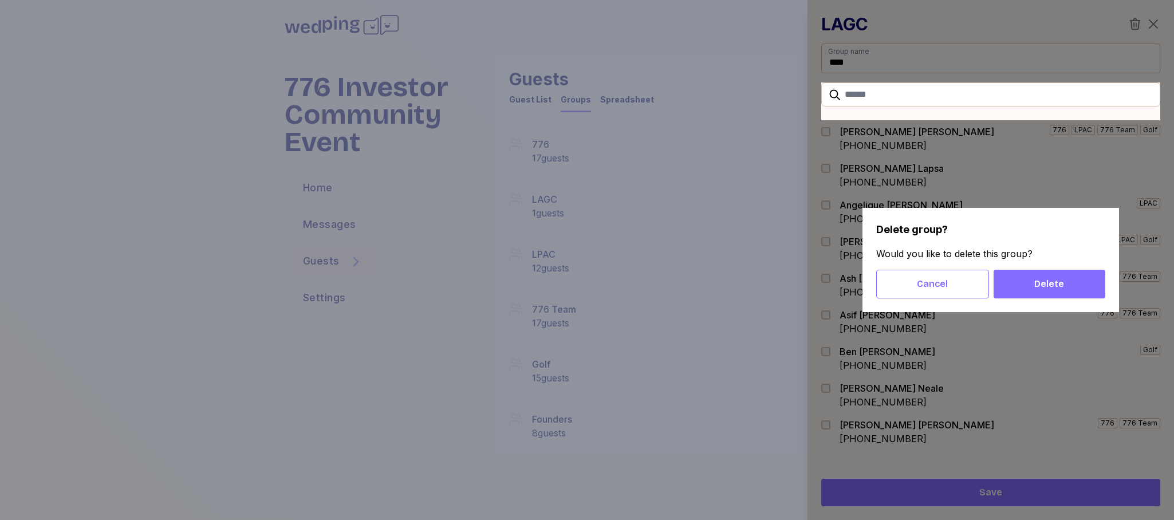
click at [1068, 287] on span "Delete" at bounding box center [1049, 284] width 93 height 14
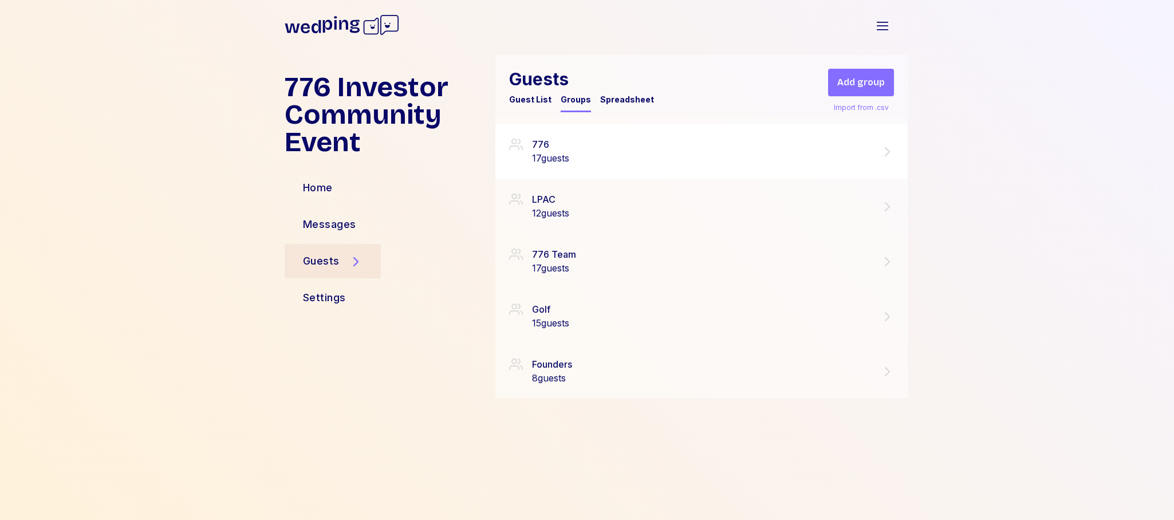
click at [890, 149] on icon at bounding box center [887, 152] width 14 height 14
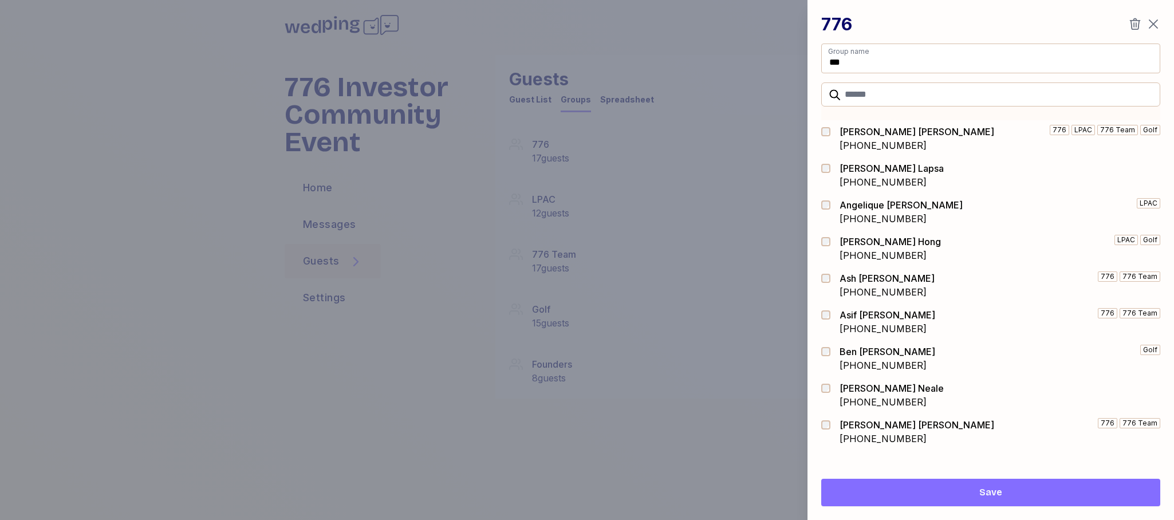
click at [1136, 25] on icon "button" at bounding box center [1135, 24] width 14 height 14
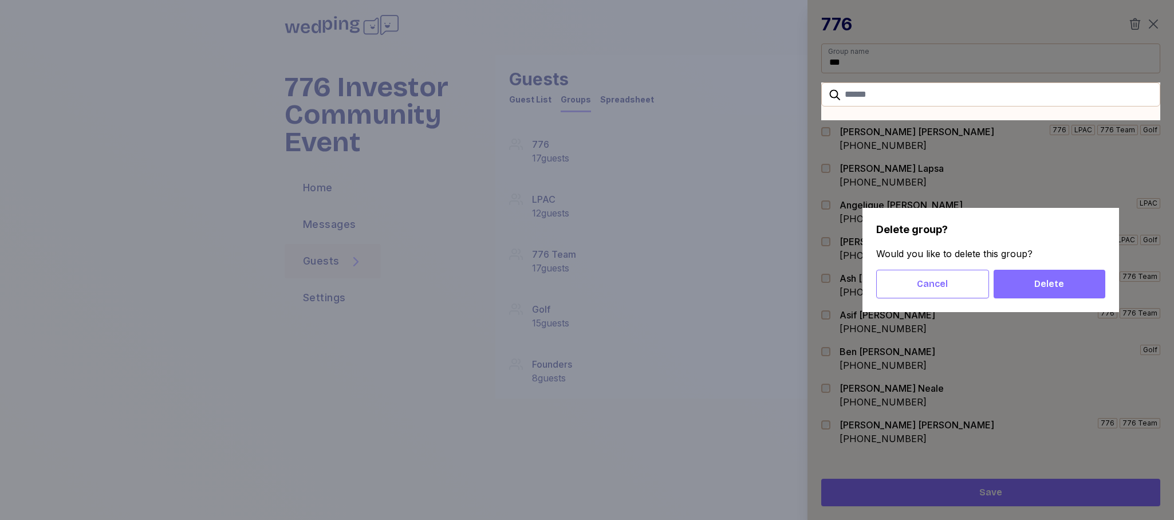
click at [1044, 289] on span "Delete" at bounding box center [1049, 284] width 30 height 14
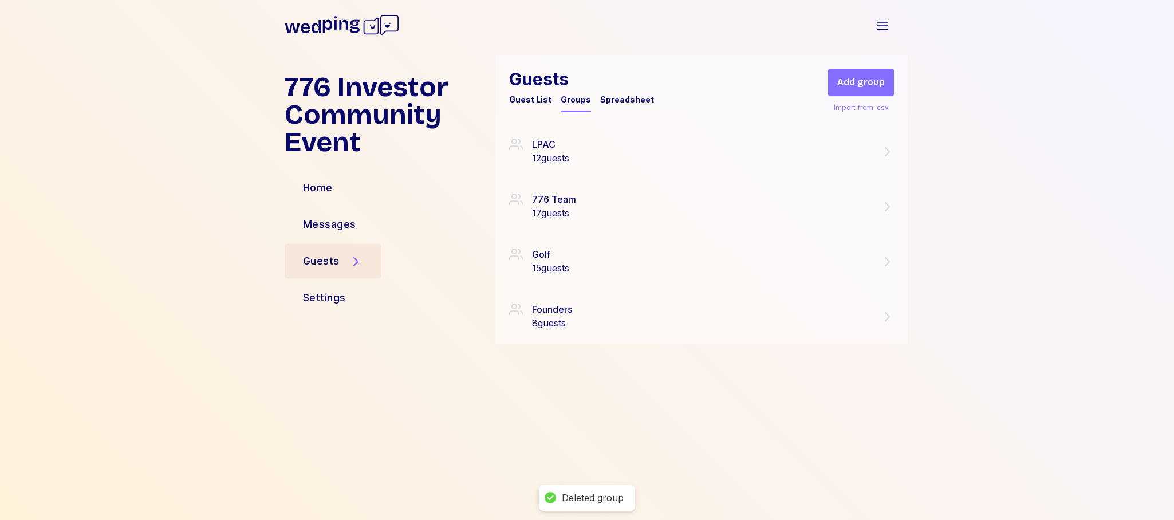
click at [865, 82] on span "Add group" at bounding box center [861, 83] width 48 height 14
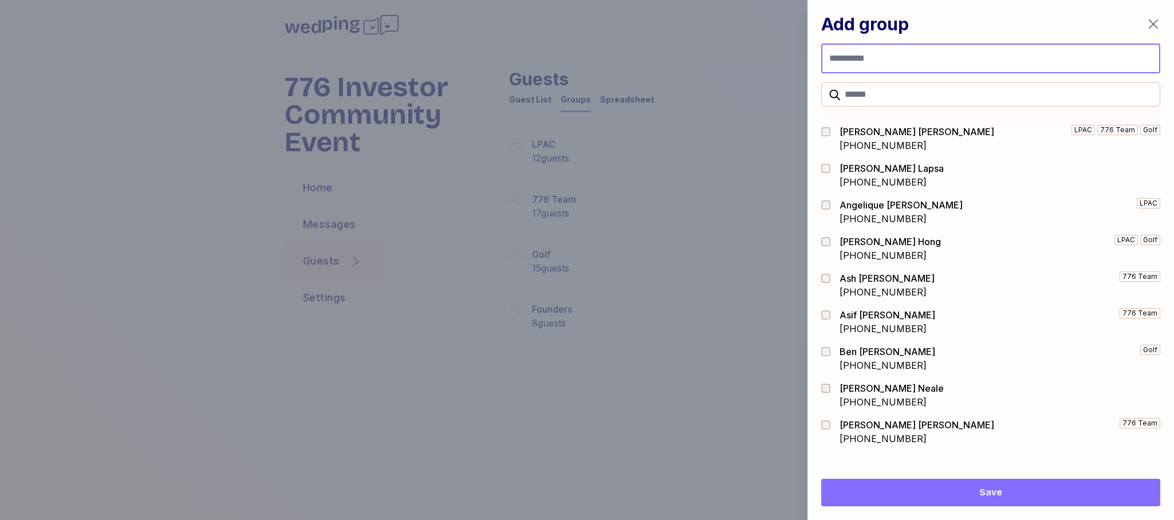
click at [868, 58] on input "Group name" at bounding box center [990, 59] width 339 height 30
type input "********"
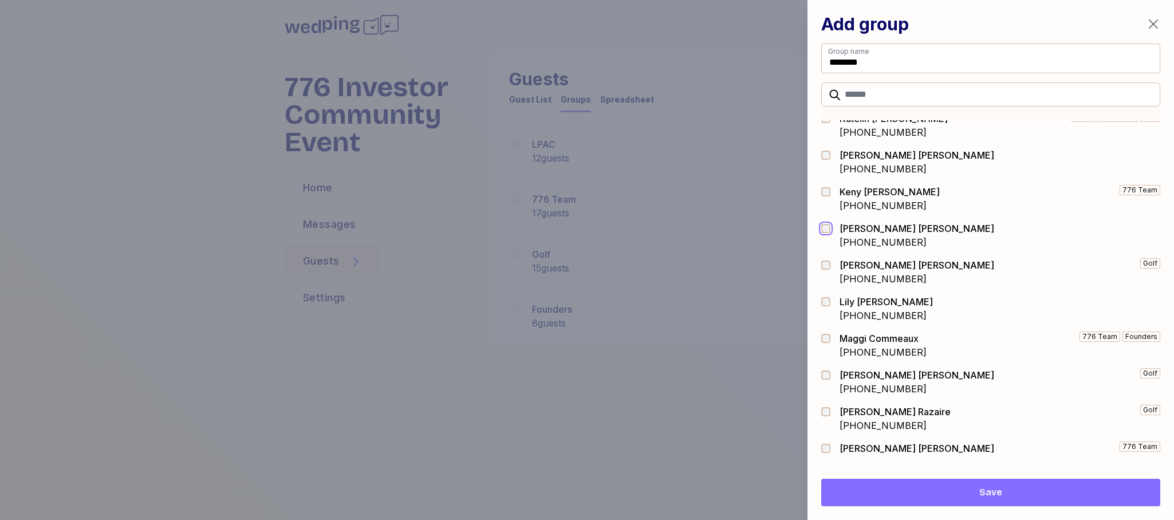
scroll to position [1007, 0]
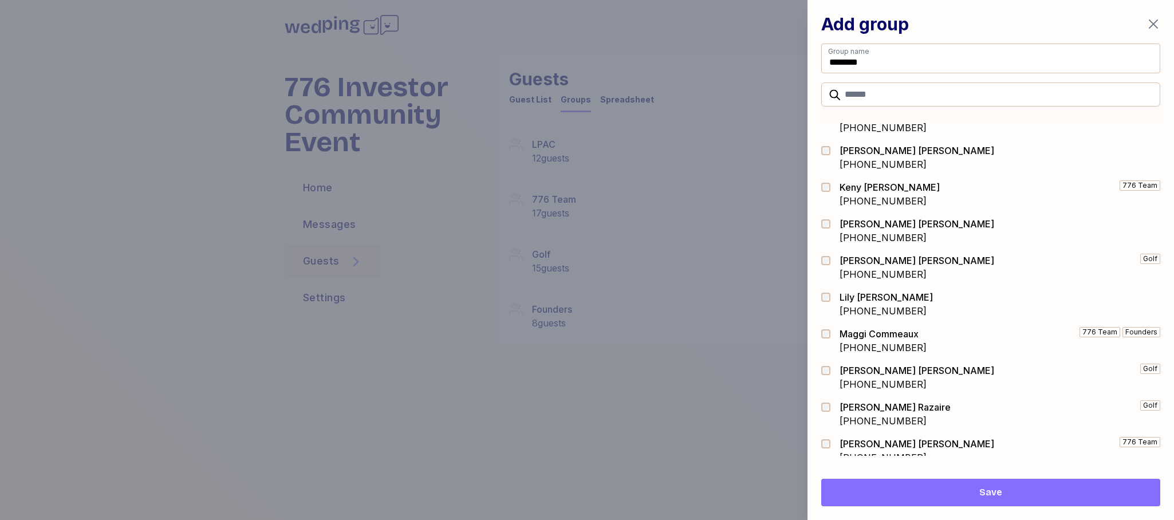
click at [829, 302] on div at bounding box center [829, 303] width 16 height 27
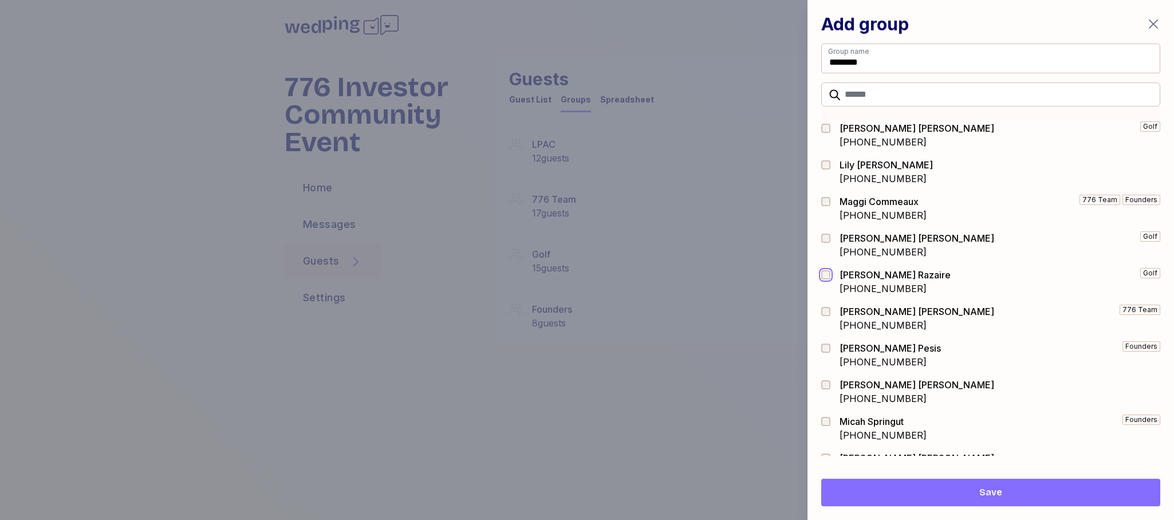
scroll to position [1157, 0]
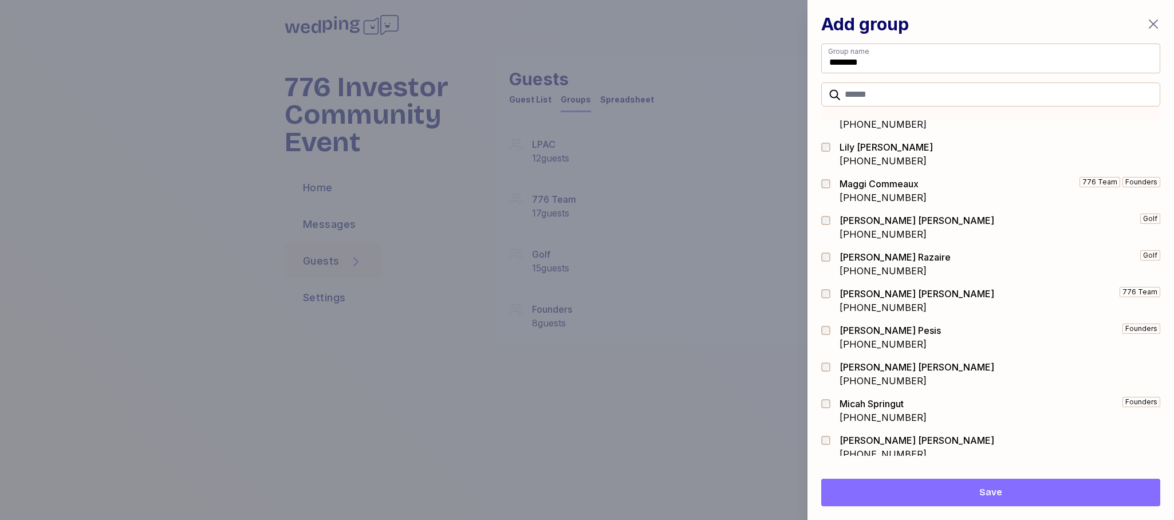
click at [828, 372] on div at bounding box center [829, 373] width 16 height 27
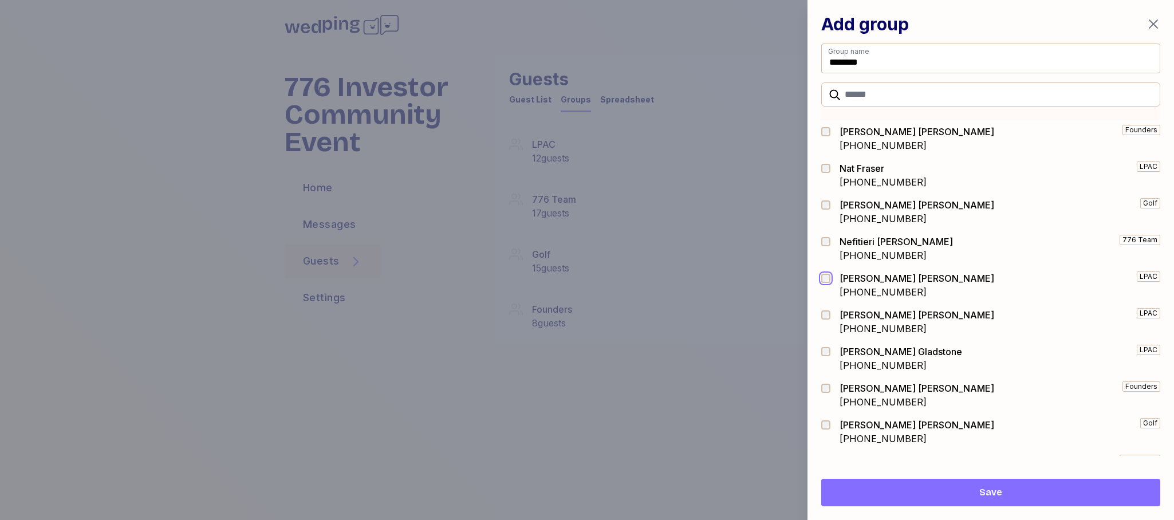
scroll to position [1612, 0]
click at [826, 397] on div at bounding box center [829, 395] width 16 height 27
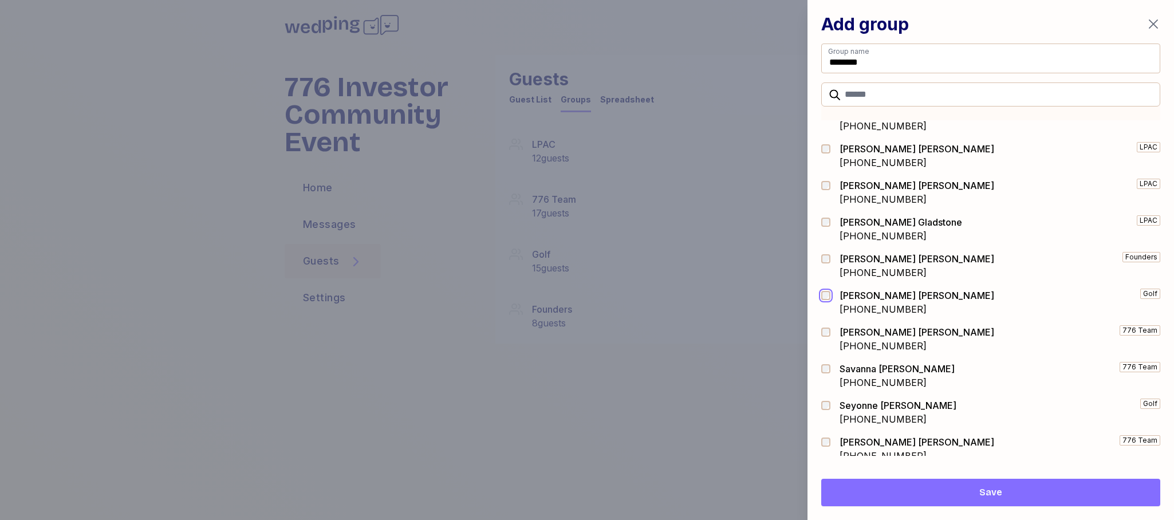
scroll to position [1744, 0]
click at [828, 372] on div at bounding box center [829, 373] width 16 height 27
click at [826, 408] on div at bounding box center [829, 409] width 16 height 27
drag, startPoint x: 832, startPoint y: 439, endPoint x: 863, endPoint y: 437, distance: 31.5
click at [832, 439] on div at bounding box center [829, 439] width 16 height 9
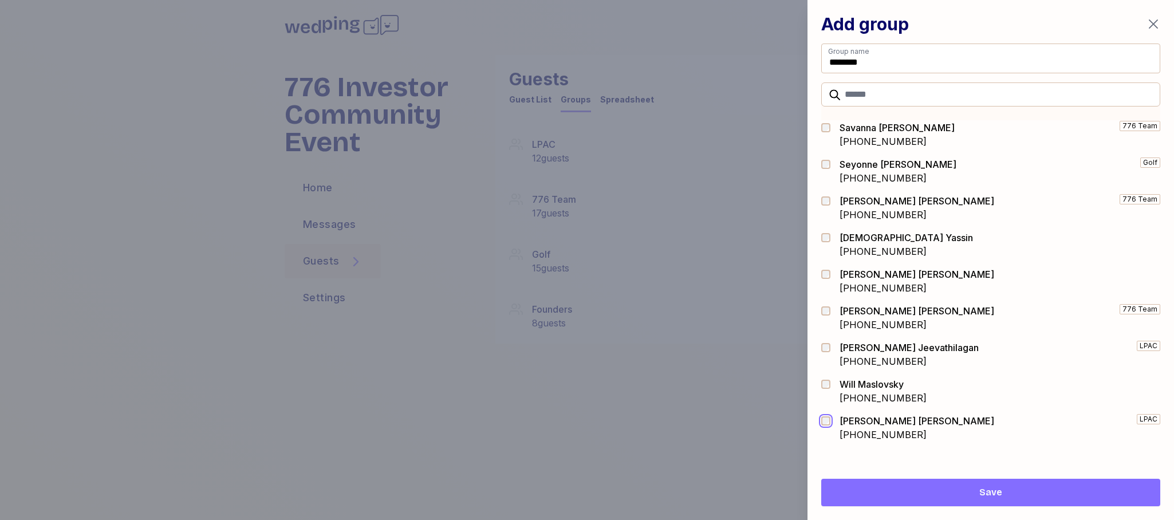
scroll to position [1987, 0]
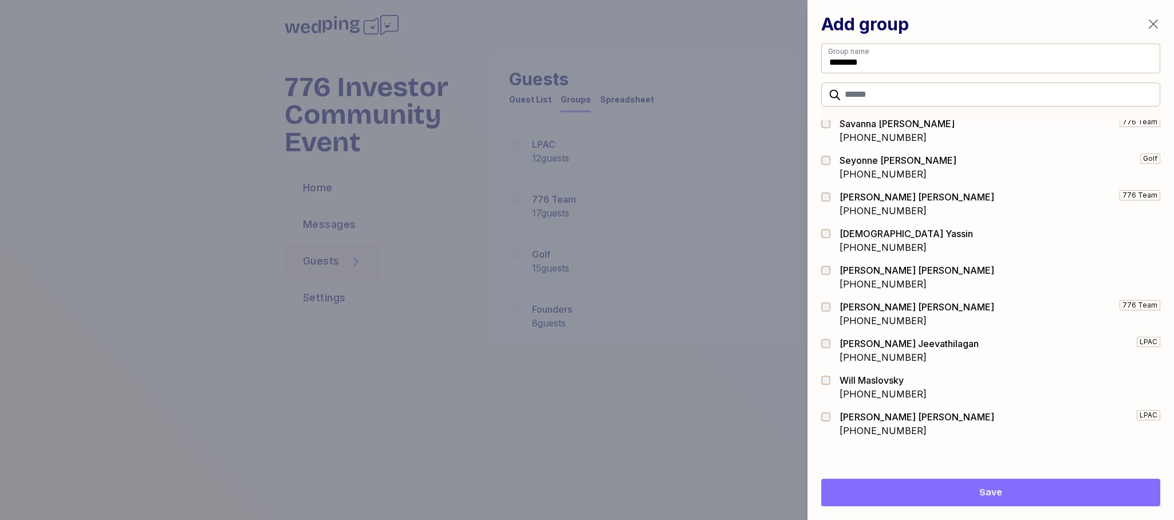
click at [1024, 494] on span "Save" at bounding box center [990, 493] width 321 height 14
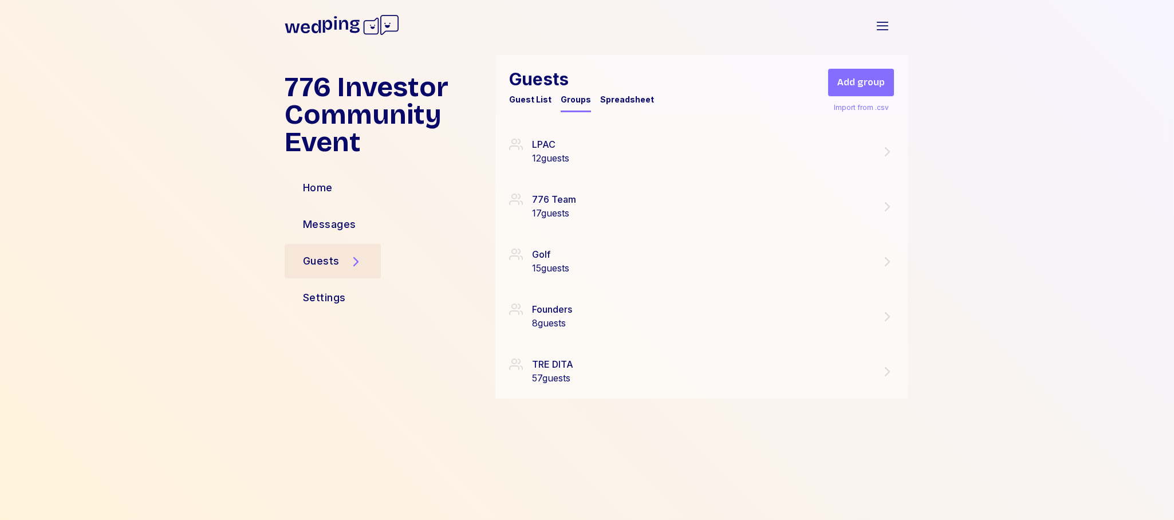
click at [864, 87] on span "Add group" at bounding box center [861, 83] width 48 height 14
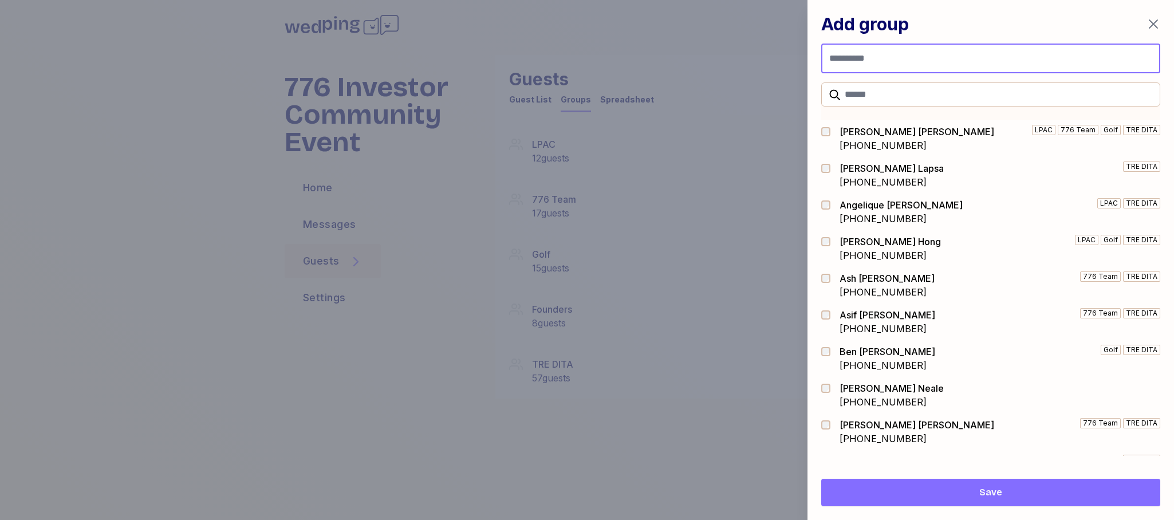
click at [871, 58] on input "Group name" at bounding box center [990, 59] width 339 height 30
type input "*******"
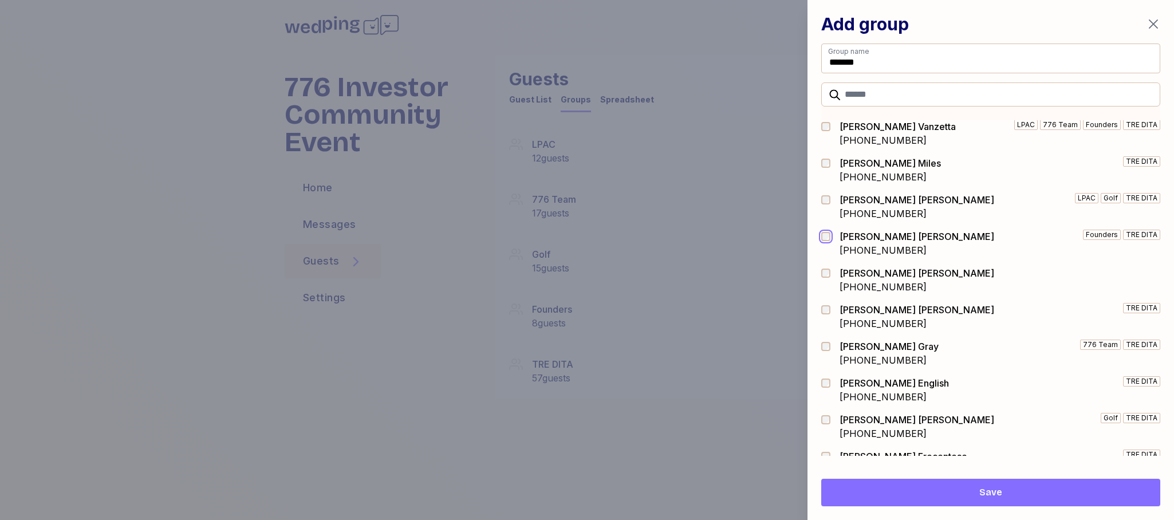
scroll to position [425, 0]
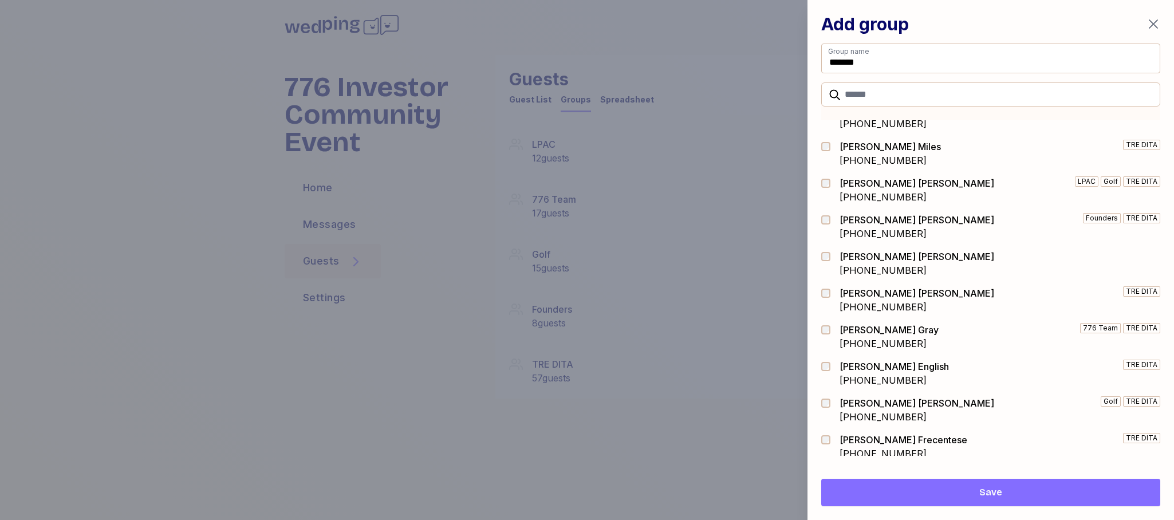
click at [824, 263] on div at bounding box center [829, 263] width 16 height 27
click at [826, 361] on div at bounding box center [829, 373] width 16 height 27
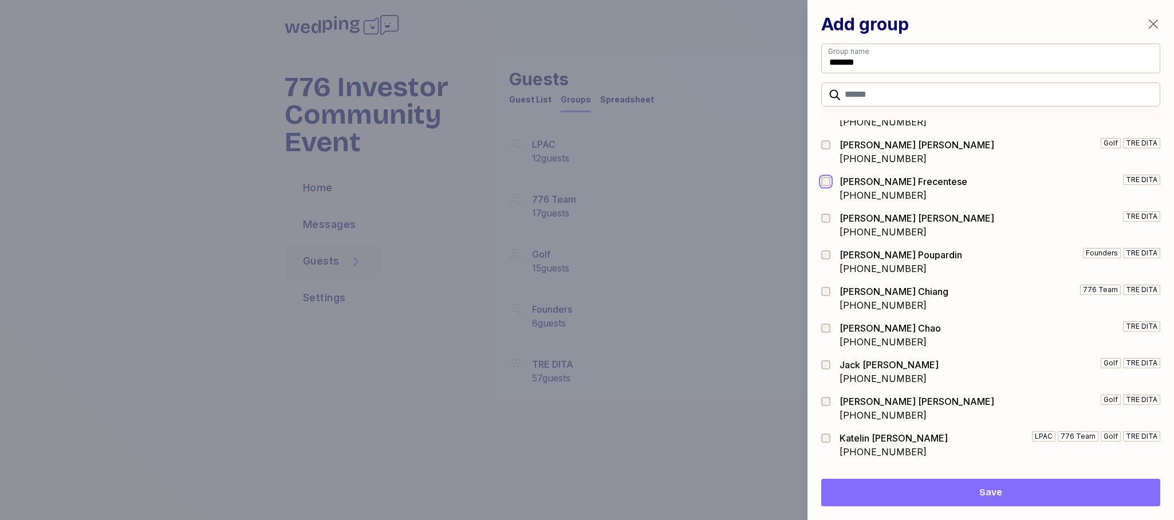
scroll to position [685, 0]
drag, startPoint x: 826, startPoint y: 371, endPoint x: 824, endPoint y: 298, distance: 73.3
click at [827, 259] on div at bounding box center [829, 259] width 16 height 27
click at [828, 368] on div at bounding box center [829, 369] width 16 height 27
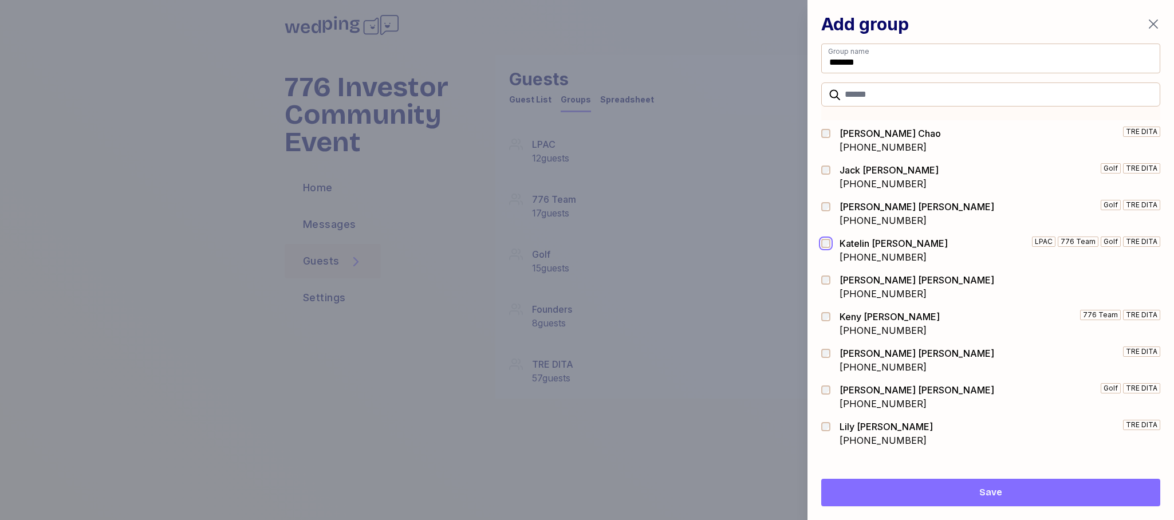
scroll to position [881, 0]
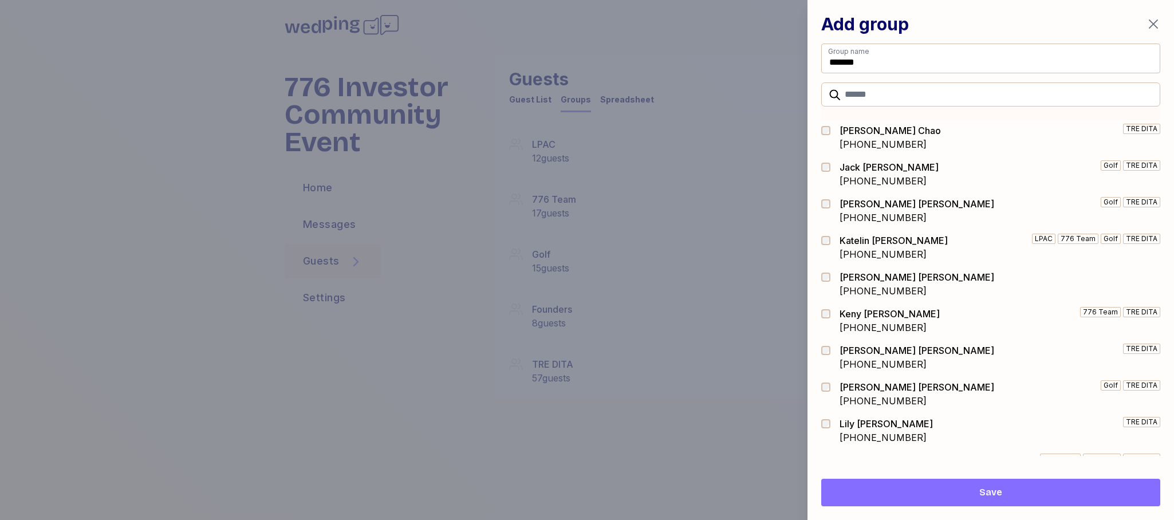
click at [828, 383] on div at bounding box center [829, 393] width 16 height 27
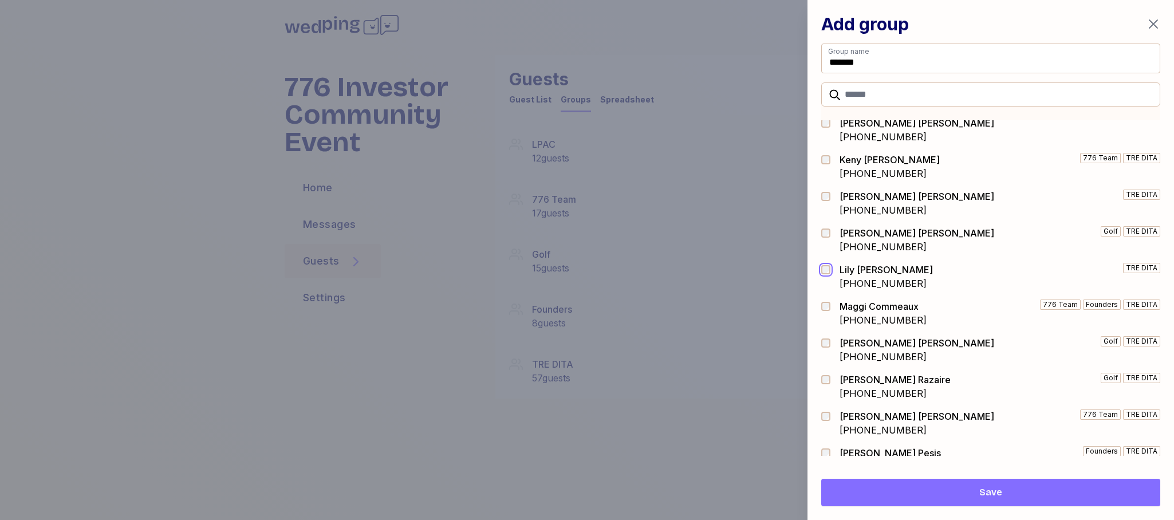
scroll to position [1039, 0]
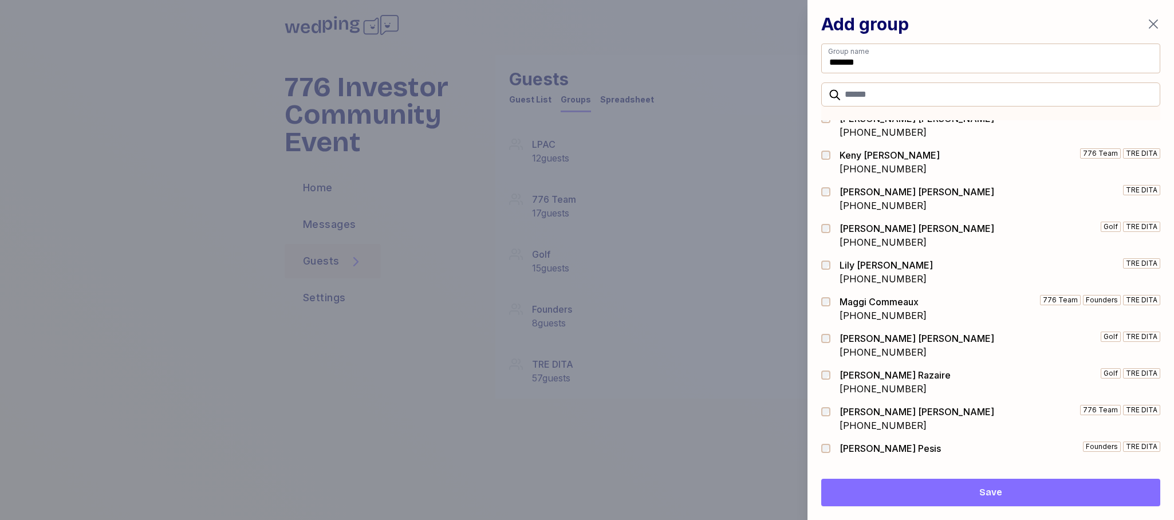
click at [823, 344] on div at bounding box center [829, 344] width 16 height 27
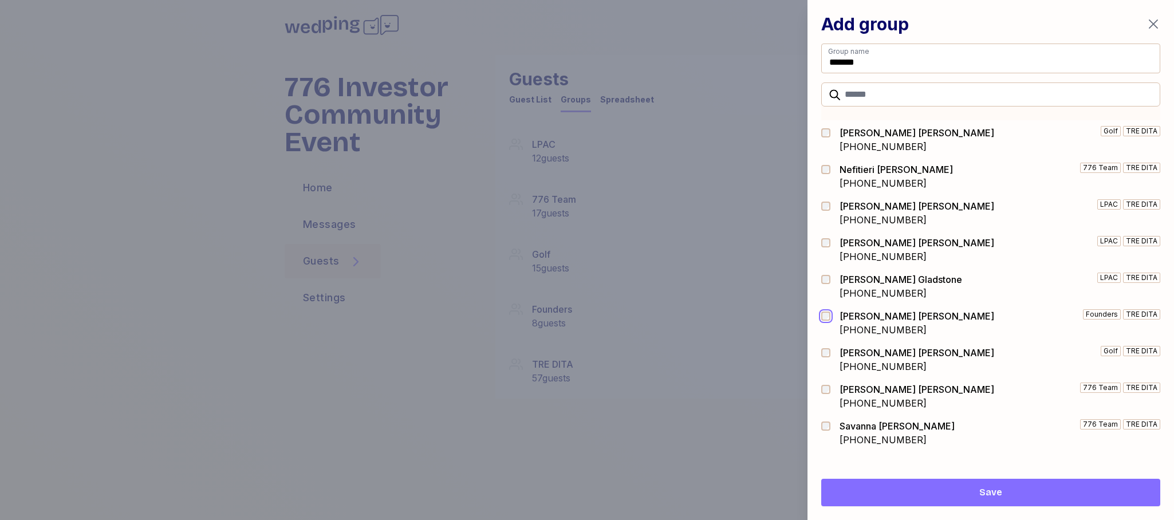
scroll to position [1748, 0]
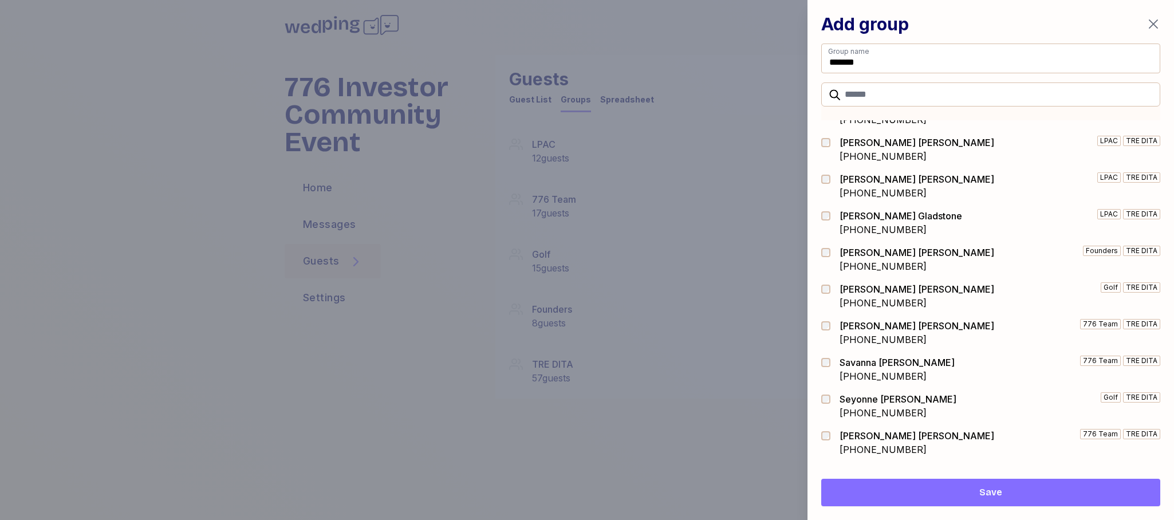
click at [827, 370] on div at bounding box center [829, 369] width 16 height 27
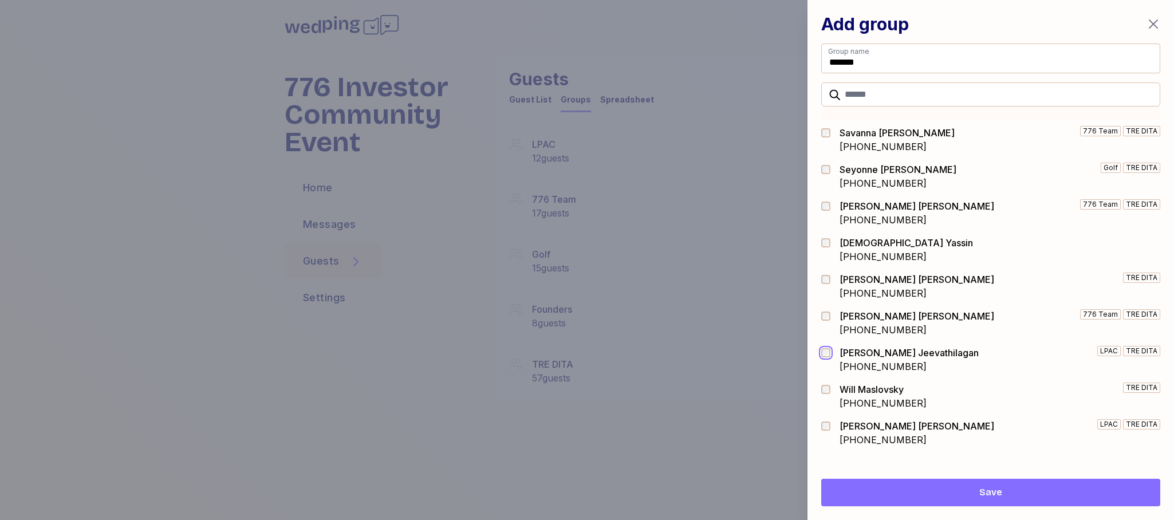
scroll to position [1987, 0]
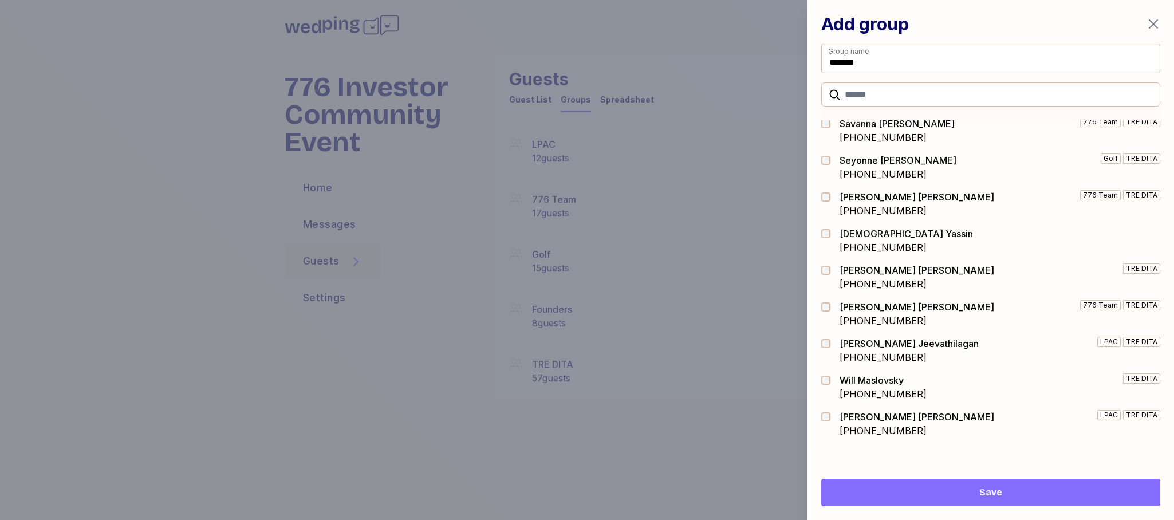
click at [973, 496] on span "Save" at bounding box center [990, 493] width 321 height 14
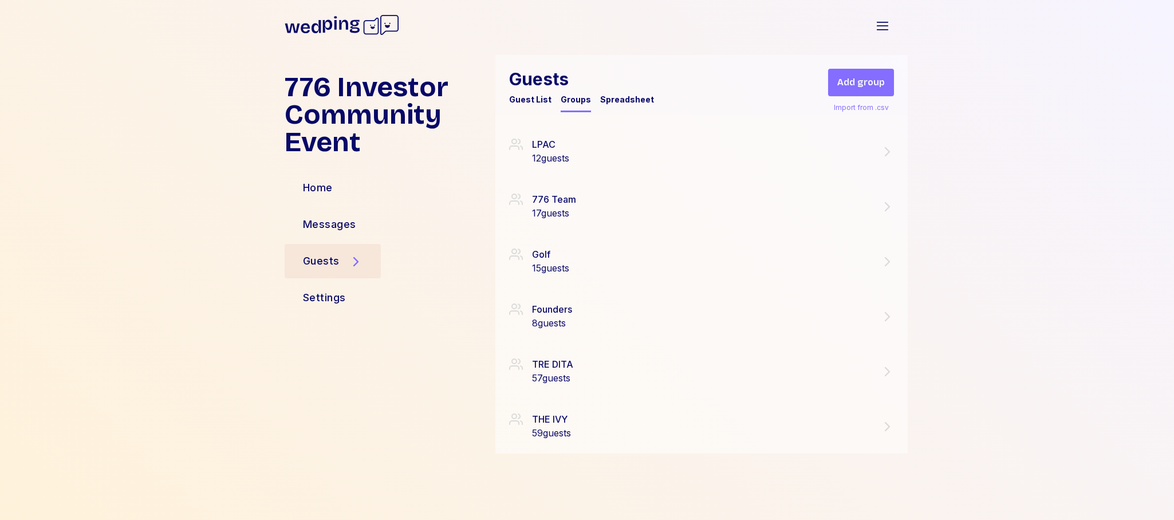
click at [869, 88] on span "Add group" at bounding box center [861, 83] width 48 height 14
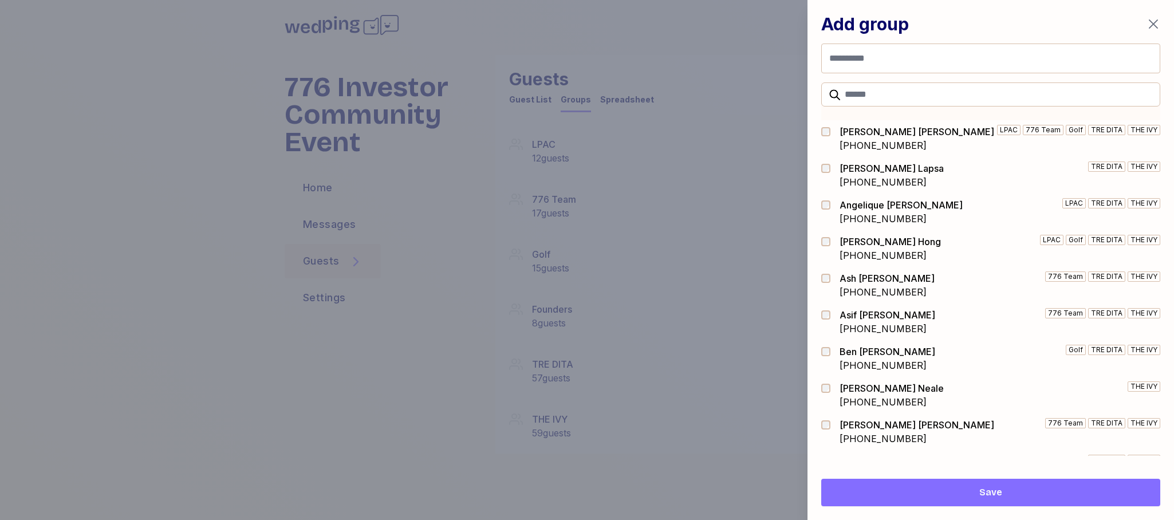
click button "button" at bounding box center [1153, 24] width 14 height 14
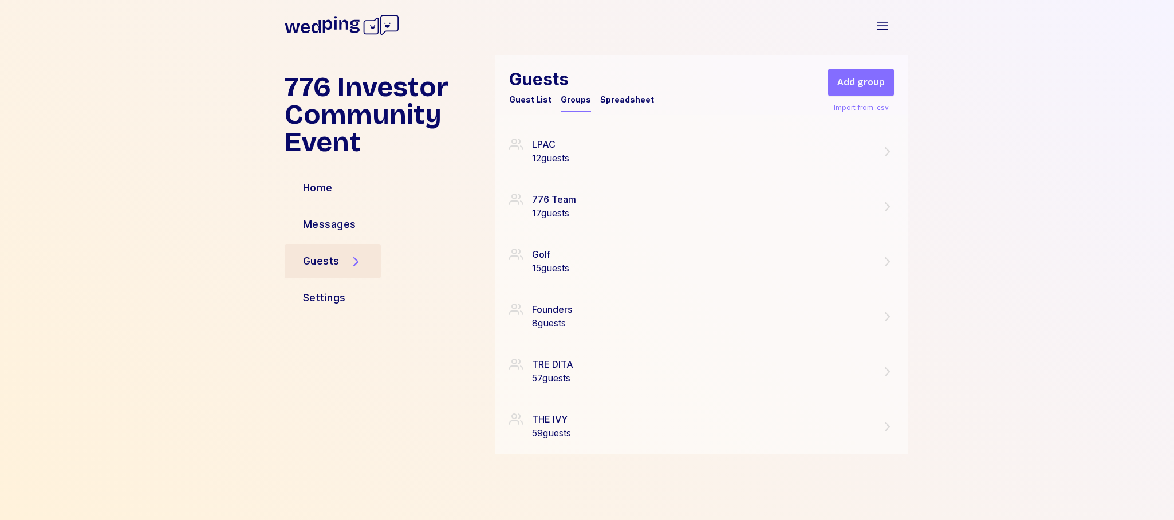
click at [869, 87] on span "Add group" at bounding box center [861, 83] width 48 height 14
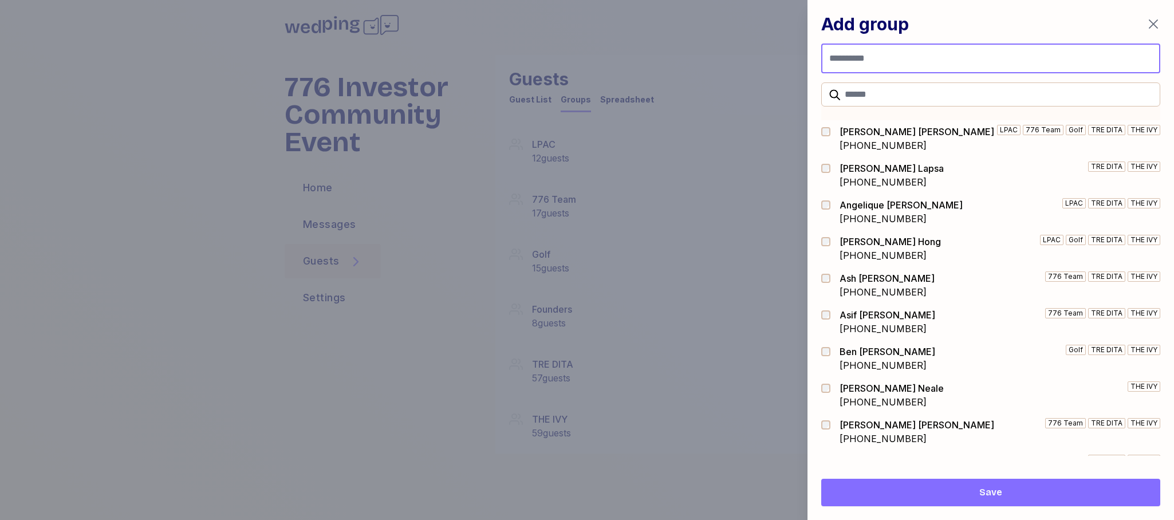
click at [866, 61] on input "Group name" at bounding box center [990, 59] width 339 height 30
type input "**********"
drag, startPoint x: 825, startPoint y: 247, endPoint x: 828, endPoint y: 259, distance: 12.0
click at [825, 247] on div at bounding box center [829, 248] width 16 height 27
drag, startPoint x: 827, startPoint y: 380, endPoint x: 826, endPoint y: 418, distance: 37.8
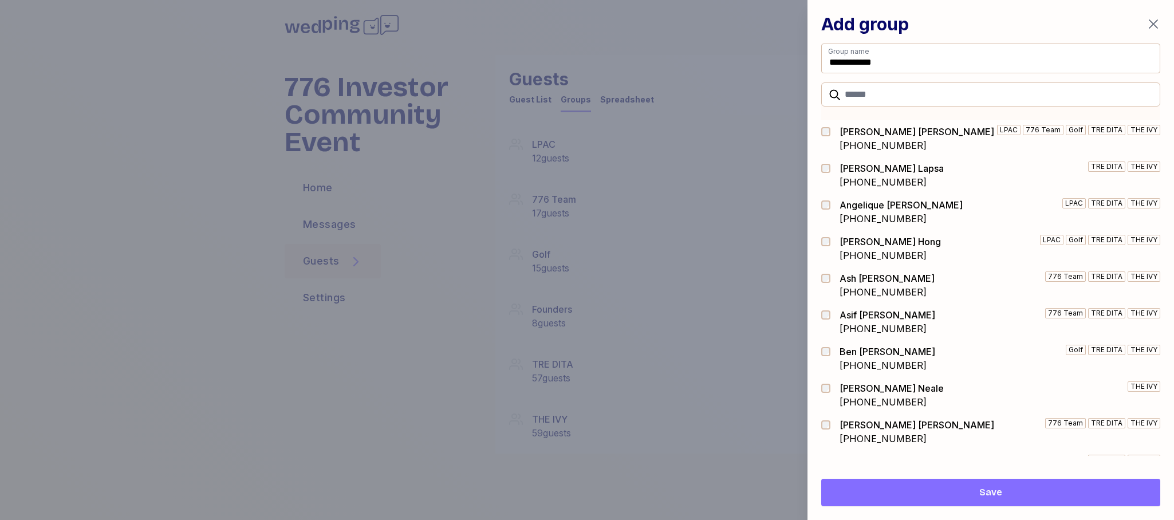
click at [827, 381] on div "[PERSON_NAME] [PHONE_NUMBER] THE IVY" at bounding box center [990, 395] width 339 height 37
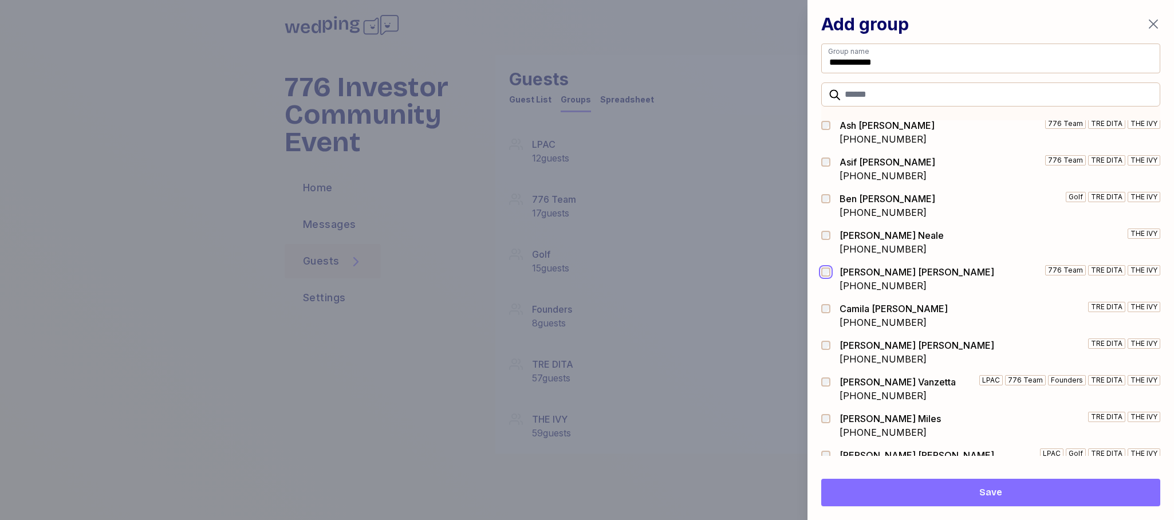
scroll to position [151, 0]
click at [828, 425] on div at bounding box center [829, 427] width 16 height 27
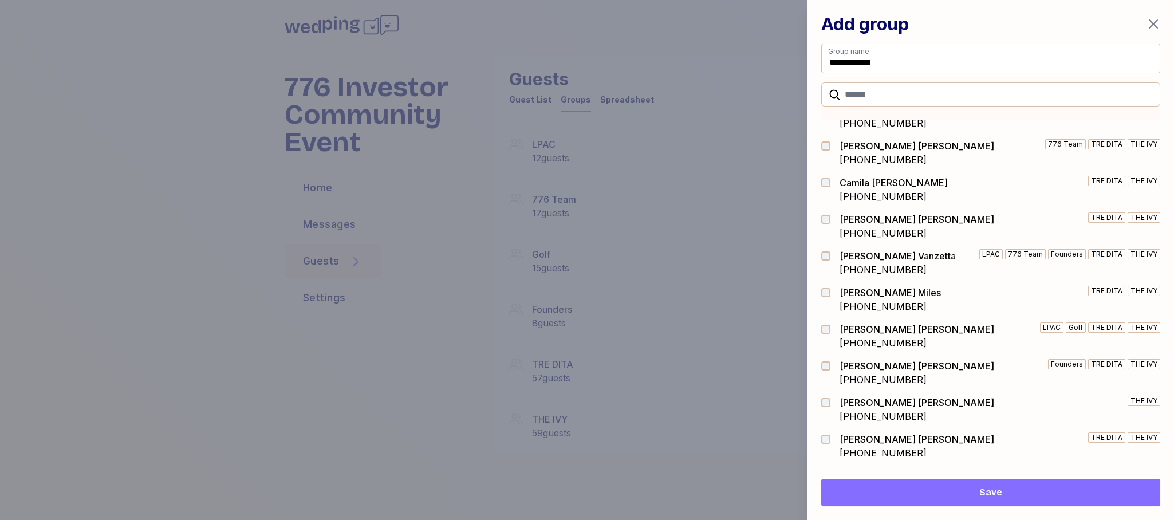
scroll to position [283, 0]
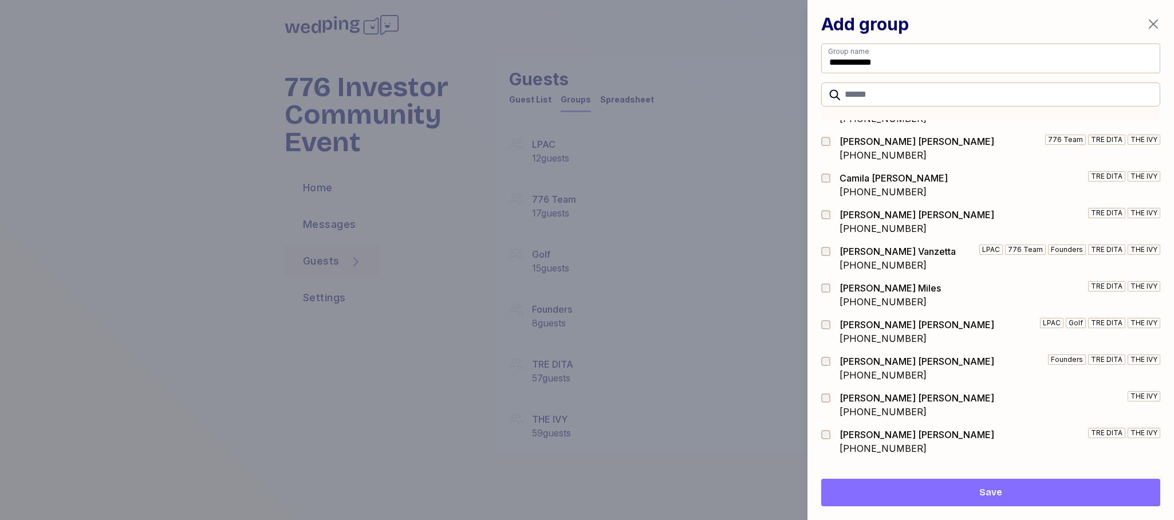
drag, startPoint x: 830, startPoint y: 323, endPoint x: 820, endPoint y: 378, distance: 56.4
click at [830, 323] on div at bounding box center [829, 324] width 16 height 9
drag, startPoint x: 824, startPoint y: 366, endPoint x: 828, endPoint y: 391, distance: 25.6
click at [825, 368] on div at bounding box center [829, 367] width 16 height 27
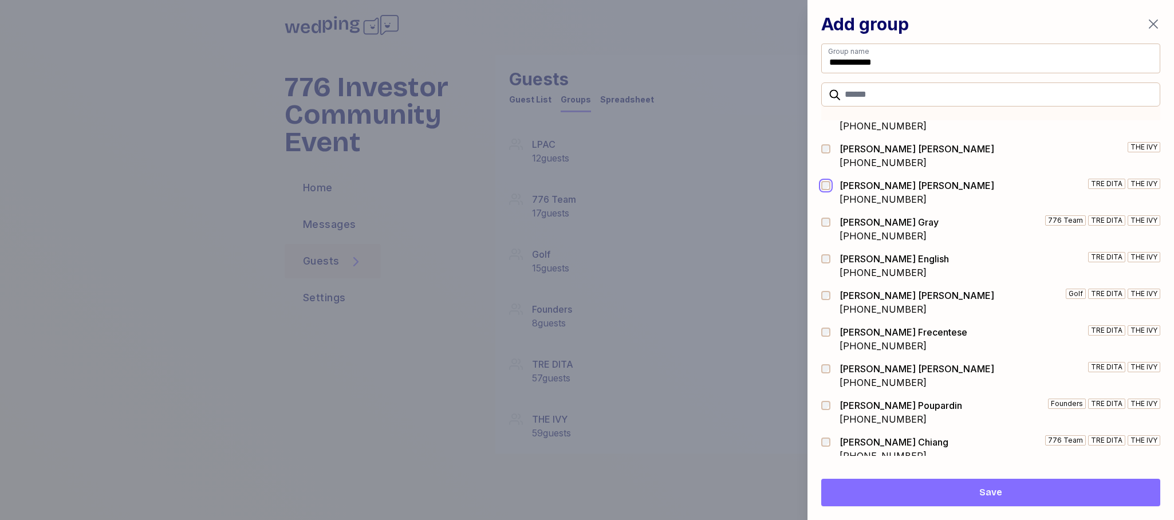
scroll to position [531, 0]
click at [826, 266] on div at bounding box center [829, 266] width 16 height 27
drag, startPoint x: 827, startPoint y: 341, endPoint x: 828, endPoint y: 358, distance: 17.2
click at [827, 341] on div at bounding box center [829, 339] width 16 height 27
drag, startPoint x: 826, startPoint y: 438, endPoint x: 873, endPoint y: 392, distance: 65.6
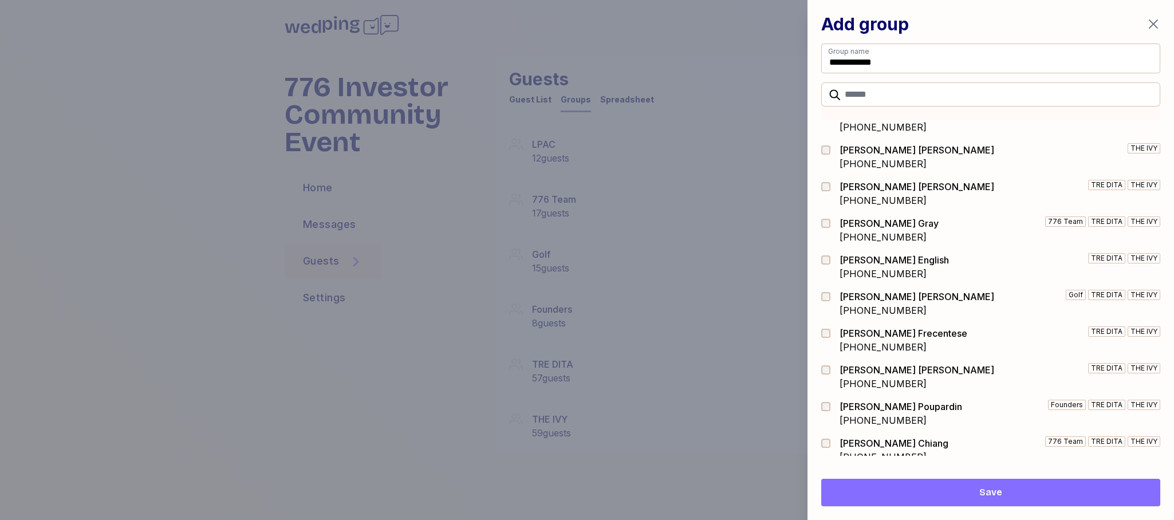
click at [827, 437] on div at bounding box center [829, 449] width 16 height 27
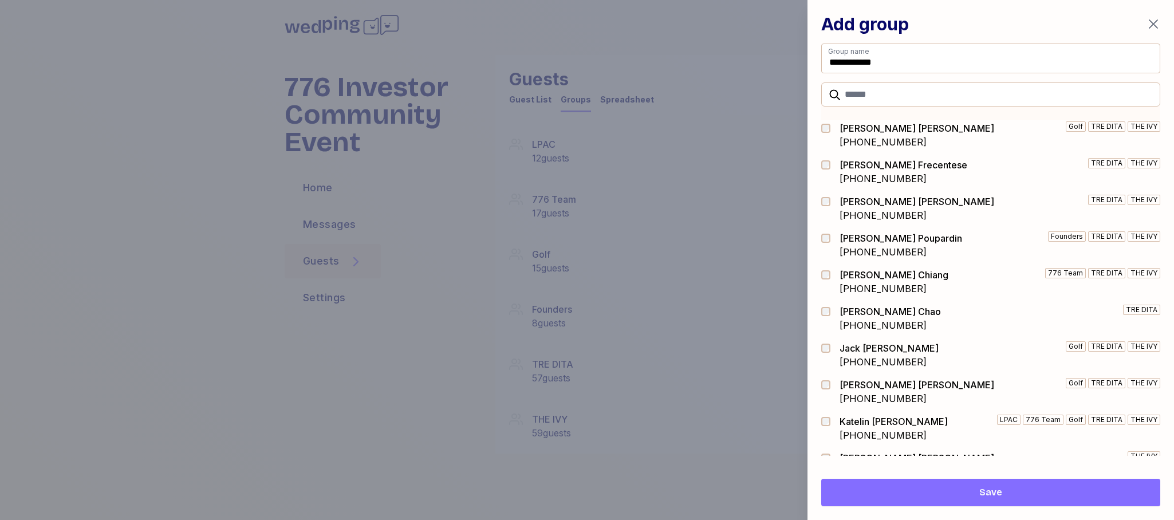
scroll to position [705, 0]
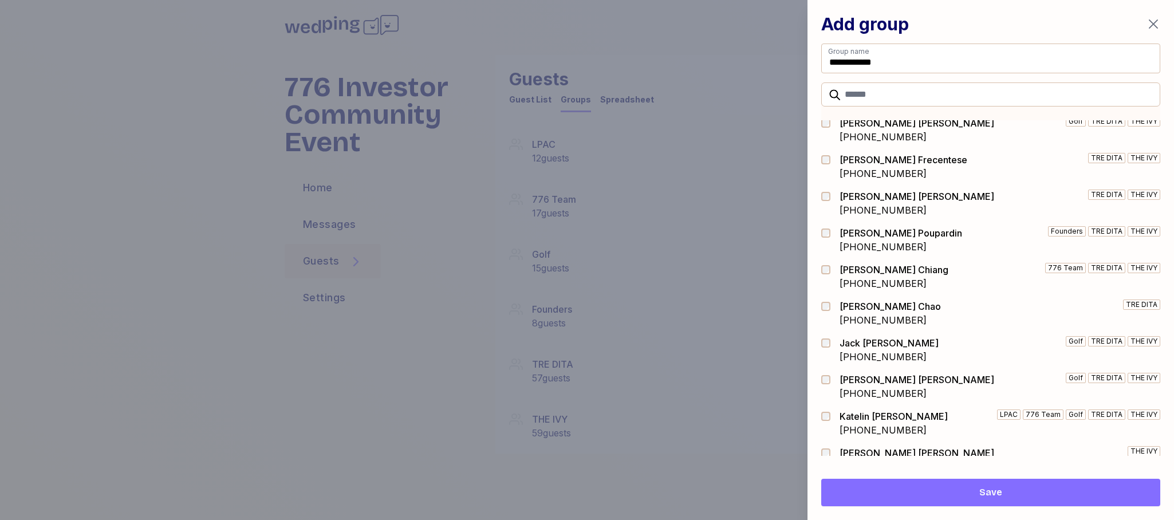
drag, startPoint x: 820, startPoint y: 346, endPoint x: 823, endPoint y: 369, distance: 23.0
click at [820, 346] on div "[PERSON_NAME] [PHONE_NUMBER] LPAC 776 Team Golf TRE DITA THE IVY [PERSON_NAME] …" at bounding box center [990, 268] width 366 height 373
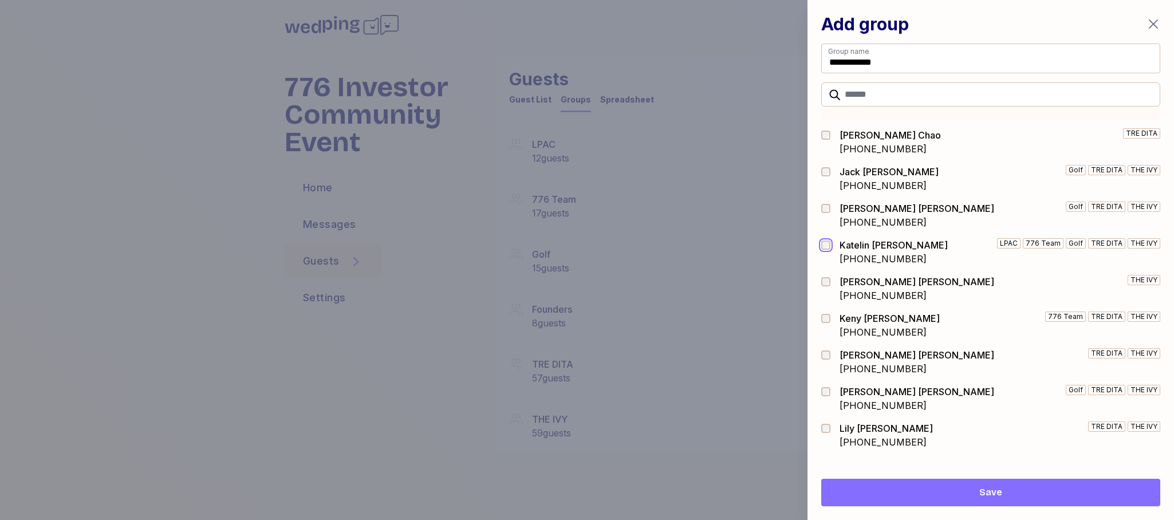
scroll to position [874, 0]
drag, startPoint x: 826, startPoint y: 289, endPoint x: 826, endPoint y: 307, distance: 17.7
click at [826, 289] on div at bounding box center [829, 290] width 16 height 27
drag, startPoint x: 824, startPoint y: 325, endPoint x: 826, endPoint y: 348, distance: 22.4
click at [824, 325] on div at bounding box center [829, 326] width 16 height 27
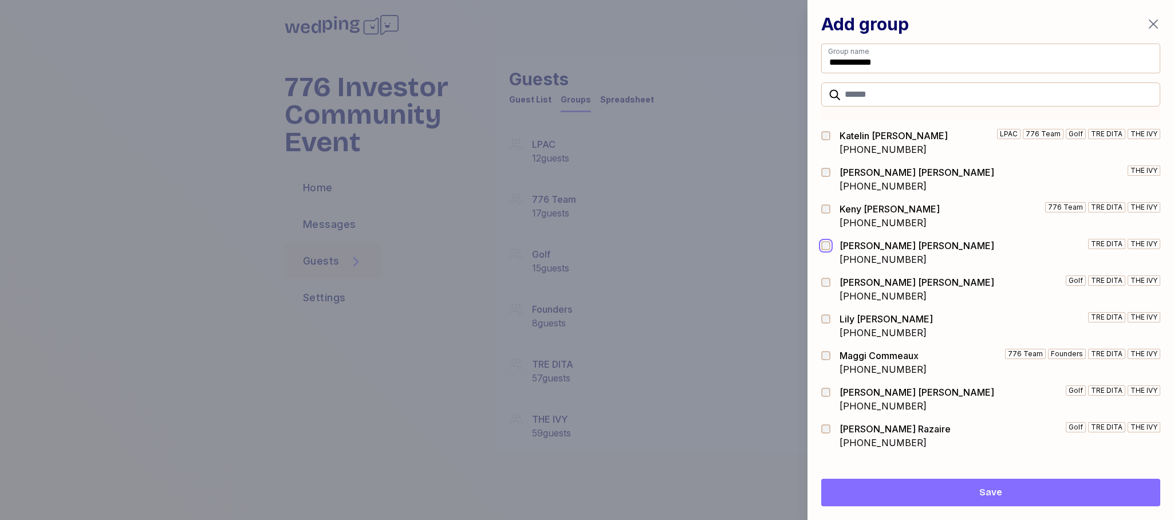
scroll to position [986, 0]
click at [831, 430] on div at bounding box center [829, 428] width 16 height 9
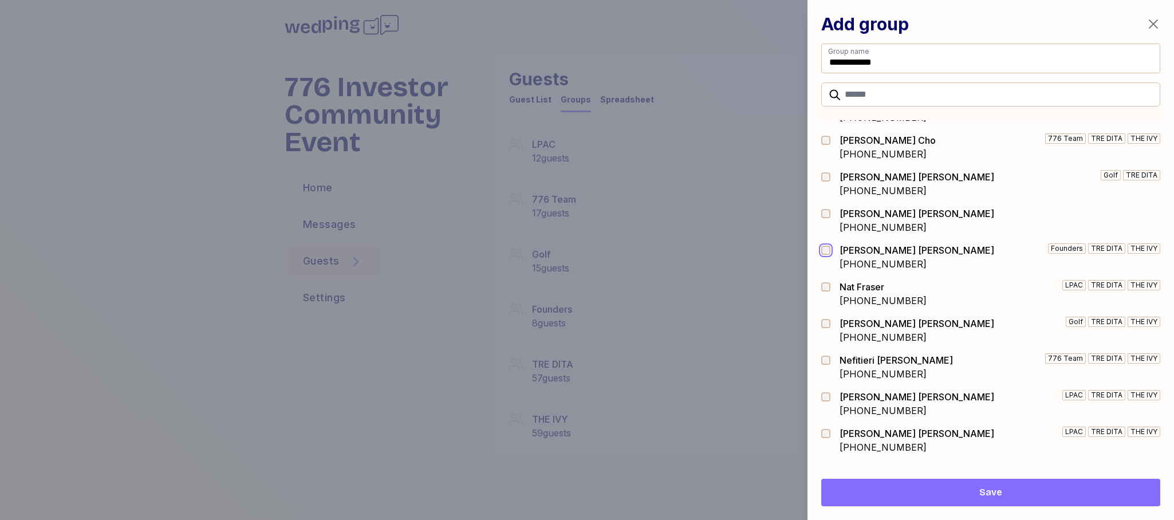
scroll to position [1497, 0]
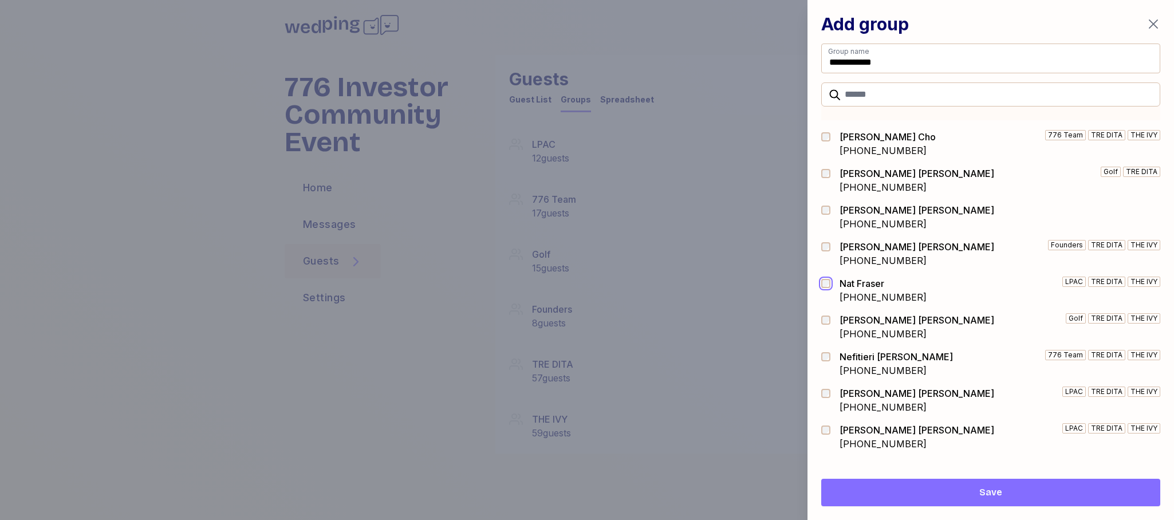
click at [825, 292] on div at bounding box center [829, 290] width 16 height 27
click at [823, 362] on div at bounding box center [829, 363] width 16 height 27
click at [831, 431] on div at bounding box center [829, 429] width 16 height 9
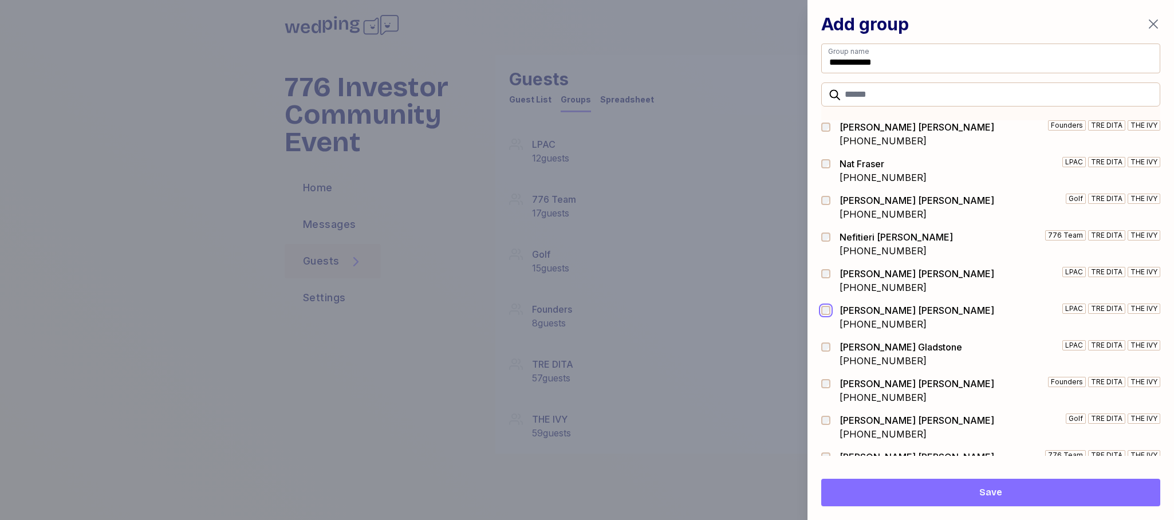
scroll to position [1619, 0]
click at [824, 388] on div at bounding box center [829, 388] width 16 height 27
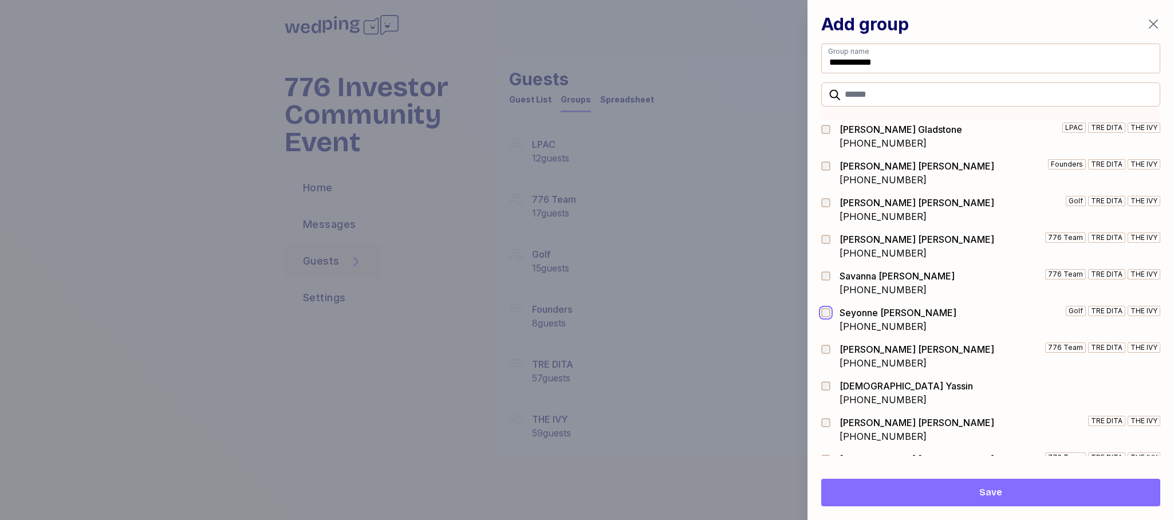
scroll to position [1835, 0]
drag, startPoint x: 828, startPoint y: 394, endPoint x: 826, endPoint y: 355, distance: 39.0
click at [828, 393] on div at bounding box center [829, 391] width 16 height 27
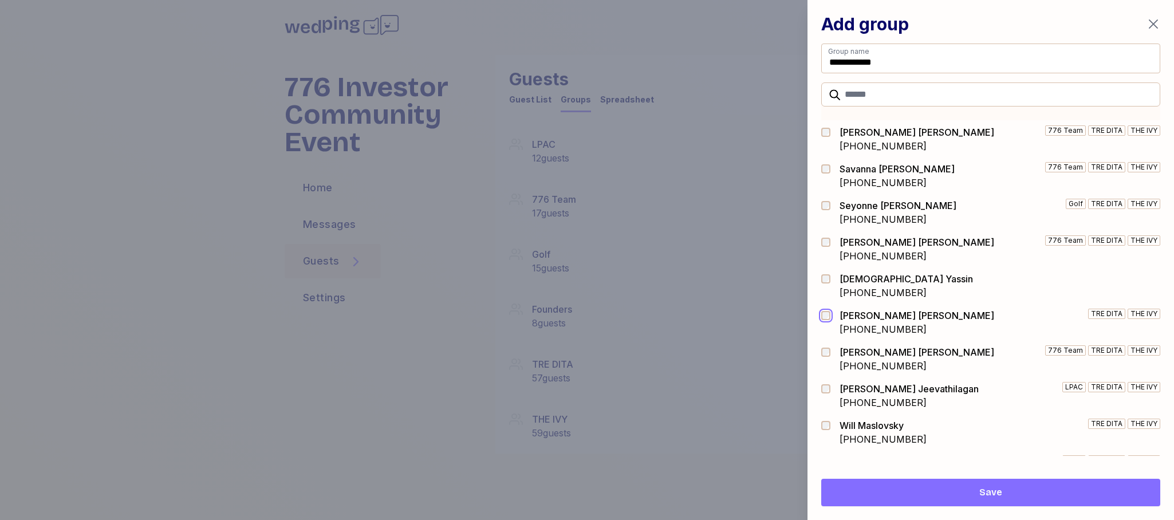
scroll to position [1949, 0]
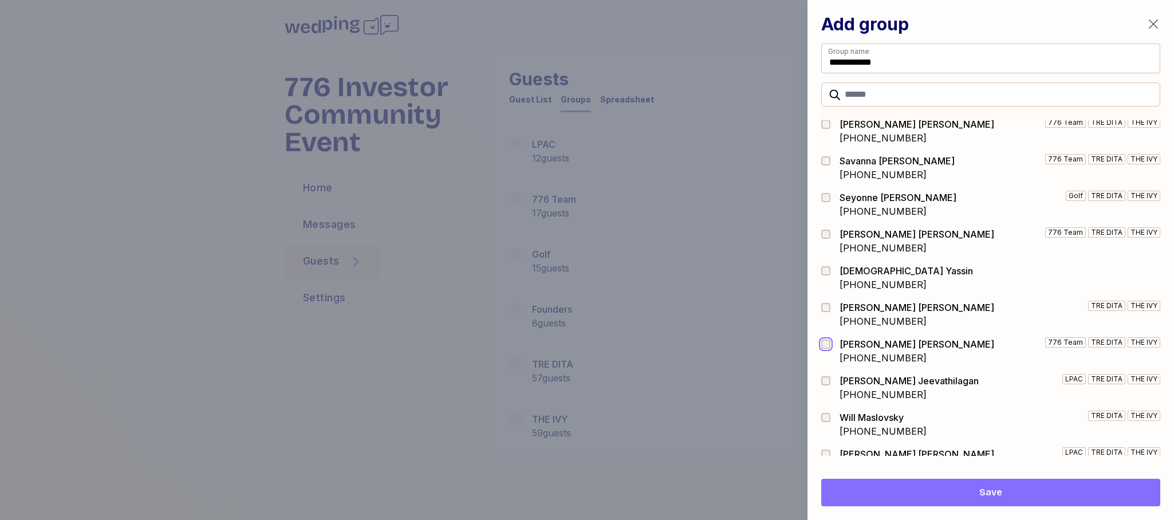
click at [827, 350] on div at bounding box center [829, 350] width 16 height 27
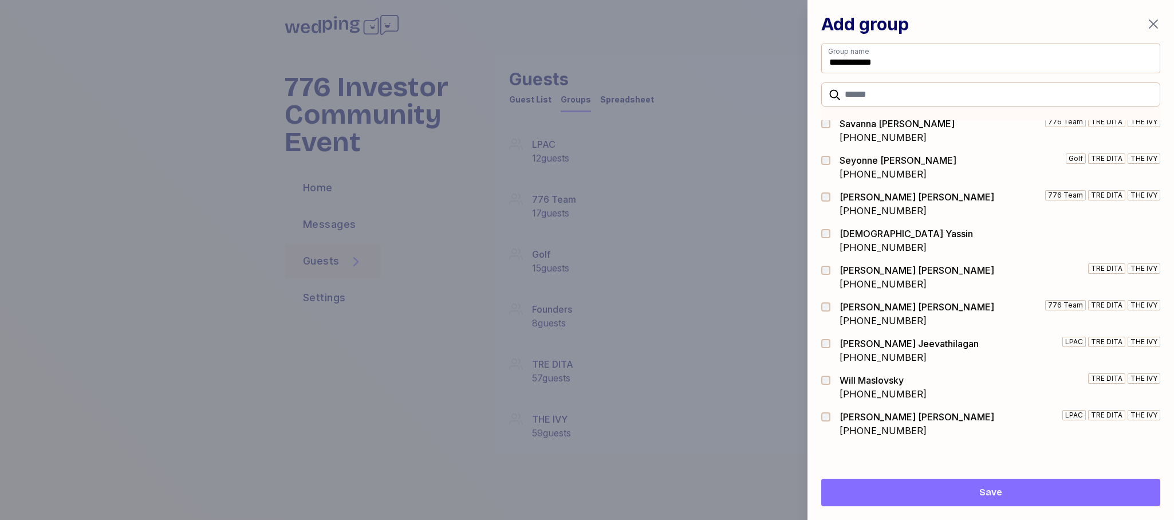
click at [973, 494] on span "Save" at bounding box center [990, 493] width 321 height 14
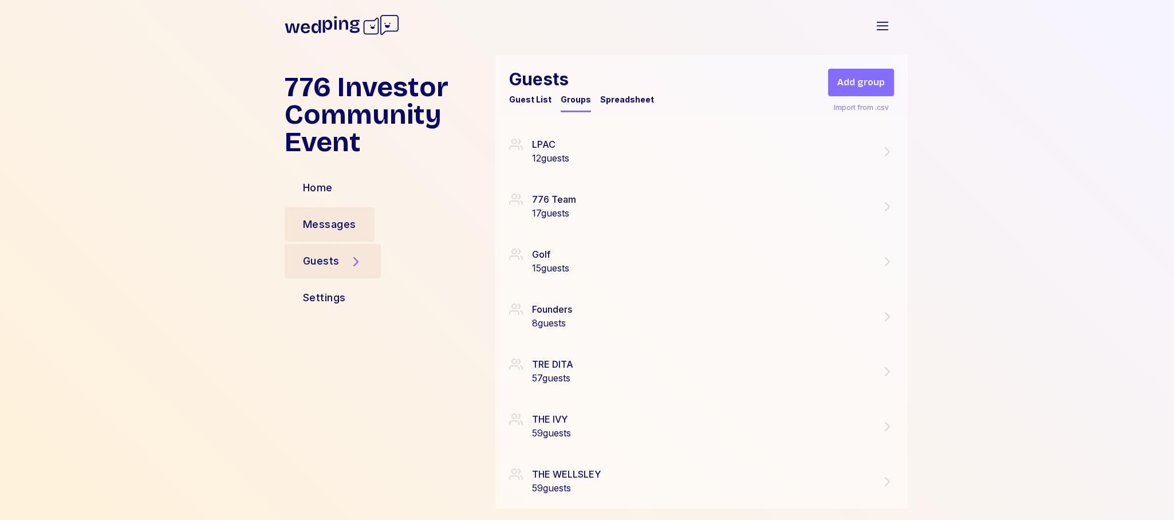
click at [331, 227] on div "Messages" at bounding box center [329, 224] width 53 height 16
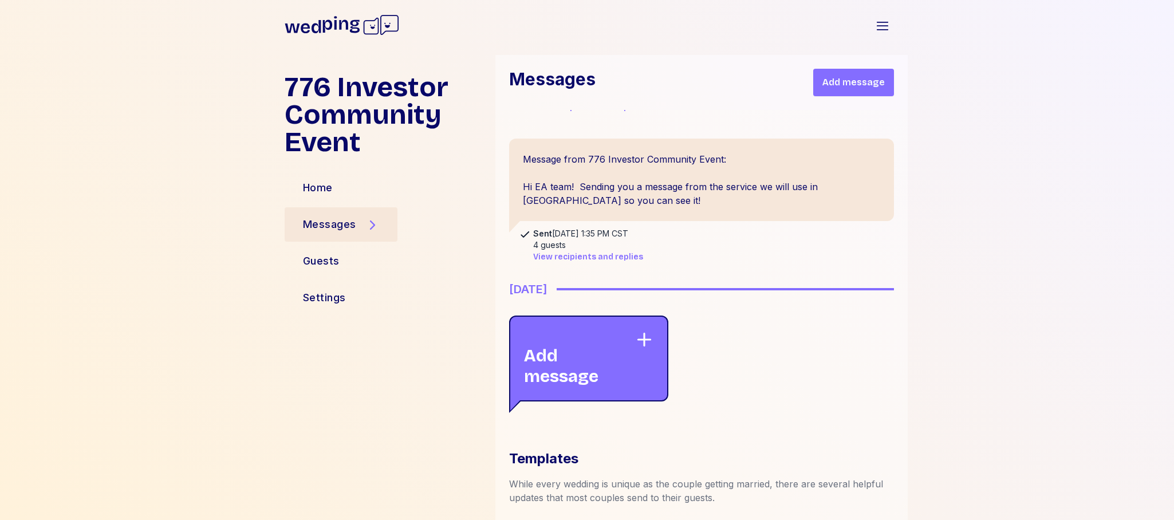
scroll to position [126, 0]
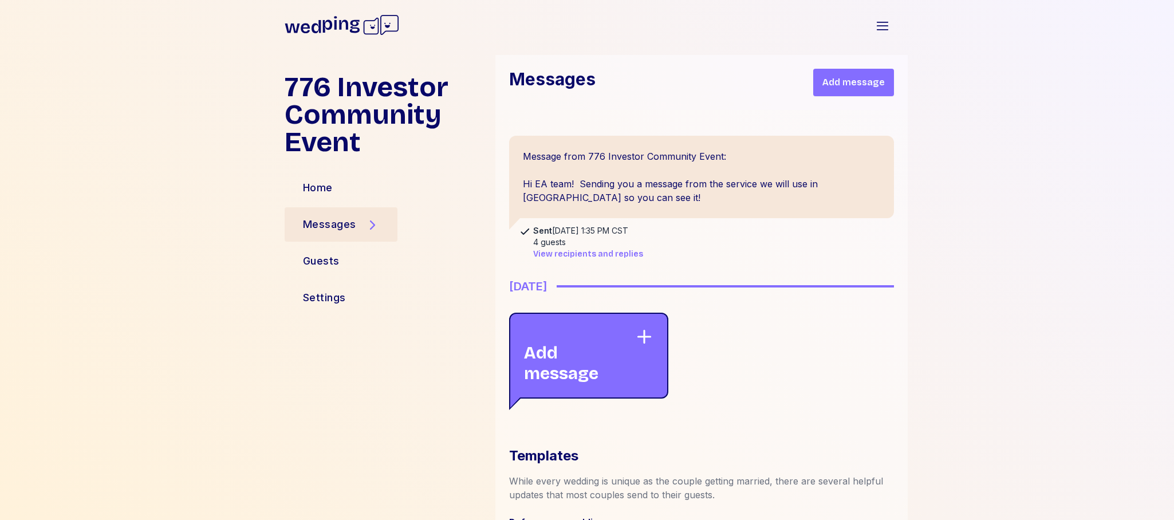
click at [591, 252] on span "View recipients and replies" at bounding box center [588, 253] width 110 height 11
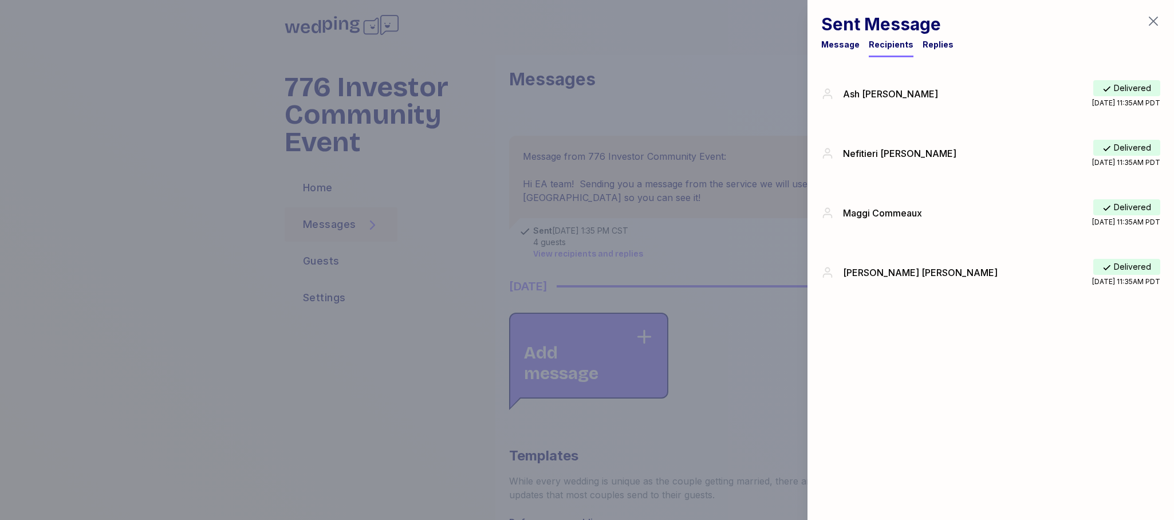
click at [936, 48] on div "Replies" at bounding box center [937, 44] width 31 height 11
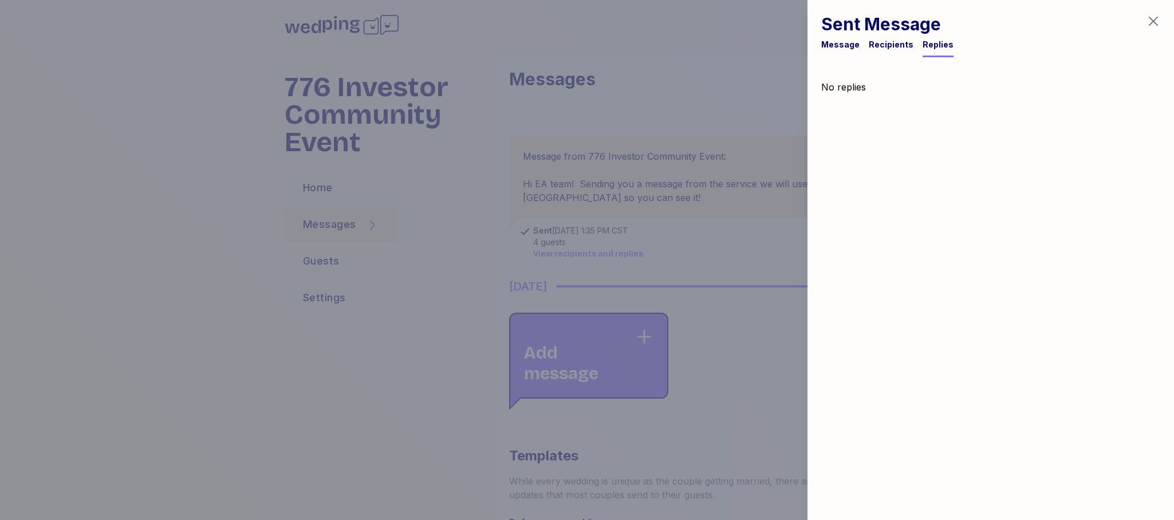
click at [878, 45] on div "Recipients" at bounding box center [891, 44] width 45 height 11
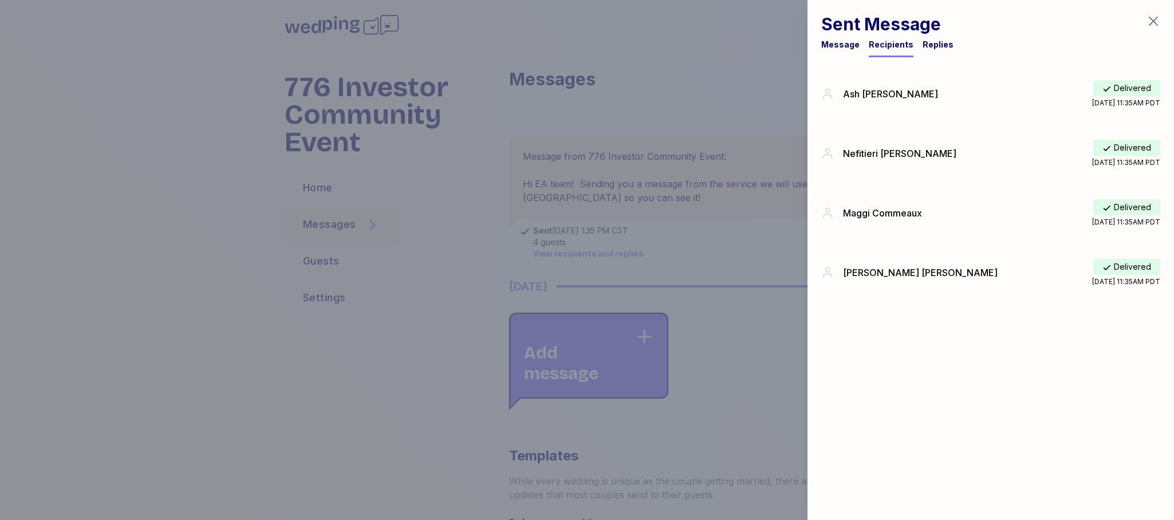
click at [835, 43] on div "Message" at bounding box center [840, 44] width 38 height 11
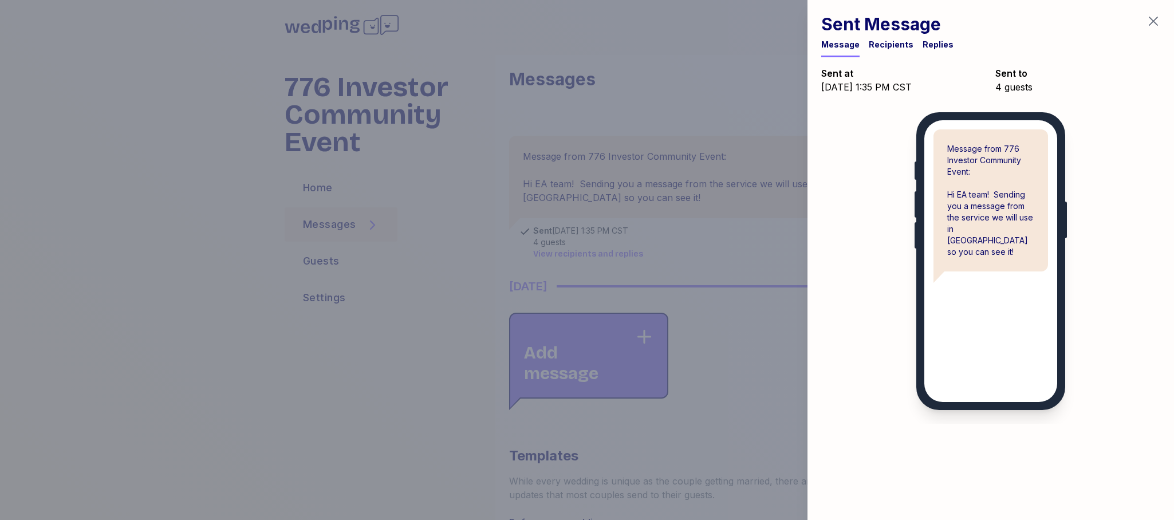
drag, startPoint x: 886, startPoint y: 43, endPoint x: 1053, endPoint y: 40, distance: 167.2
click at [886, 43] on div "Recipients" at bounding box center [891, 44] width 45 height 11
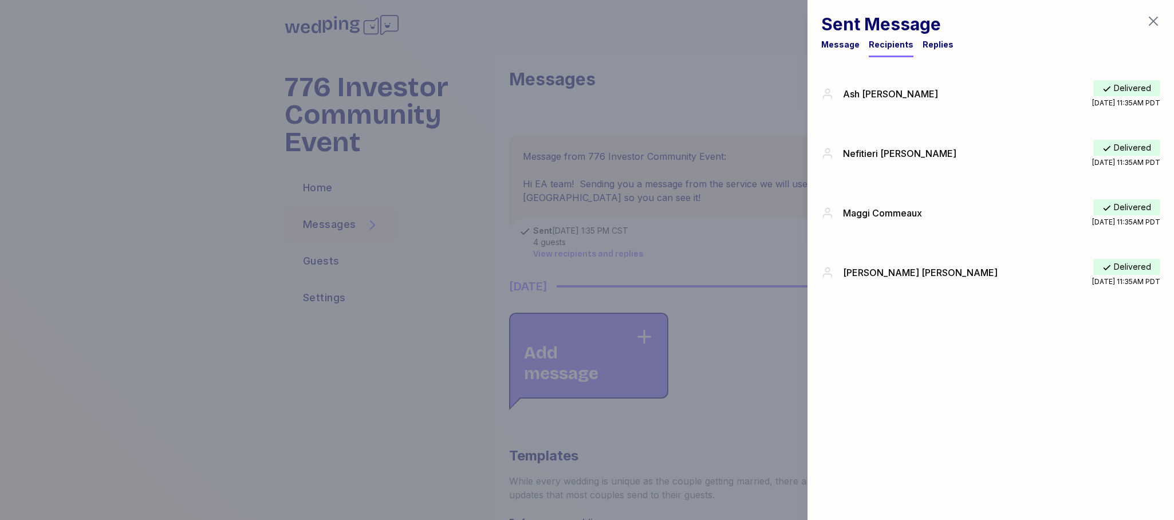
click at [1152, 25] on icon "button" at bounding box center [1153, 21] width 14 height 14
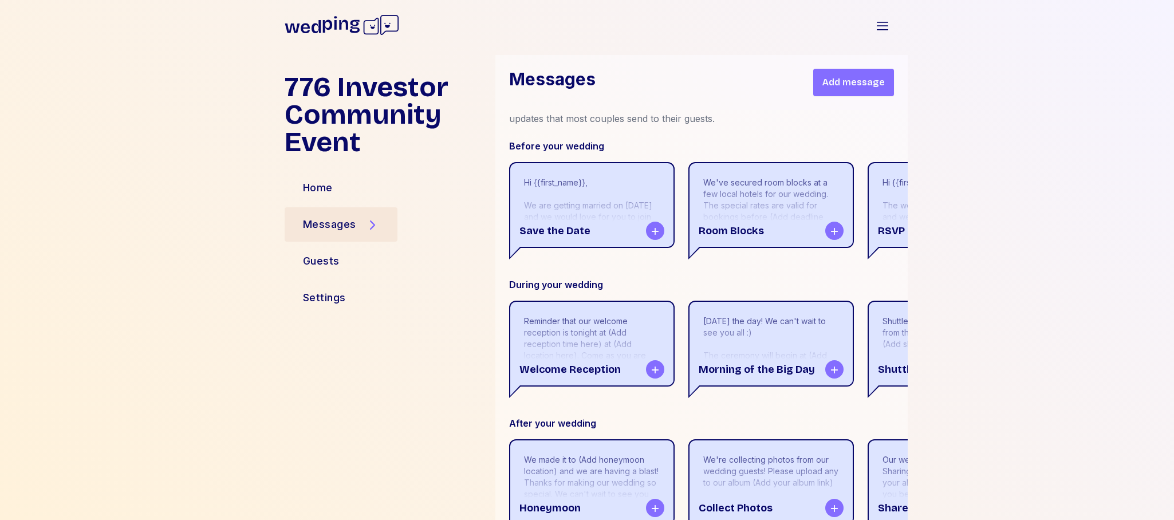
scroll to position [496, 0]
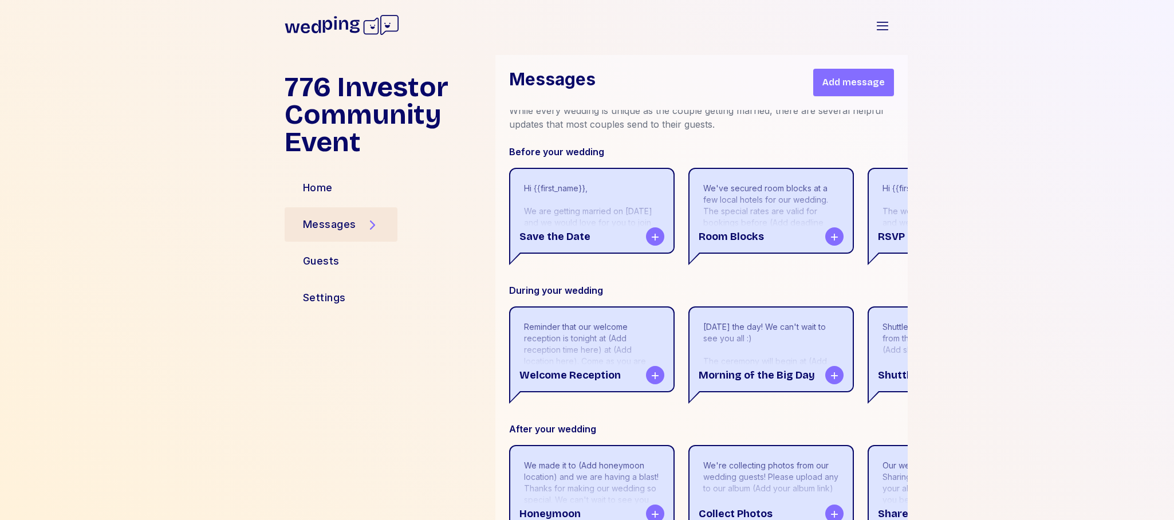
click at [891, 330] on div "Shuttles to our venue will leave from the (Add hotel name here) at (Add shuttle…" at bounding box center [950, 355] width 136 height 69
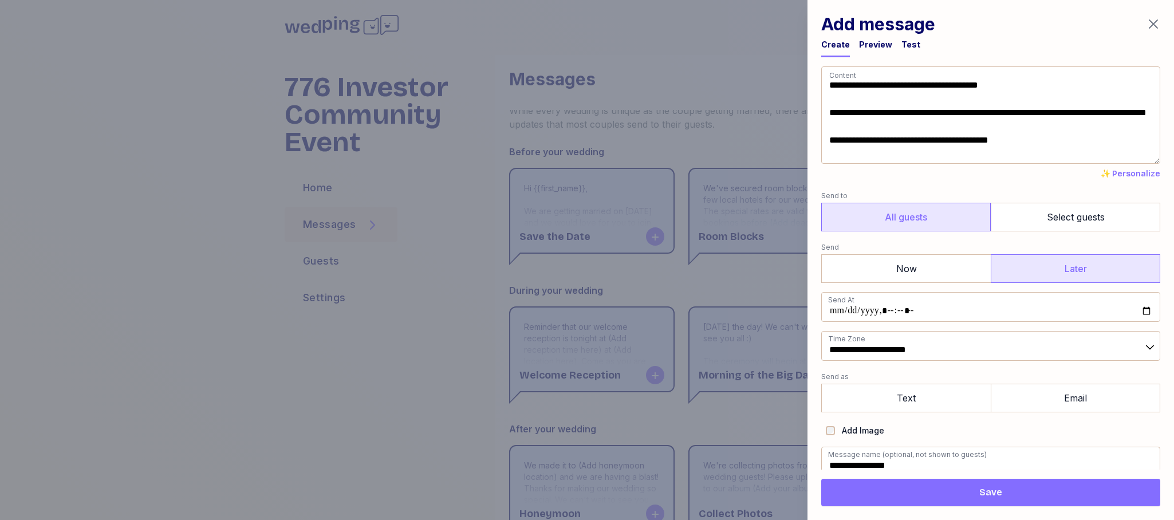
scroll to position [1, 0]
click at [1155, 25] on icon "button" at bounding box center [1153, 24] width 14 height 14
